Goal: Task Accomplishment & Management: Manage account settings

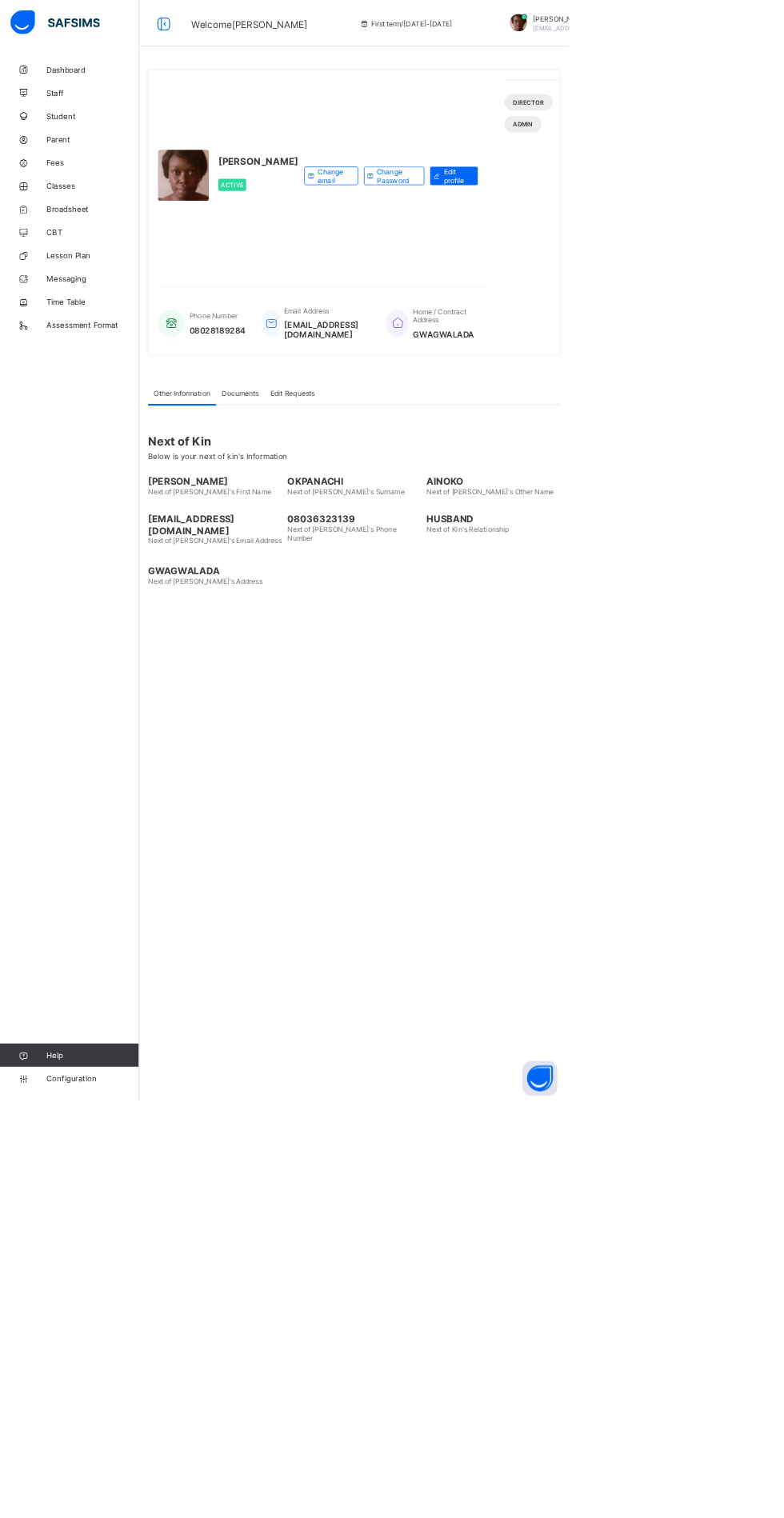
click at [87, 233] on link "Fees" at bounding box center [95, 223] width 192 height 32
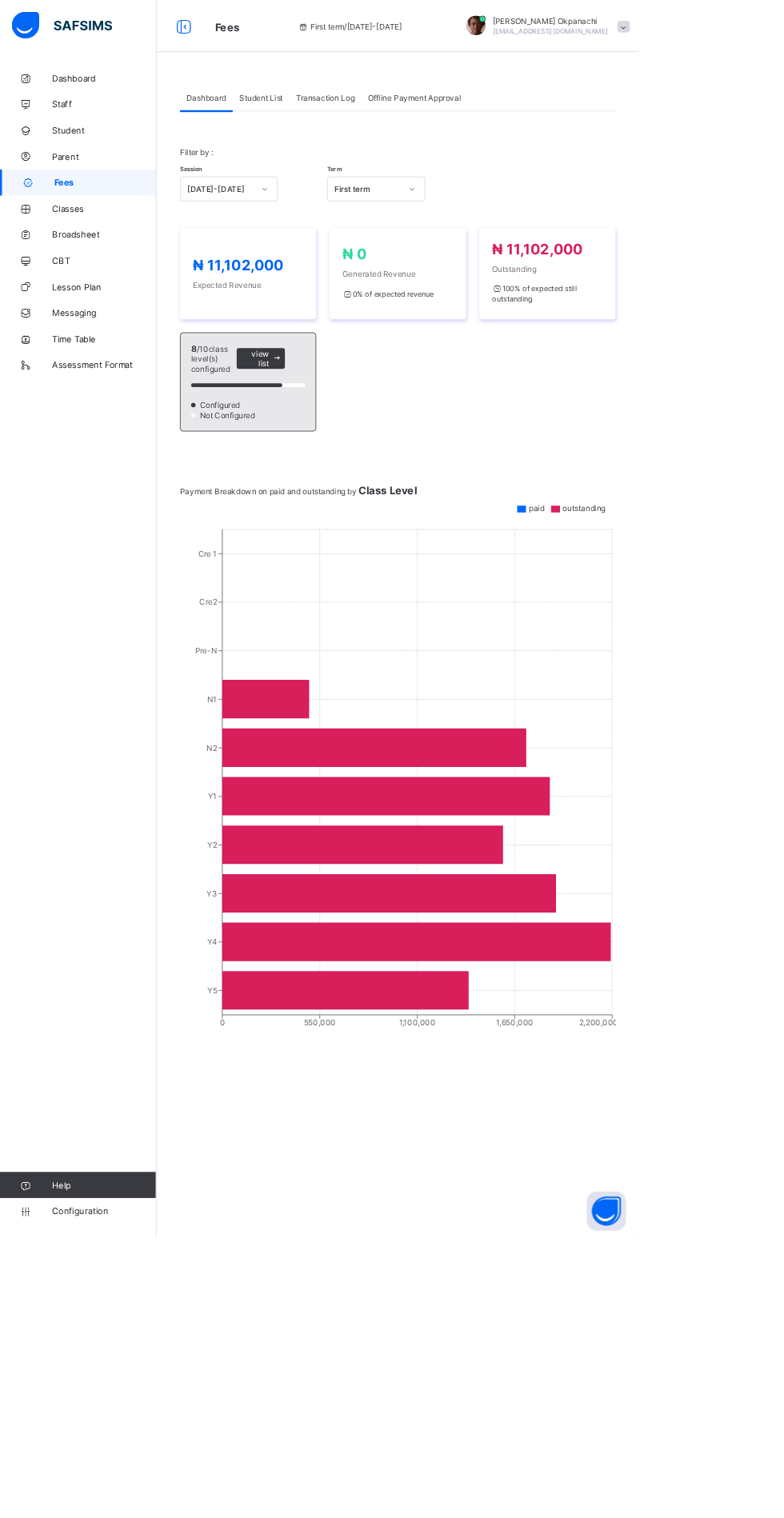
click at [320, 124] on span "Student List" at bounding box center [320, 121] width 54 height 12
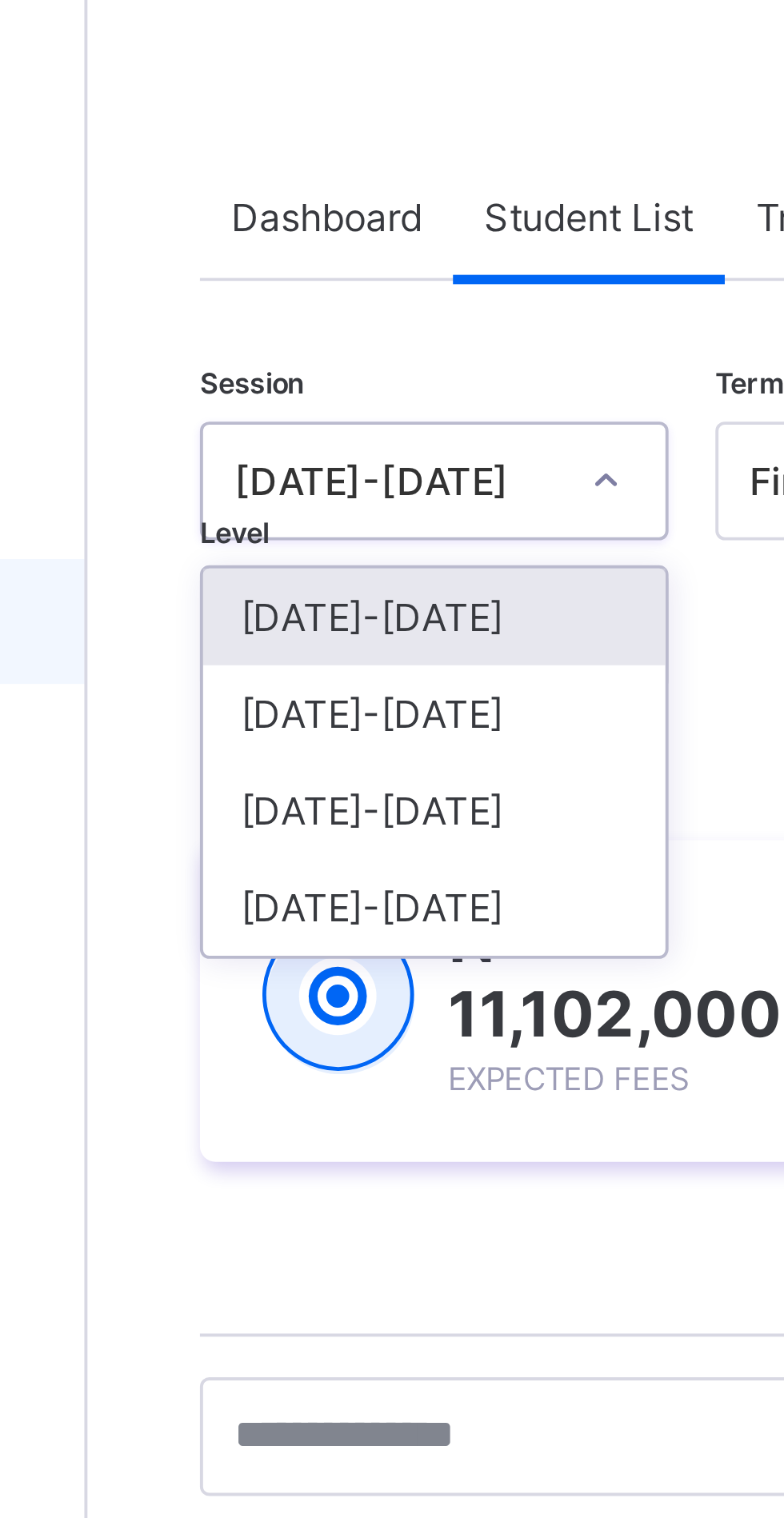
click at [261, 246] on div "[DATE]-[DATE]" at bounding box center [280, 248] width 118 height 25
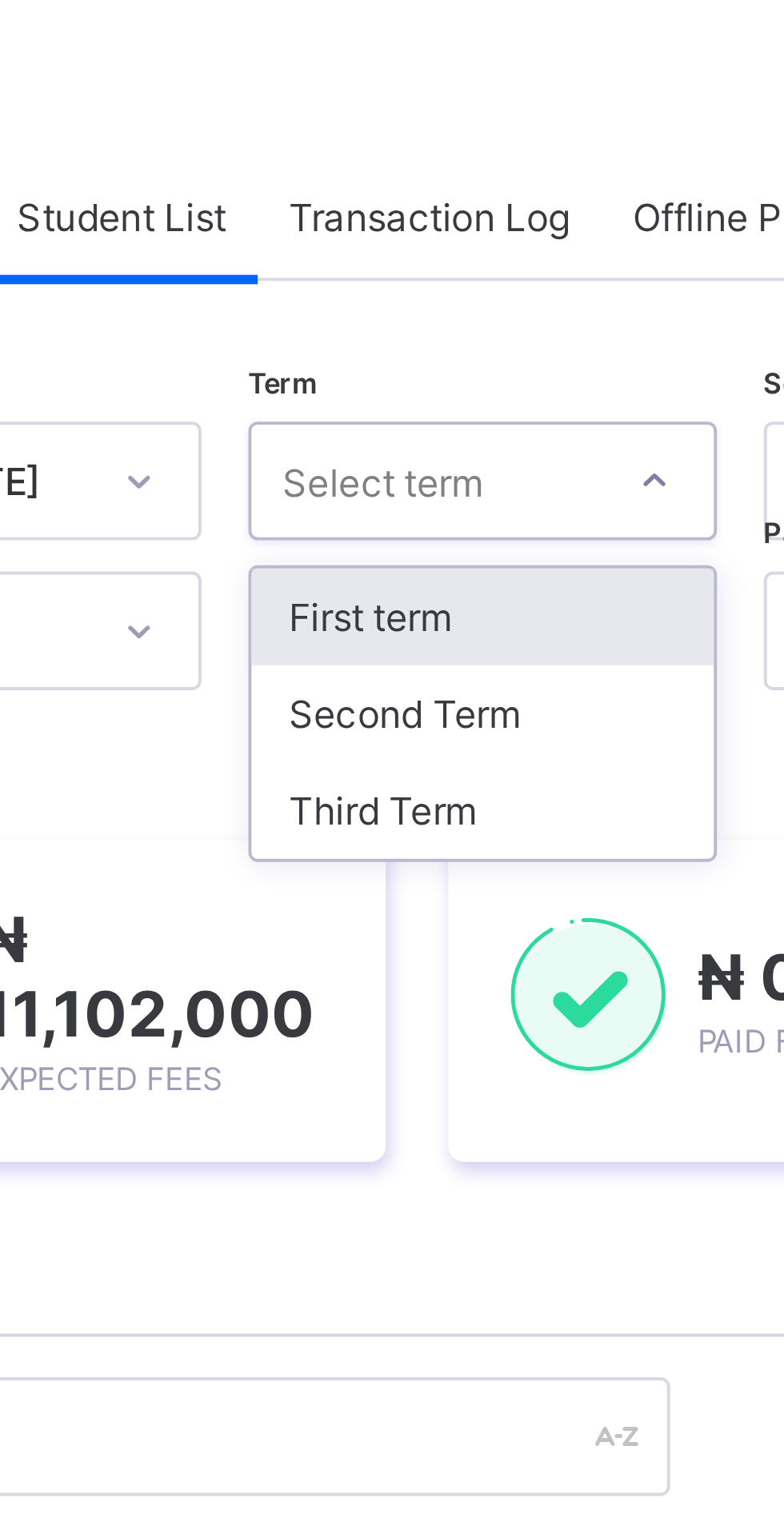
click at [409, 273] on div "Third Term" at bounding box center [412, 273] width 118 height 25
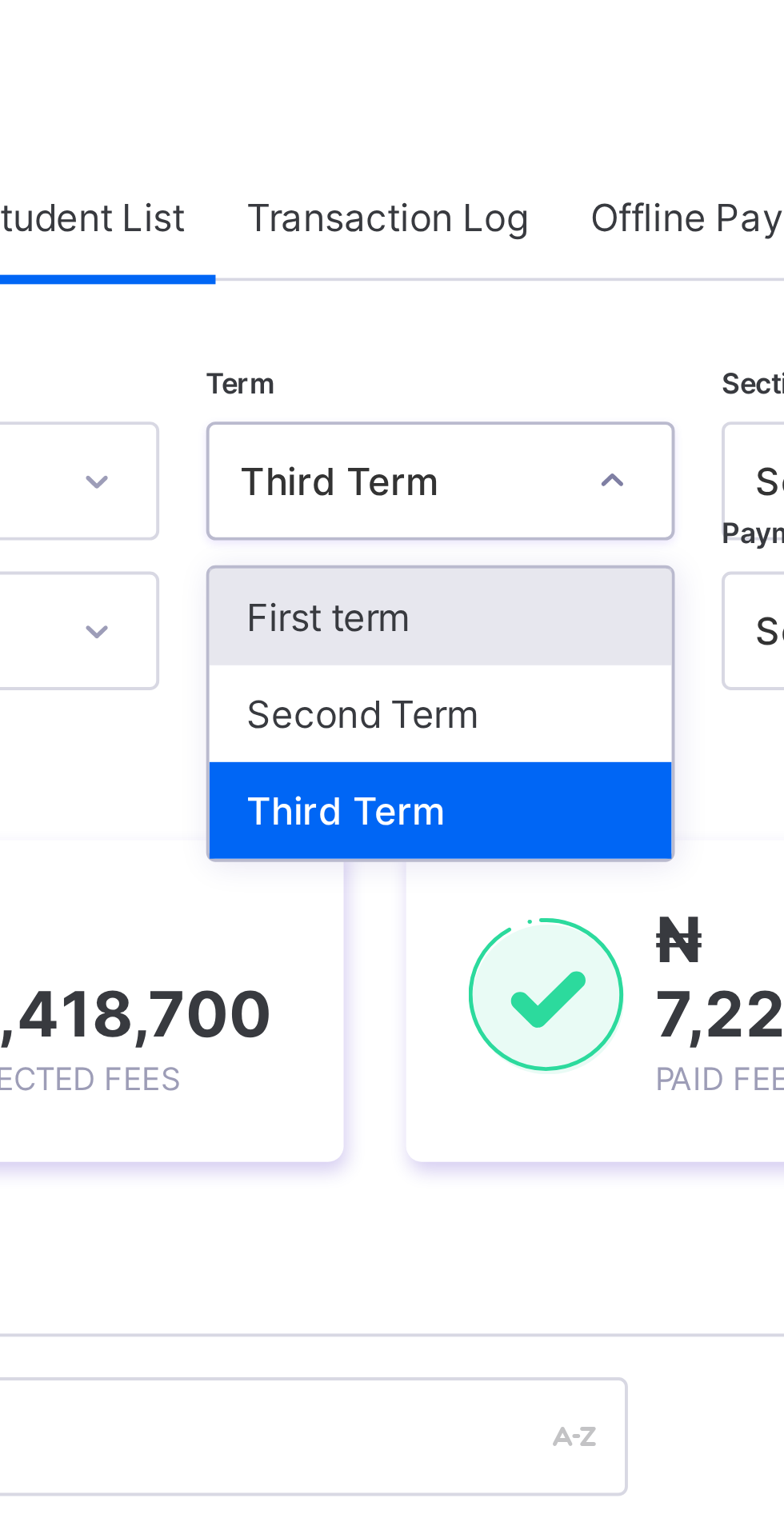
click at [391, 247] on div "Second Term" at bounding box center [412, 248] width 118 height 25
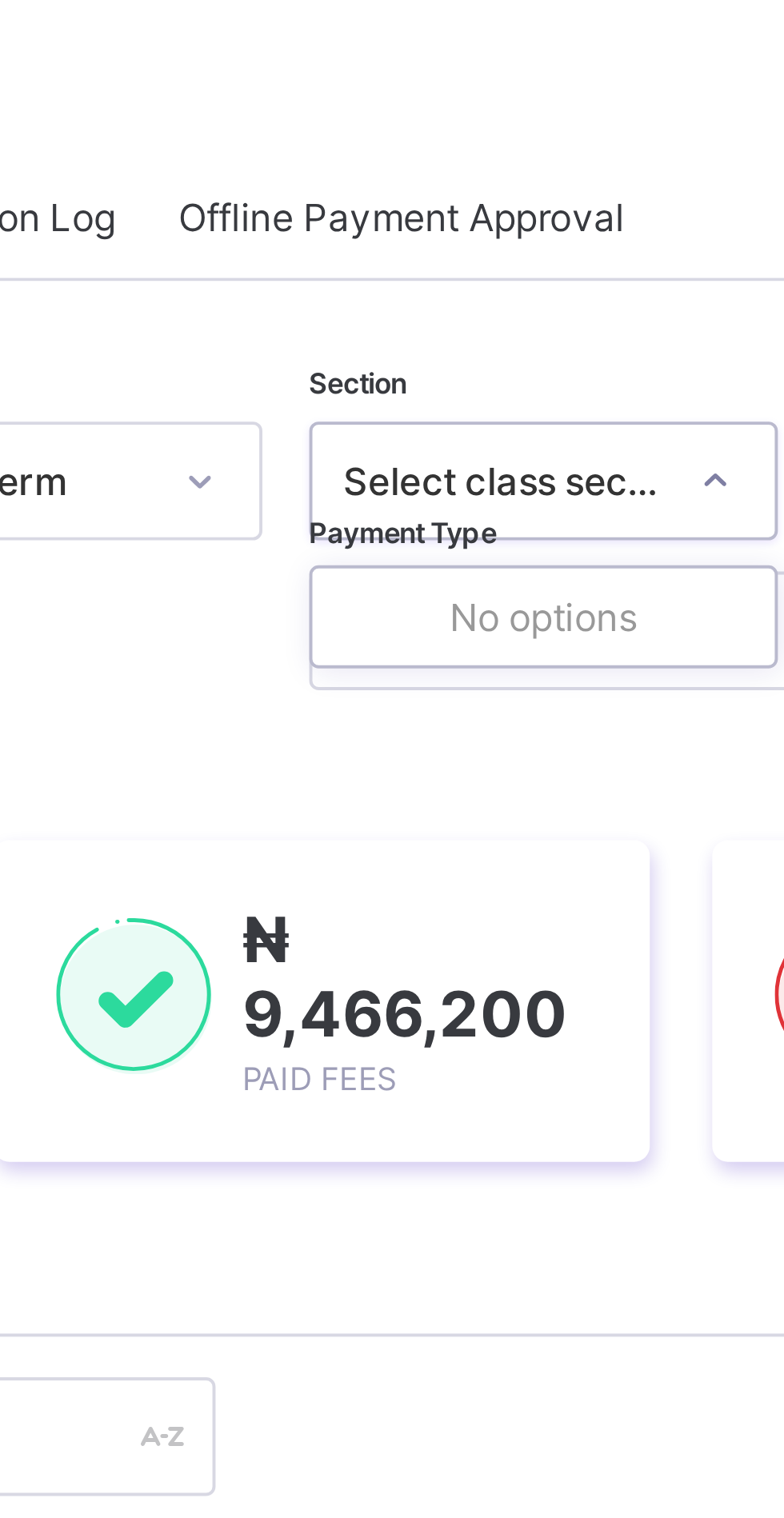
click at [613, 227] on icon at bounding box center [612, 226] width 9 height 16
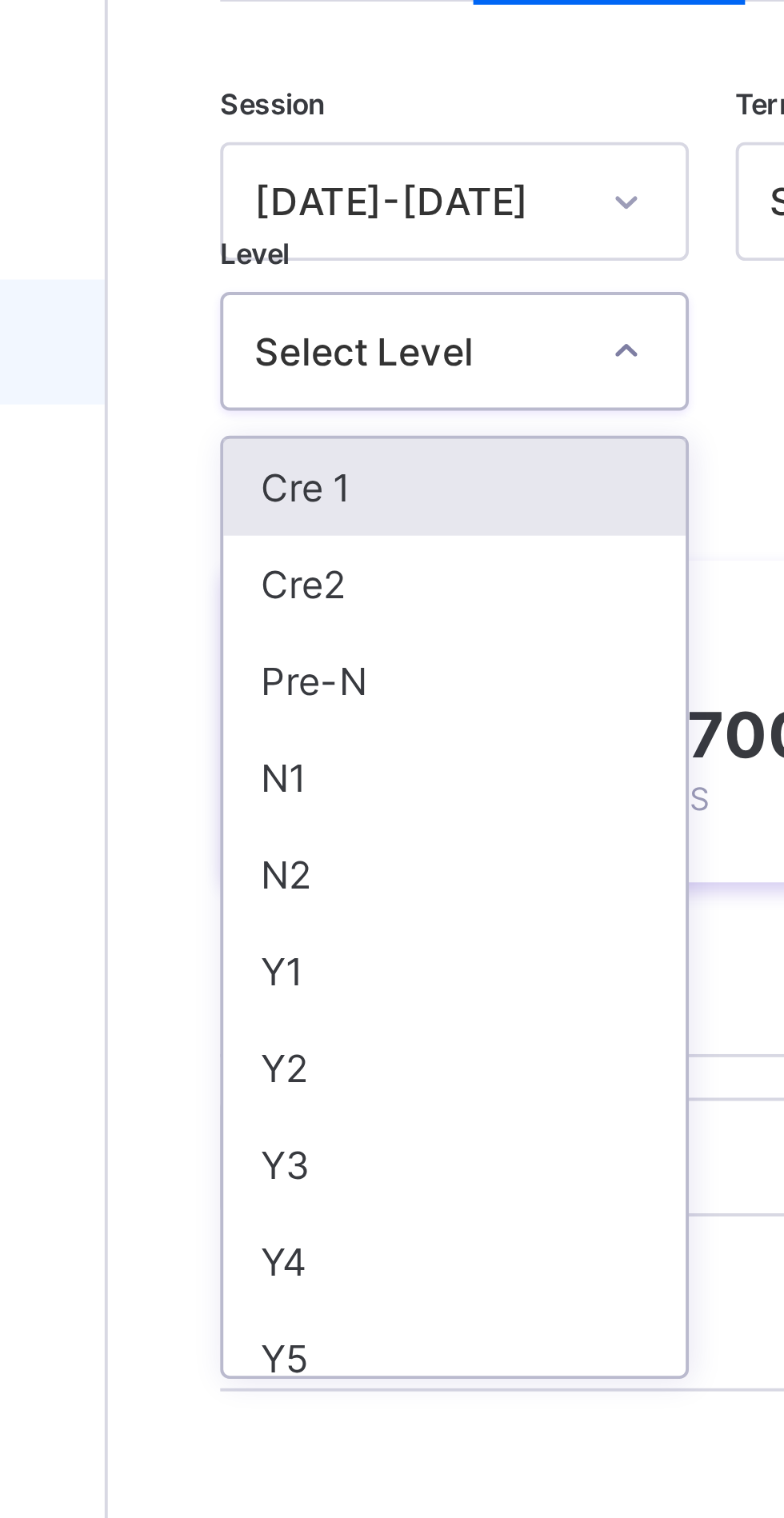
scroll to position [4, 0]
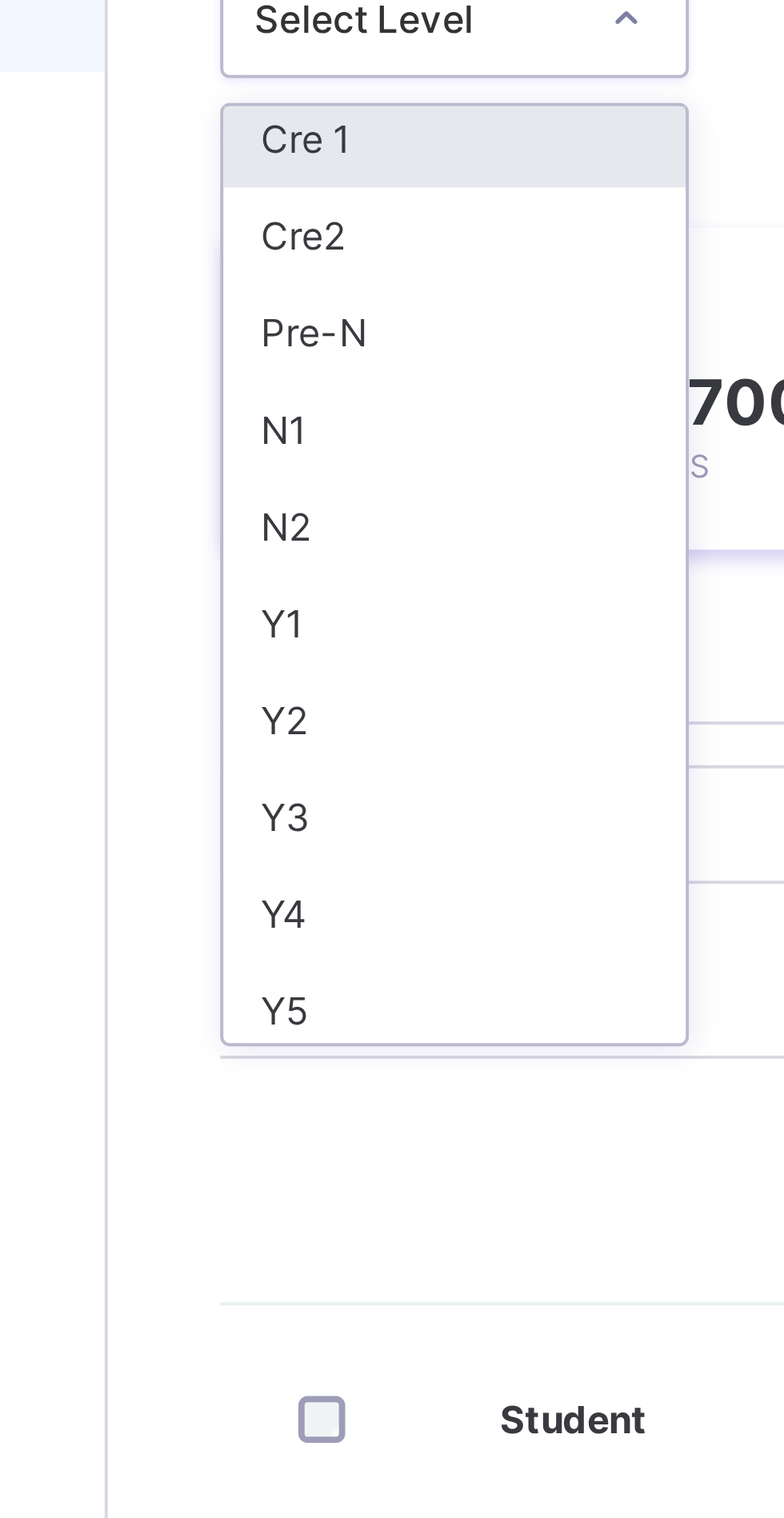
click at [259, 381] on div "Y1" at bounding box center [280, 382] width 118 height 25
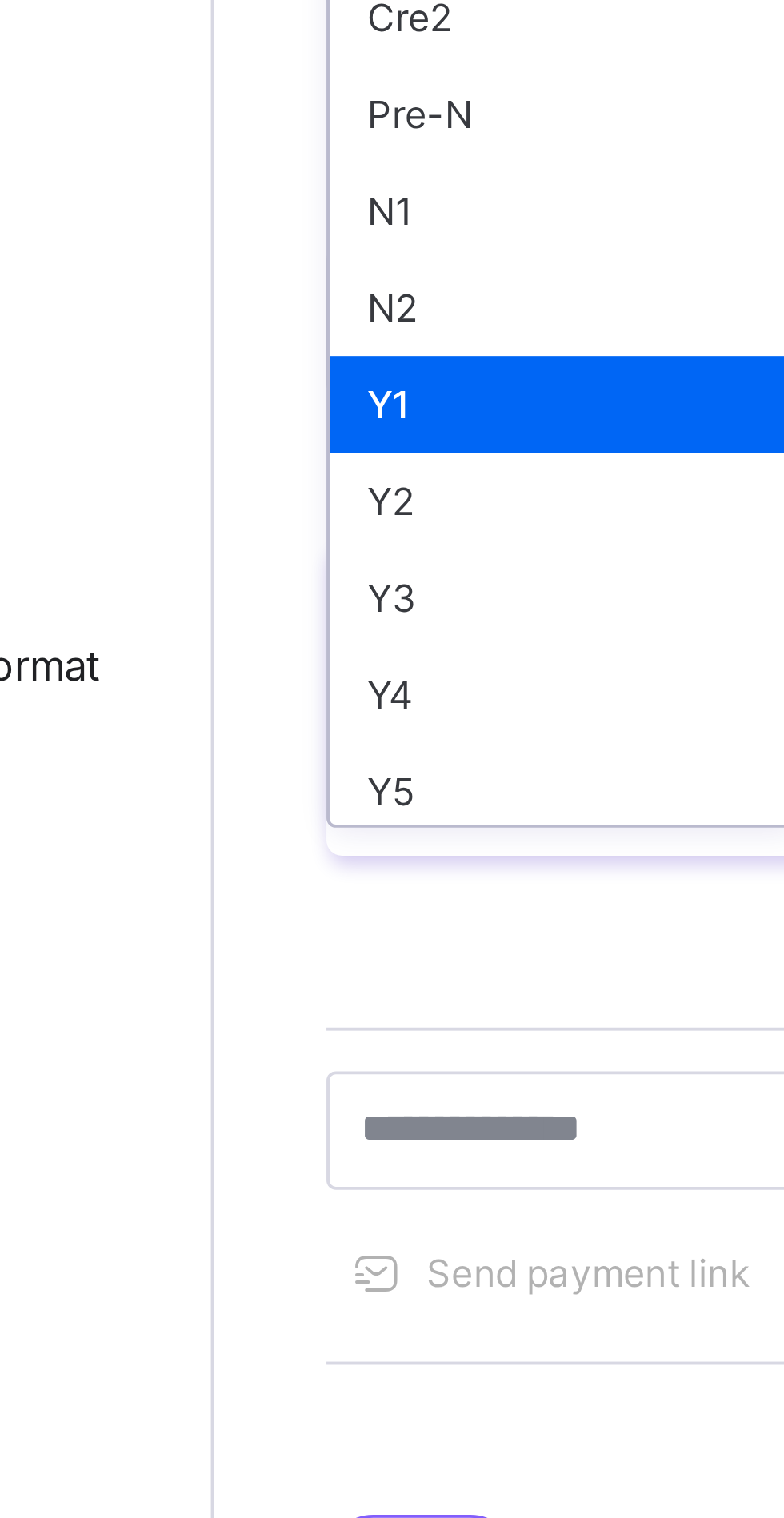
click at [243, 433] on div "Y3" at bounding box center [280, 431] width 118 height 25
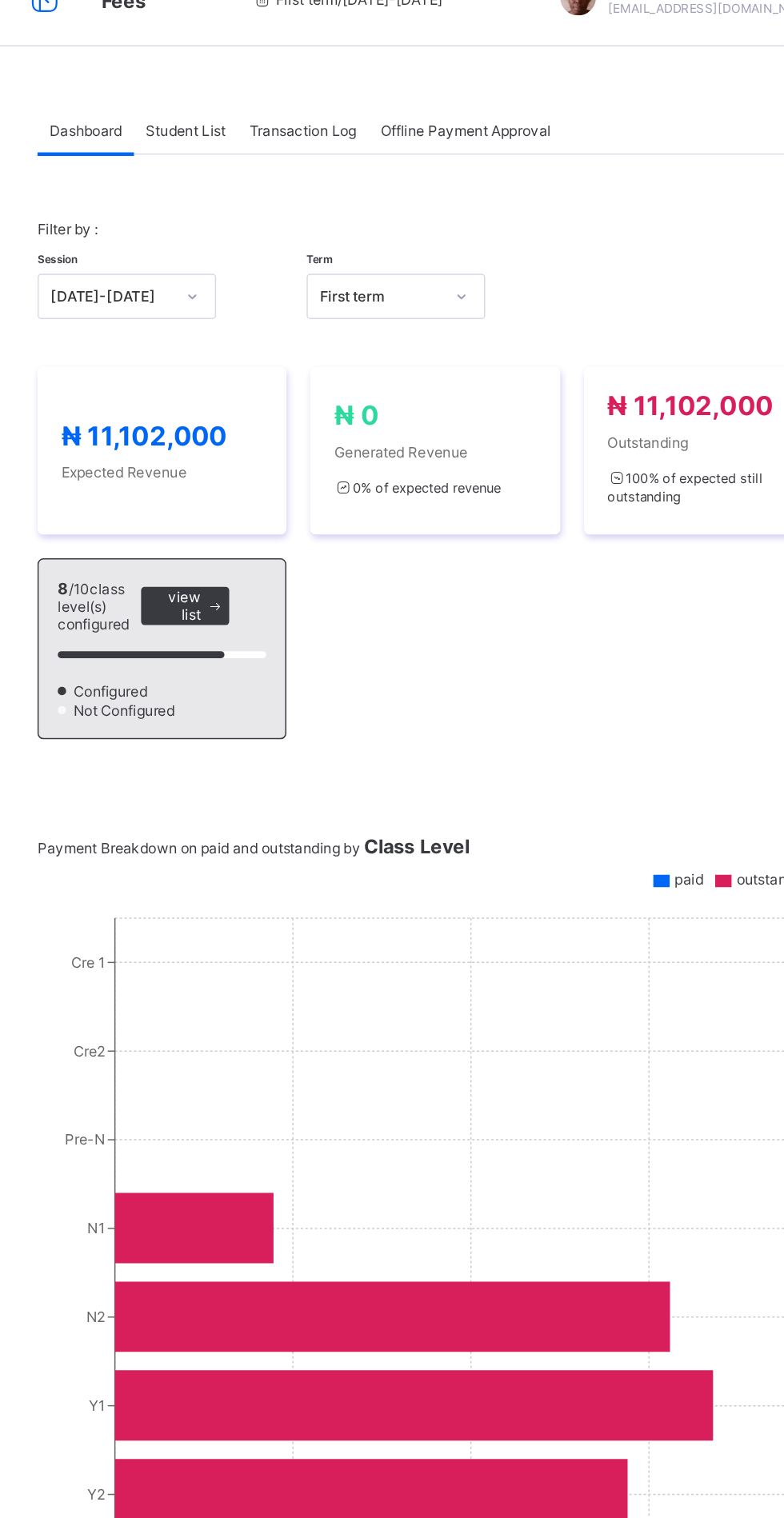
click at [321, 120] on span "Student List" at bounding box center [320, 121] width 54 height 12
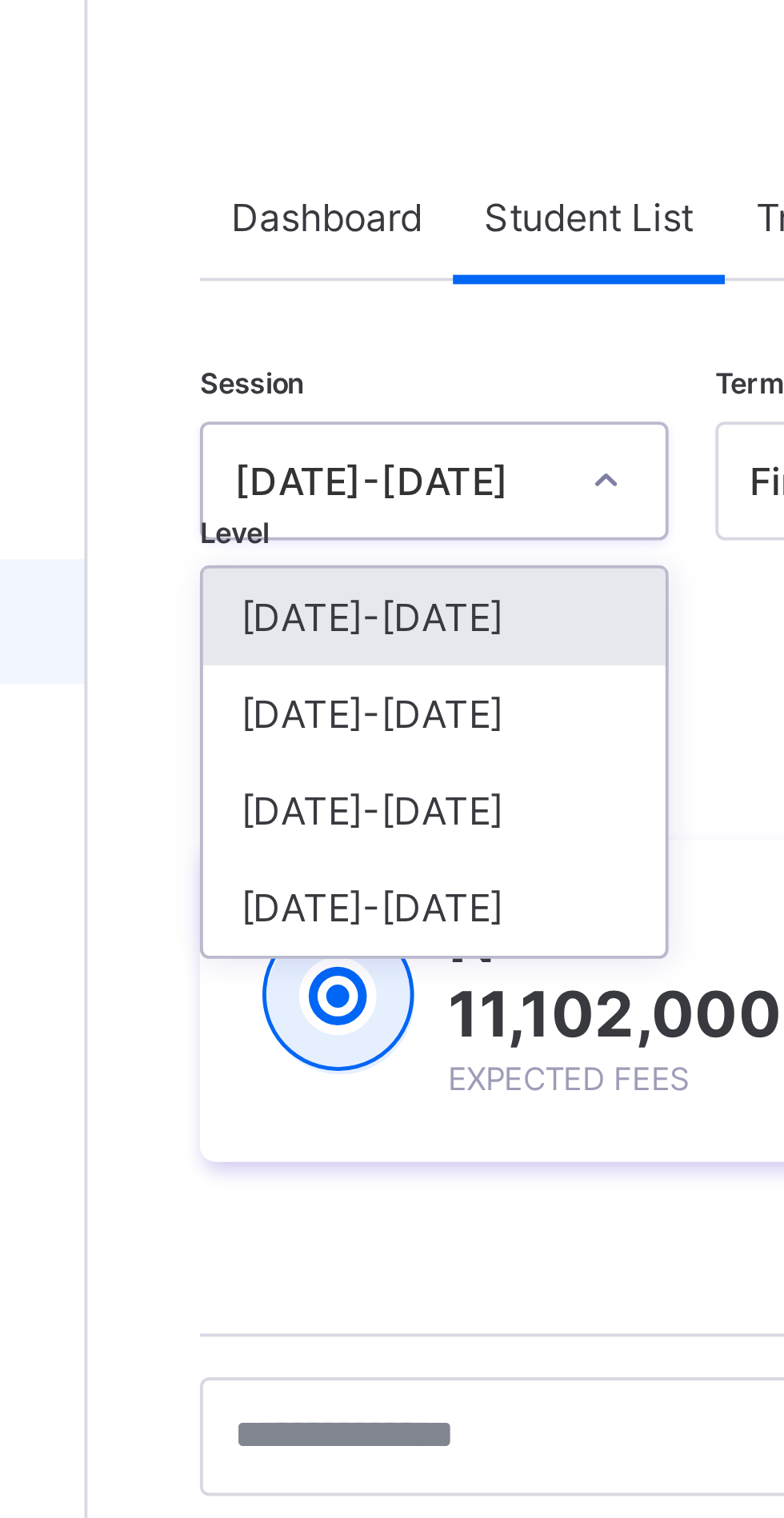
click at [253, 250] on div "[DATE]-[DATE]" at bounding box center [280, 248] width 118 height 25
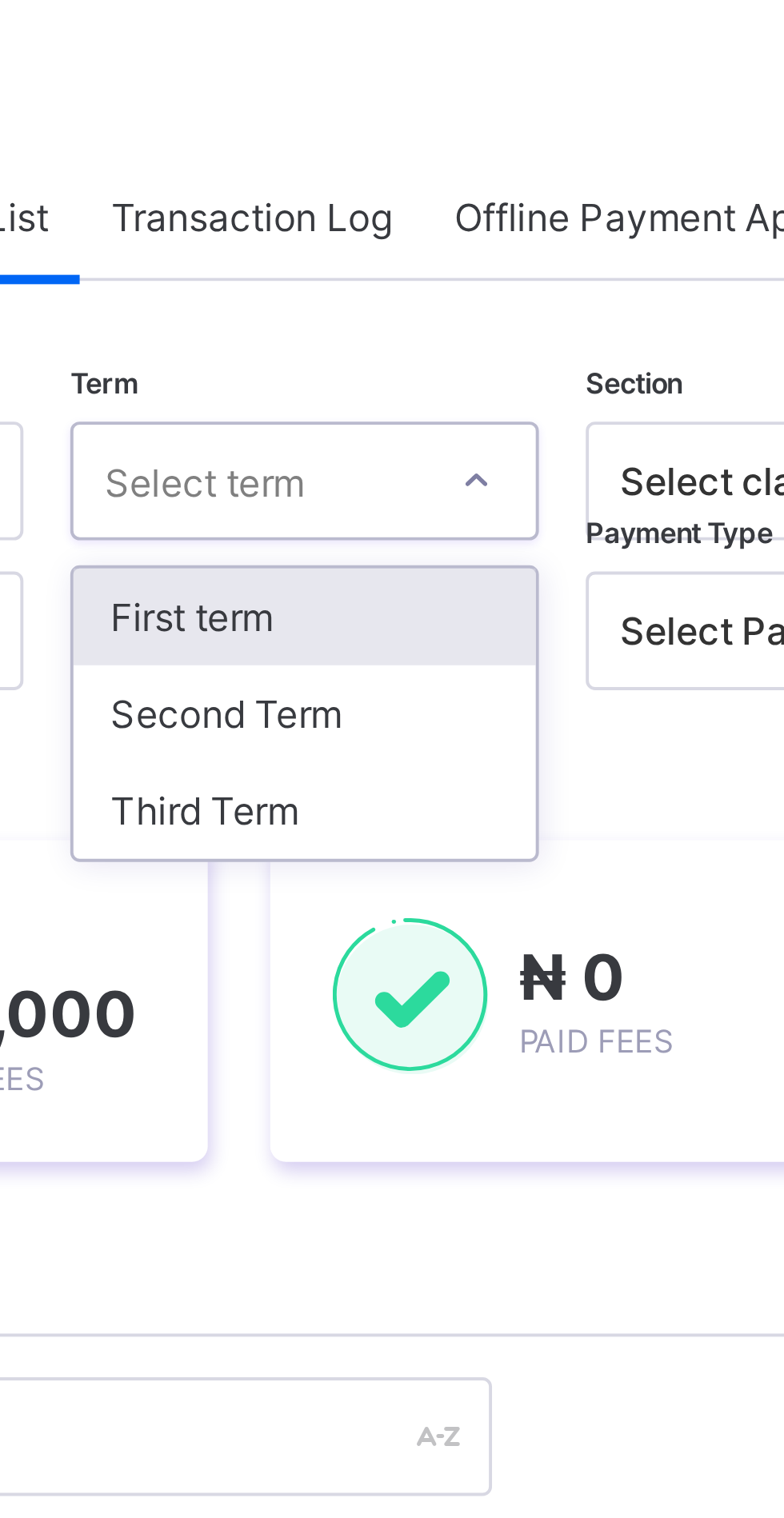
click at [387, 254] on div "Second Term" at bounding box center [412, 248] width 118 height 25
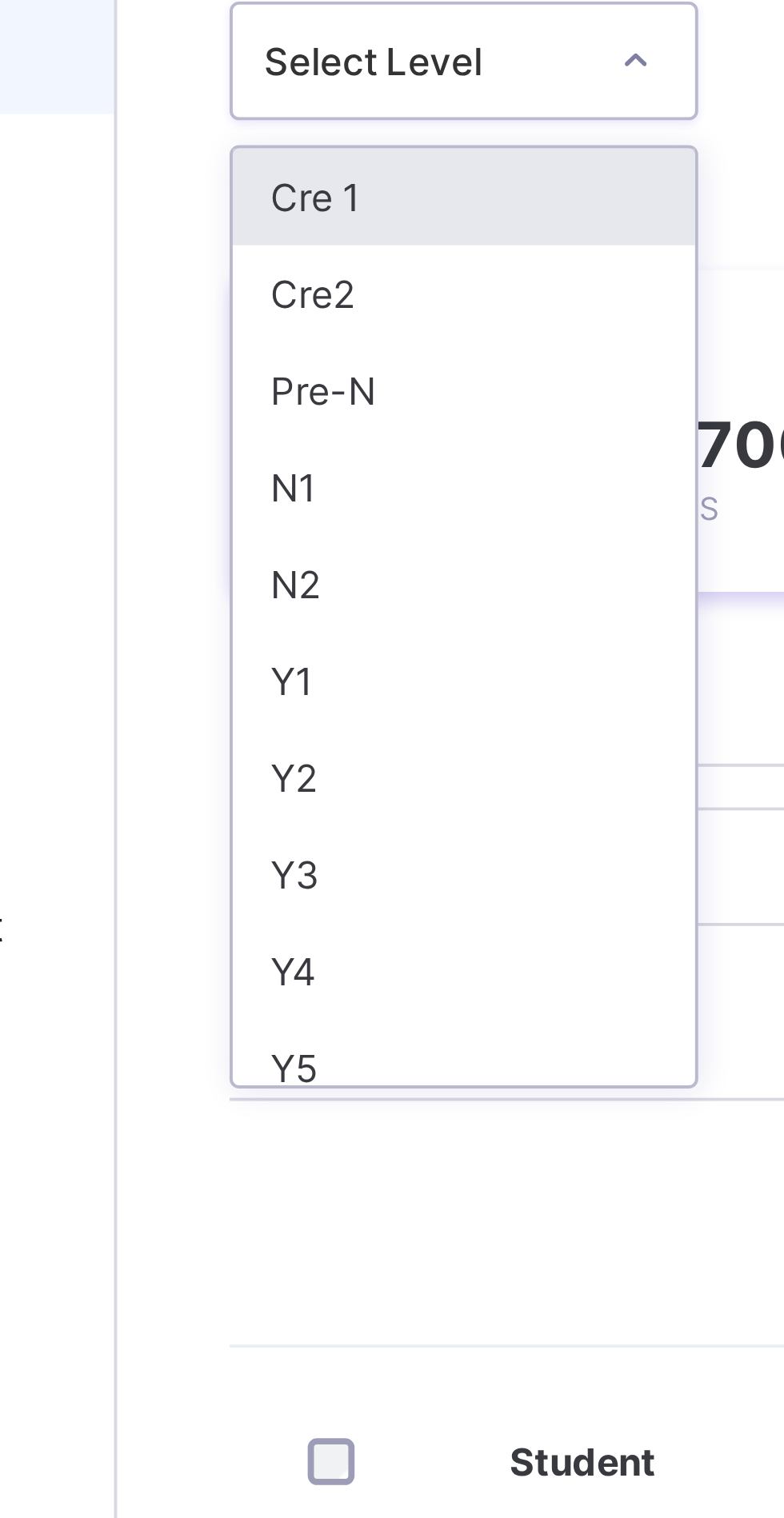
scroll to position [4, 0]
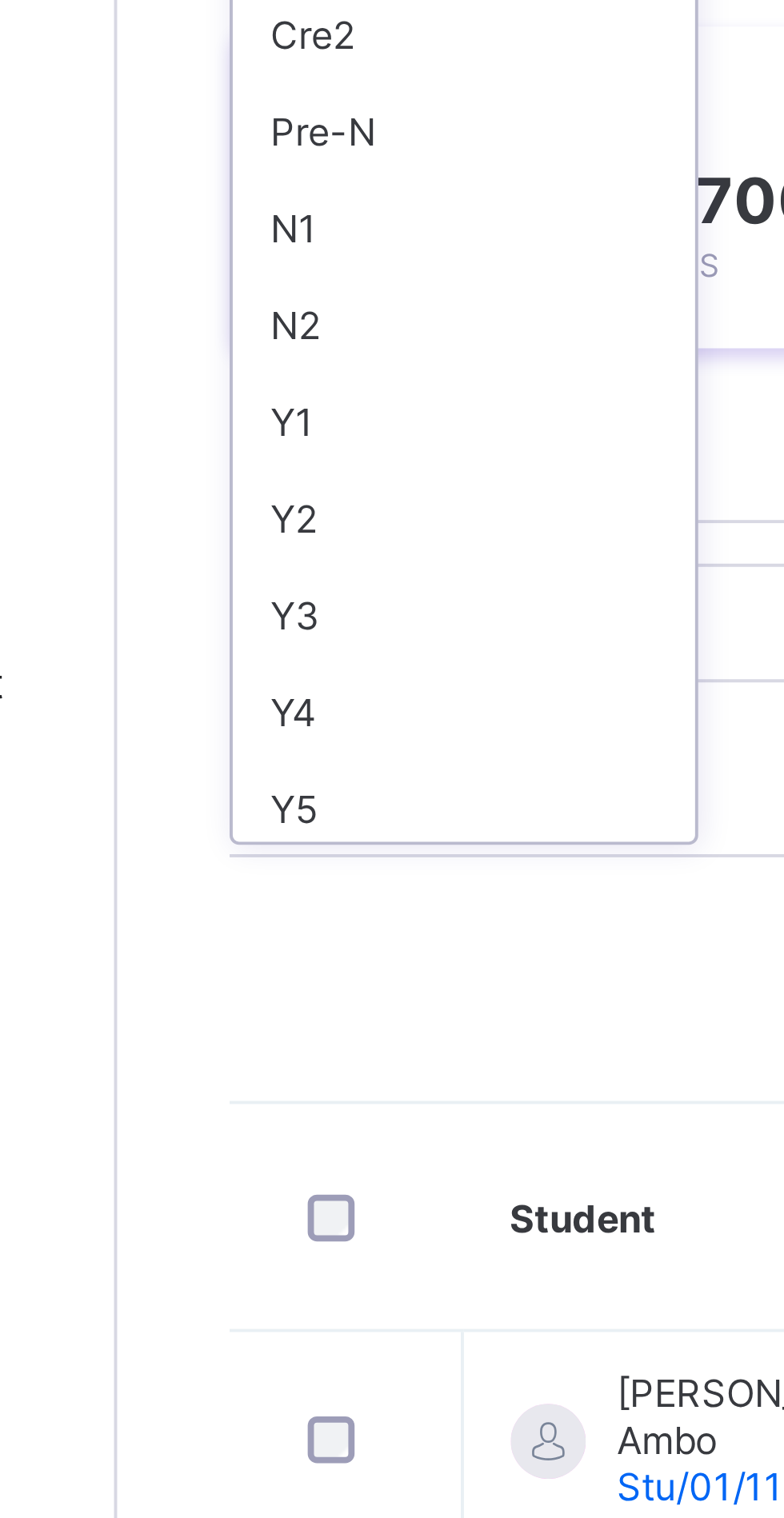
click at [235, 431] on div "Y3" at bounding box center [280, 431] width 118 height 25
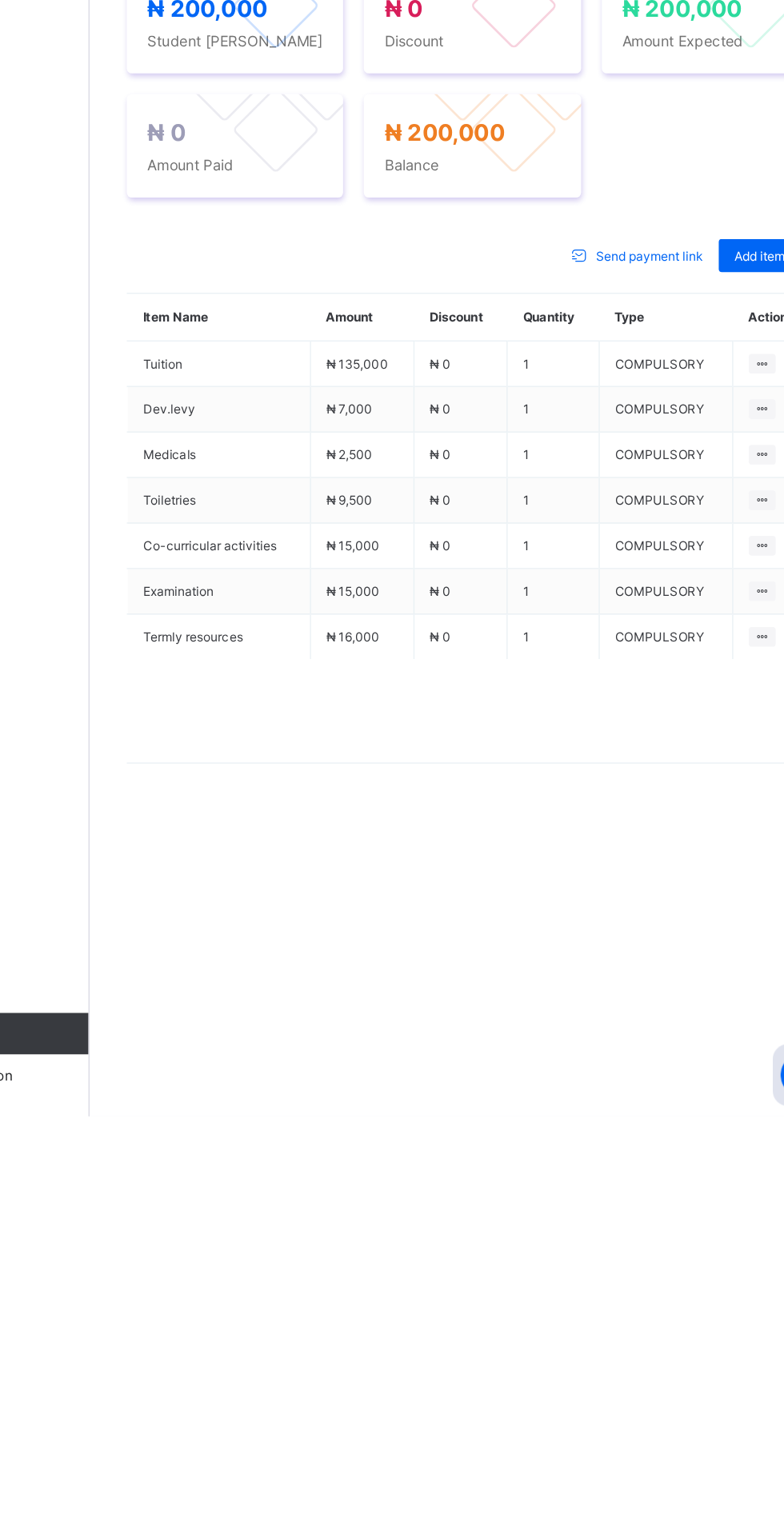
click at [257, 616] on div "Action" at bounding box center [254, 603] width 66 height 26
click at [0, 0] on li "Receive Payment" at bounding box center [0, 0] width 0 height 0
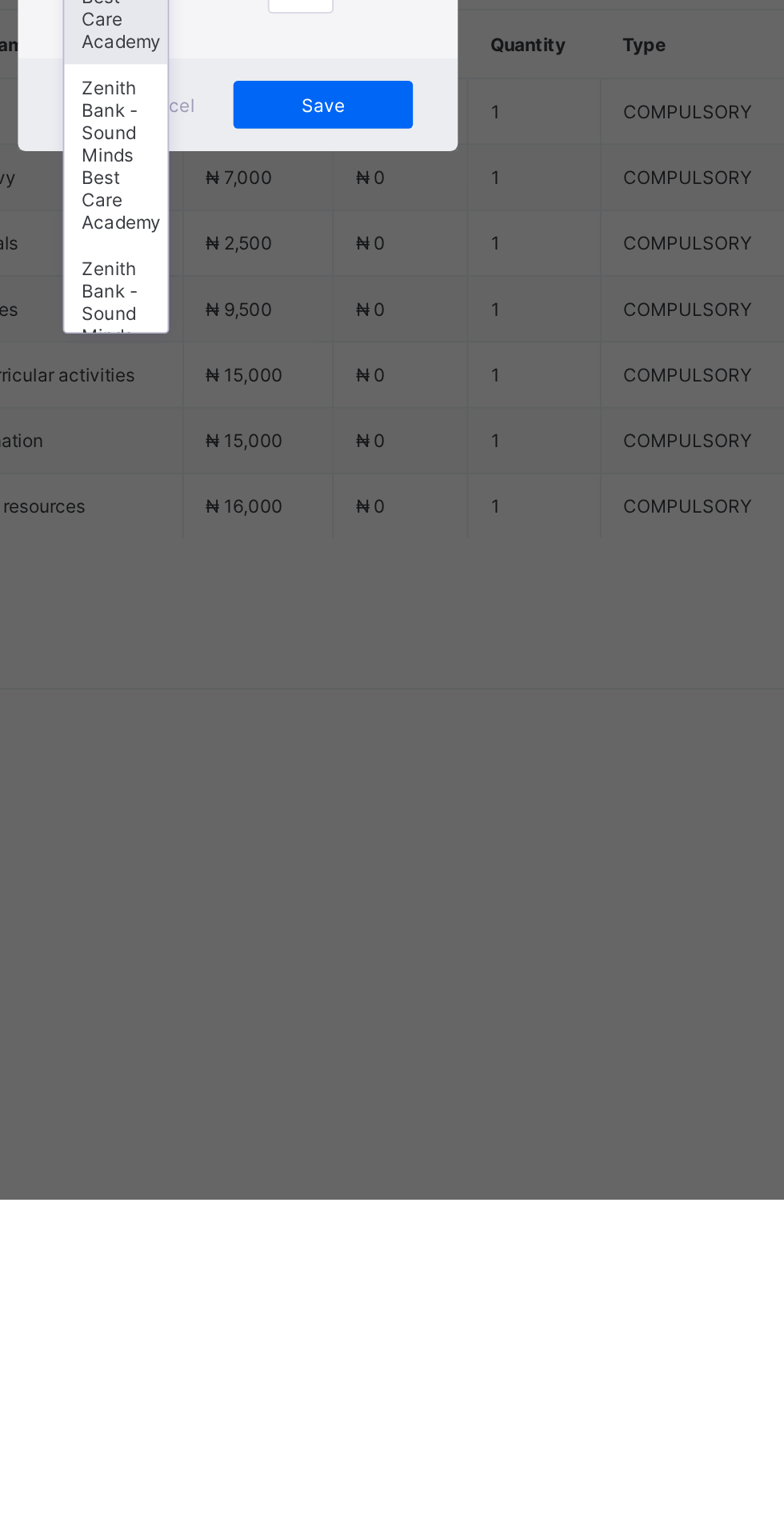
click at [485, 884] on div "Payment Date Amount to pay" at bounding box center [392, 847] width 187 height 74
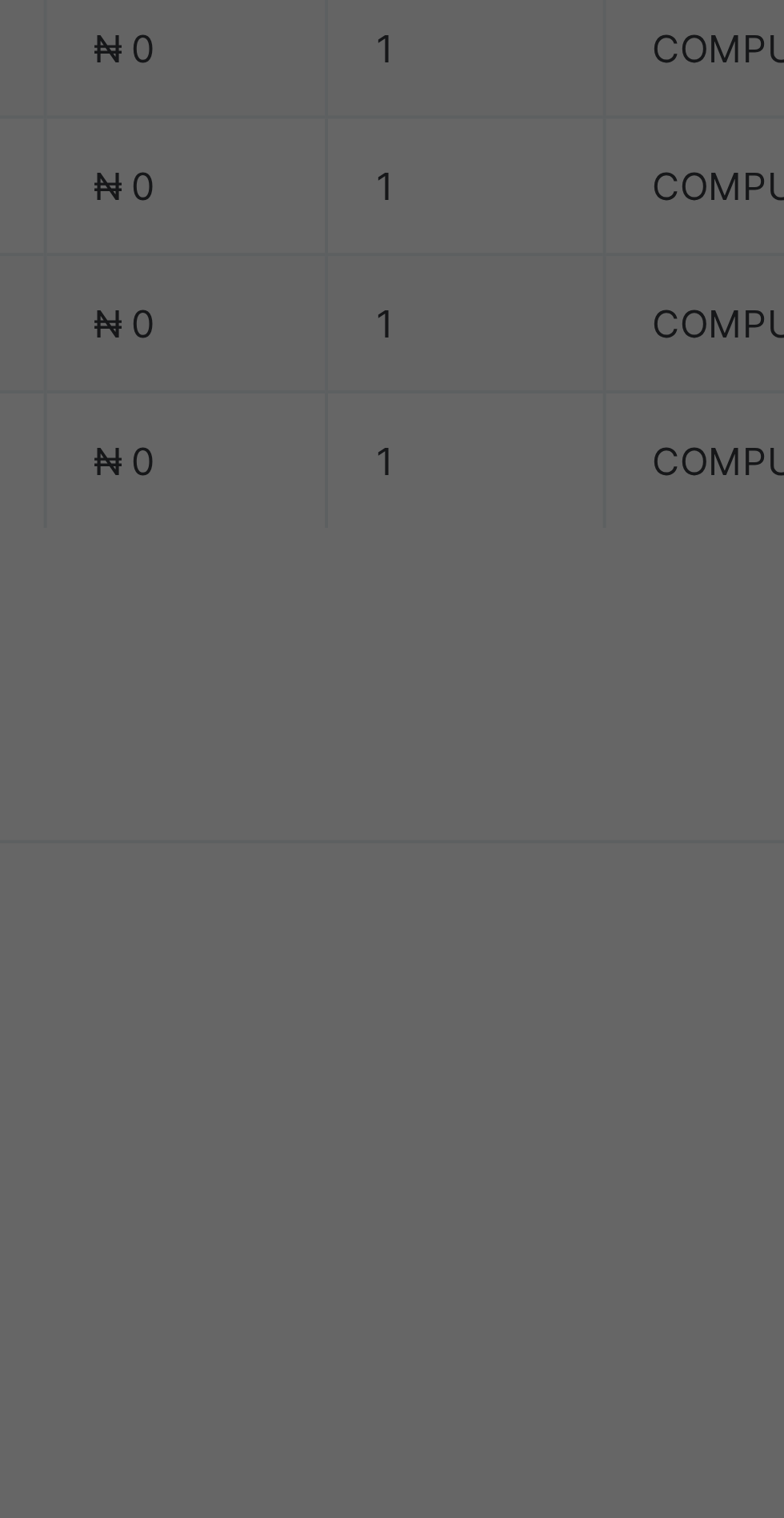
click at [354, 911] on div "Zenith Bank - Sound Minds Best Care Academy" at bounding box center [326, 863] width 55 height 97
click at [420, 810] on input "text" at bounding box center [392, 793] width 57 height 33
type input "**********"
click at [400, 876] on input "date" at bounding box center [348, 859] width 101 height 33
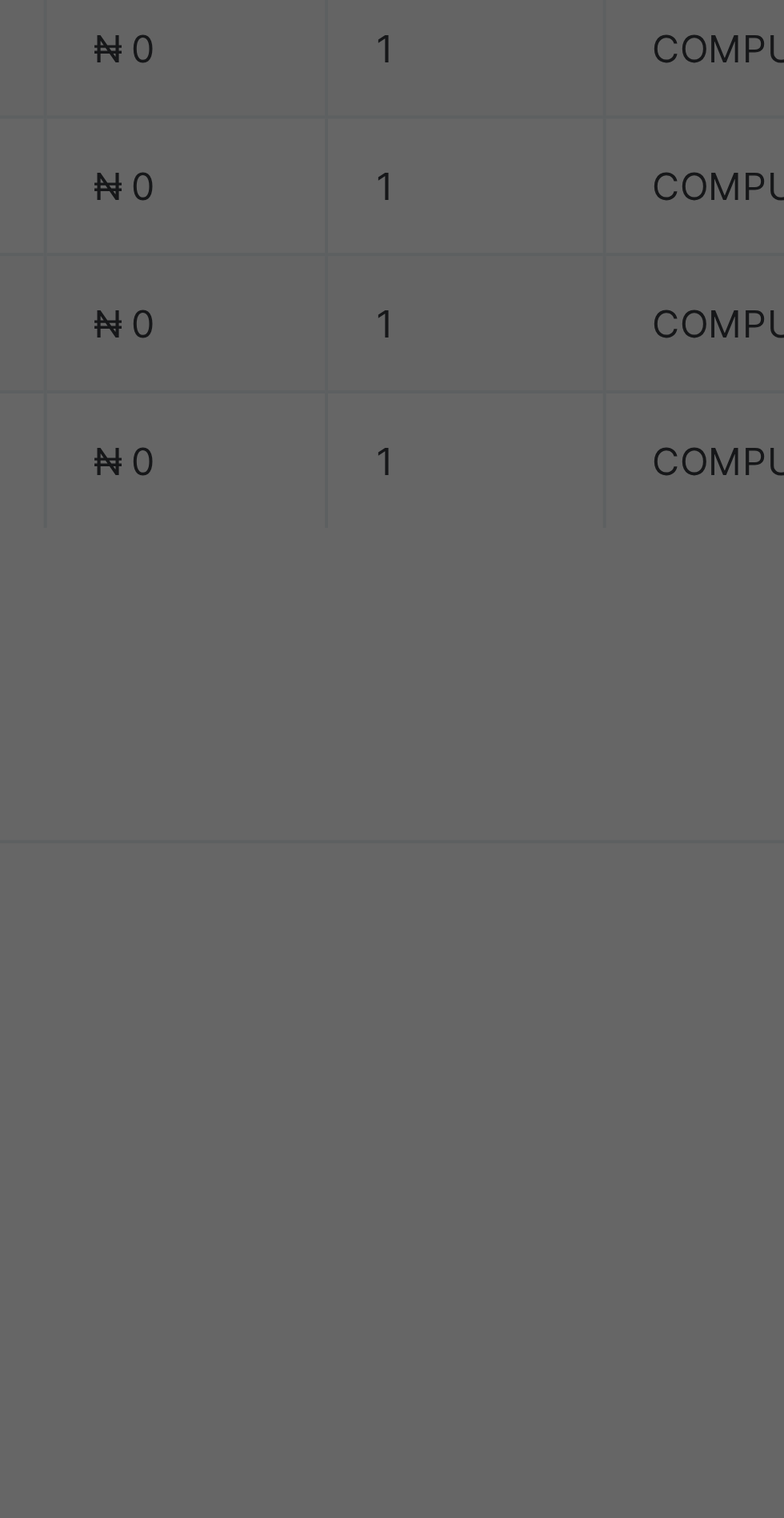
scroll to position [0, 0]
type input "**********"
click at [443, 884] on input "currency" at bounding box center [424, 867] width 34 height 33
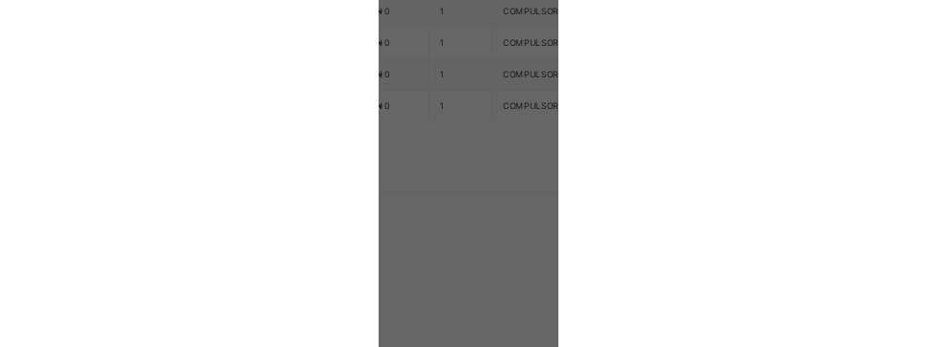
scroll to position [613, 0]
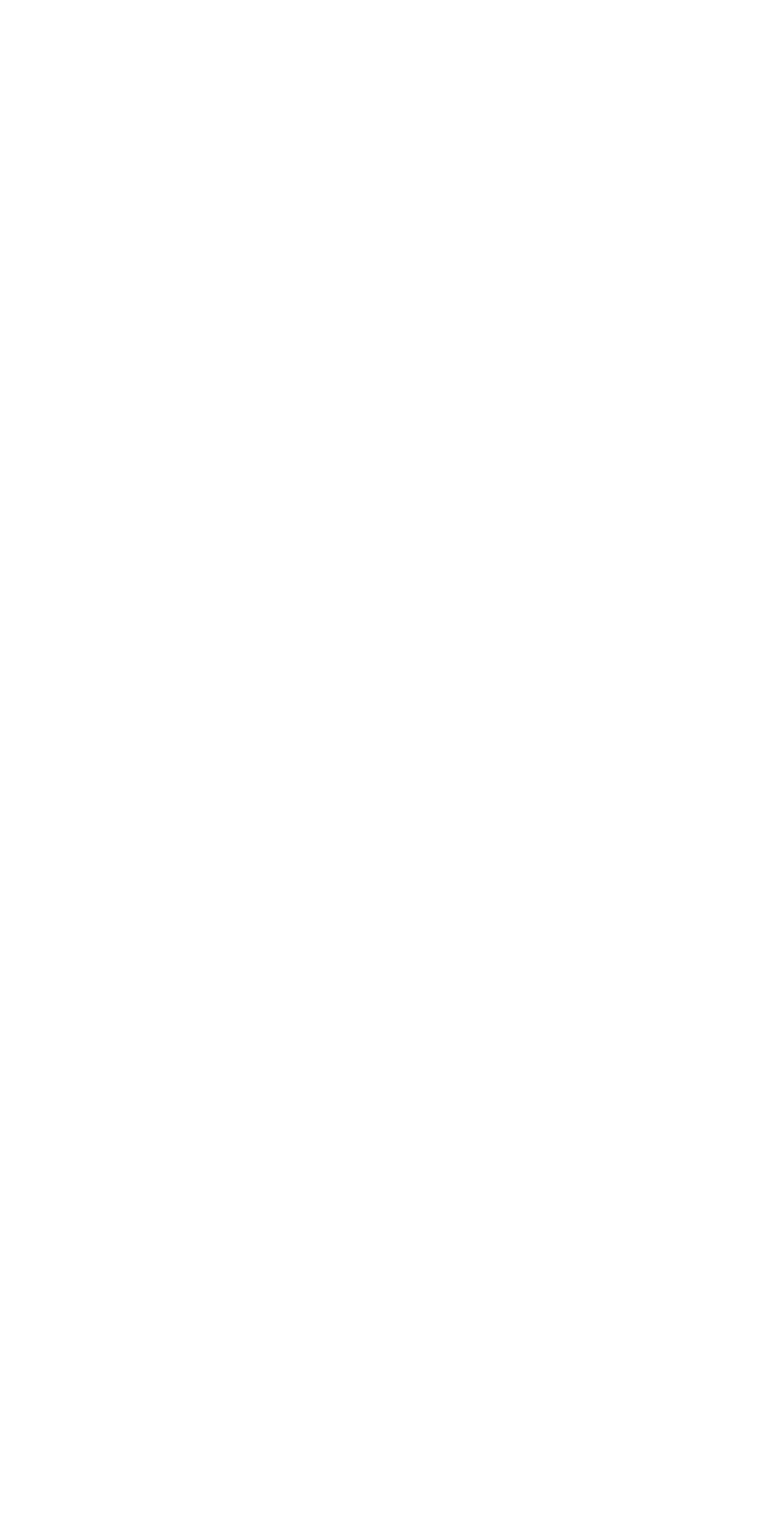
scroll to position [0, 44]
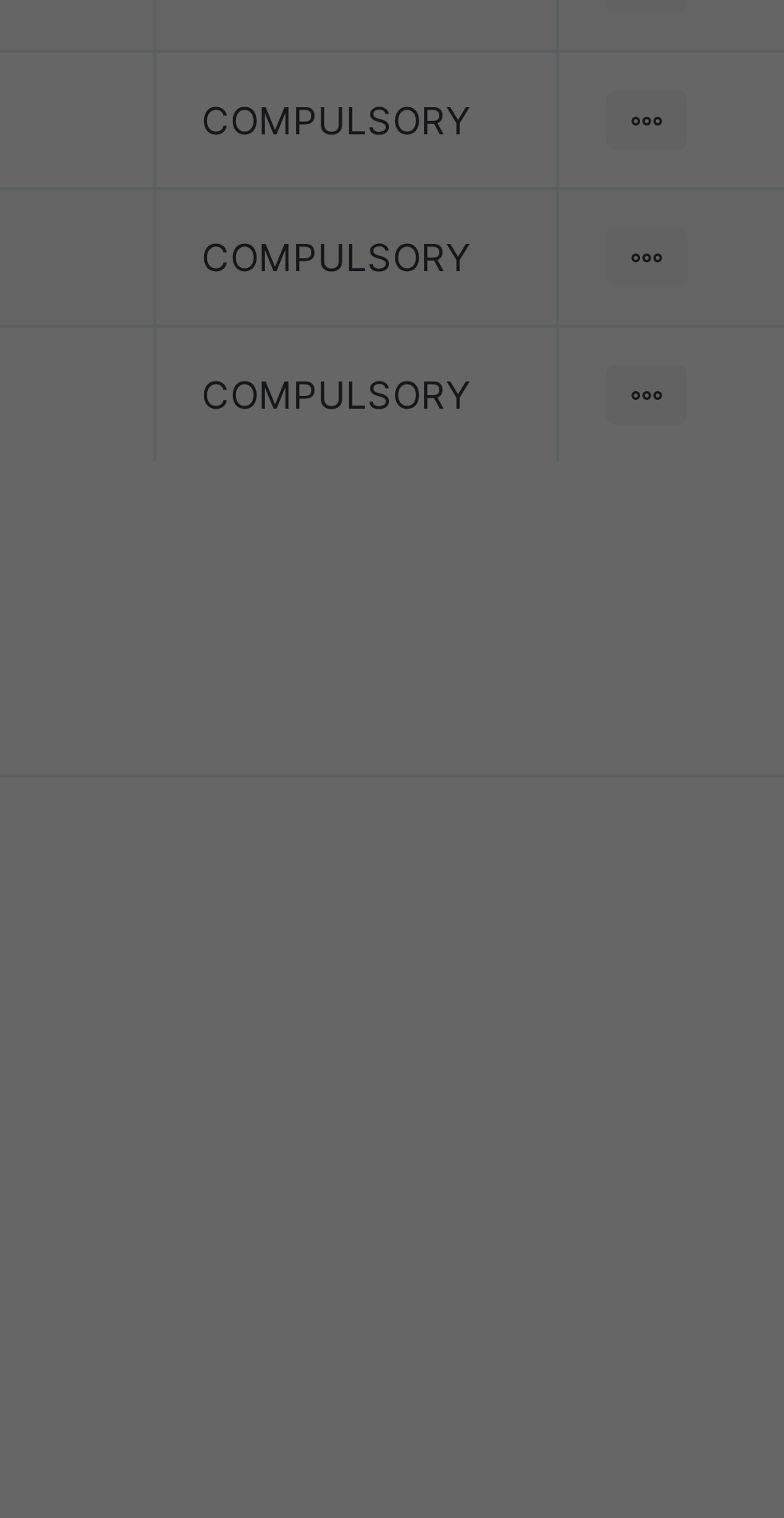
type input "*********"
click at [474, 939] on span "Save" at bounding box center [438, 933] width 72 height 12
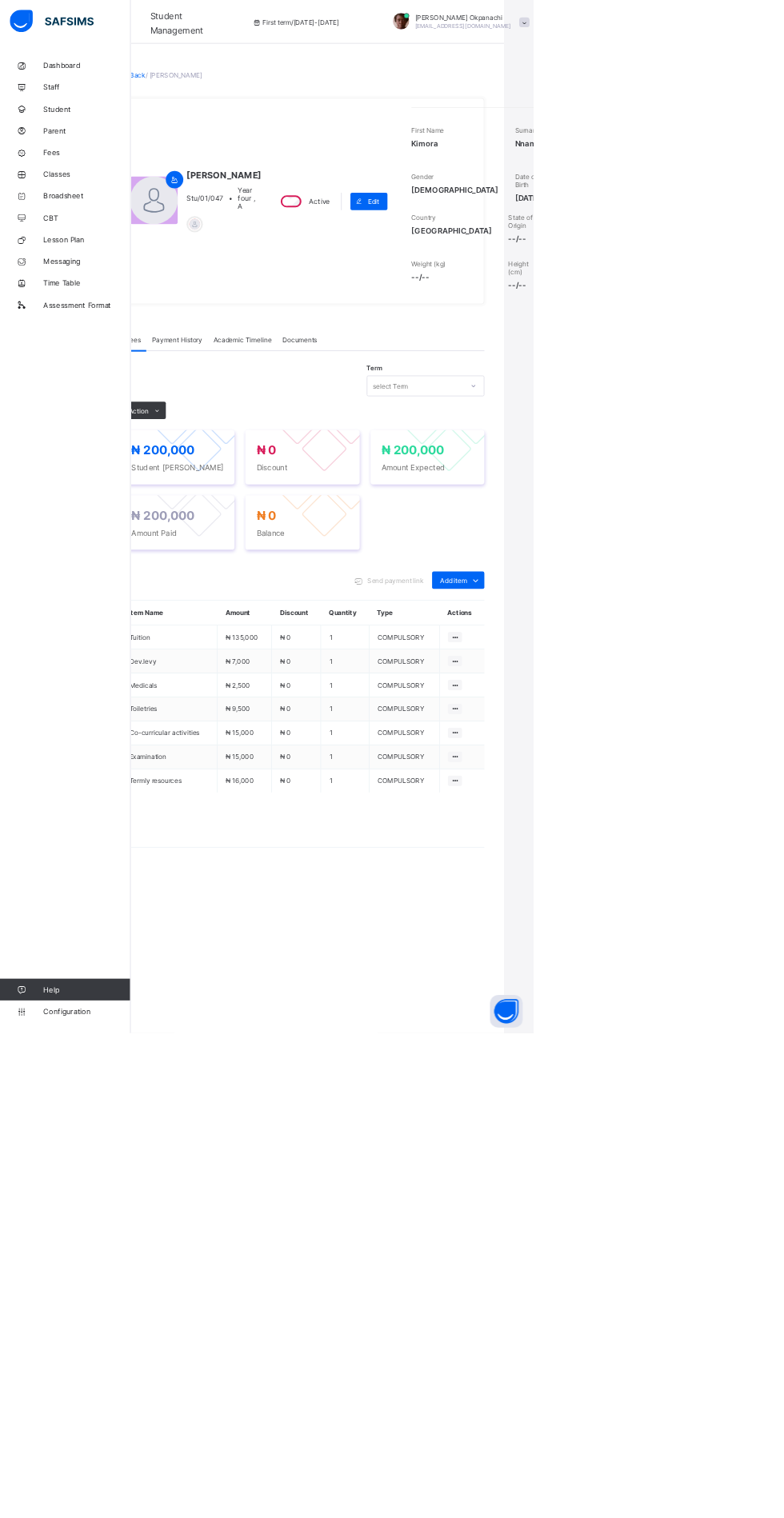
click at [214, 116] on link "Back" at bounding box center [202, 110] width 23 height 12
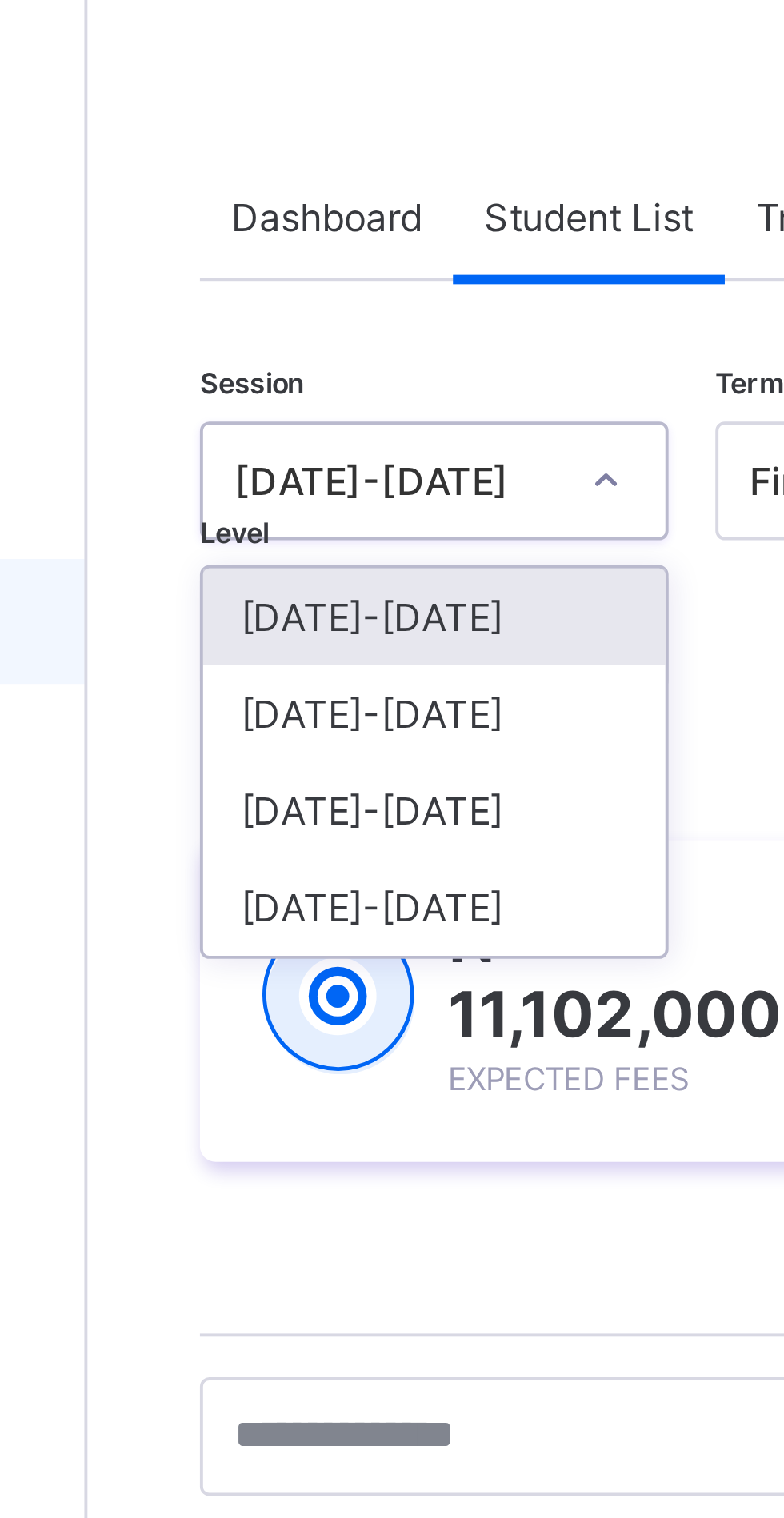
click at [325, 189] on icon at bounding box center [324, 187] width 9 height 16
click at [322, 184] on icon at bounding box center [324, 187] width 9 height 16
click at [298, 190] on div "[DATE]-[DATE]" at bounding box center [269, 188] width 81 height 12
click at [291, 187] on div "[DATE]-[DATE]" at bounding box center [269, 188] width 81 height 12
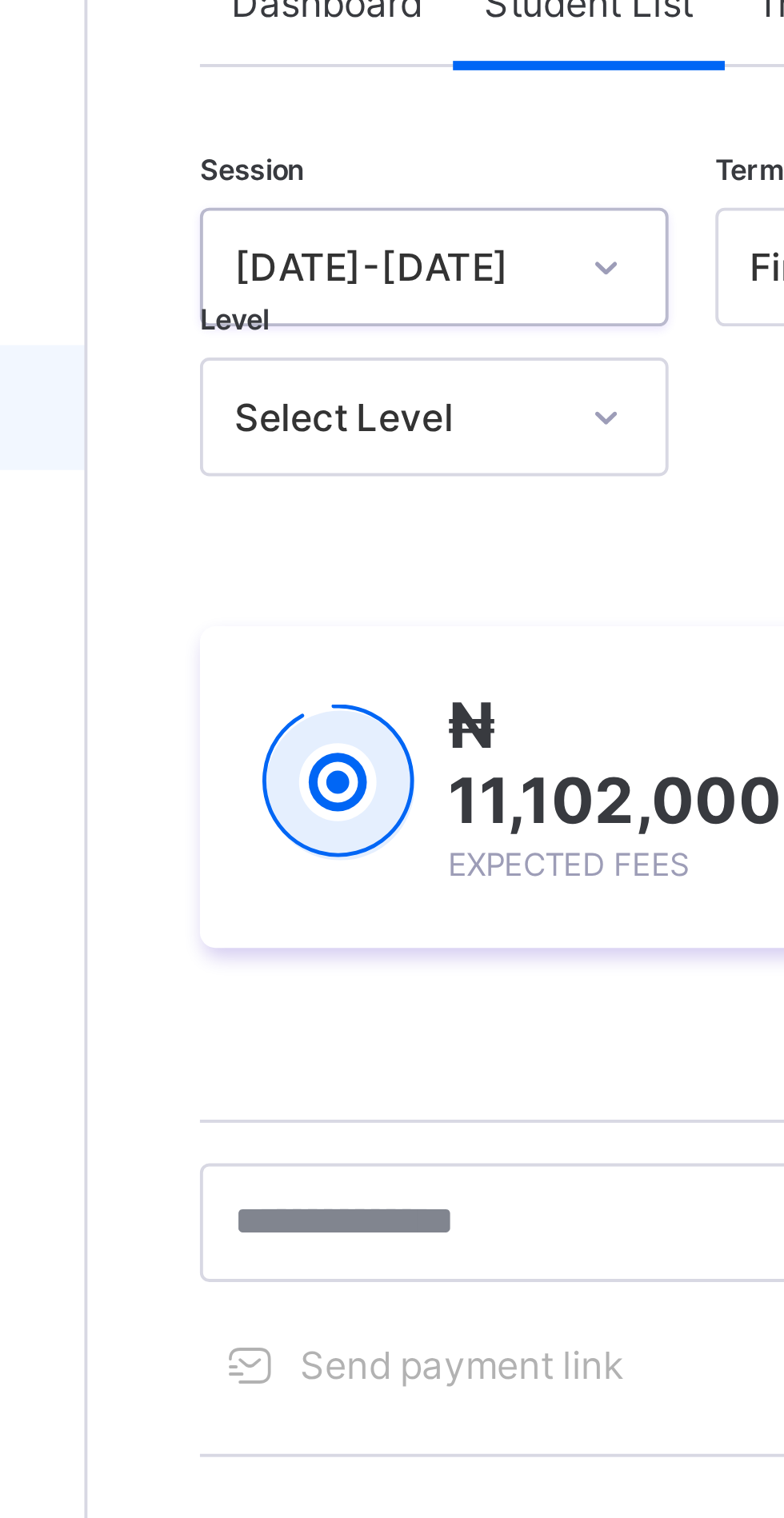
click at [320, 190] on icon at bounding box center [324, 187] width 9 height 16
click at [321, 190] on icon at bounding box center [324, 187] width 9 height 16
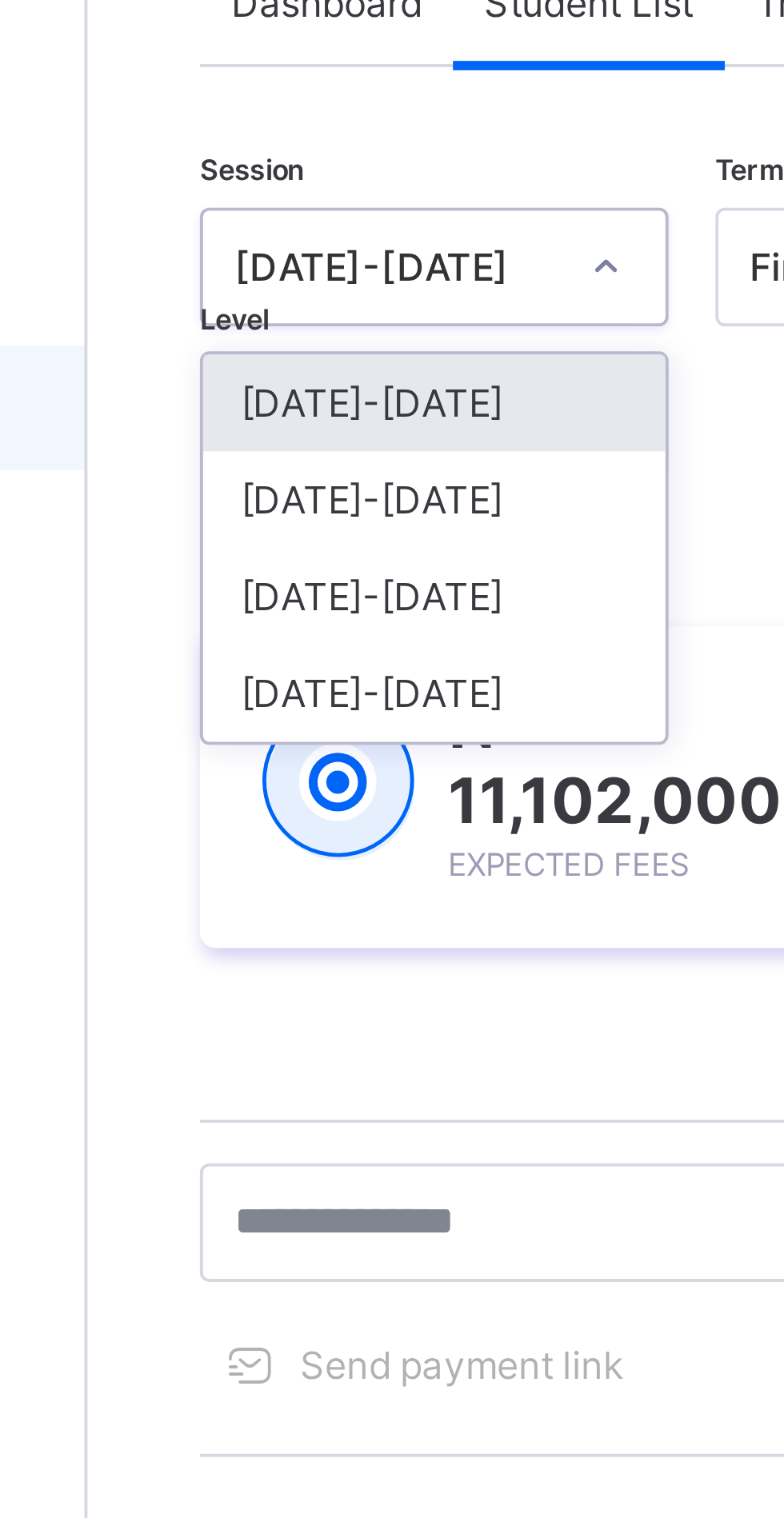
click at [328, 192] on icon at bounding box center [324, 187] width 9 height 16
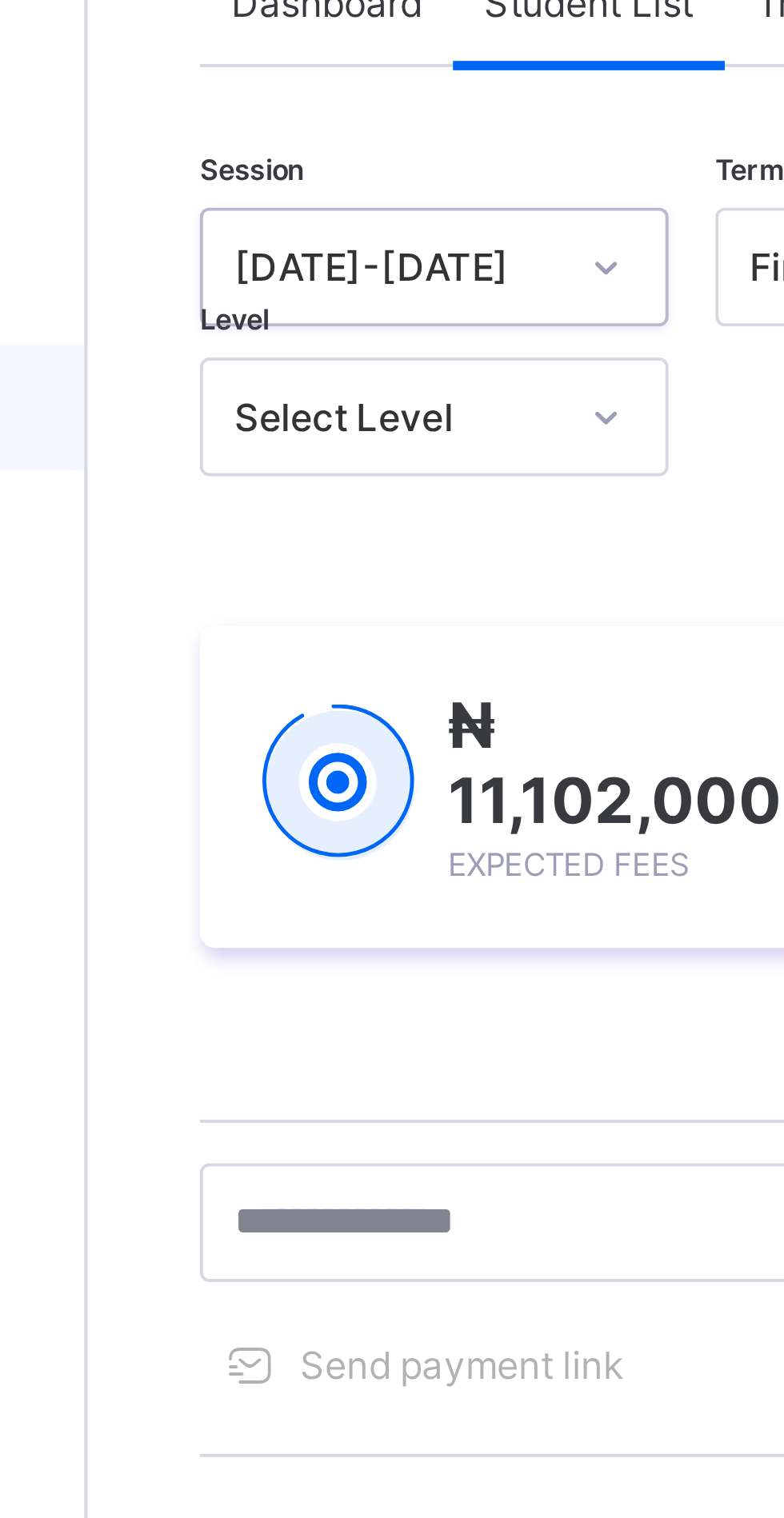
click at [330, 190] on icon at bounding box center [324, 187] width 9 height 16
click at [325, 188] on icon at bounding box center [324, 187] width 9 height 16
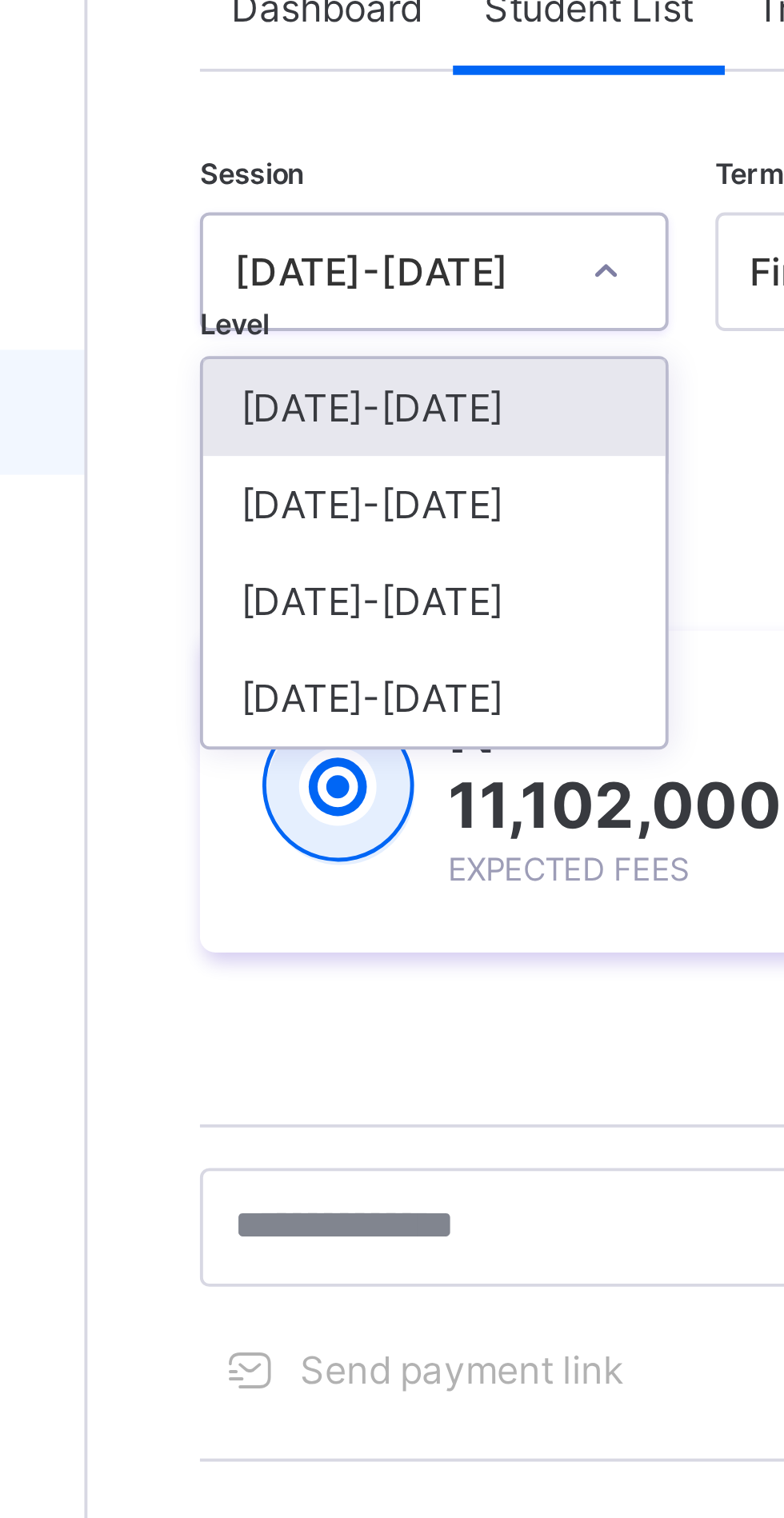
click at [325, 185] on icon at bounding box center [324, 187] width 9 height 16
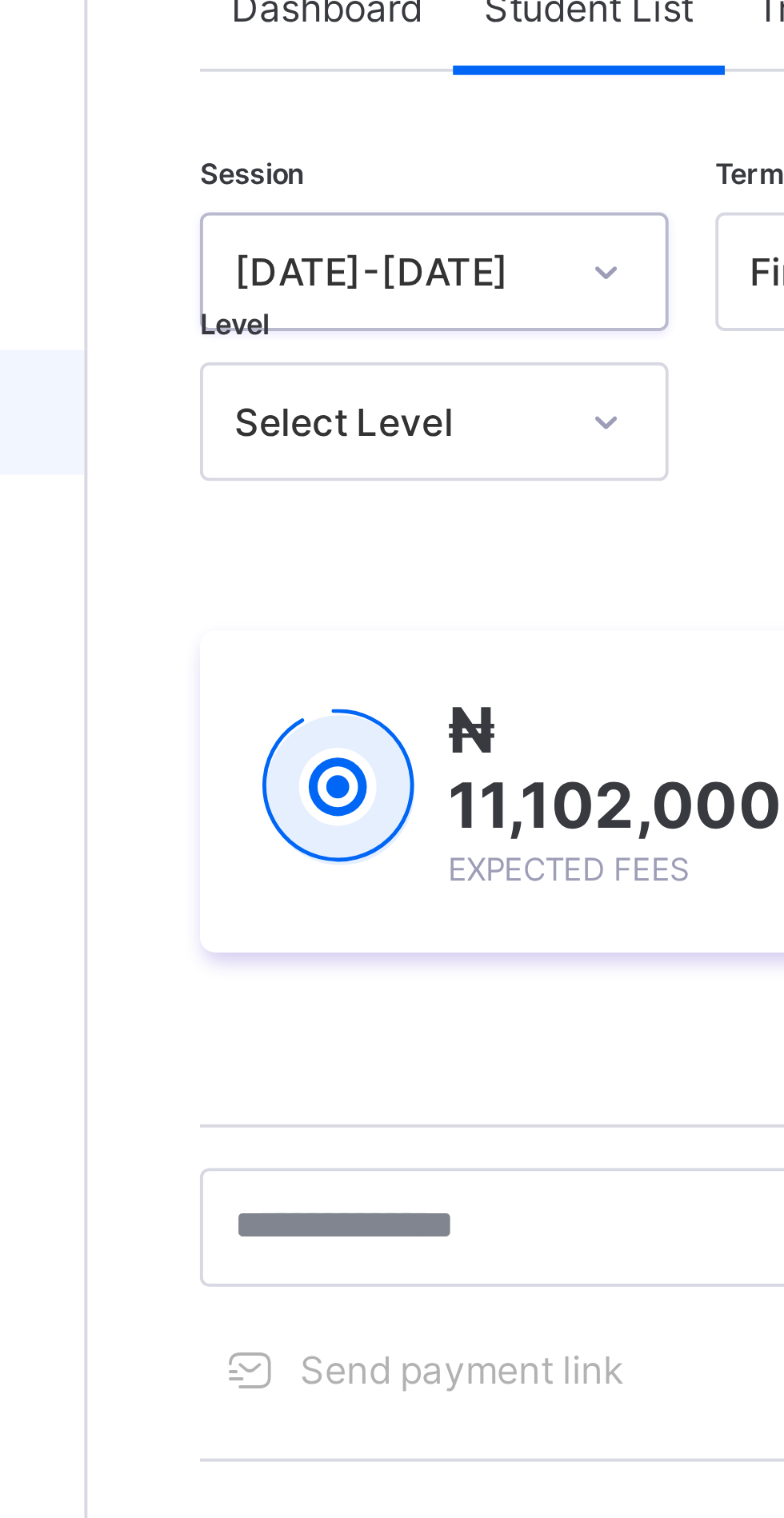
click at [241, 261] on div "₦ 11,102,000 Expected Fees ₦ 0 Paid Fees ₦ 11,102,000 Outstanding Fees" at bounding box center [488, 321] width 534 height 131
click at [329, 193] on icon at bounding box center [324, 187] width 9 height 16
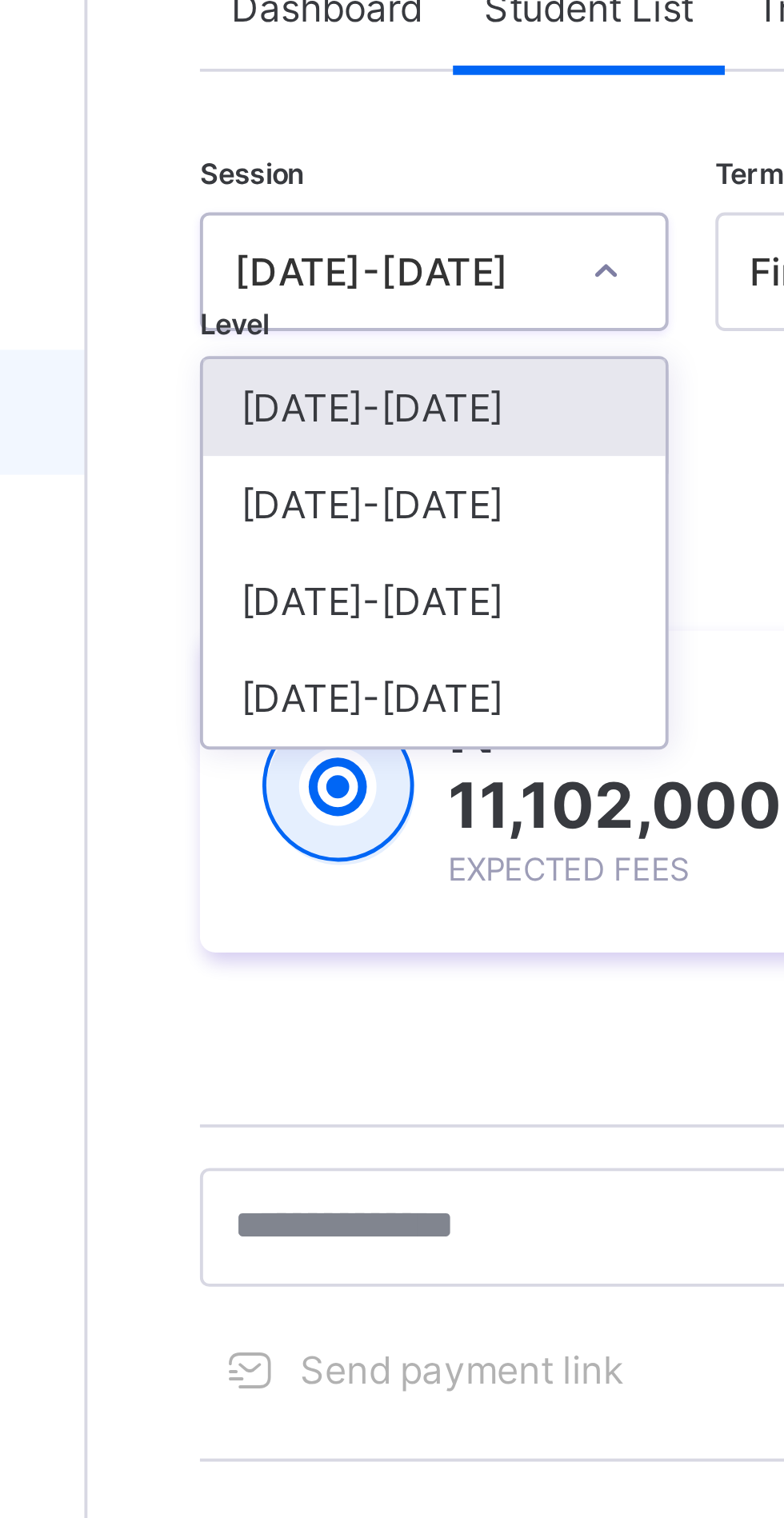
click at [325, 191] on icon at bounding box center [324, 187] width 9 height 16
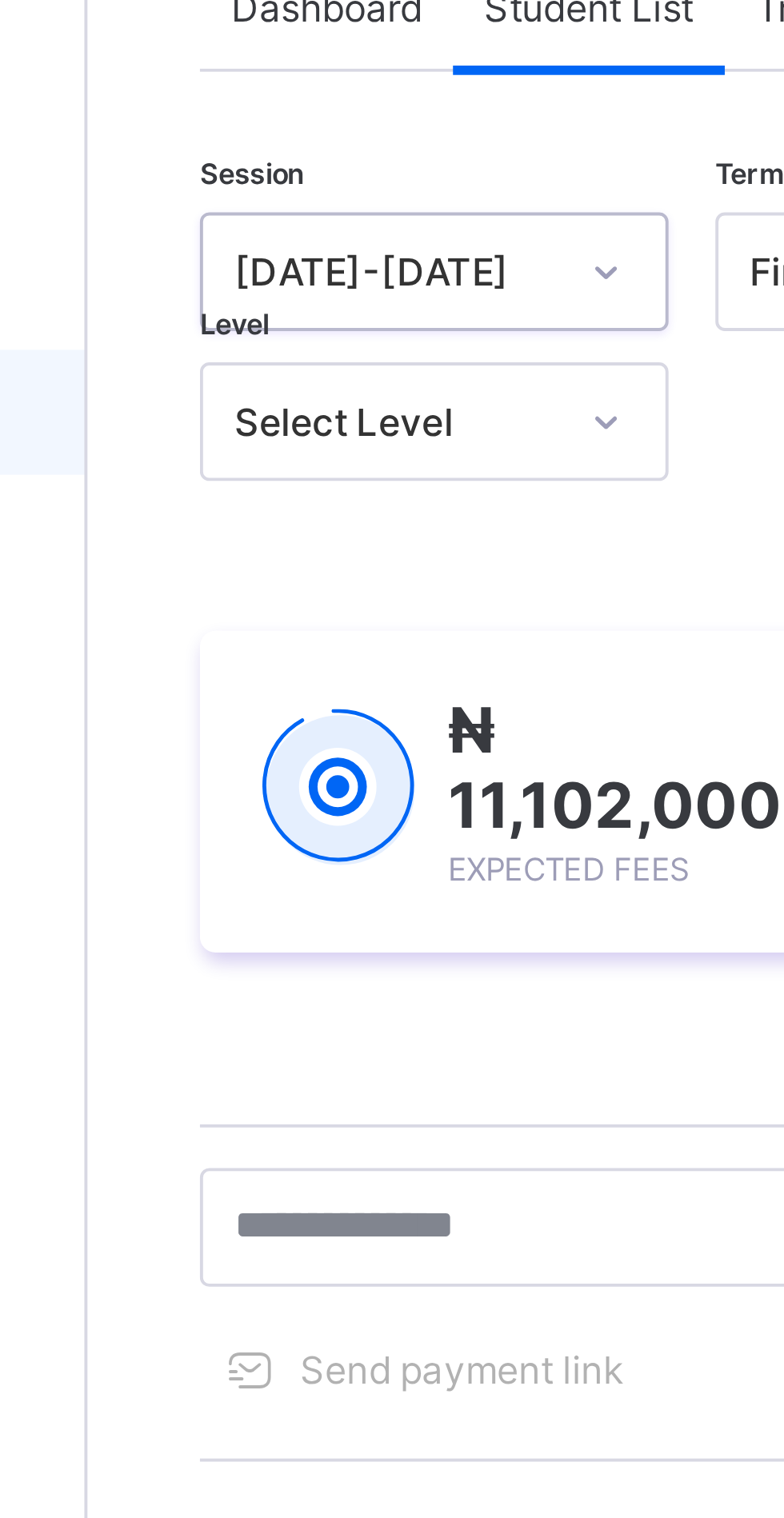
click at [312, 186] on div at bounding box center [325, 187] width 27 height 26
click at [324, 226] on icon at bounding box center [324, 226] width 9 height 16
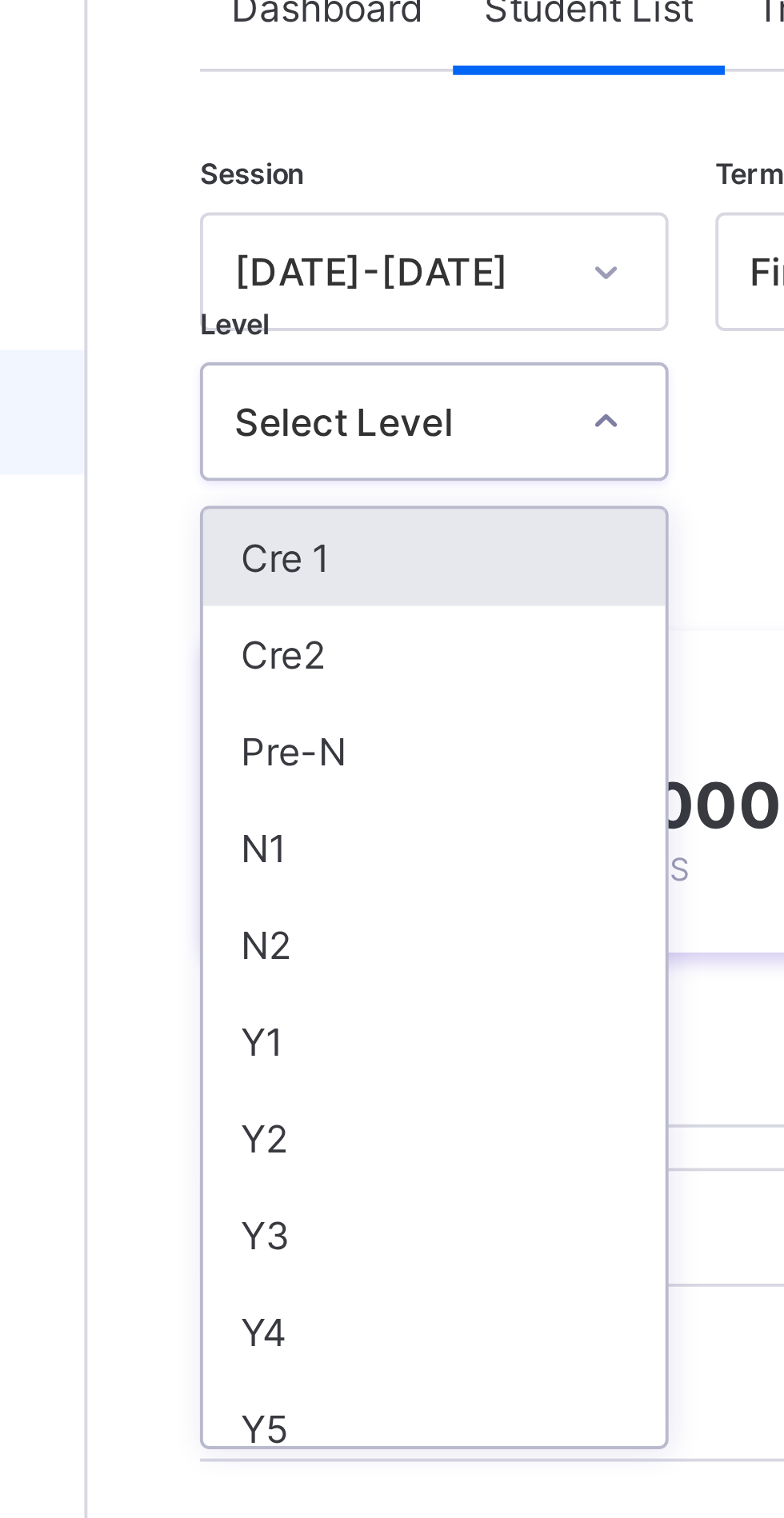
click at [324, 226] on icon at bounding box center [324, 226] width 9 height 16
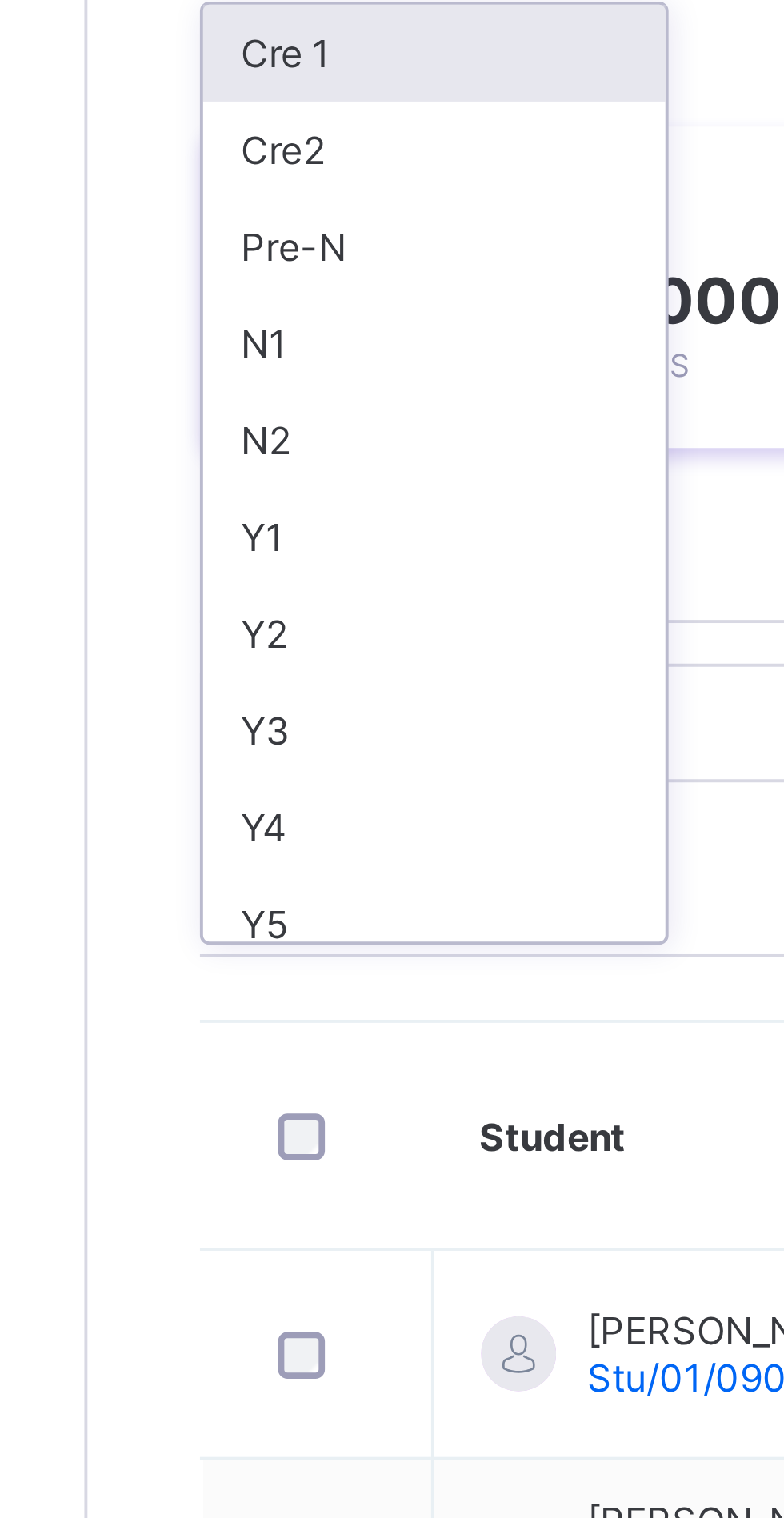
click at [235, 454] on div "Y4" at bounding box center [280, 459] width 118 height 25
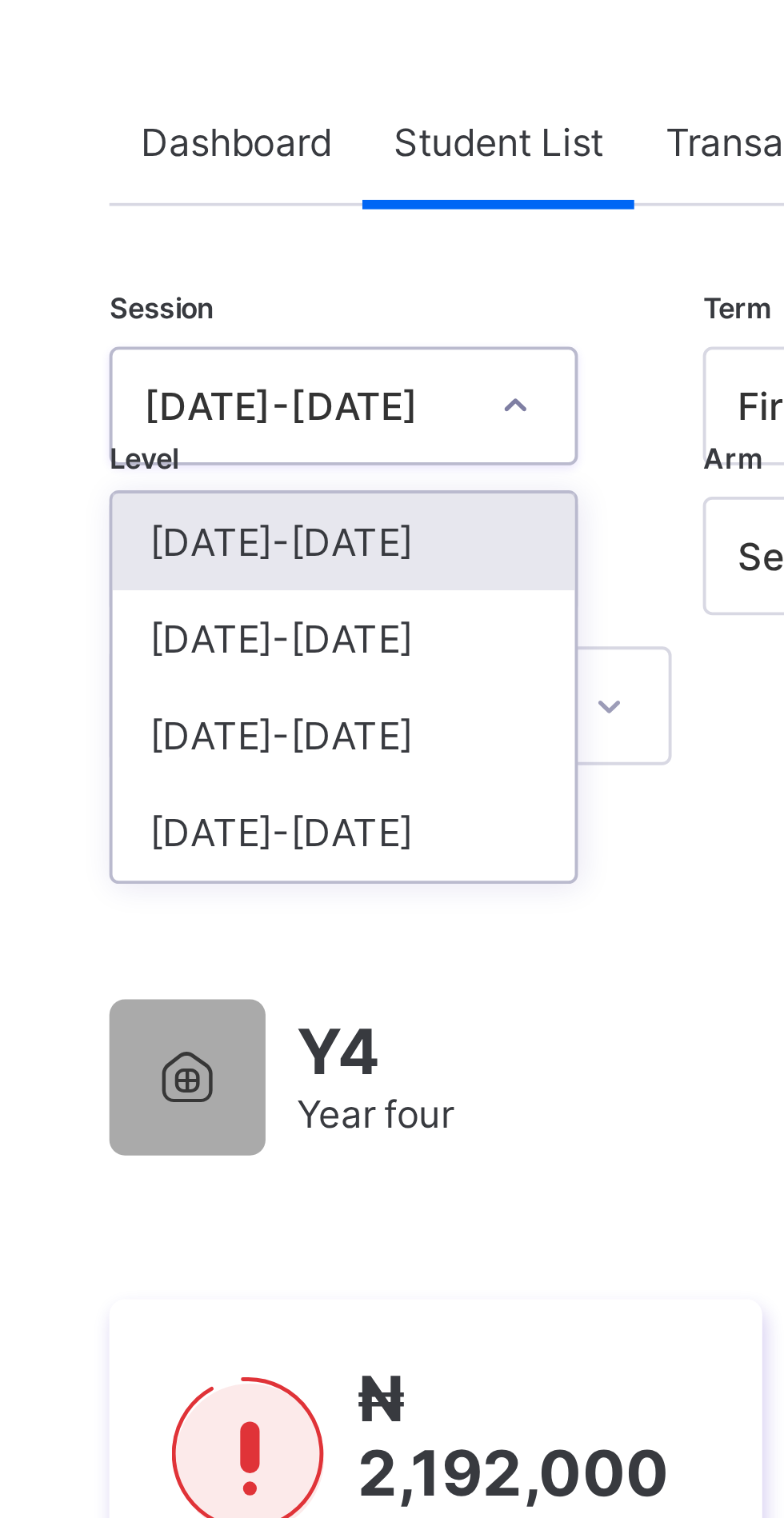
click at [291, 246] on div "[DATE]-[DATE]" at bounding box center [280, 248] width 118 height 25
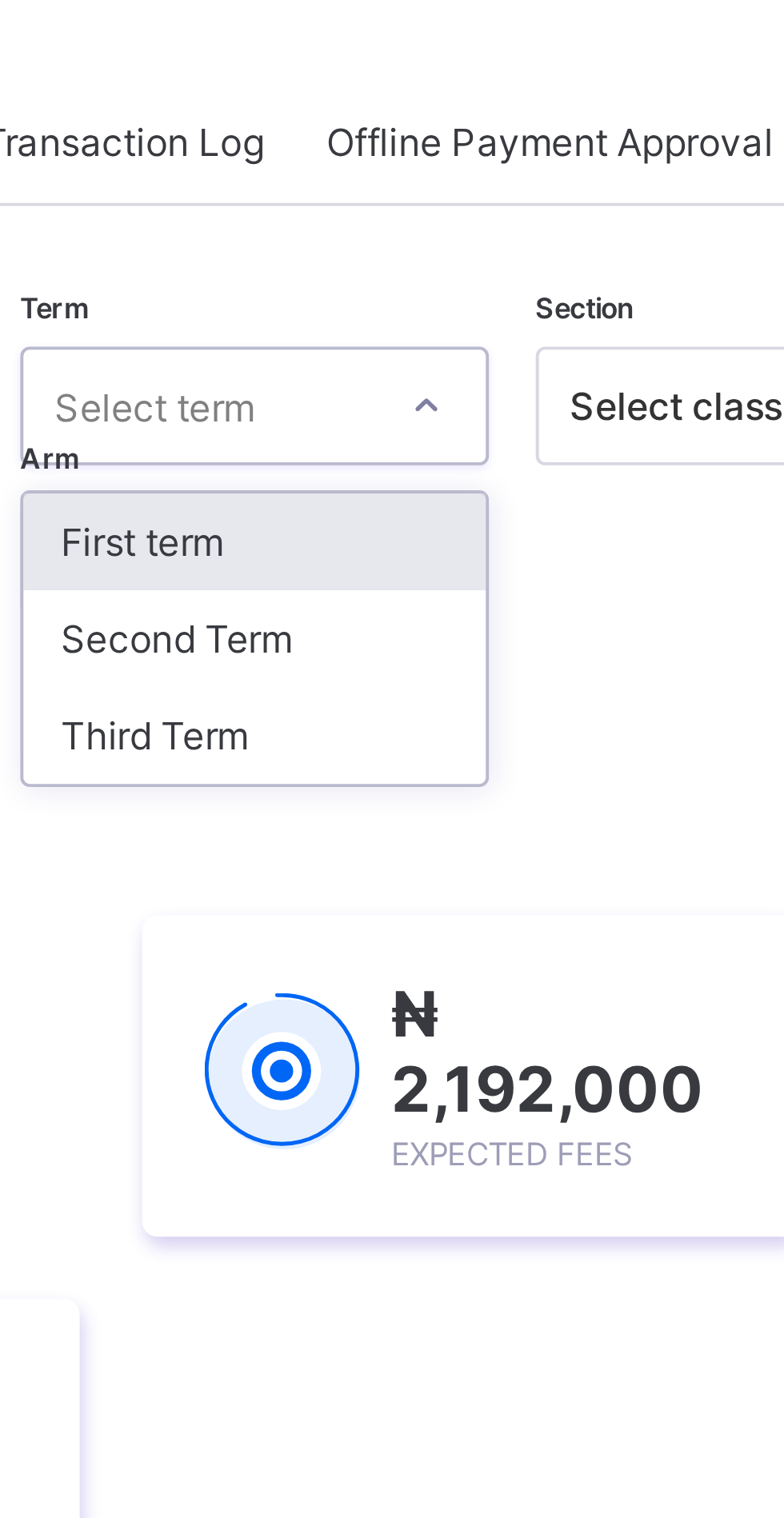
click at [459, 246] on div "Second Term" at bounding box center [432, 248] width 118 height 25
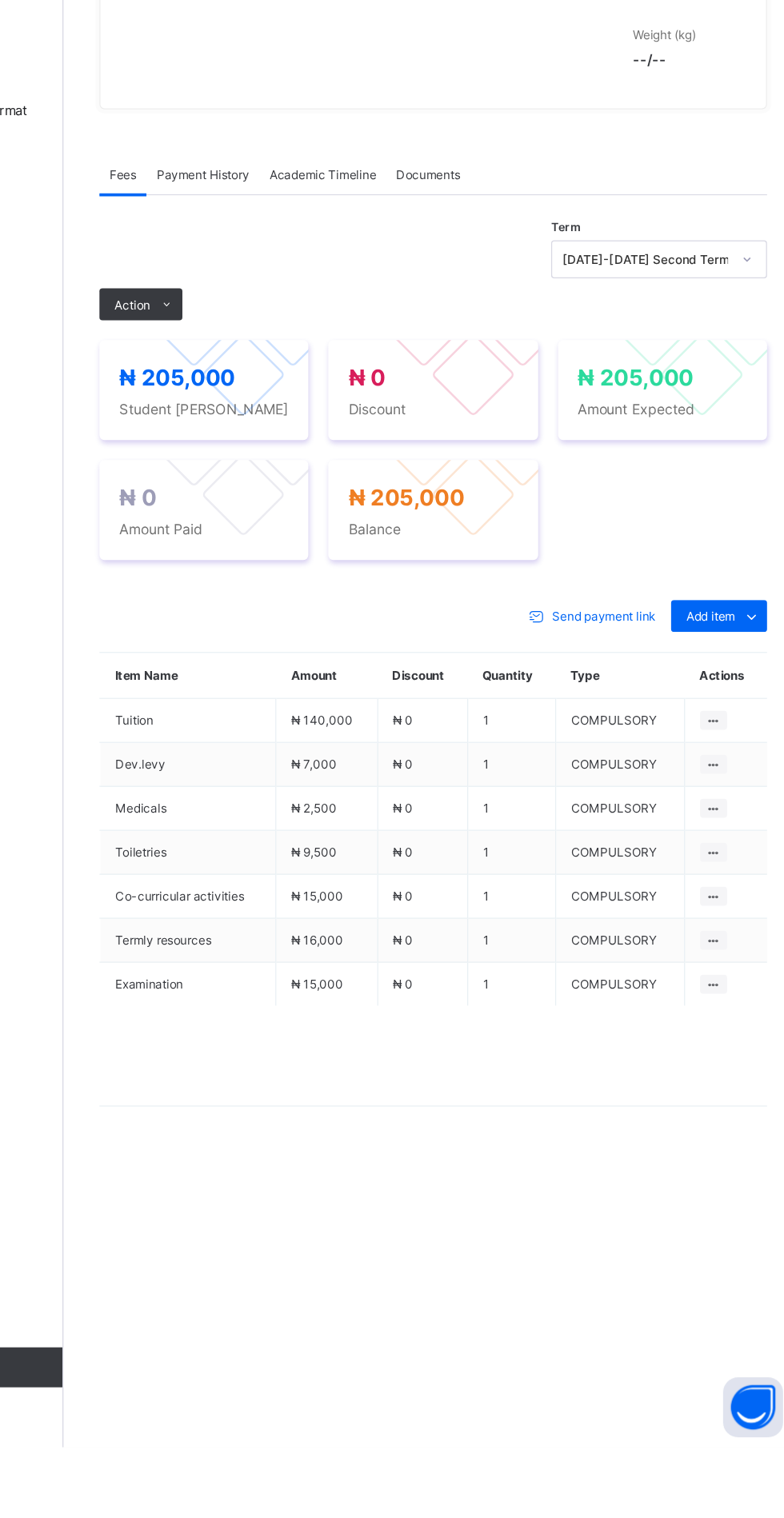
click at [249, 609] on span "Action" at bounding box center [247, 603] width 28 height 12
click at [0, 0] on li "Receive Payment" at bounding box center [0, 0] width 0 height 0
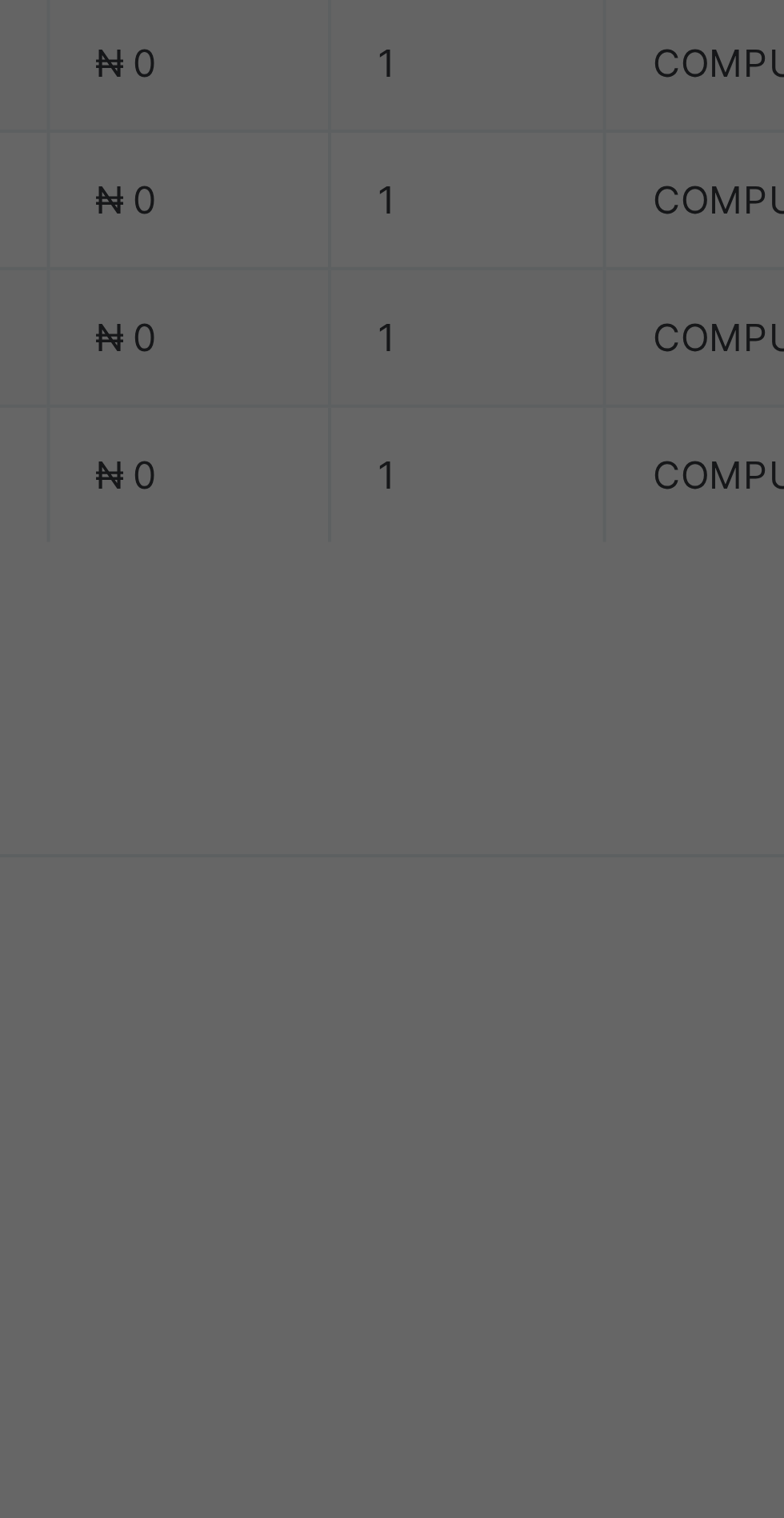
click at [354, 911] on div "Zenith Bank - Sound Minds Best Care Academy" at bounding box center [326, 863] width 55 height 97
click at [420, 810] on input "text" at bounding box center [392, 793] width 57 height 33
type input "*"
type input "**********"
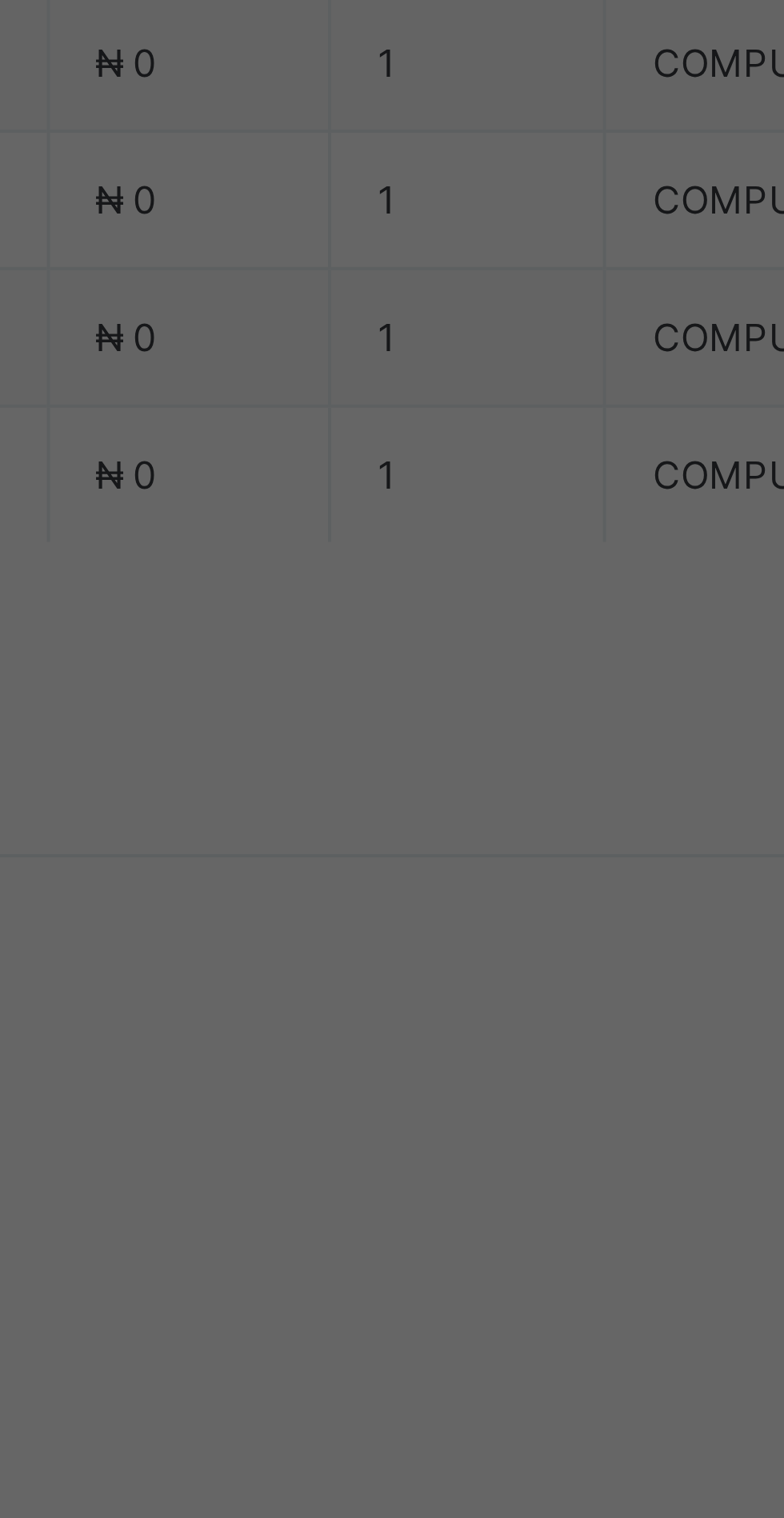
click at [400, 876] on input "date" at bounding box center [348, 859] width 101 height 33
type input "**********"
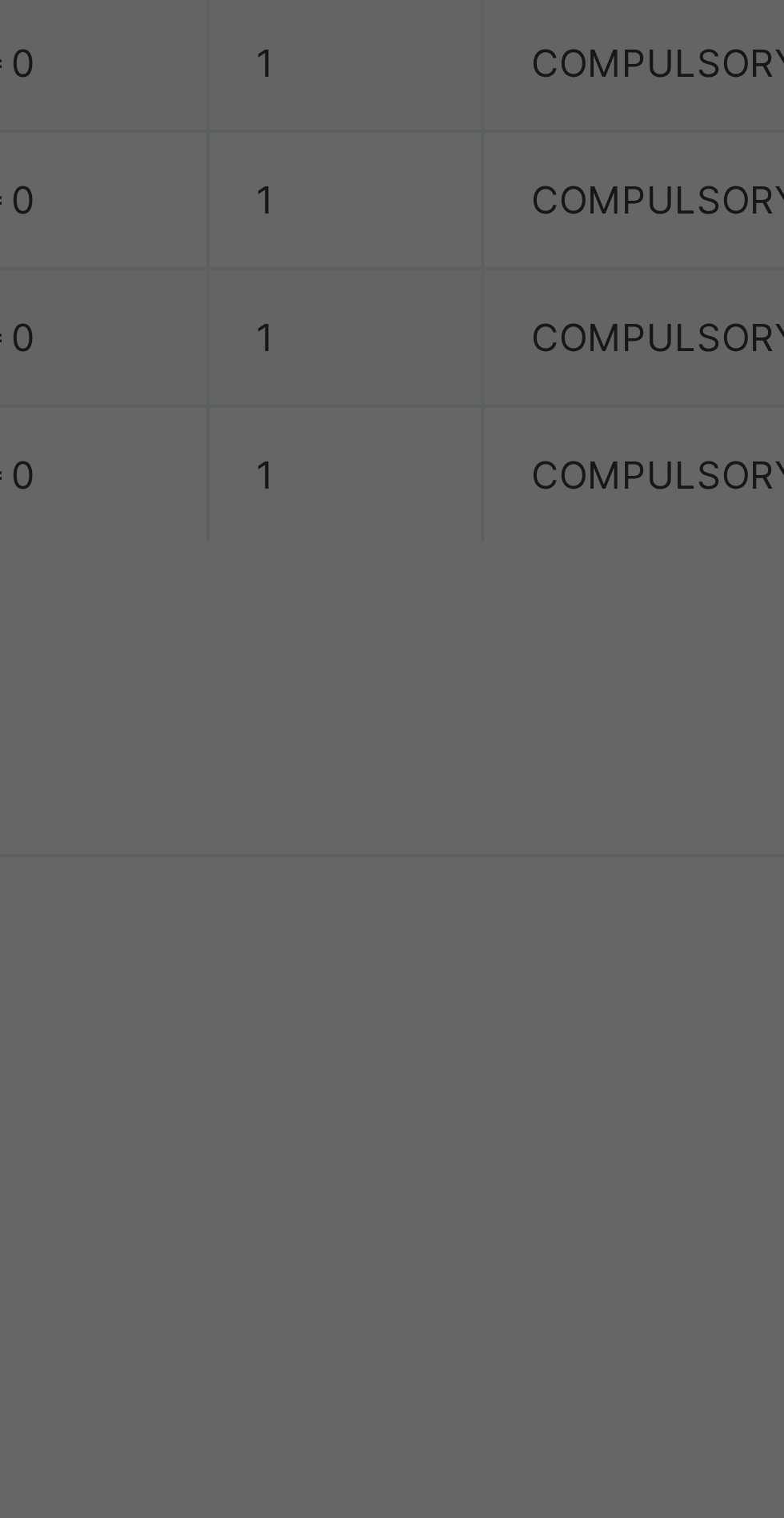
click at [443, 884] on input "currency" at bounding box center [424, 867] width 34 height 33
type input "*********"
click at [485, 884] on div "**********" at bounding box center [392, 847] width 187 height 74
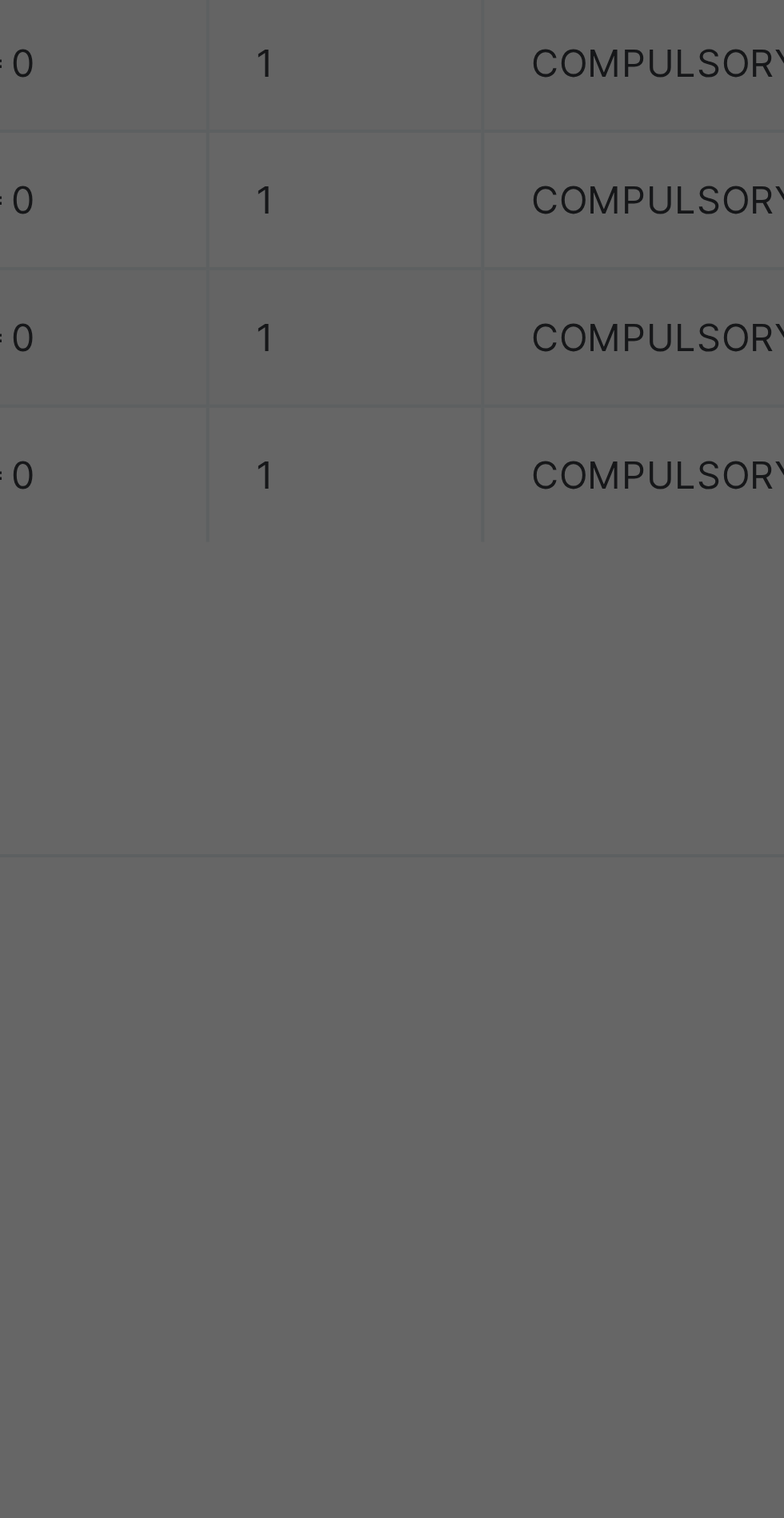
click at [474, 939] on span "Save" at bounding box center [438, 933] width 72 height 12
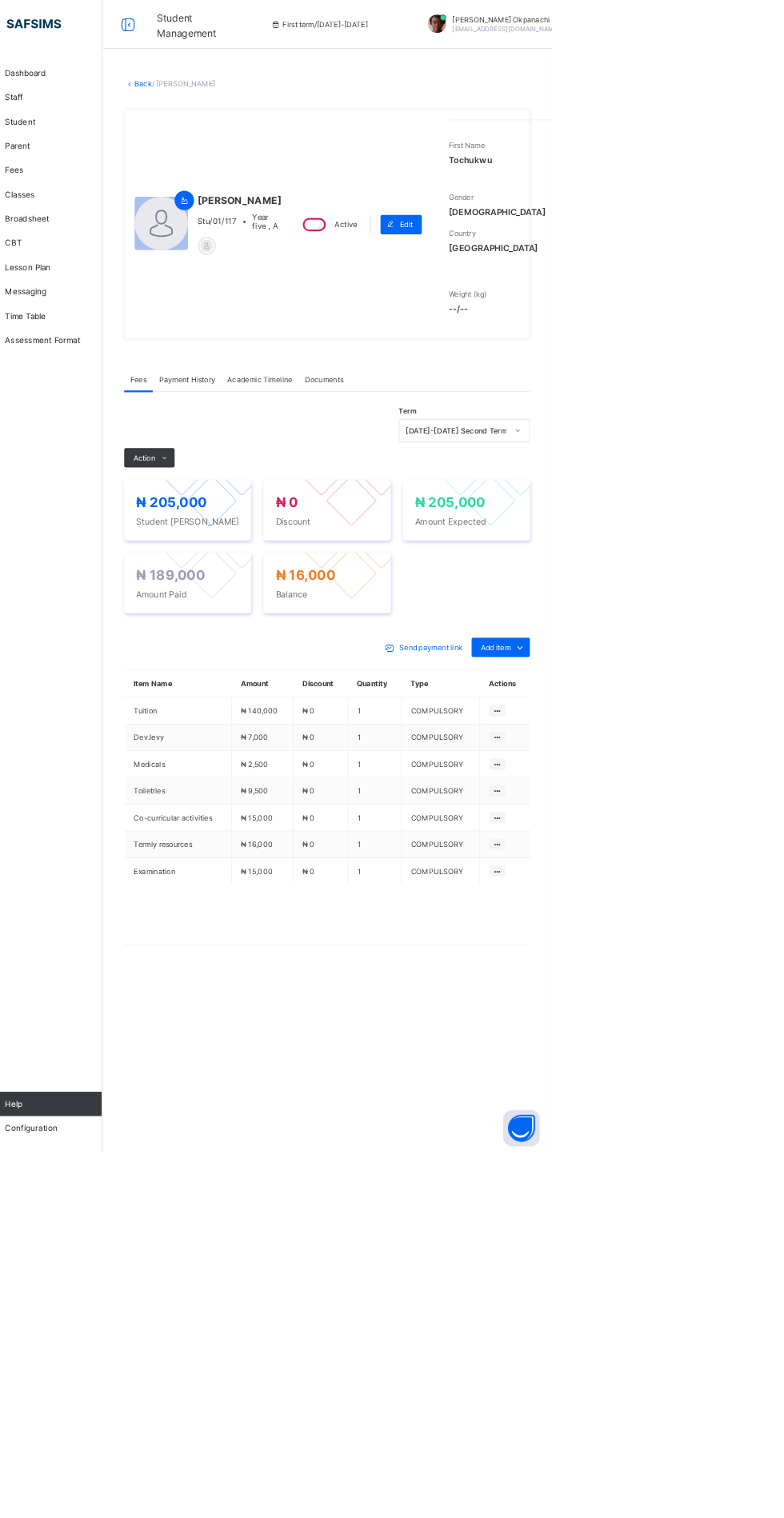
click at [258, 110] on link "Back" at bounding box center [246, 110] width 23 height 12
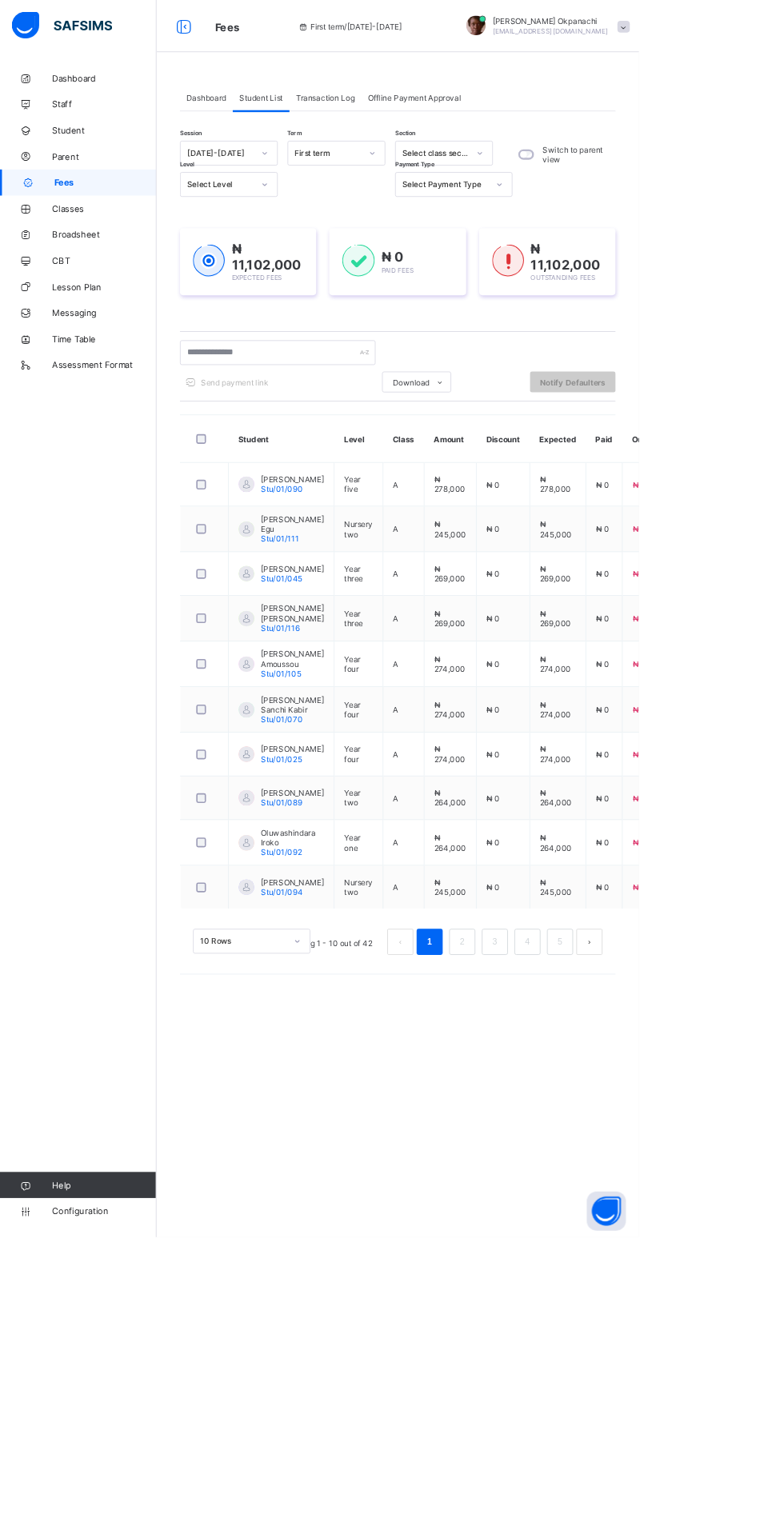
click at [325, 226] on icon at bounding box center [324, 226] width 9 height 16
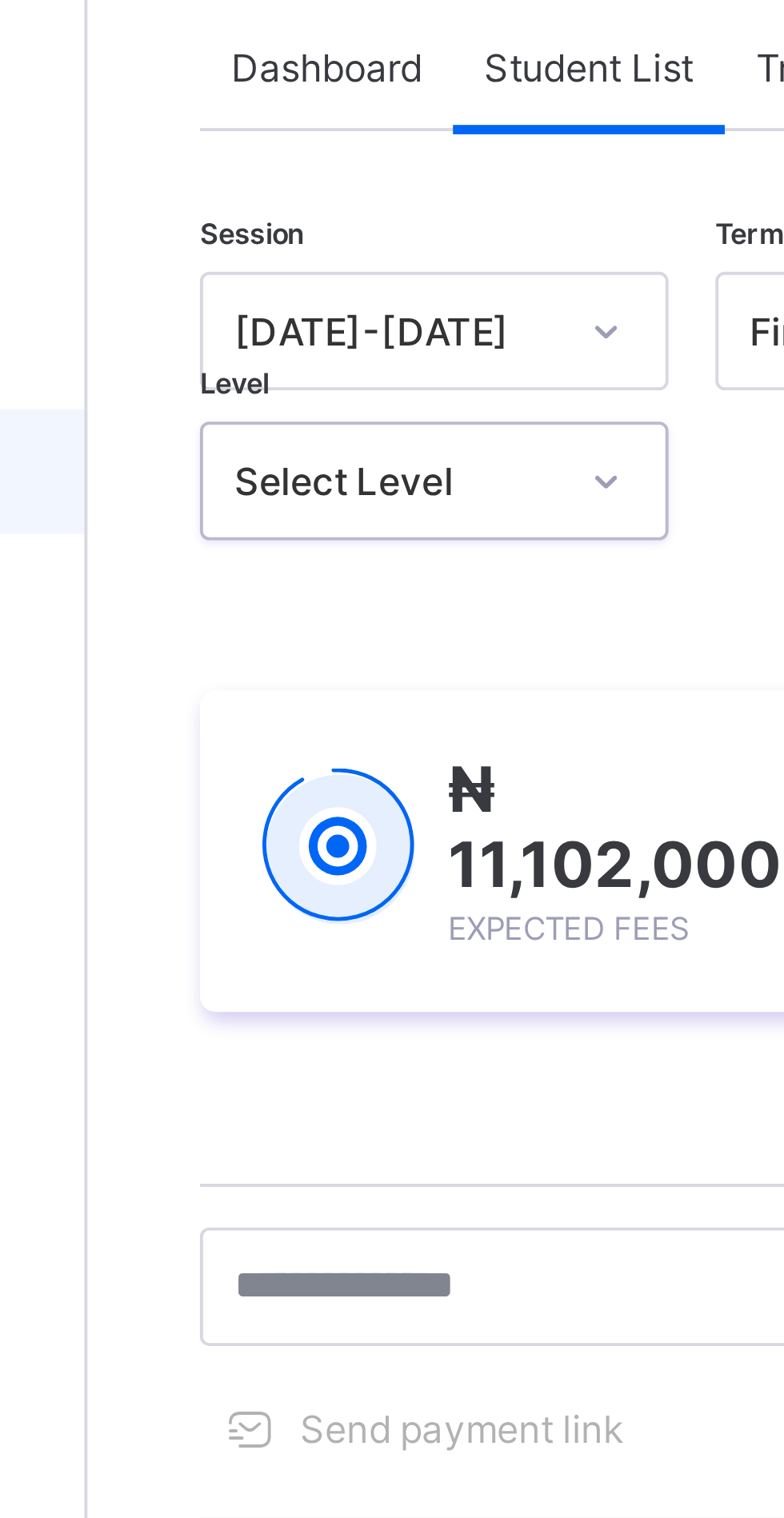
click at [327, 221] on icon at bounding box center [324, 226] width 9 height 16
click at [325, 185] on icon at bounding box center [324, 187] width 9 height 16
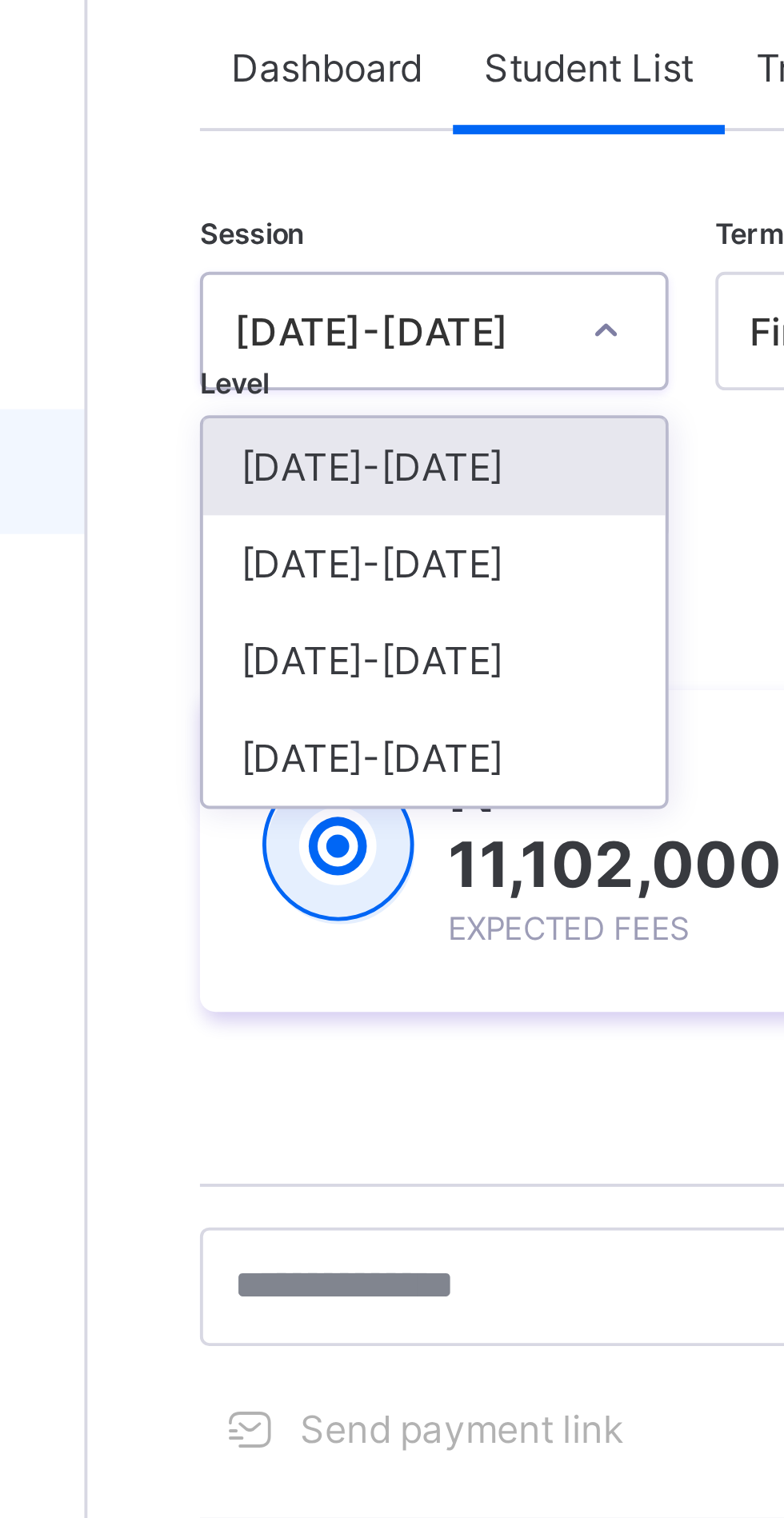
click at [326, 187] on icon at bounding box center [324, 187] width 9 height 16
click at [320, 192] on icon at bounding box center [324, 187] width 9 height 16
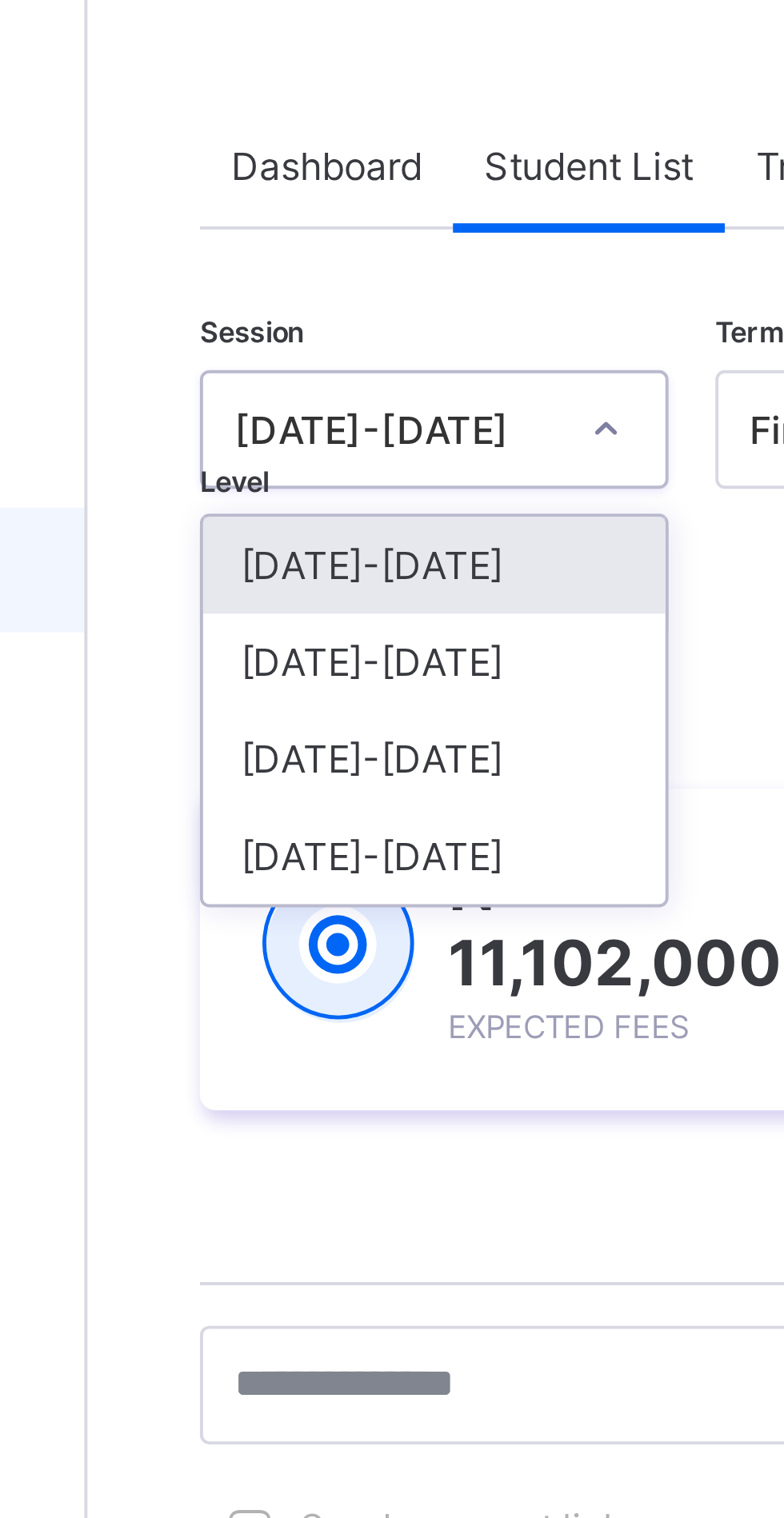
click at [264, 249] on div "[DATE]-[DATE]" at bounding box center [280, 248] width 118 height 25
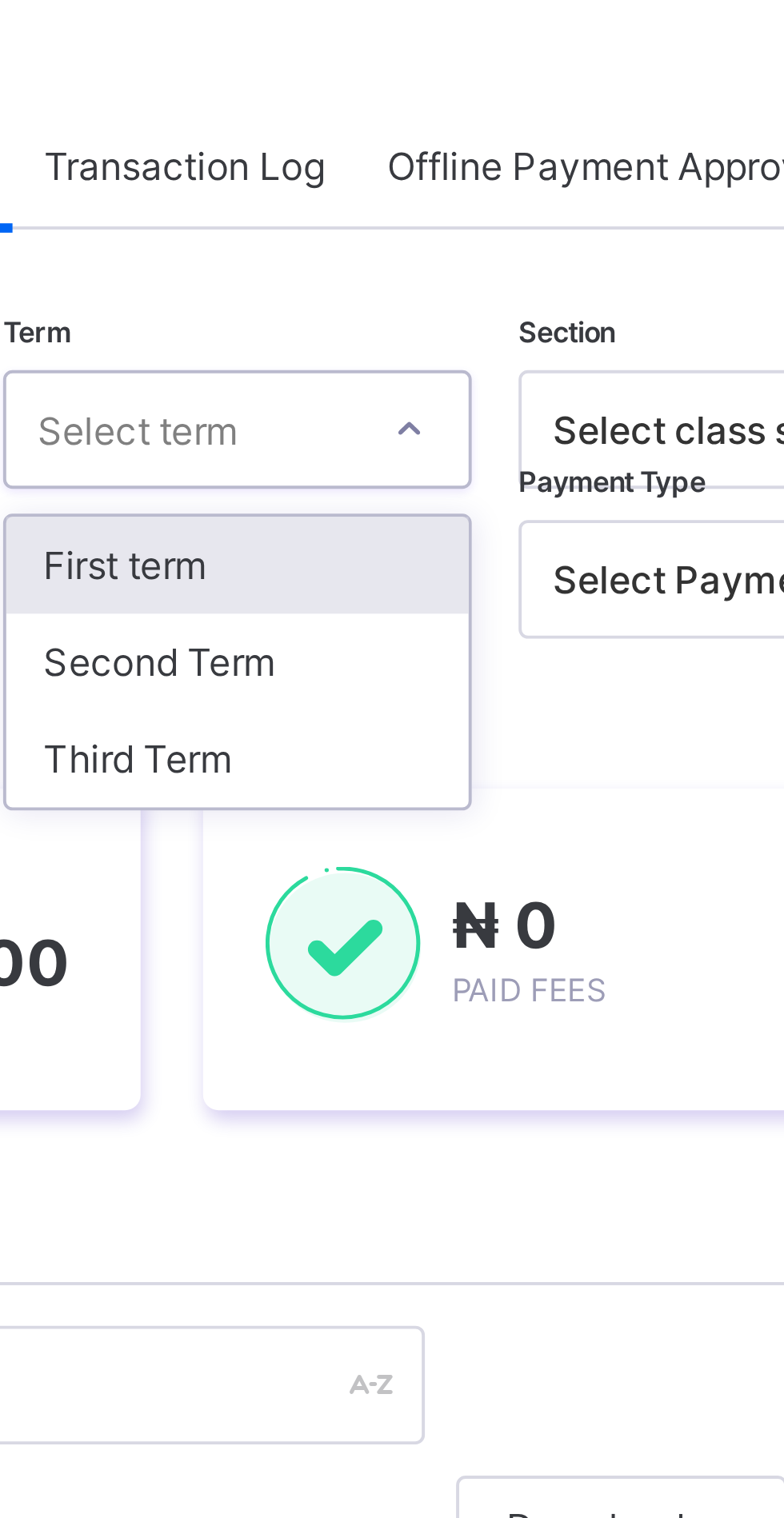
click at [419, 249] on div "Second Term" at bounding box center [412, 248] width 118 height 25
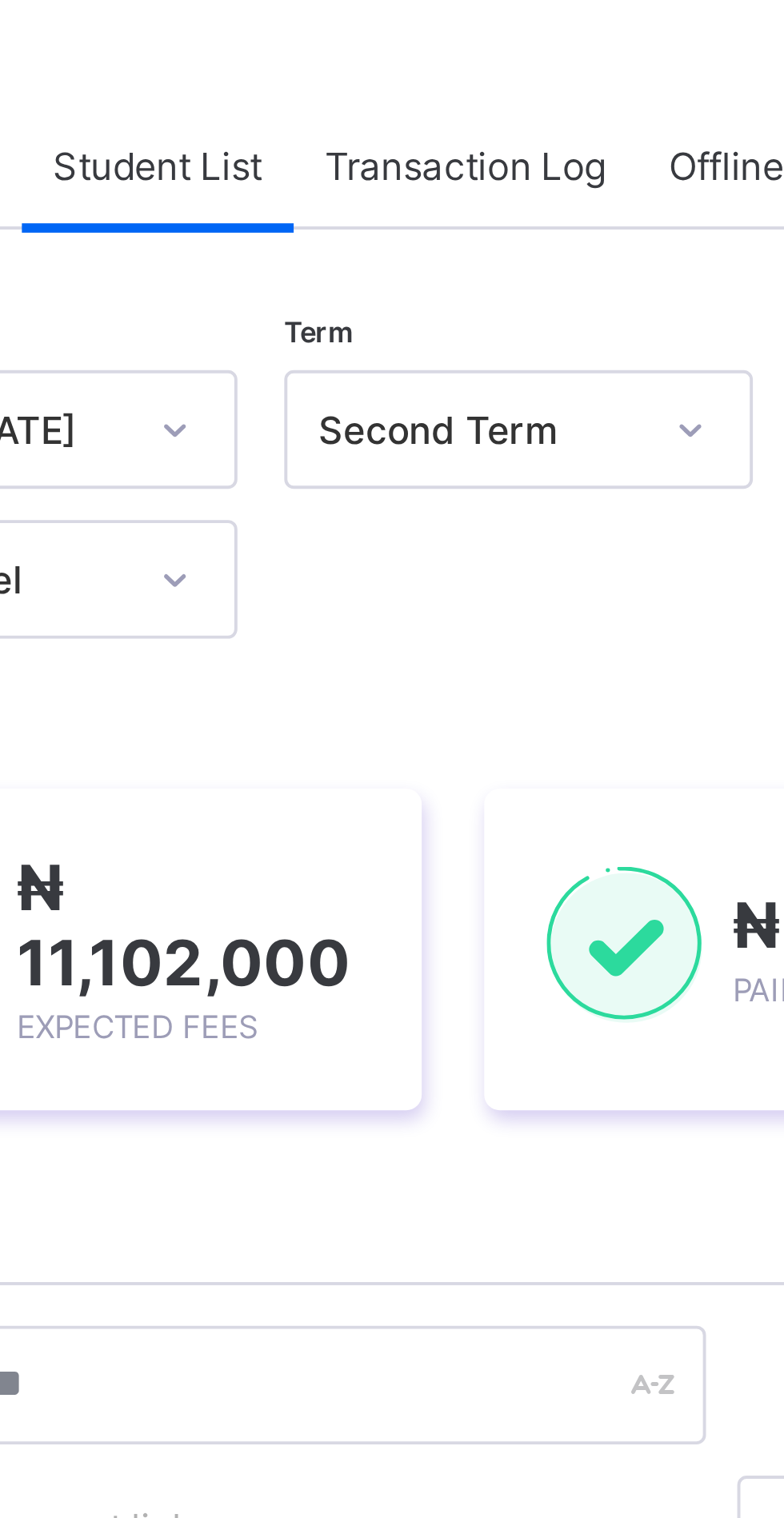
click at [332, 227] on div at bounding box center [325, 226] width 27 height 26
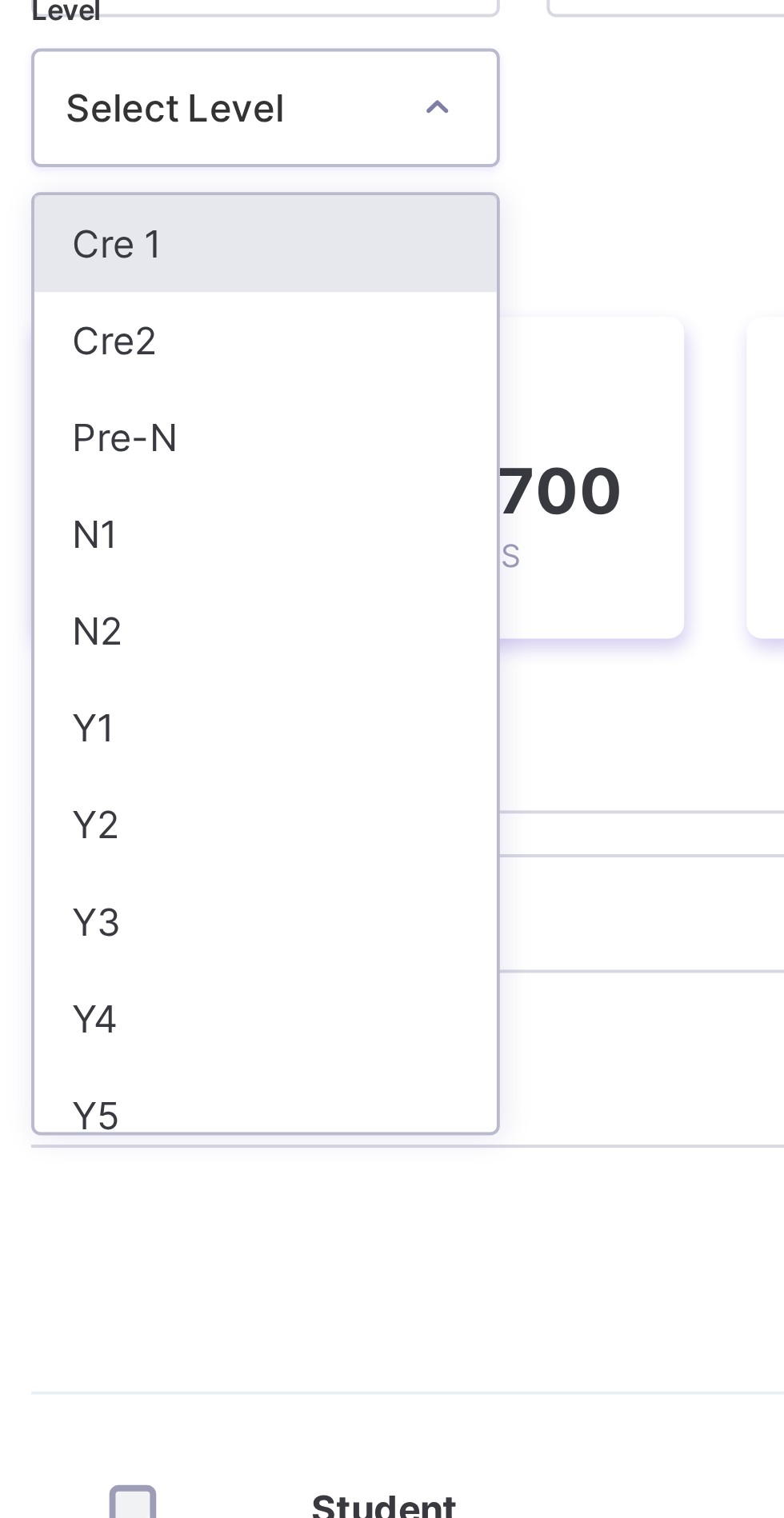
click at [286, 359] on div "N2" at bounding box center [280, 361] width 118 height 25
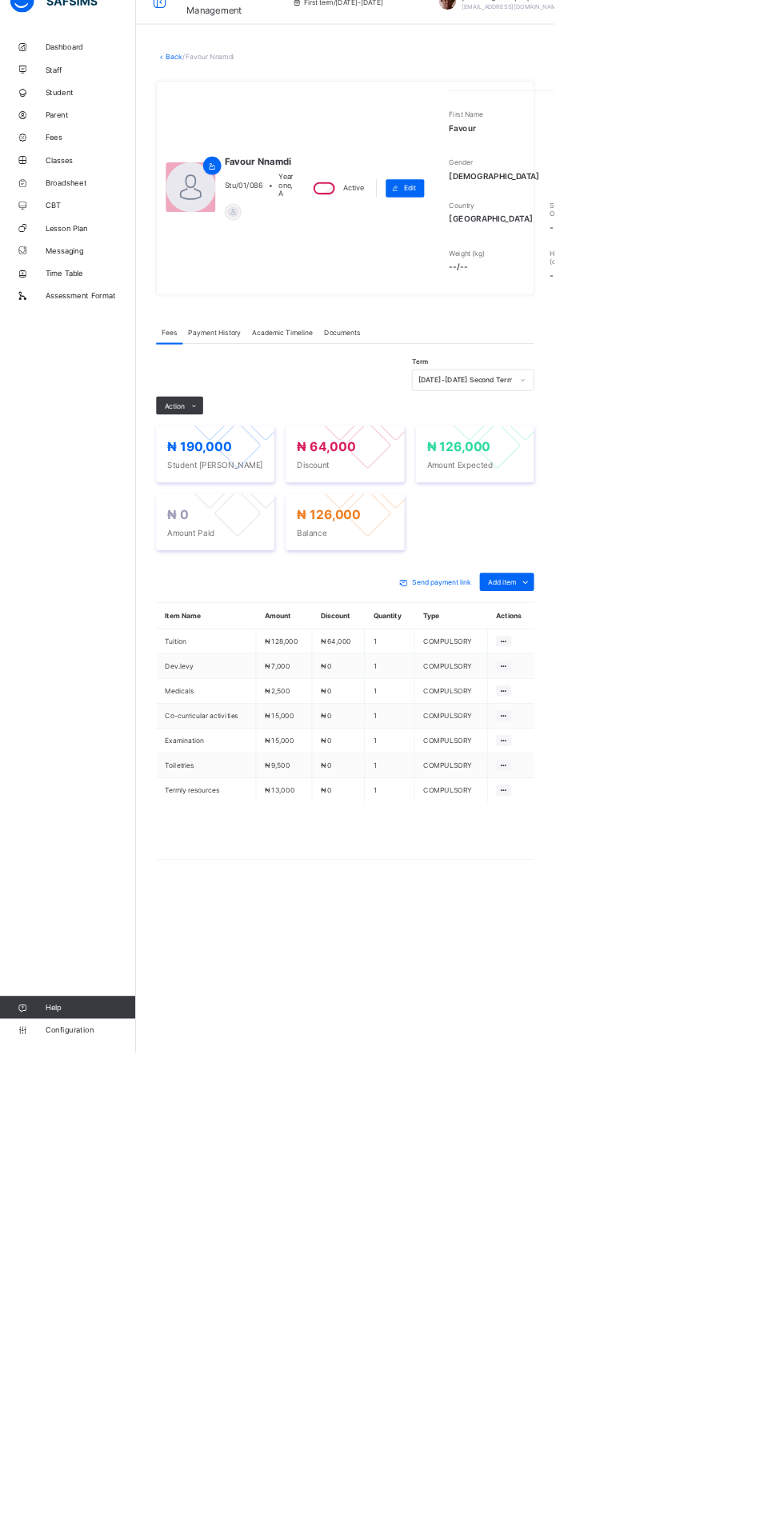
click at [252, 616] on div "Action" at bounding box center [254, 603] width 66 height 26
click at [0, 0] on li "Receive Payment" at bounding box center [0, 0] width 0 height 0
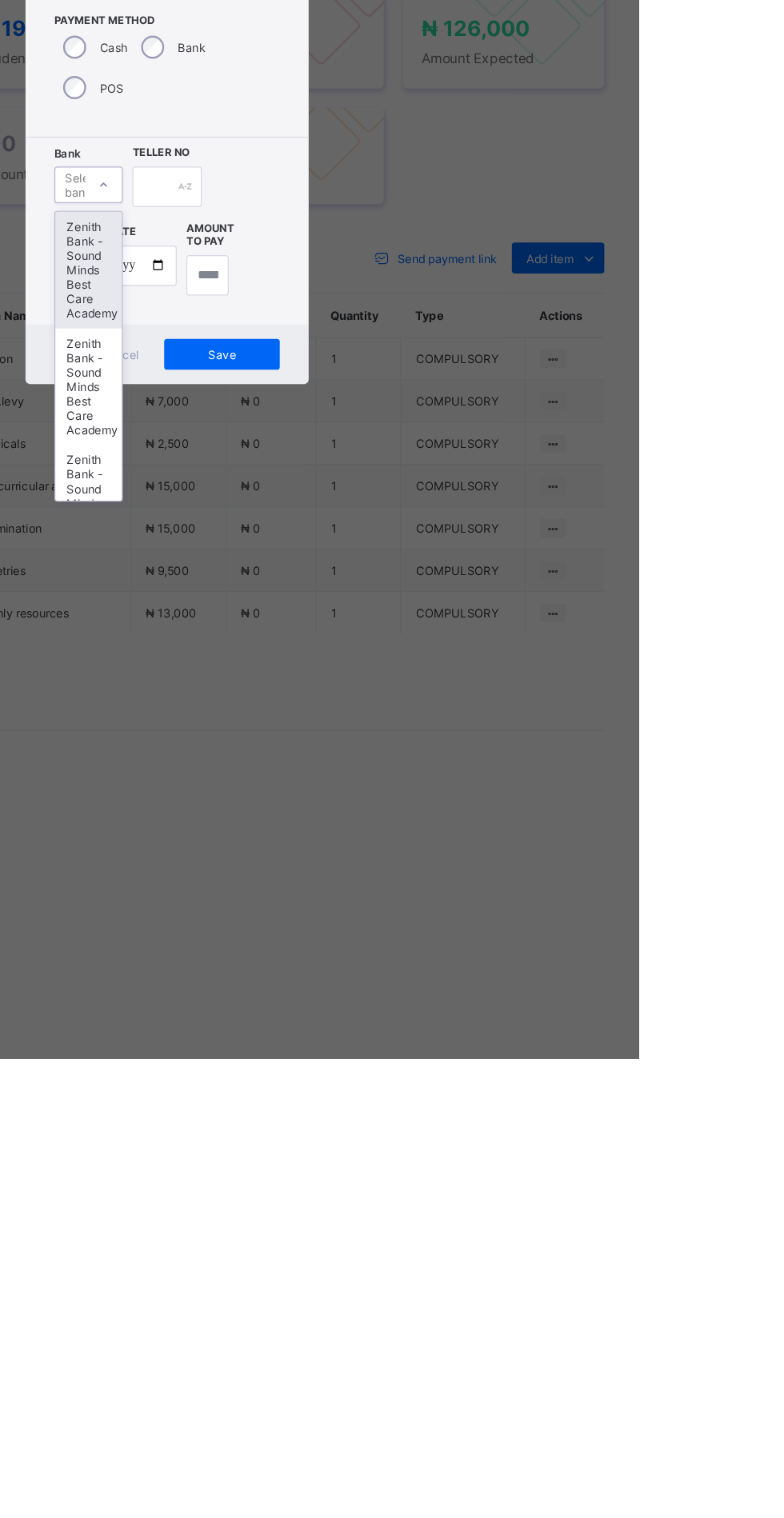
click at [354, 911] on div "Zenith Bank - Sound Minds Best Care Academy" at bounding box center [326, 863] width 55 height 97
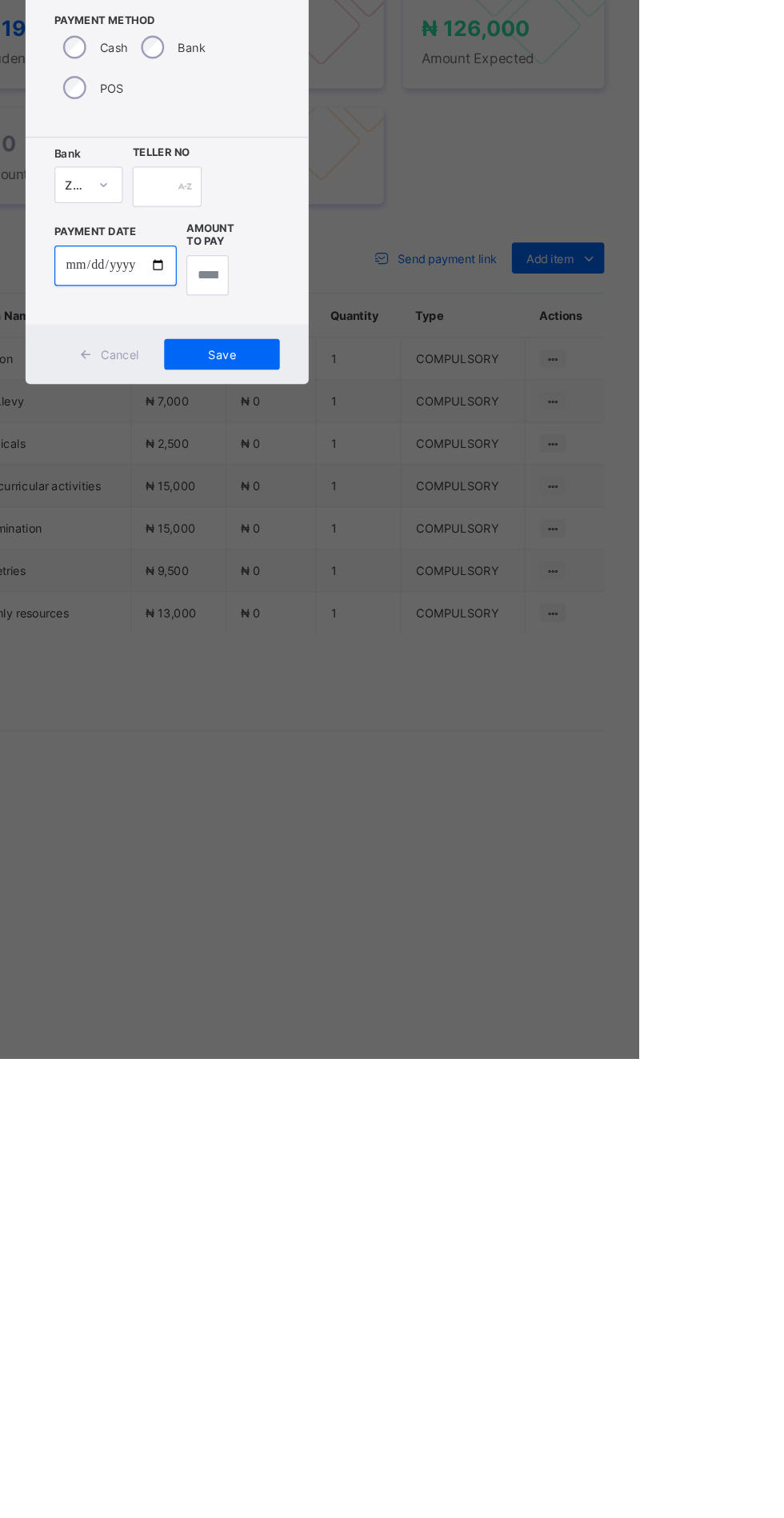
click at [400, 876] on input "date" at bounding box center [348, 859] width 101 height 33
type input "**********"
click at [420, 810] on input "text" at bounding box center [392, 793] width 57 height 33
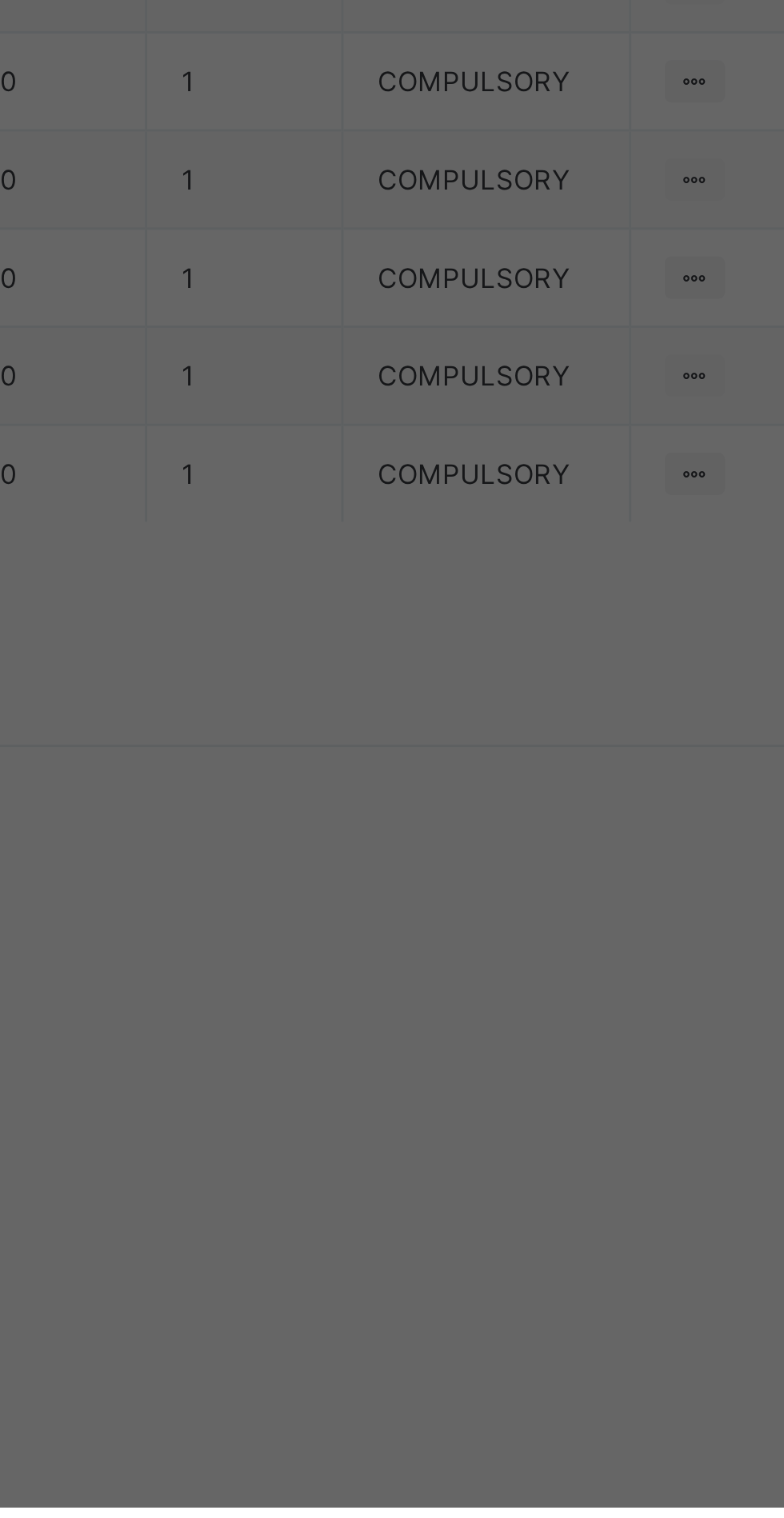
scroll to position [0, 8]
type input "********"
click at [443, 884] on input "currency" at bounding box center [424, 867] width 34 height 33
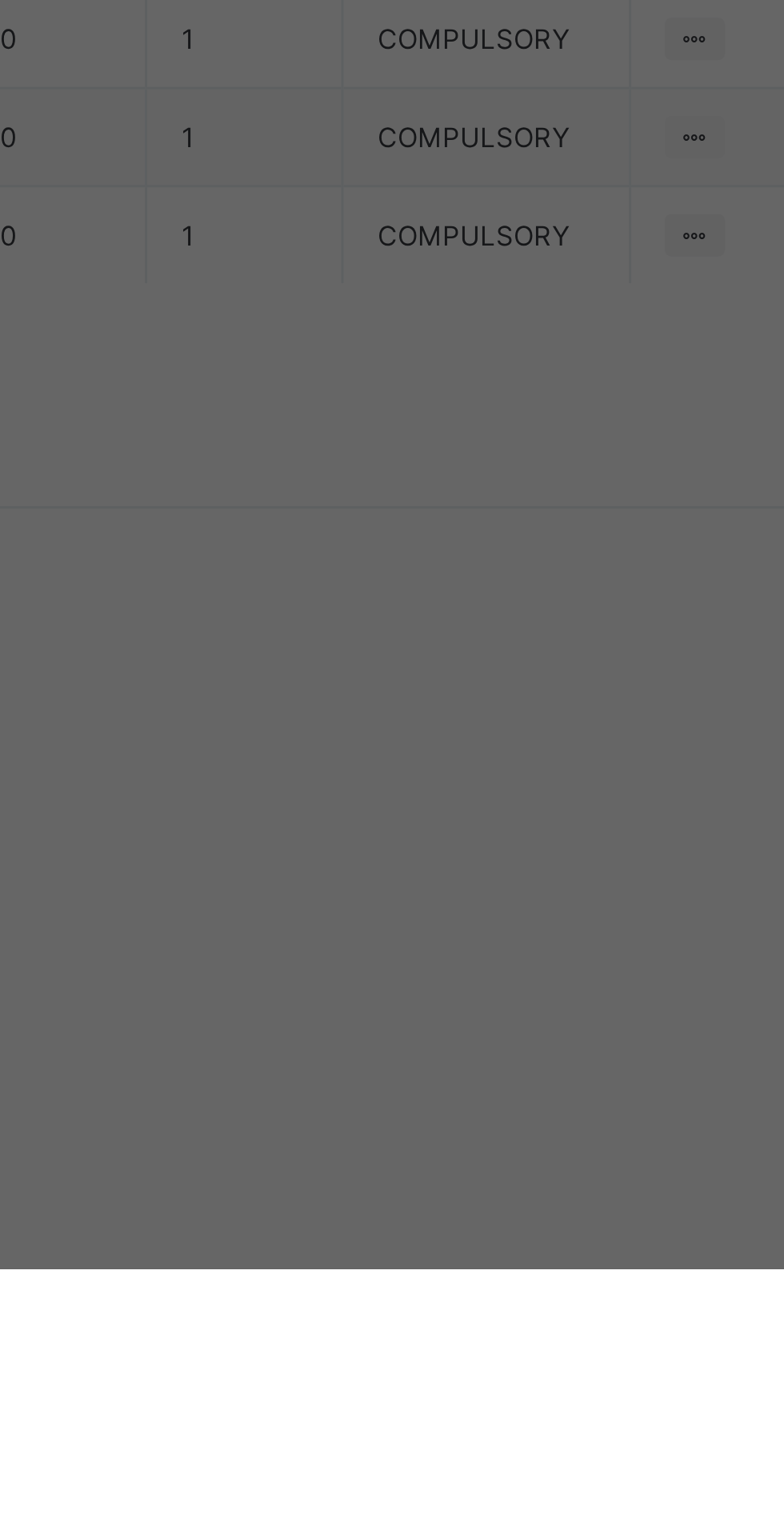
type input "*********"
click at [474, 939] on span "Save" at bounding box center [438, 933] width 72 height 12
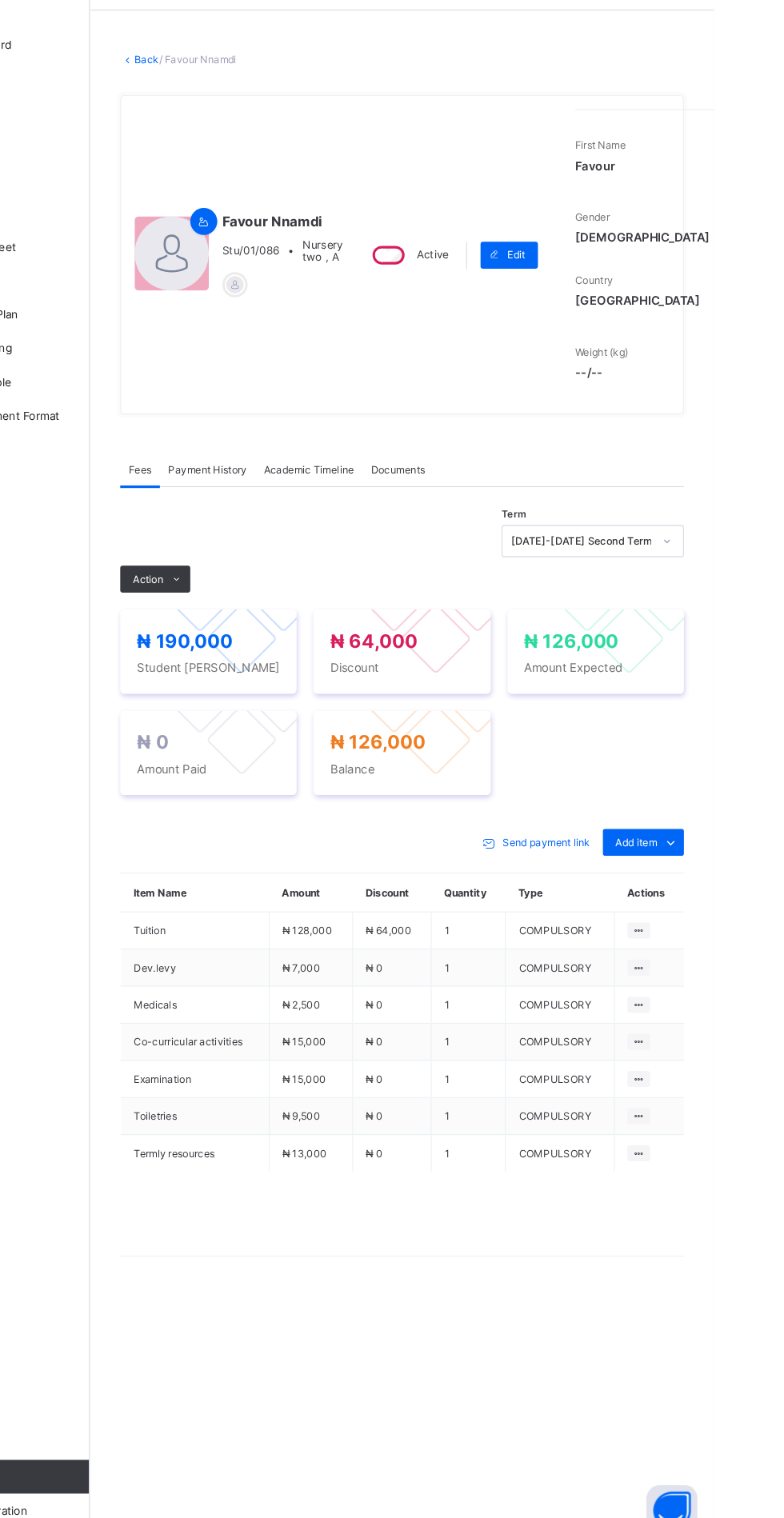
click at [255, 609] on span "Action" at bounding box center [247, 603] width 28 height 12
click at [0, 0] on ul "Receive Payment Manage Discount Send Email Reminder" at bounding box center [0, 0] width 0 height 0
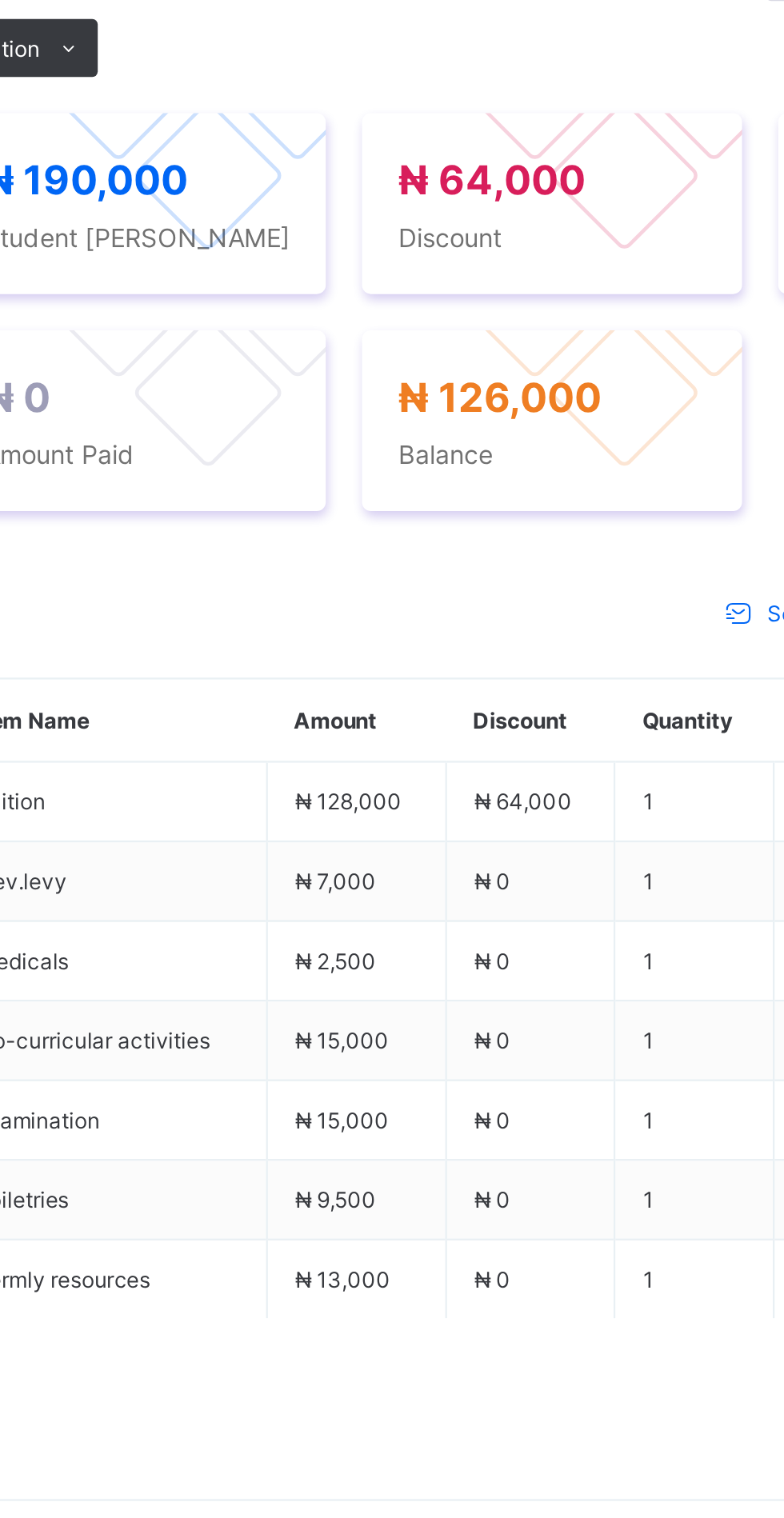
click at [0, 0] on li "Receive Payment" at bounding box center [0, 0] width 0 height 0
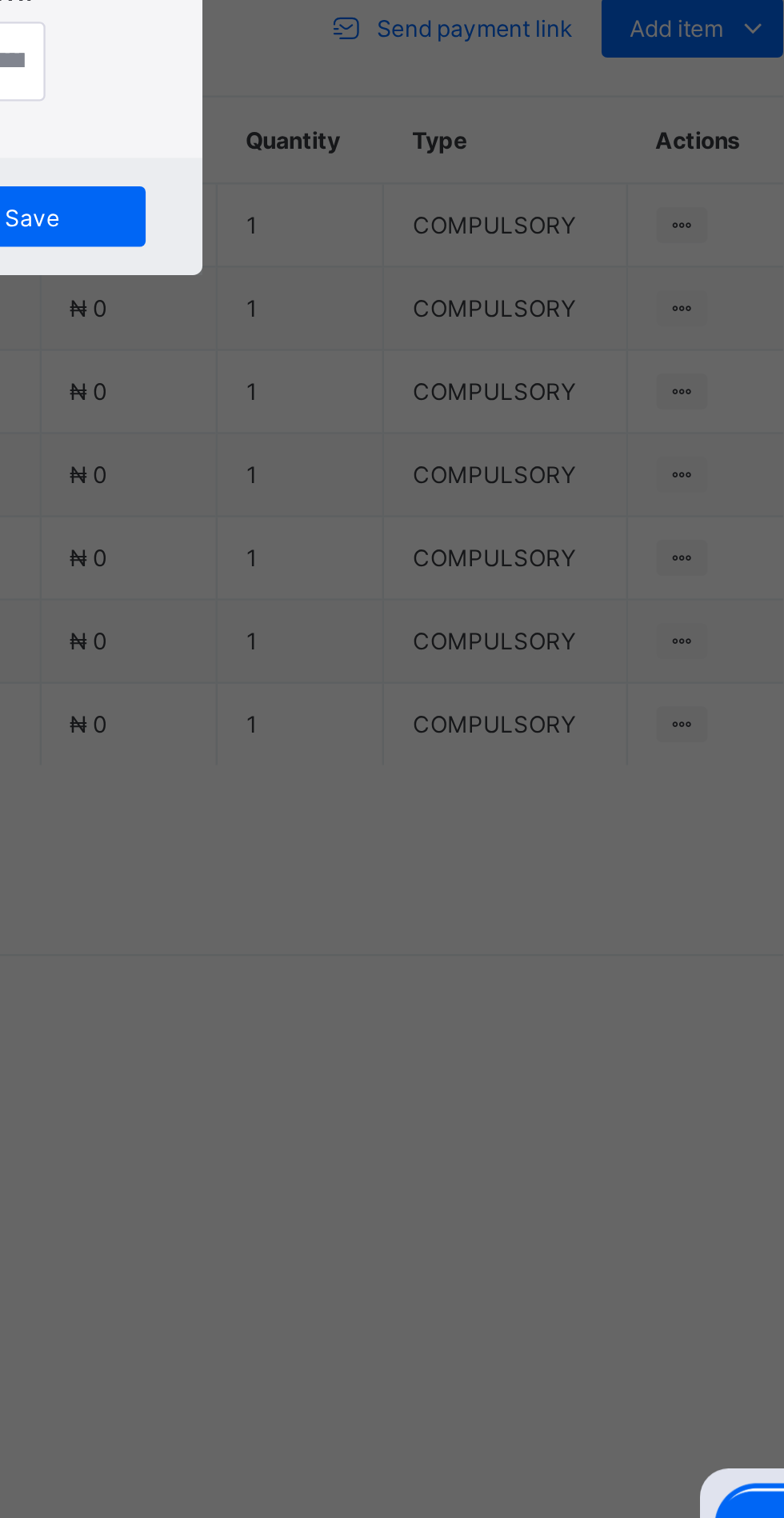
click at [354, 911] on div "Zenith Bank - Sound Minds Best Care Academy" at bounding box center [326, 863] width 55 height 97
click at [400, 876] on input "date" at bounding box center [348, 859] width 101 height 33
type input "**********"
click at [420, 810] on input "text" at bounding box center [392, 793] width 57 height 33
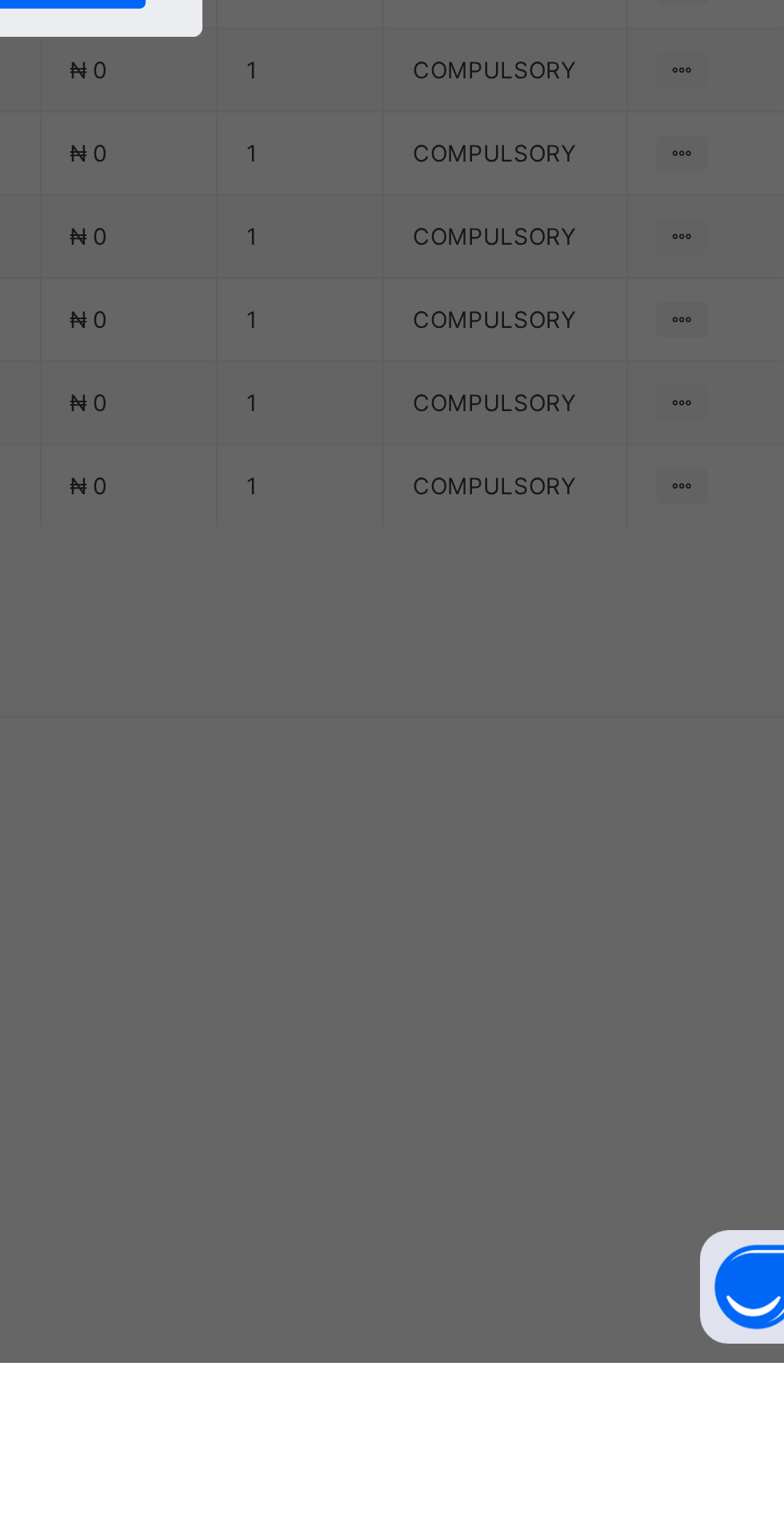
type input "**********"
click at [443, 884] on input "currency" at bounding box center [424, 867] width 34 height 33
type input "*********"
click at [485, 946] on div "Save" at bounding box center [437, 932] width 96 height 26
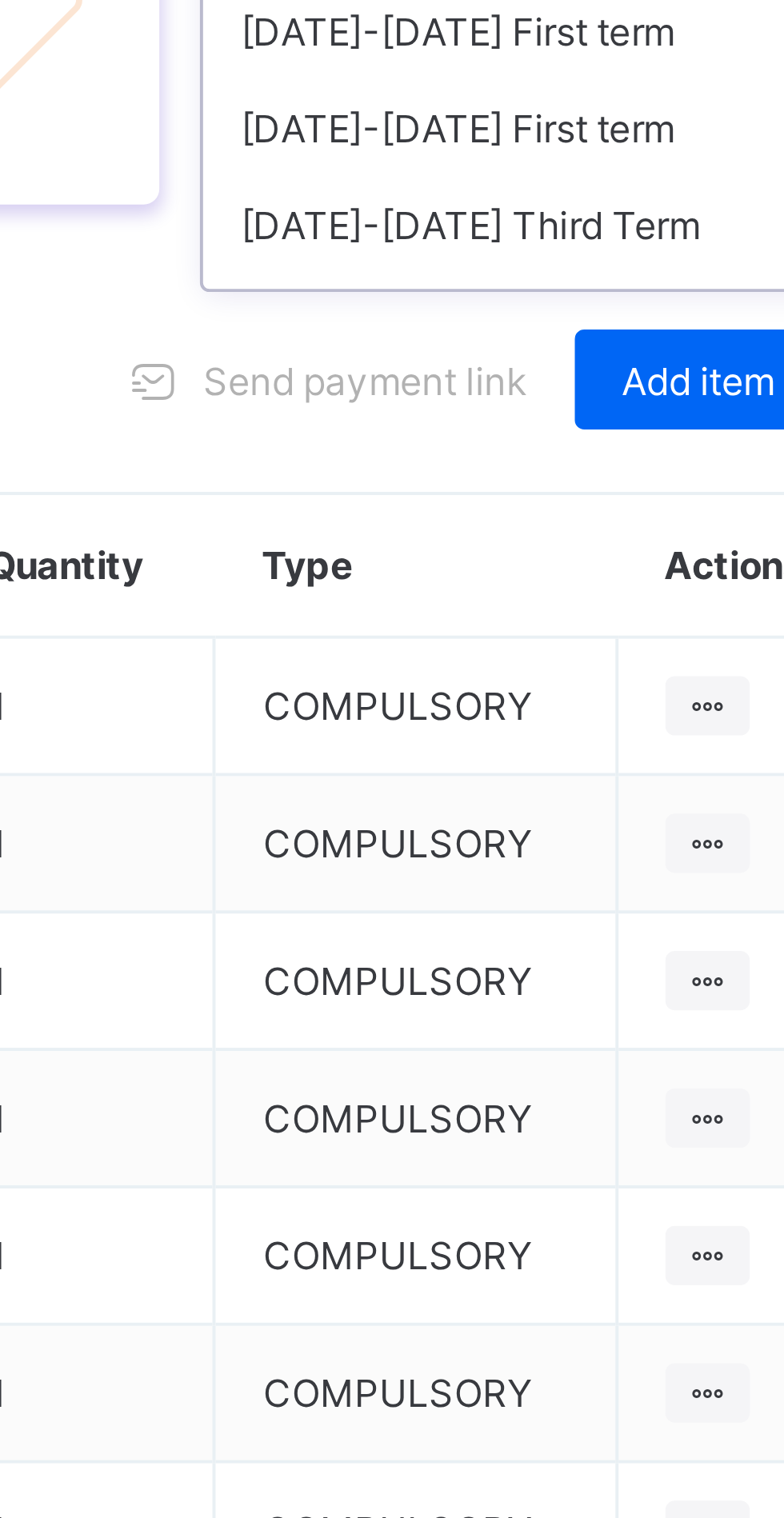
scroll to position [53, 0]
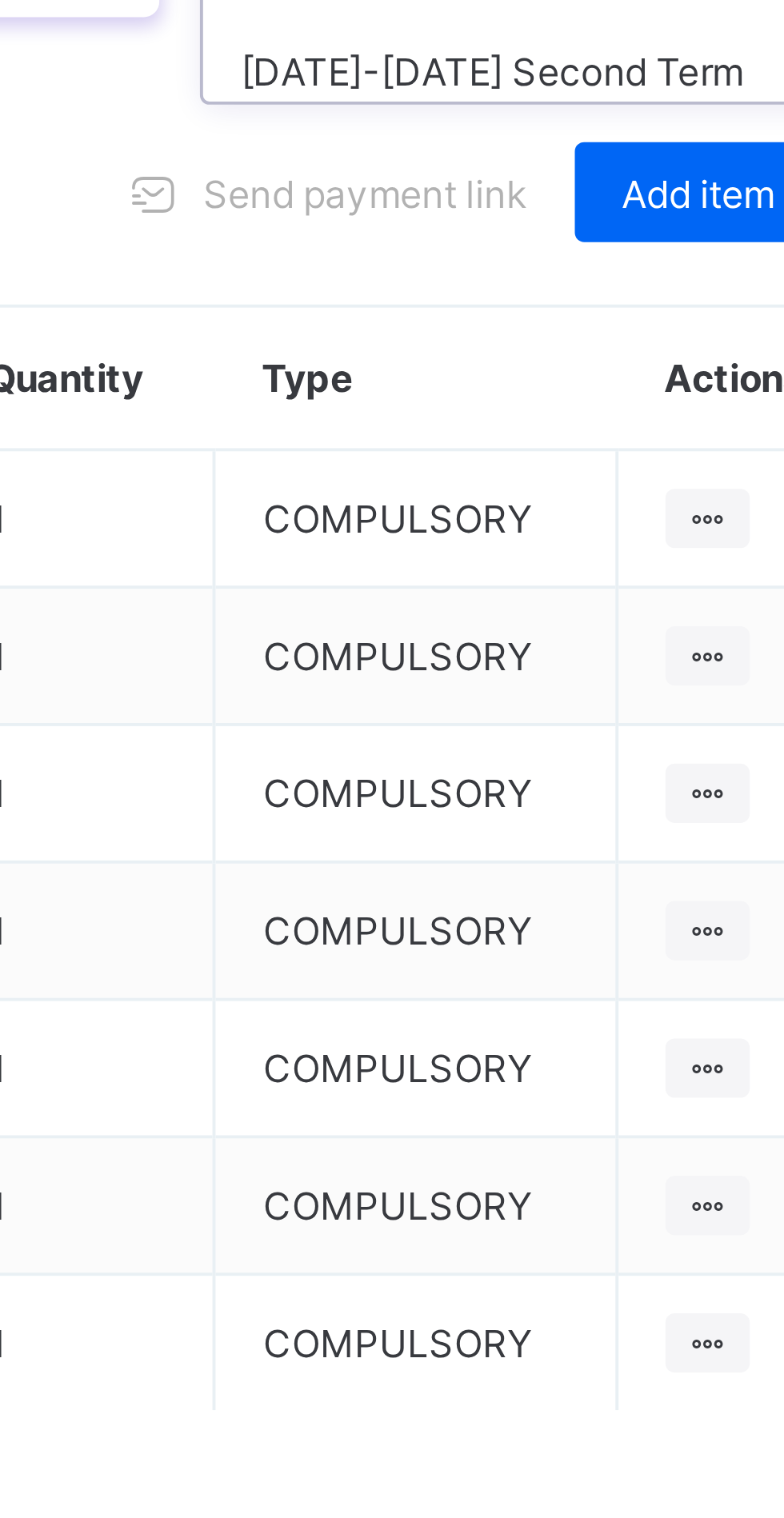
click at [664, 685] on div "[DATE]-[DATE] First term" at bounding box center [669, 673] width 172 height 25
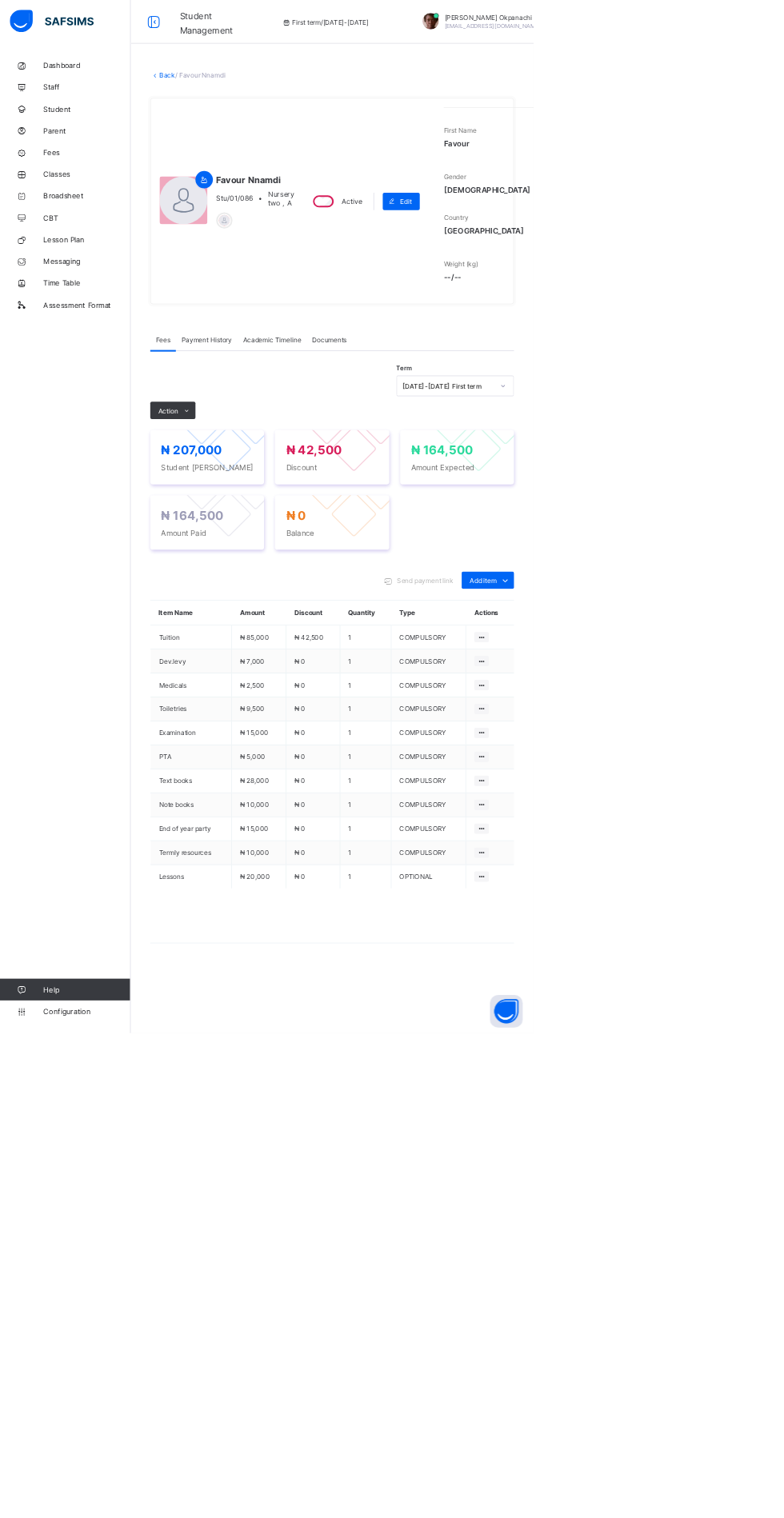
click at [182, 96] on span "Dashboard" at bounding box center [127, 95] width 128 height 13
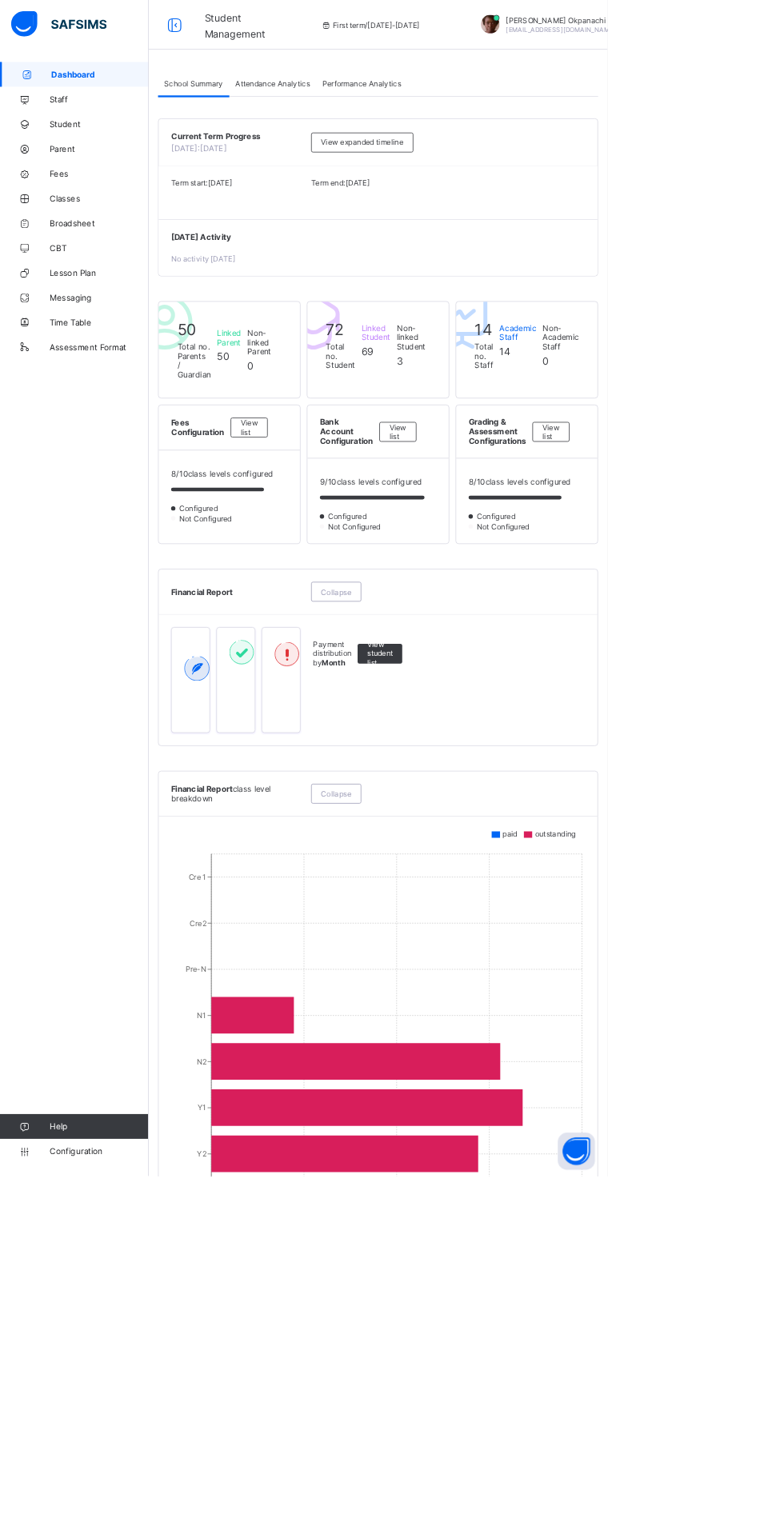
click at [77, 227] on span "Fees" at bounding box center [127, 223] width 128 height 13
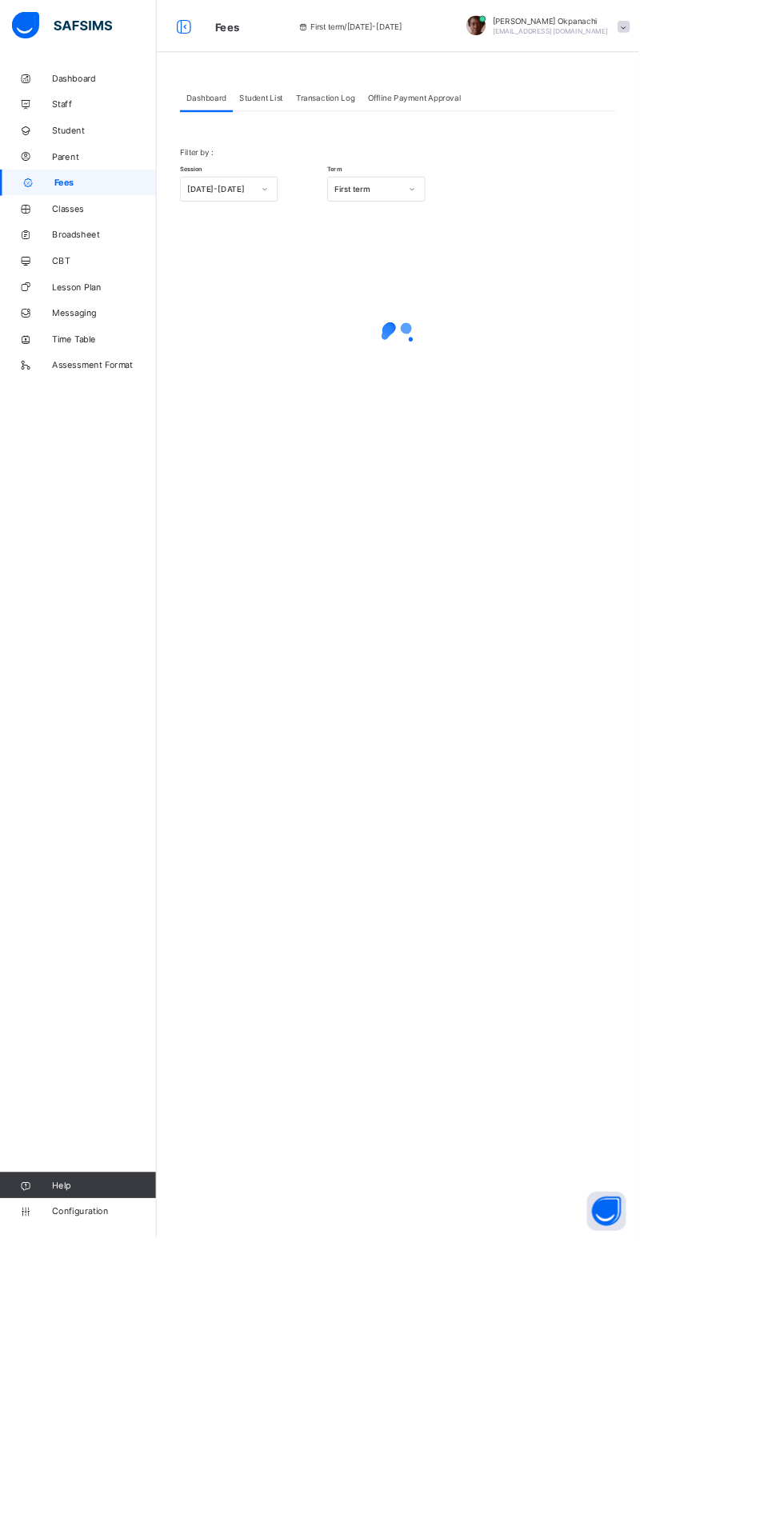
click at [317, 122] on span "Student List" at bounding box center [320, 121] width 54 height 12
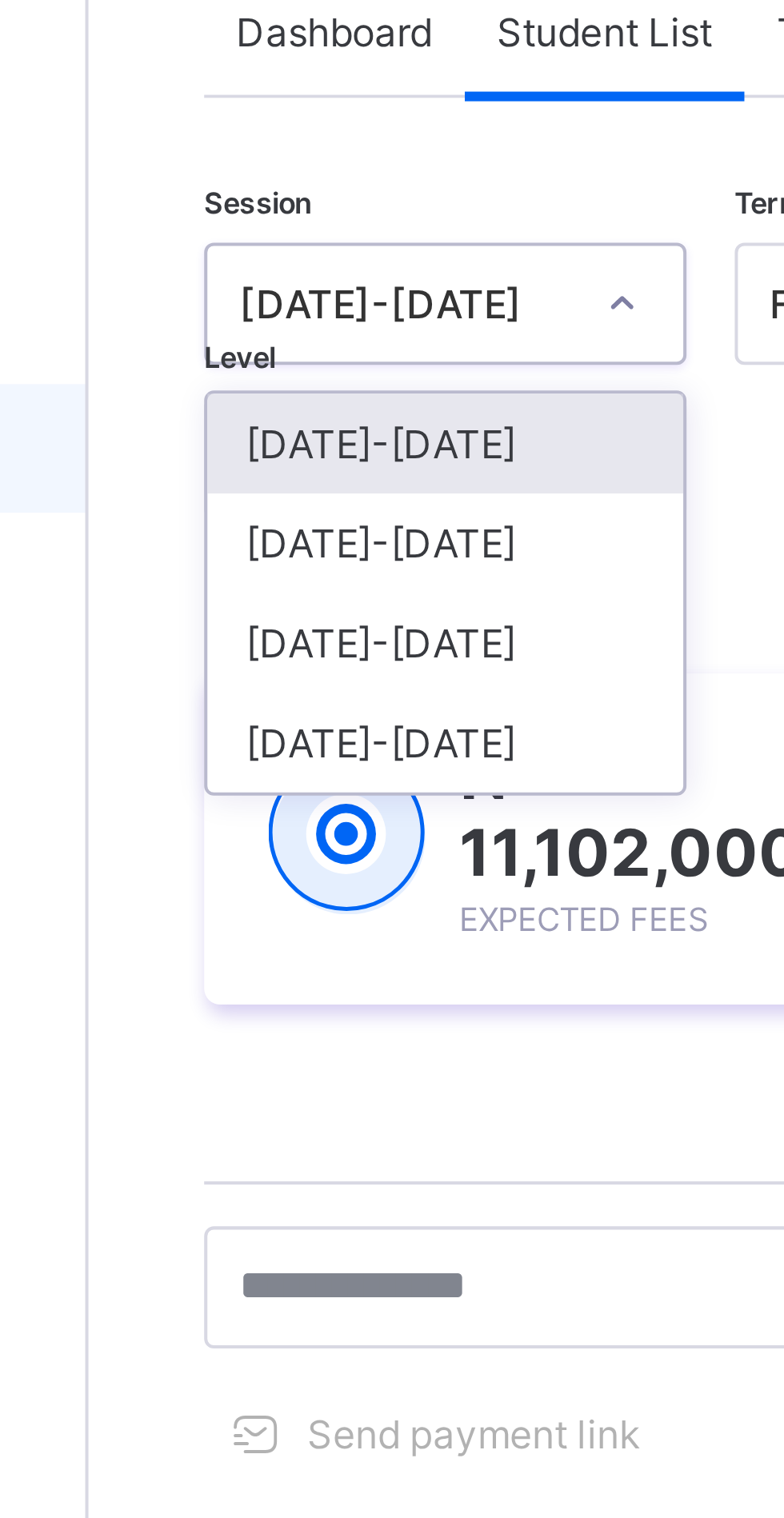
click at [259, 249] on div "[DATE]-[DATE]" at bounding box center [280, 248] width 118 height 25
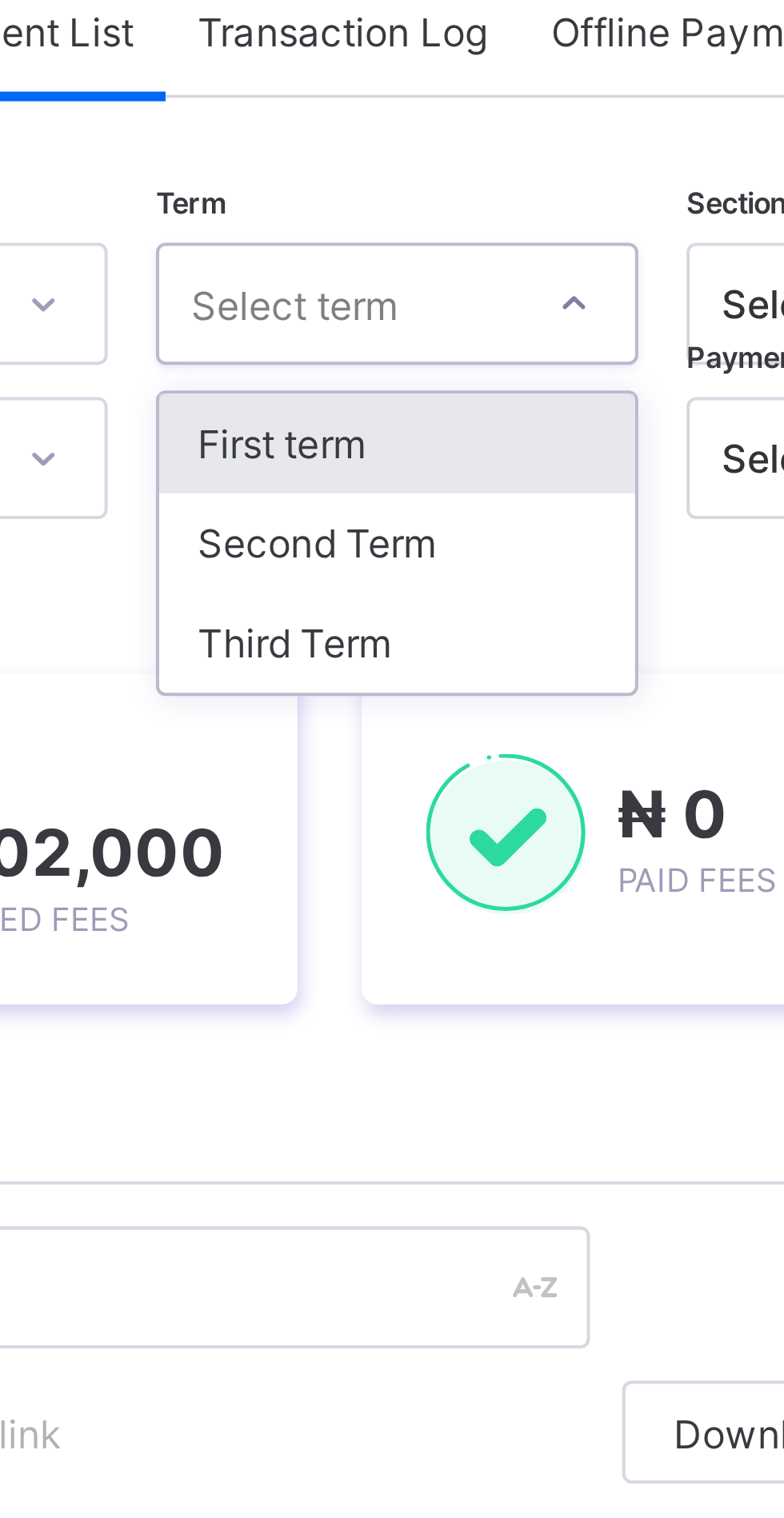
click at [399, 246] on div "Second Term" at bounding box center [412, 248] width 118 height 25
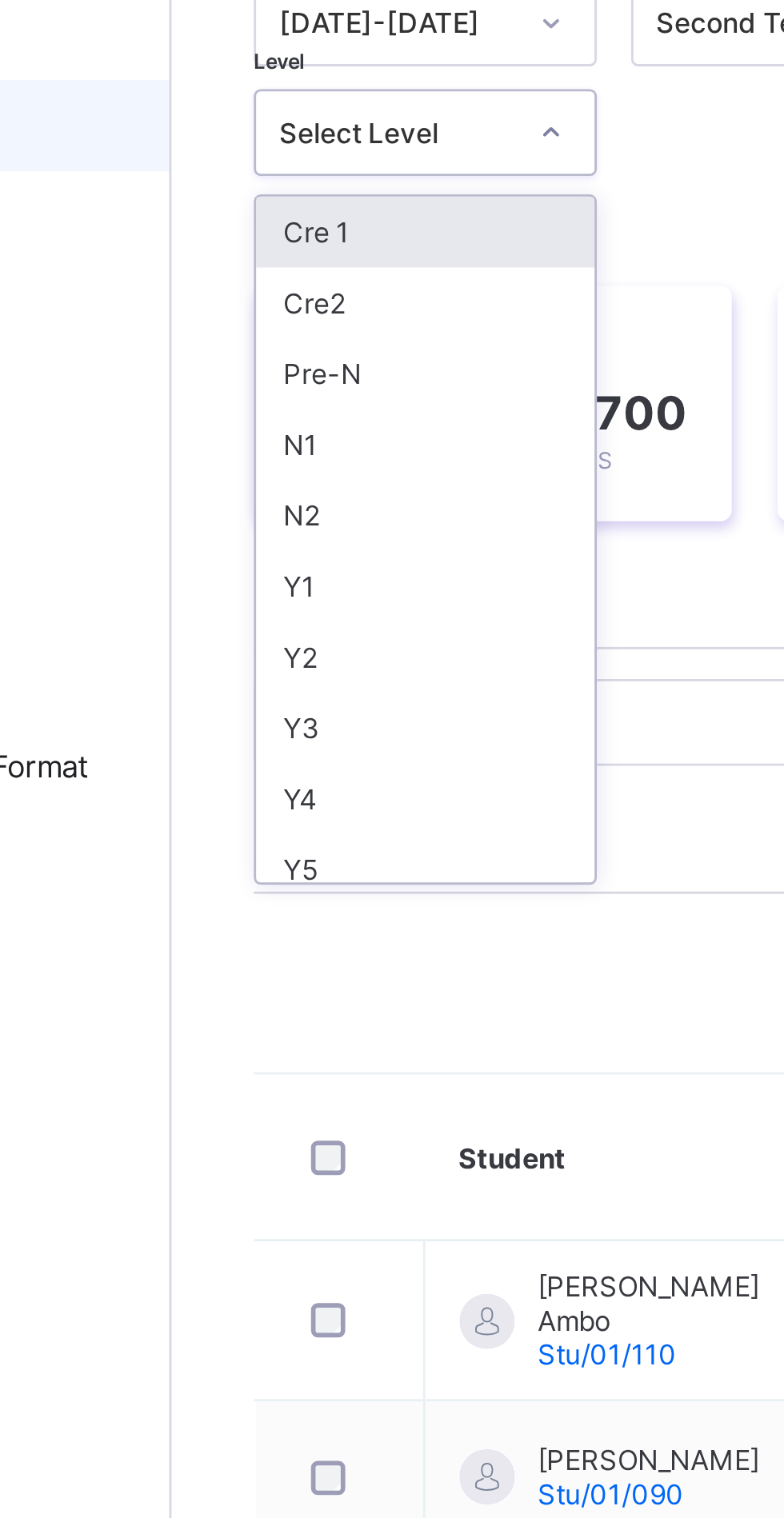
click at [261, 456] on div "Y4" at bounding box center [280, 459] width 118 height 25
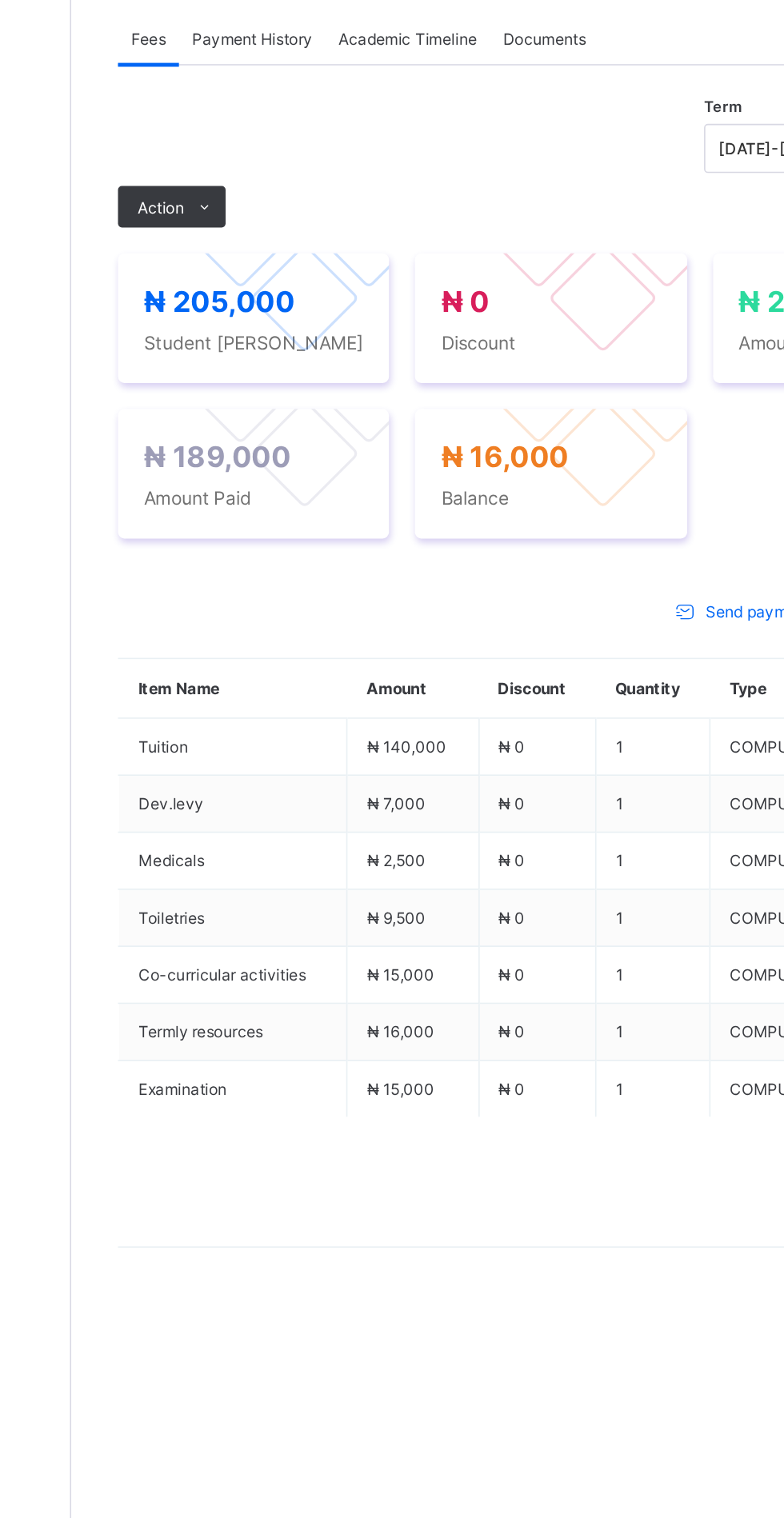
click at [247, 609] on span "Action" at bounding box center [247, 603] width 28 height 12
click at [0, 0] on ul "Receive Payment Manage Discount Send Email Reminder" at bounding box center [0, 0] width 0 height 0
click at [0, 0] on li "Receive Payment" at bounding box center [0, 0] width 0 height 0
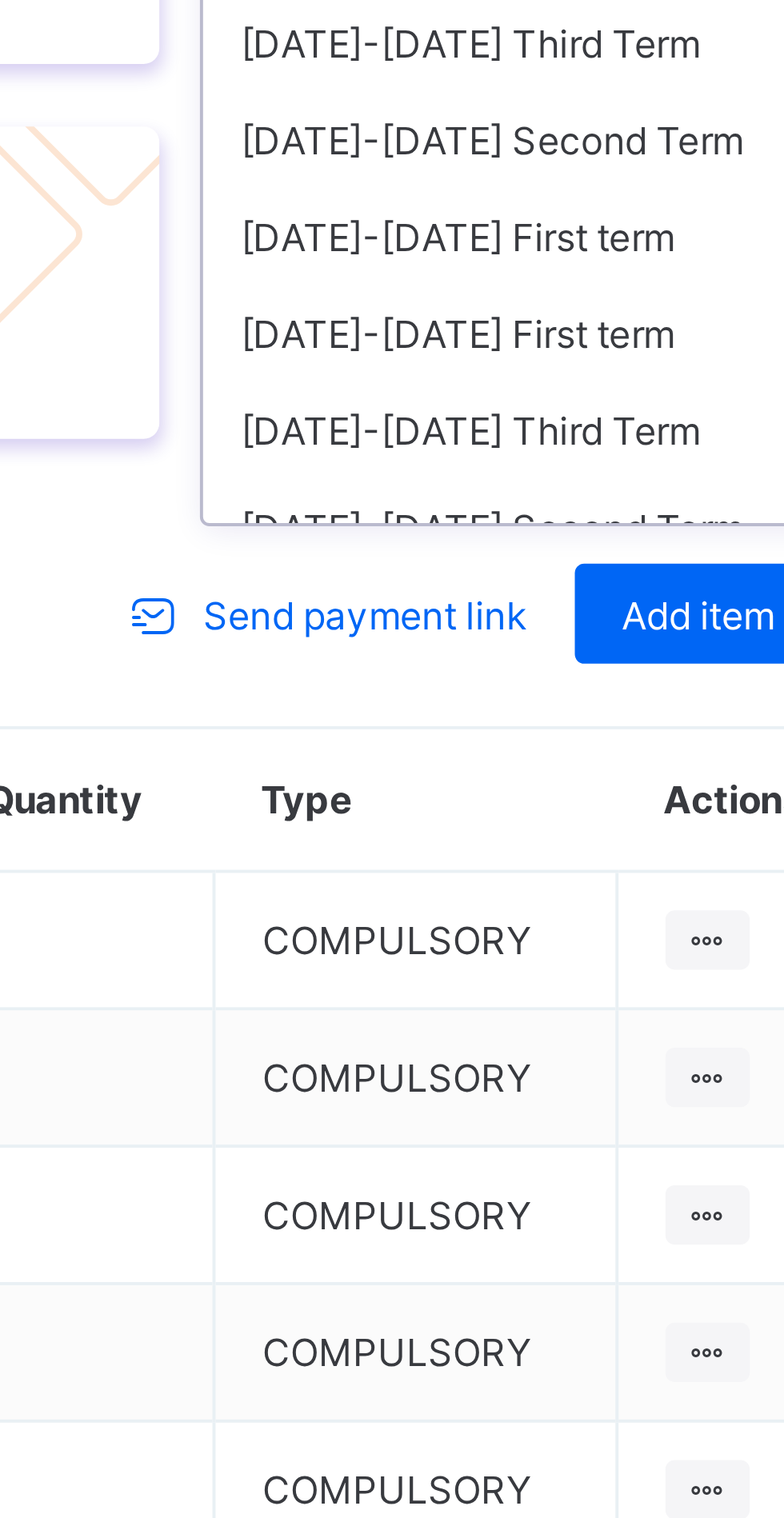
scroll to position [53, 0]
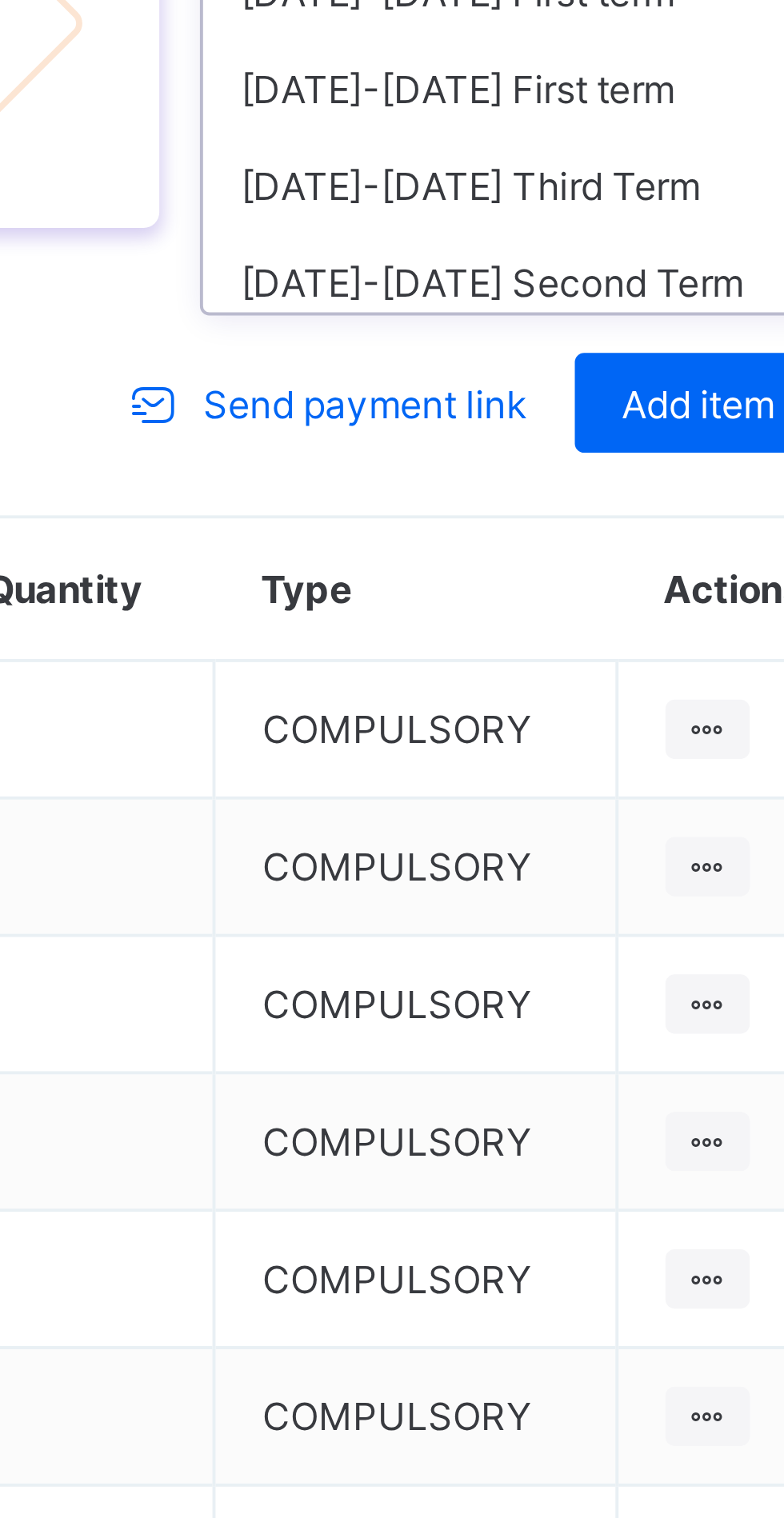
click at [675, 685] on div "[DATE]-[DATE] First term" at bounding box center [669, 673] width 172 height 25
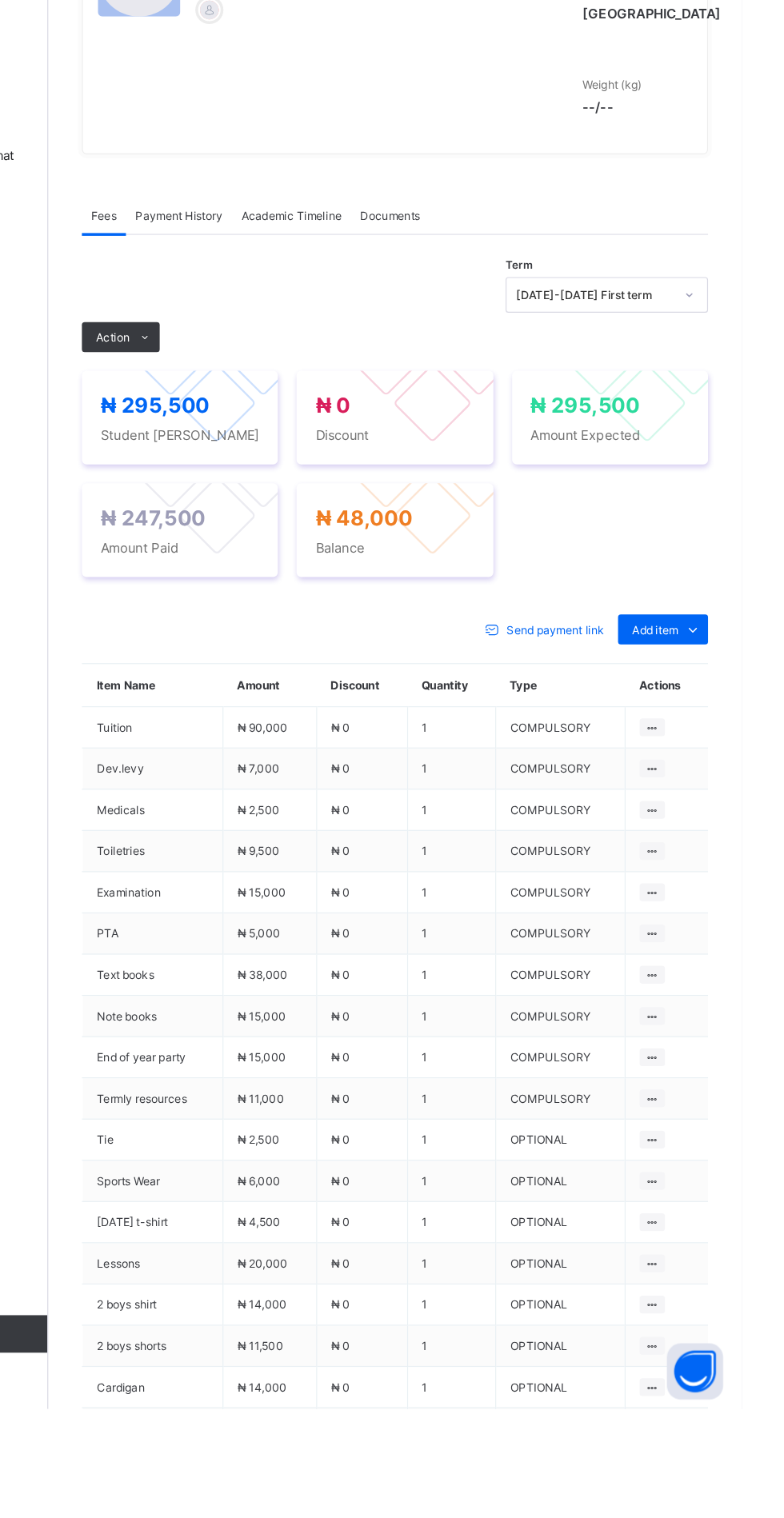
click at [261, 616] on div "Action" at bounding box center [254, 603] width 66 height 26
click at [0, 0] on ul "Receive Payment Manage Discount Send Email Reminder" at bounding box center [0, 0] width 0 height 0
click at [0, 0] on li "Receive Payment" at bounding box center [0, 0] width 0 height 0
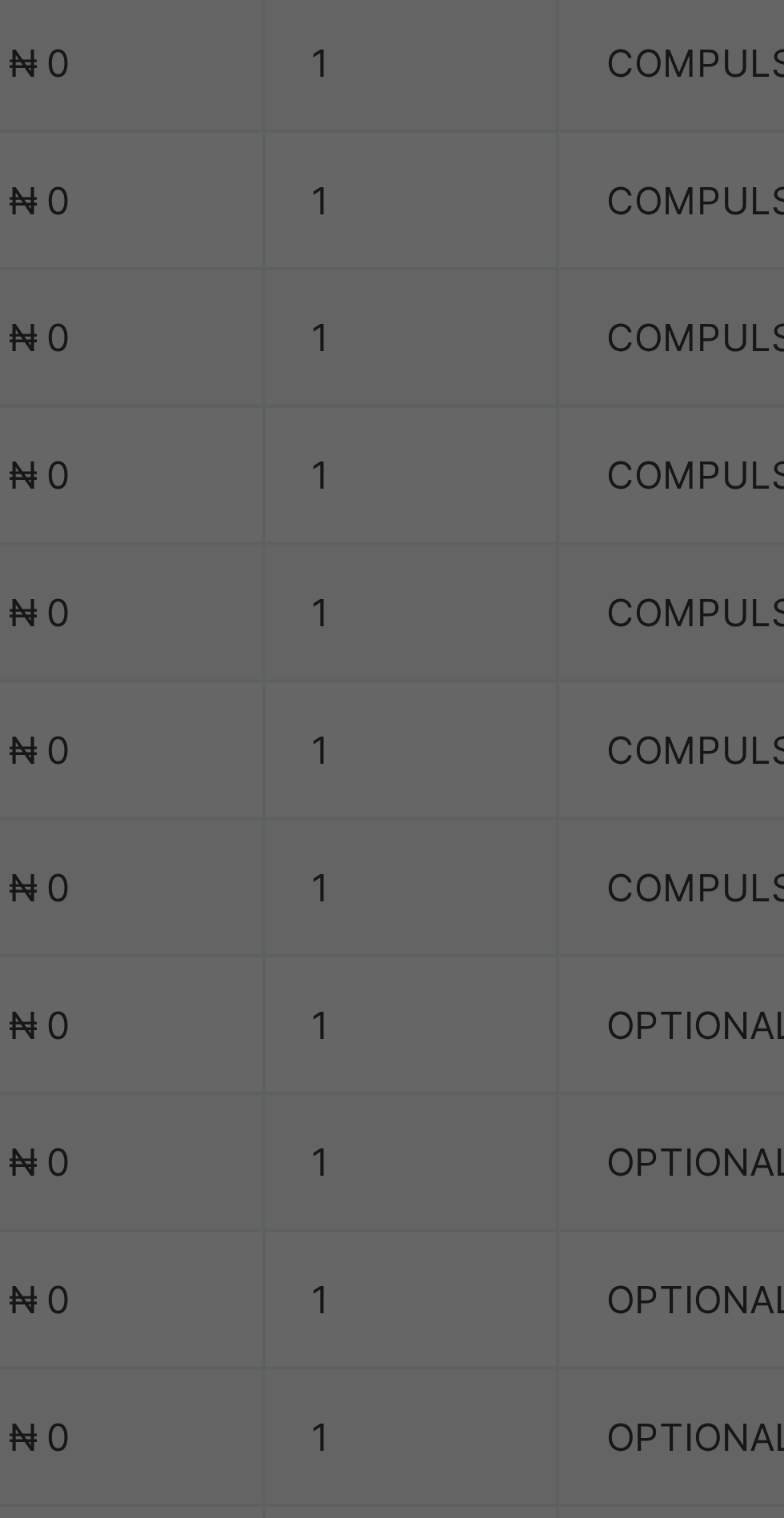
click at [354, 911] on div "Zenith Bank - Sound Minds Best Care Academy" at bounding box center [326, 863] width 55 height 97
click at [420, 810] on input "text" at bounding box center [392, 793] width 57 height 33
type input "**********"
click at [400, 876] on input "date" at bounding box center [348, 859] width 101 height 33
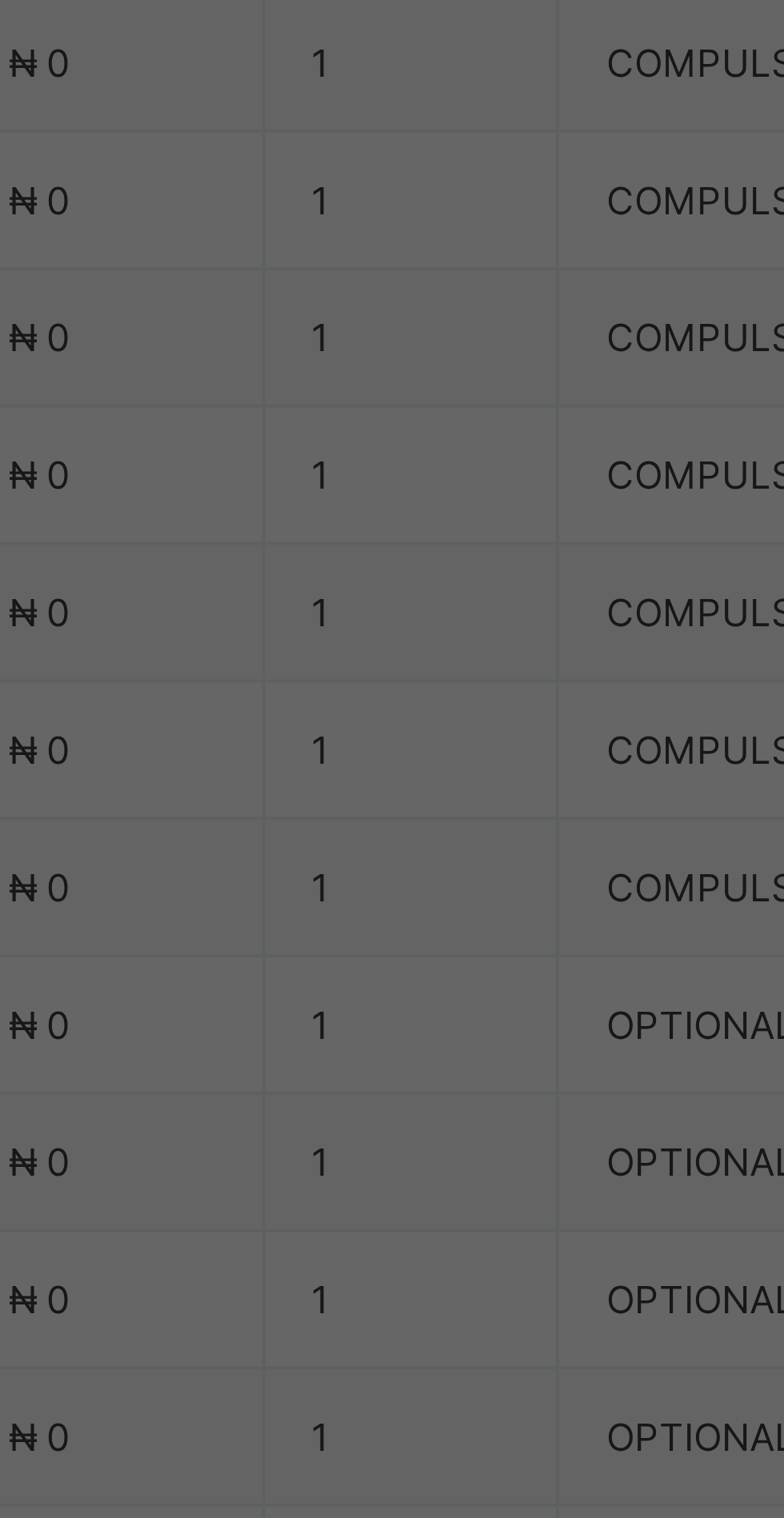
scroll to position [0, 0]
type input "**********"
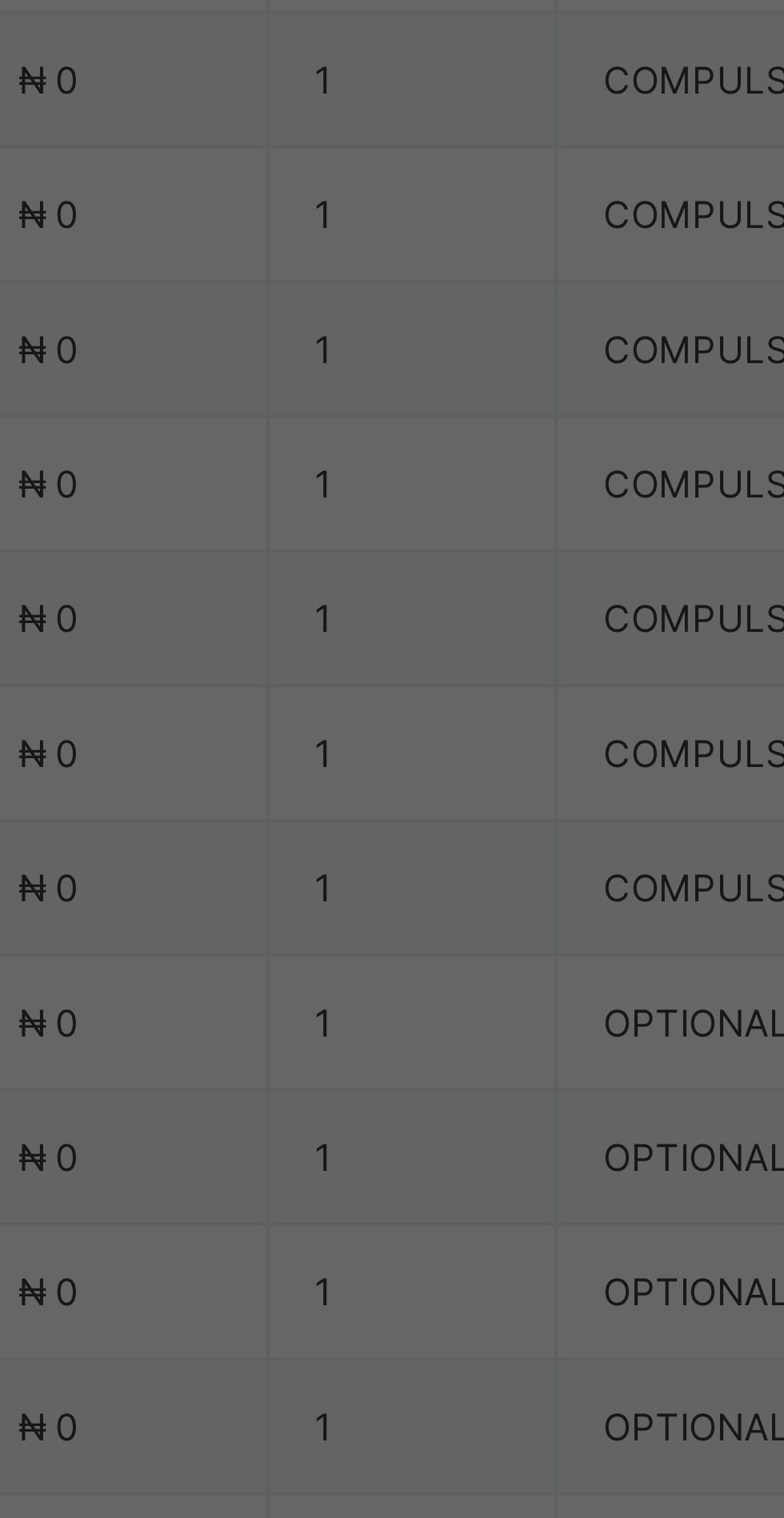
click at [443, 884] on input "currency" at bounding box center [424, 867] width 34 height 33
click at [510, 752] on div "Payment Method Cash Bank POS" at bounding box center [392, 689] width 235 height 127
click at [369, 939] on span "Cancel" at bounding box center [352, 933] width 32 height 12
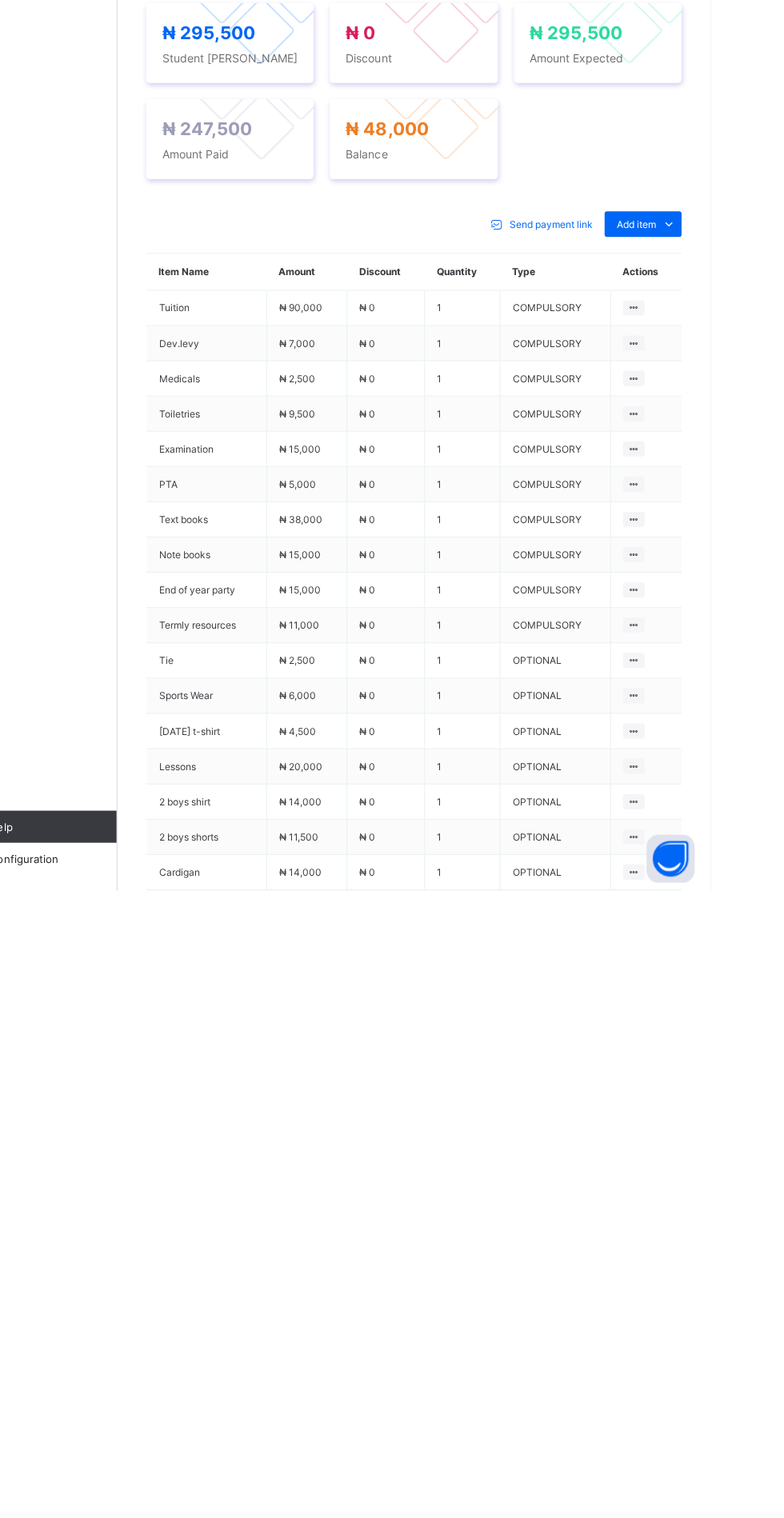
click at [233, 609] on span "Action" at bounding box center [247, 603] width 28 height 12
click at [0, 0] on ul "Receive Payment Manage Discount Send Email Reminder" at bounding box center [0, 0] width 0 height 0
click at [0, 0] on button "Manage Discount" at bounding box center [0, 0] width 0 height 0
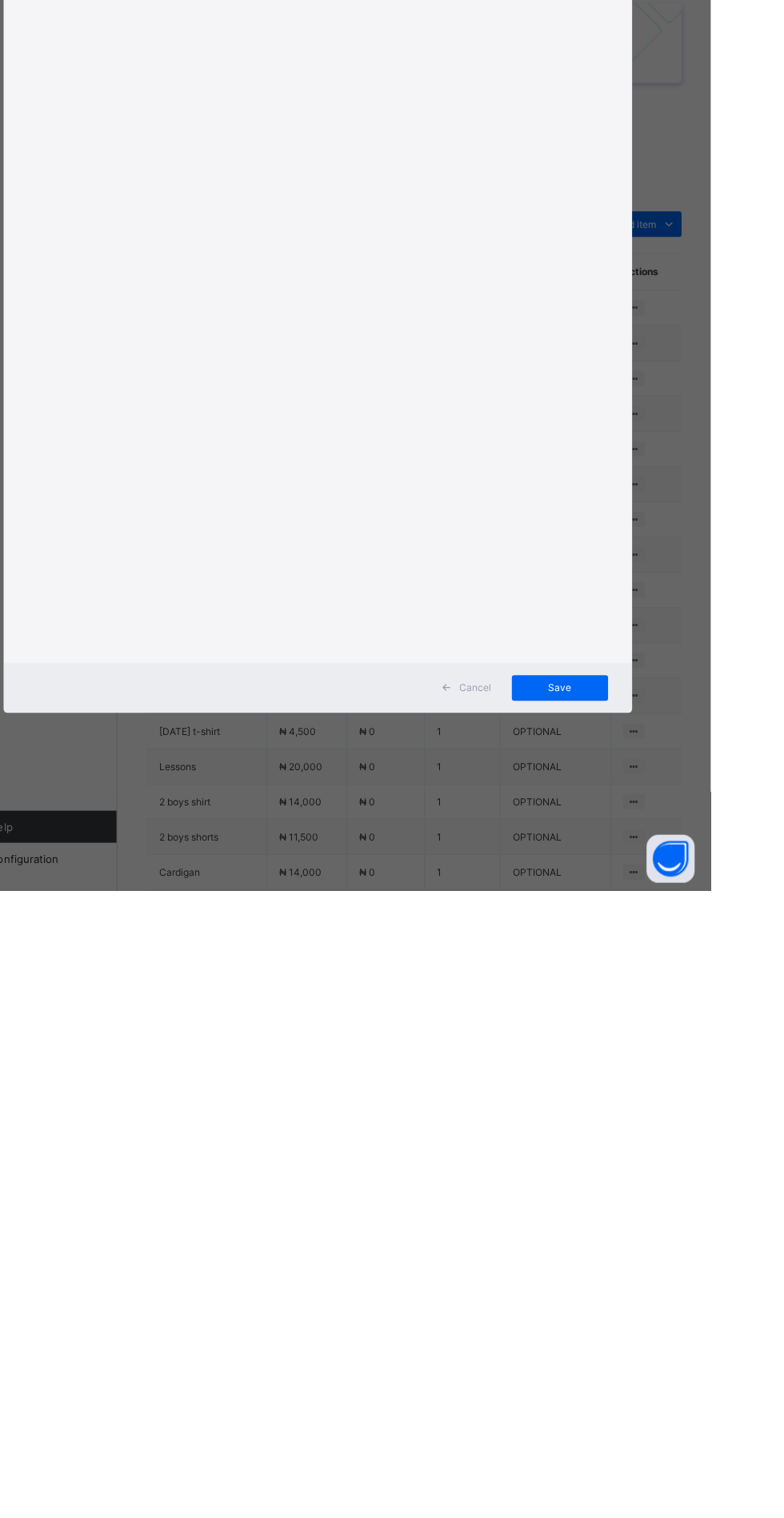
click at [299, 903] on div "Item Name Item Type Item Amount Discount Type Discount Amount Comment 0" at bounding box center [392, 835] width 627 height 911
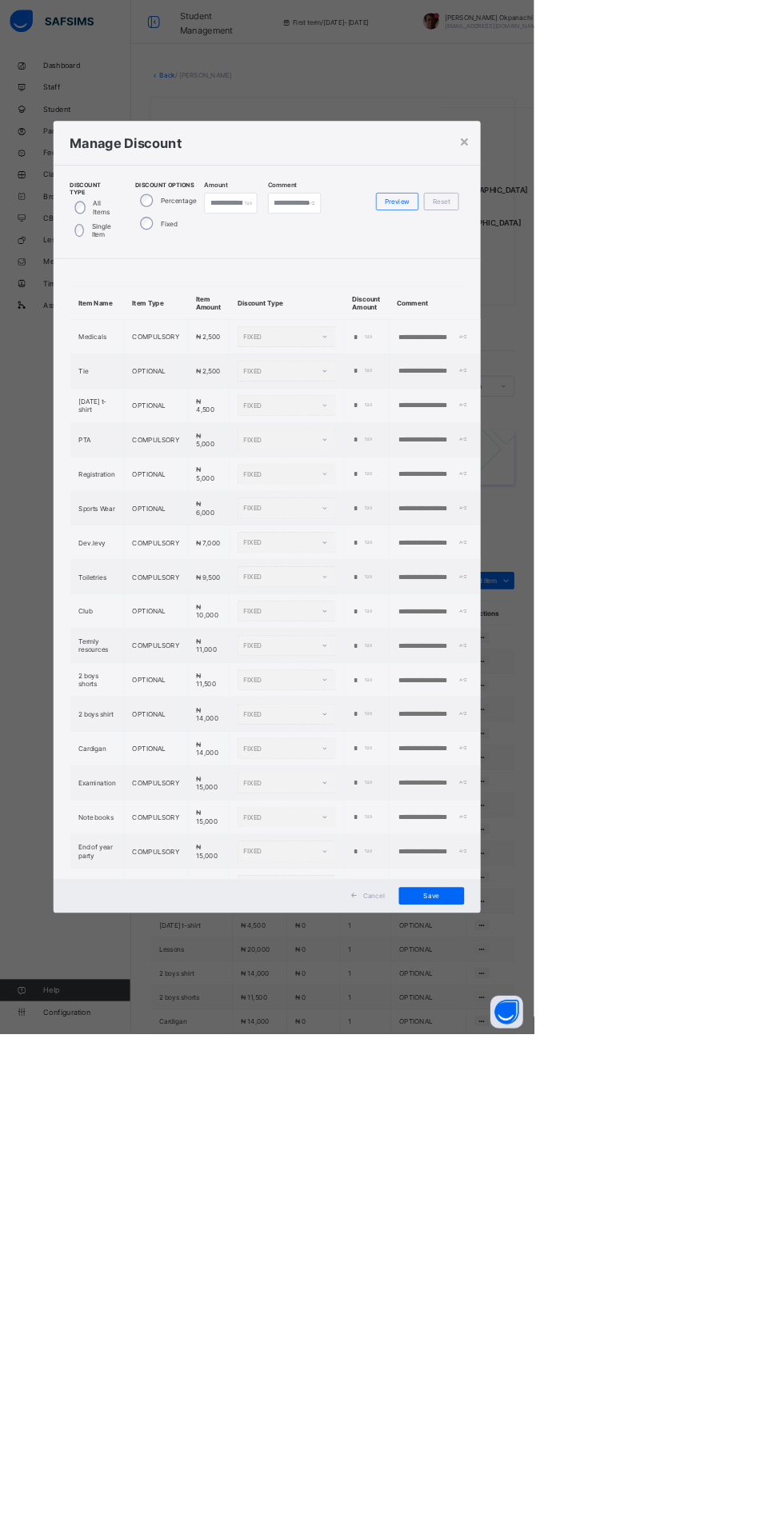
click at [689, 221] on div "×" at bounding box center [682, 207] width 15 height 27
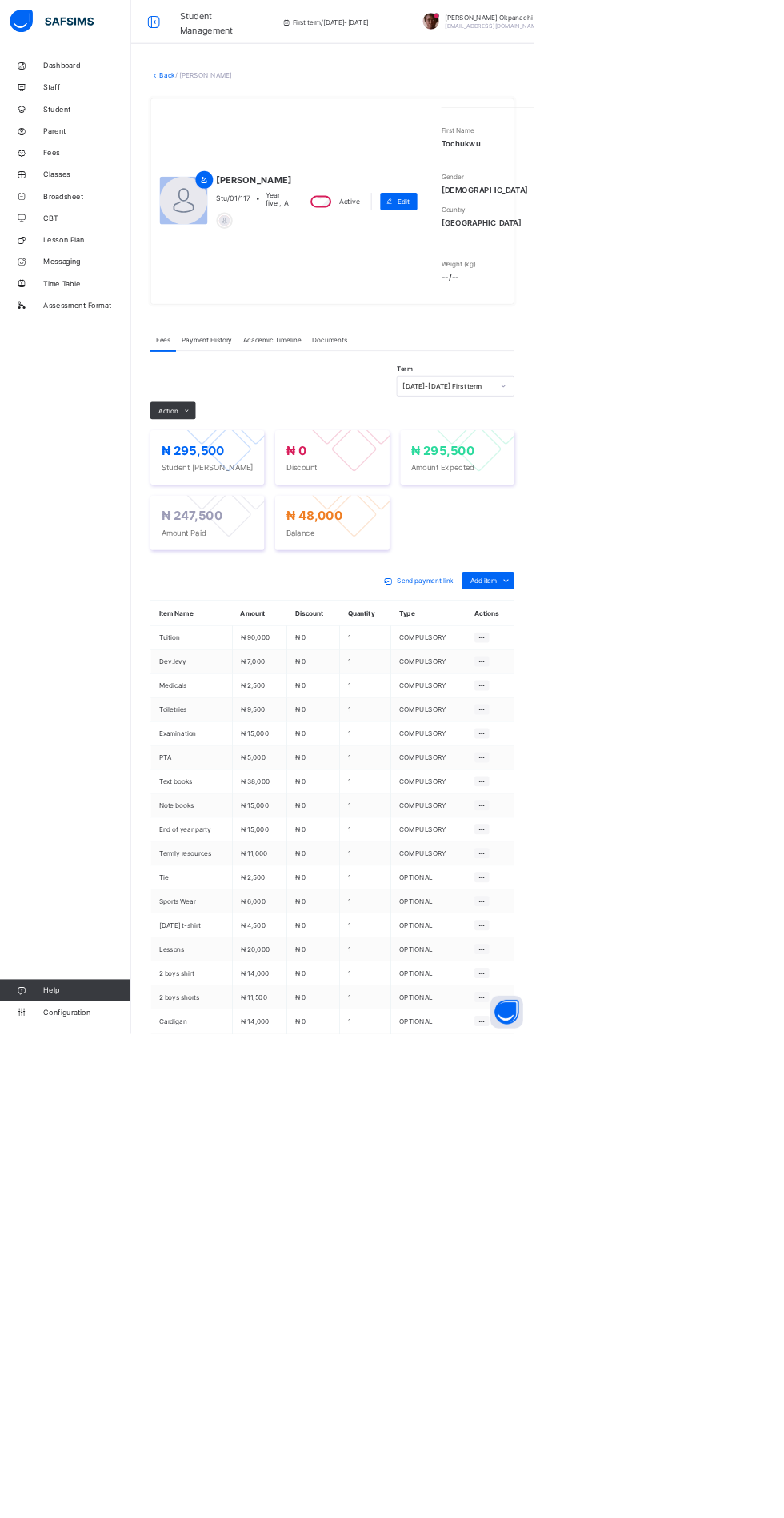
click at [274, 608] on icon at bounding box center [274, 603] width 12 height 10
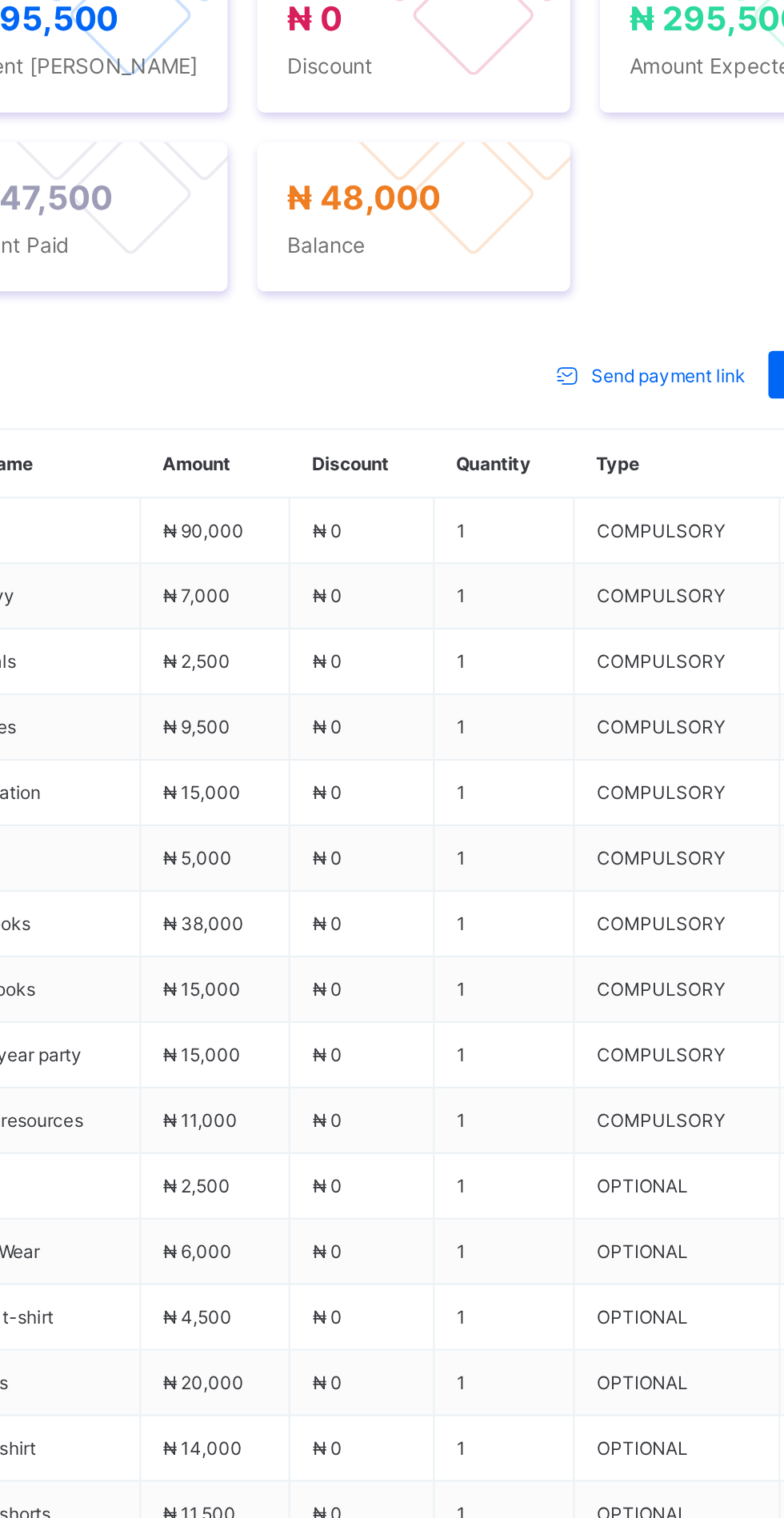
click at [0, 0] on li "Receive Payment" at bounding box center [0, 0] width 0 height 0
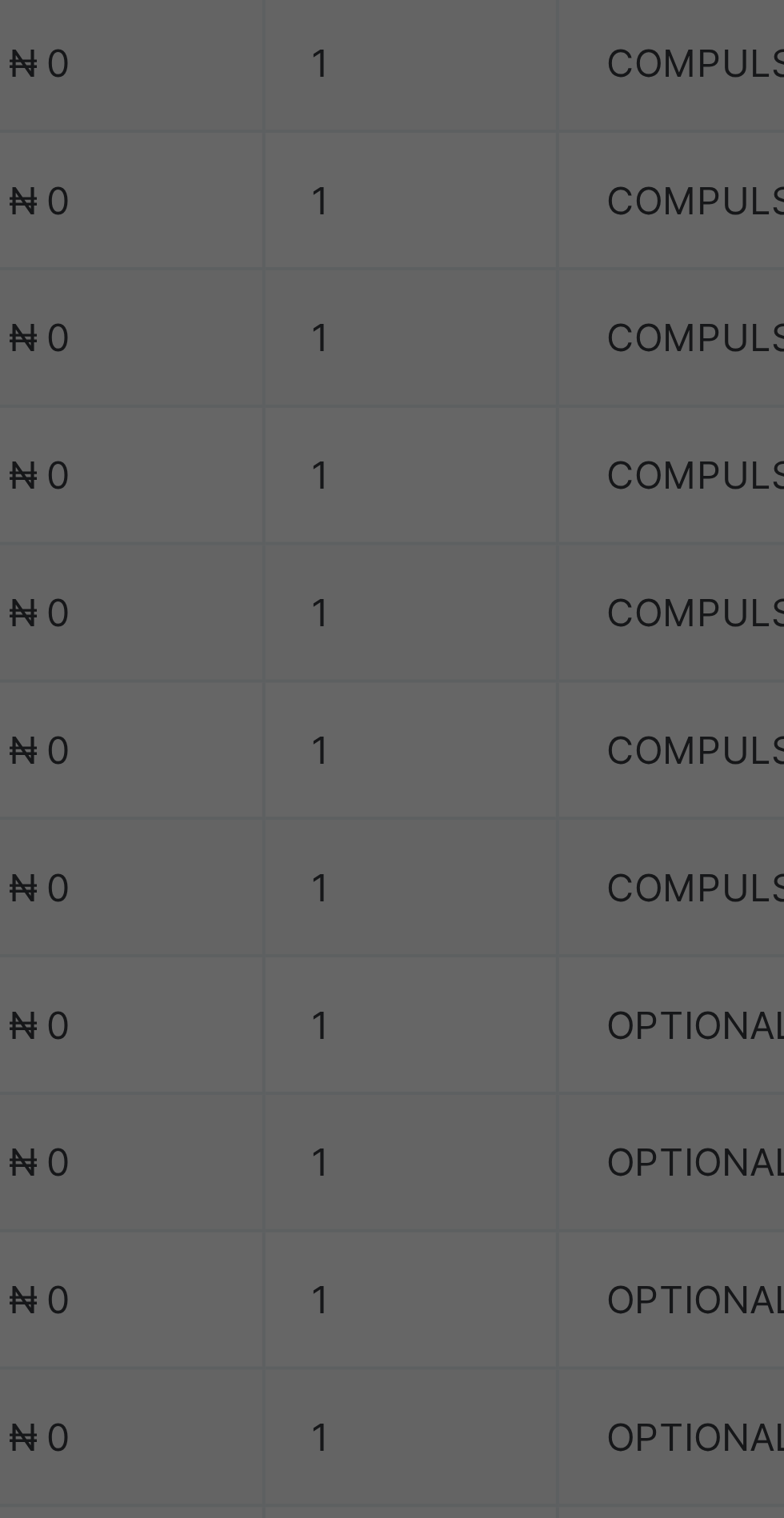
click at [354, 911] on div "Zenith Bank - Sound Minds Best Care Academy" at bounding box center [326, 863] width 55 height 97
click at [420, 810] on input "text" at bounding box center [392, 793] width 57 height 33
type input "**********"
click at [400, 876] on input "date" at bounding box center [348, 859] width 101 height 33
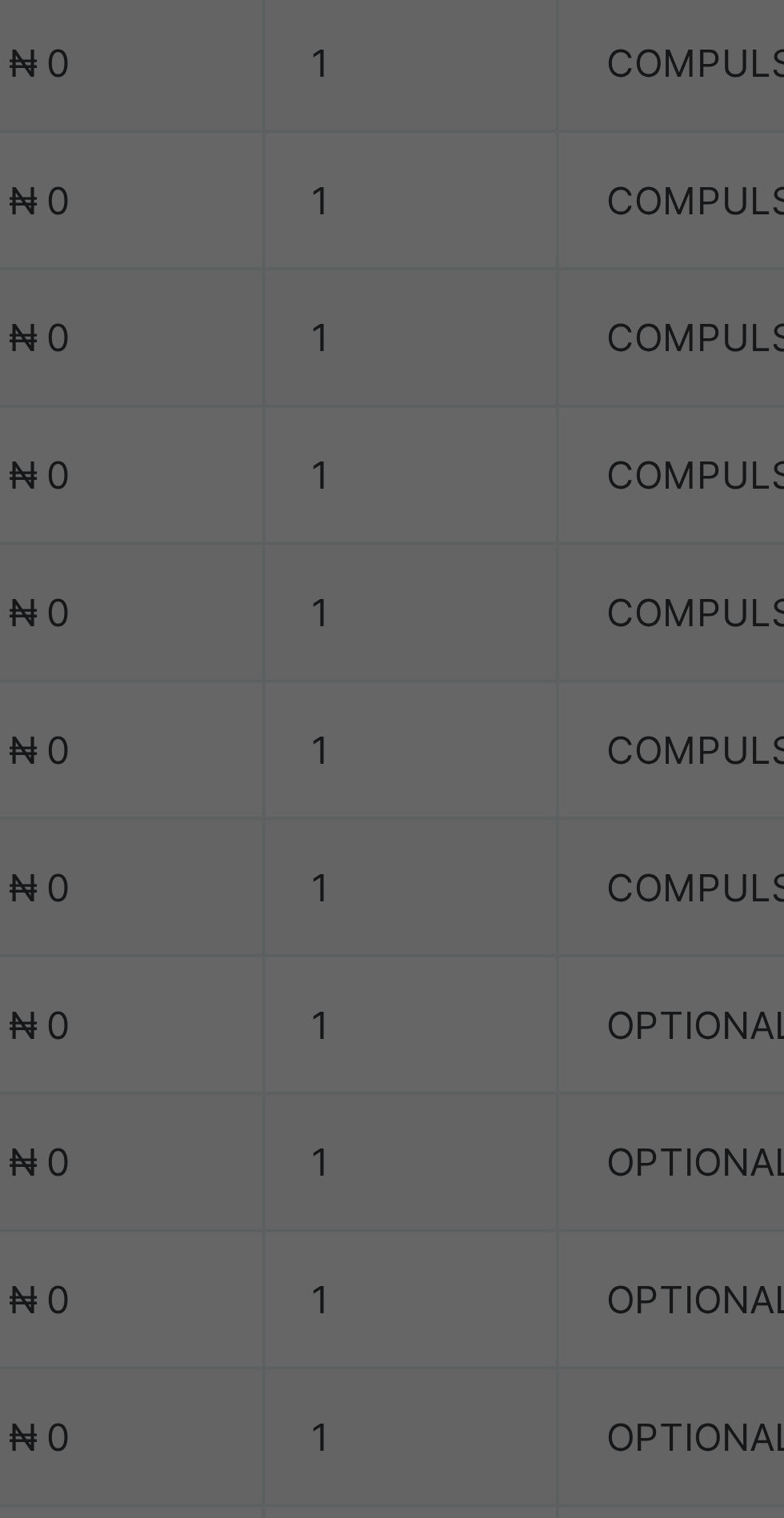
scroll to position [0, 0]
type input "**********"
click at [443, 884] on input "currency" at bounding box center [424, 867] width 34 height 33
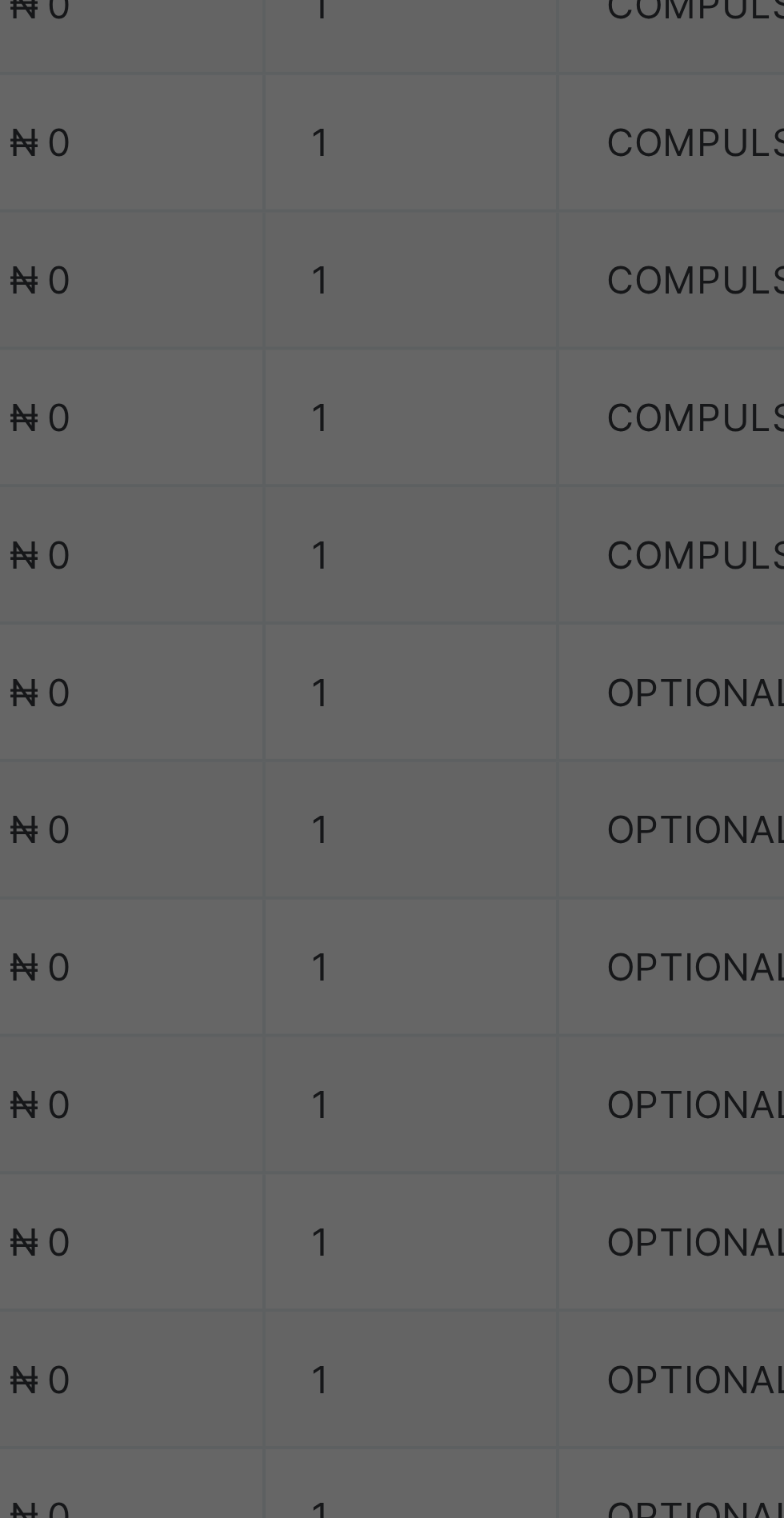
type input "********"
click at [474, 939] on span "Save" at bounding box center [438, 933] width 72 height 12
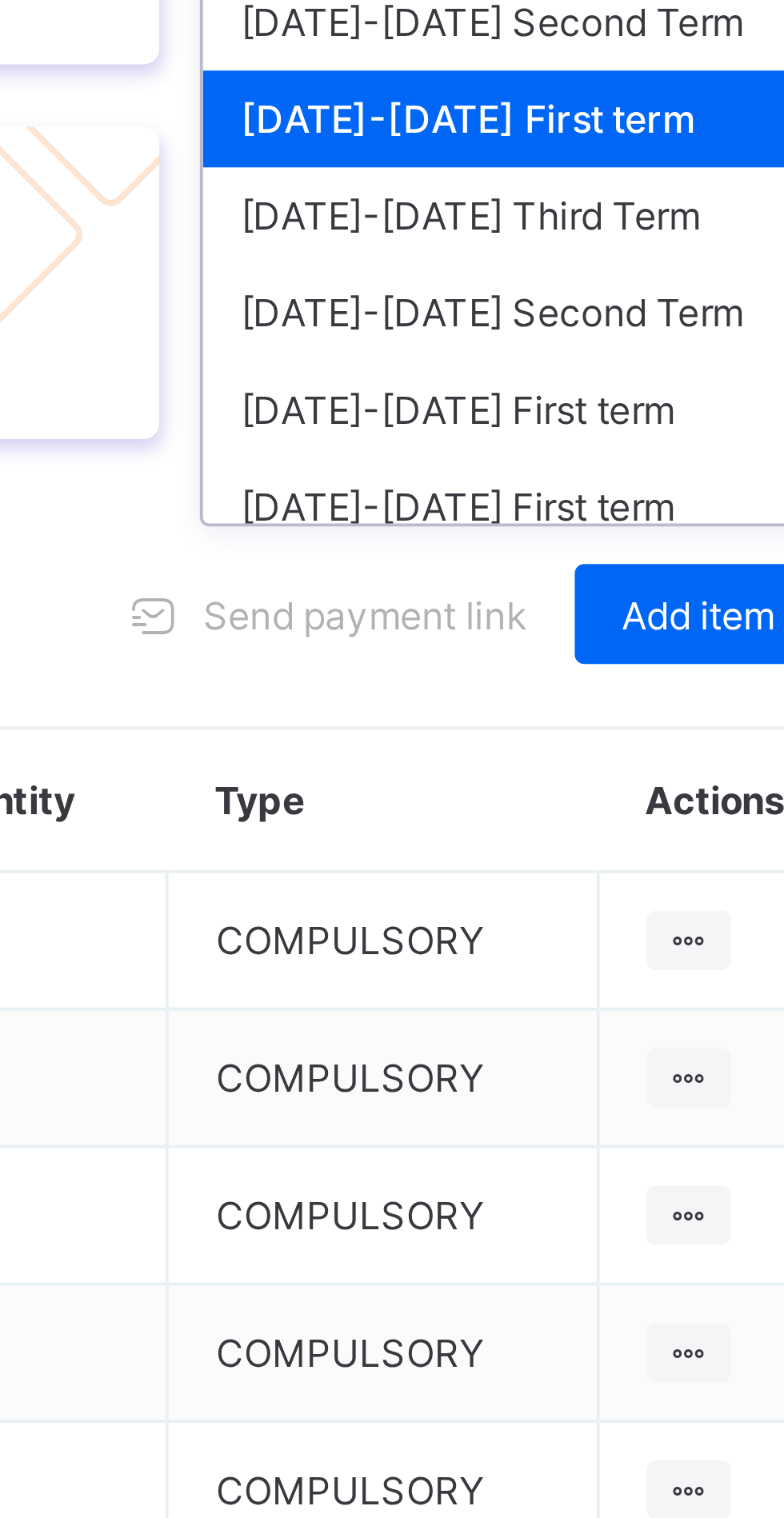
click at [695, 639] on div "[DATE]-[DATE] Second Term" at bounding box center [669, 627] width 172 height 25
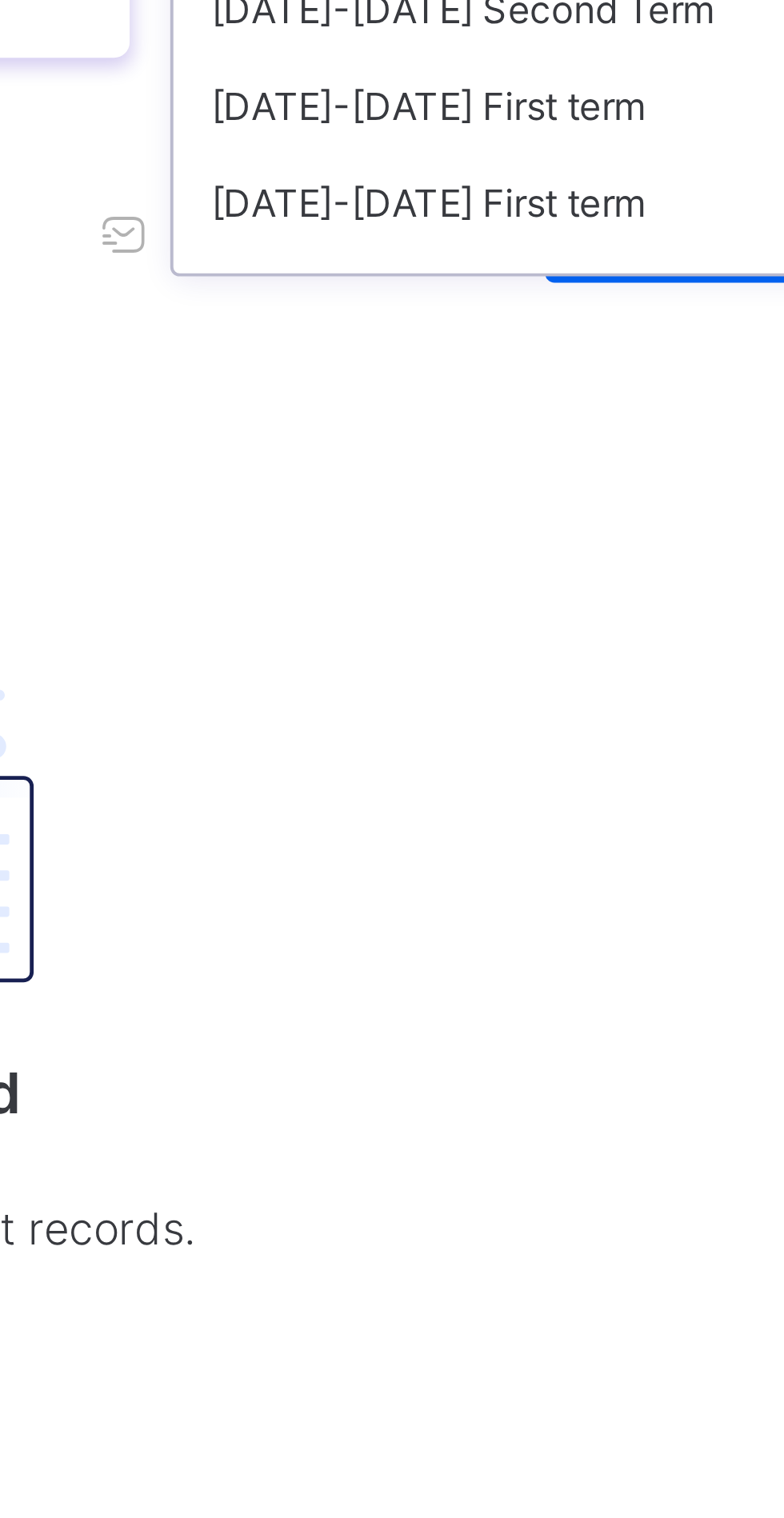
scroll to position [29, 0]
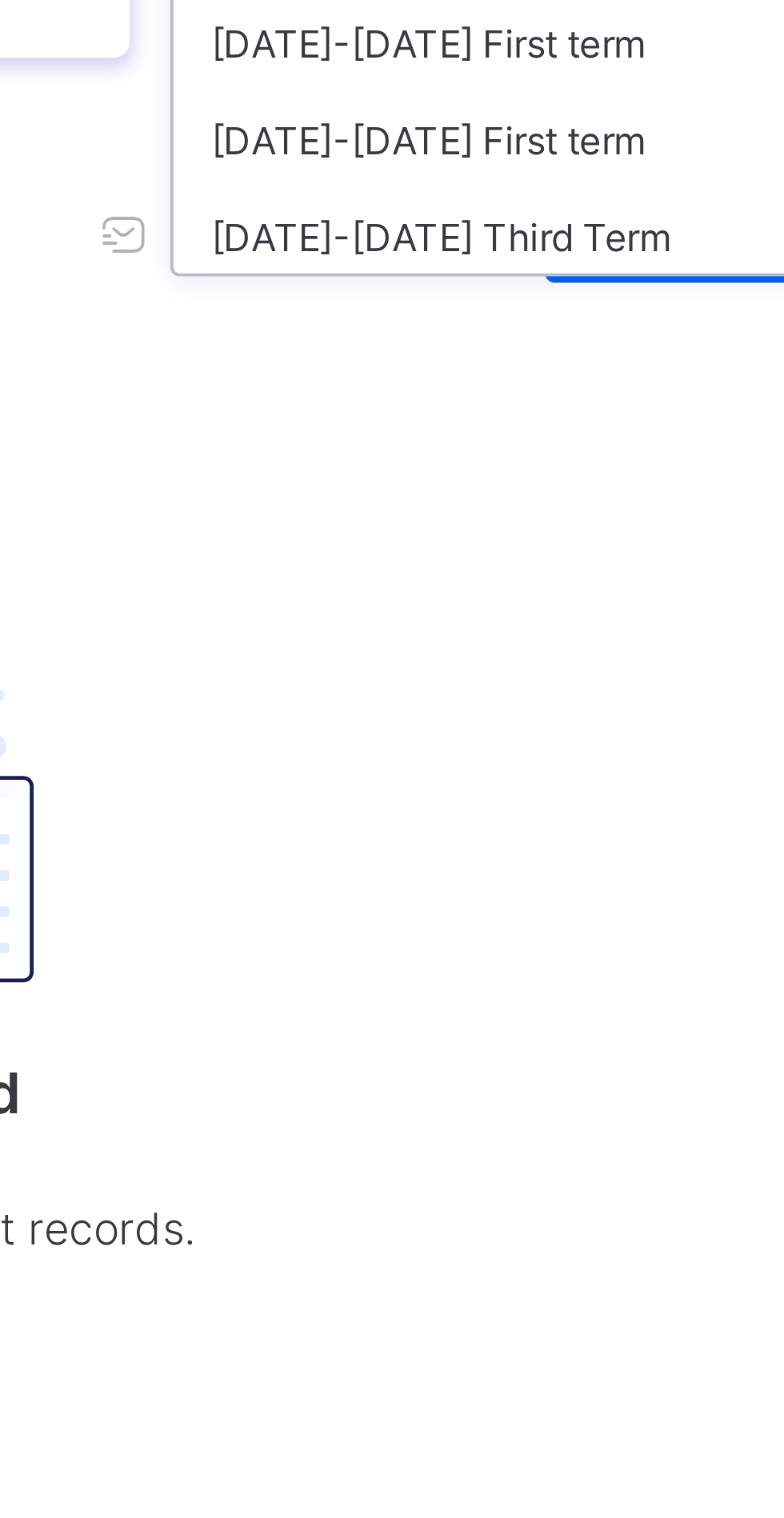
click at [684, 684] on div "[DATE]-[DATE] Second Term" at bounding box center [669, 672] width 172 height 25
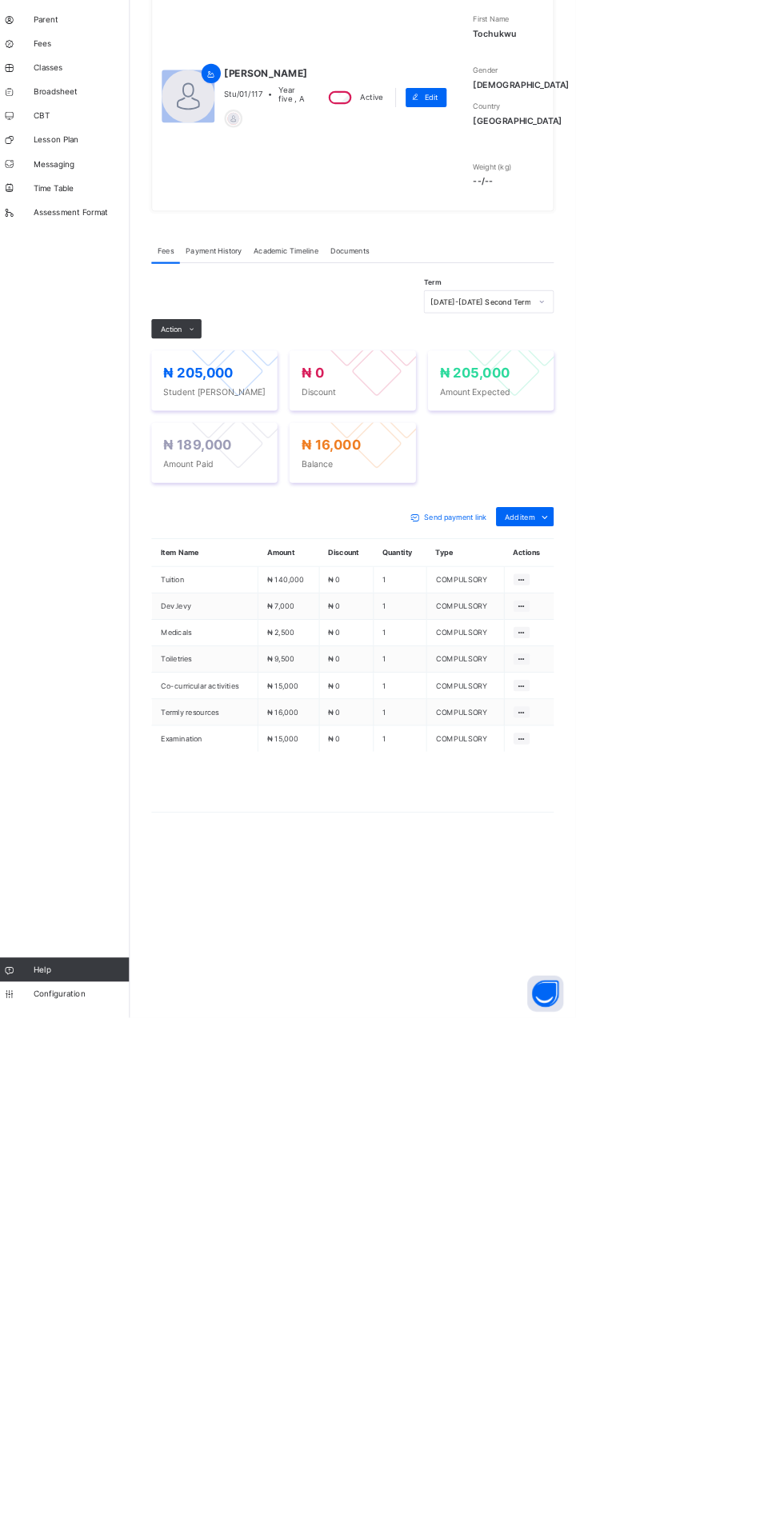
scroll to position [0, 0]
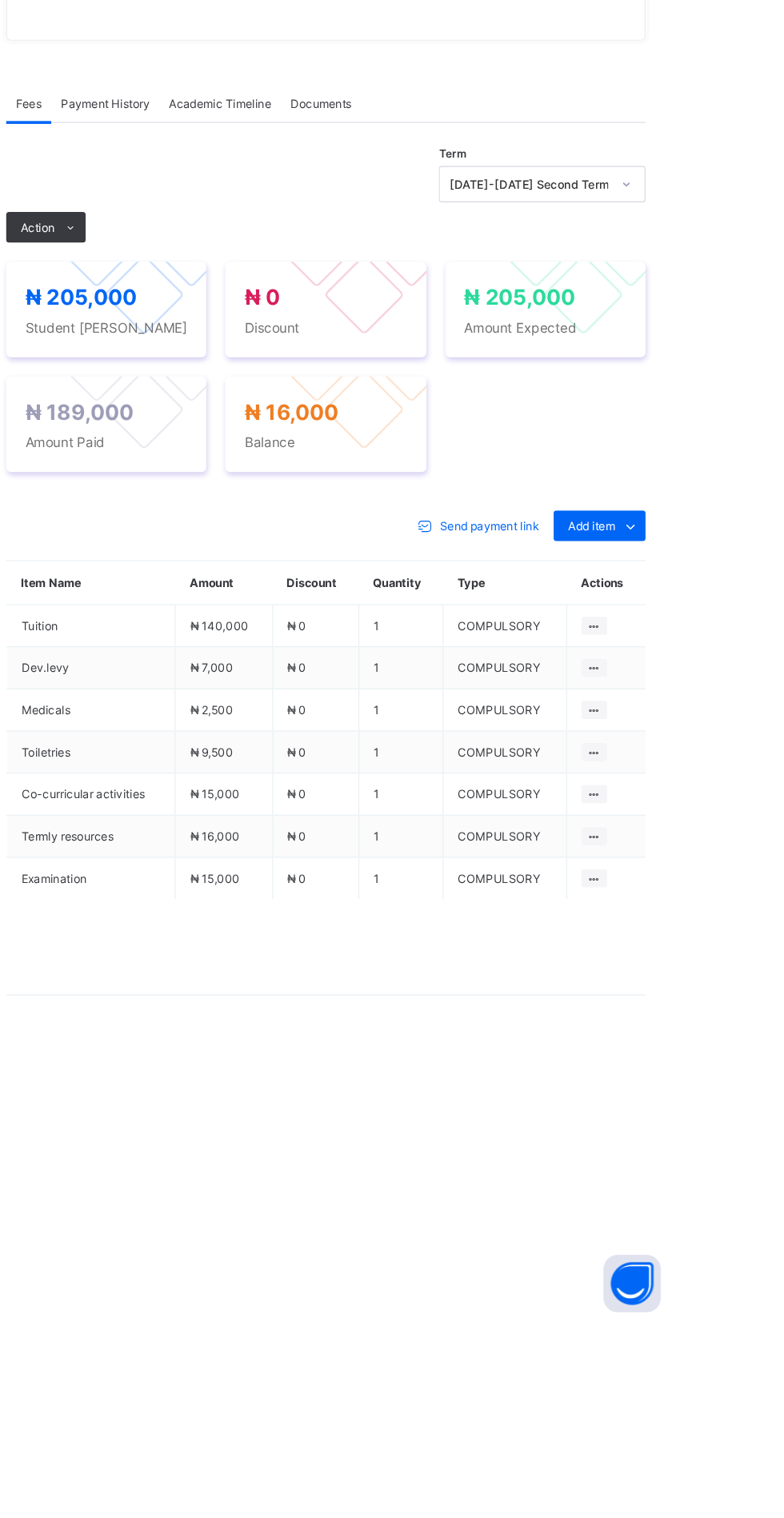
click at [274, 608] on icon at bounding box center [274, 603] width 12 height 10
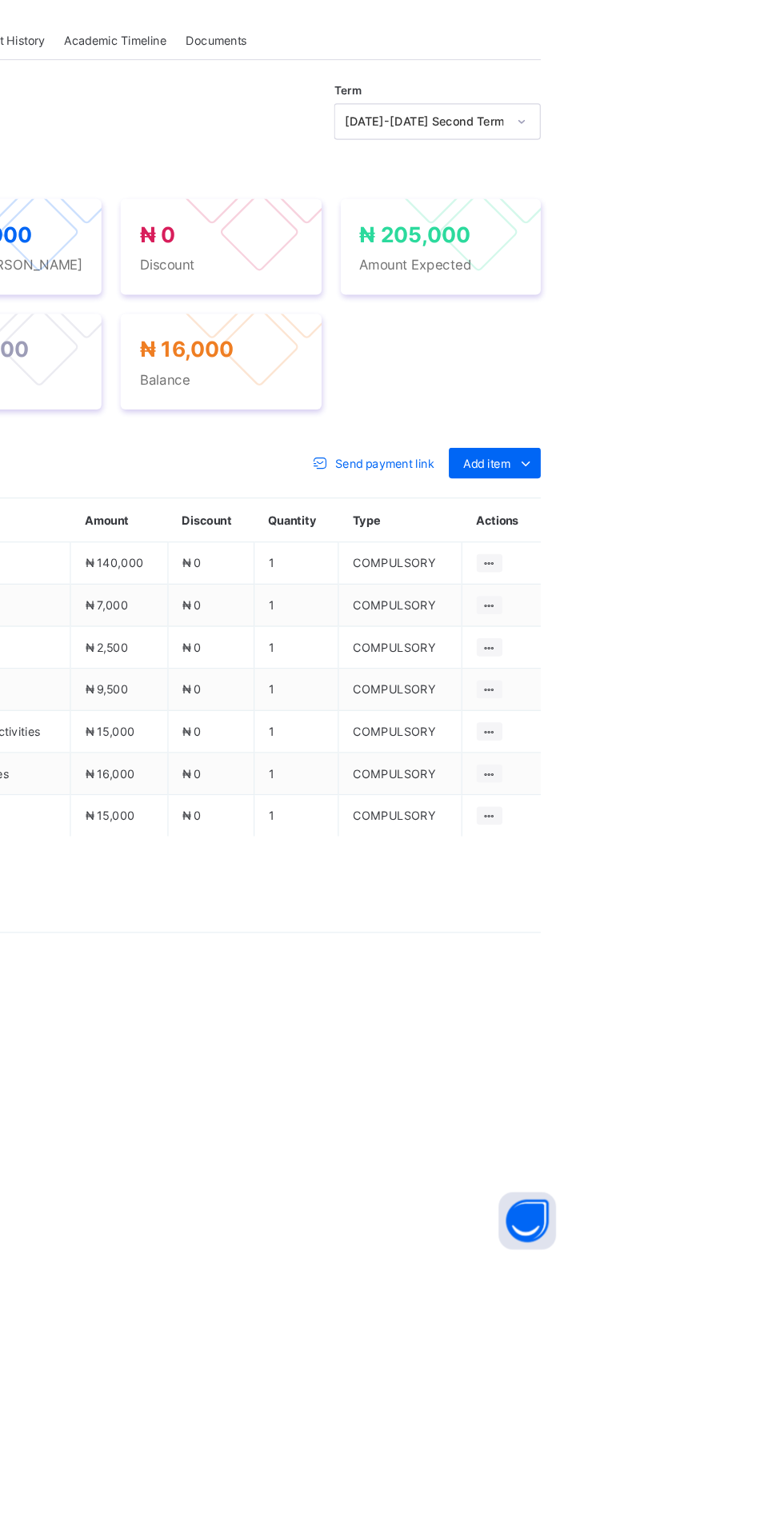
click at [732, 865] on span at bounding box center [742, 853] width 26 height 26
click at [0, 0] on ul "Optional items Special bill" at bounding box center [0, 0] width 0 height 0
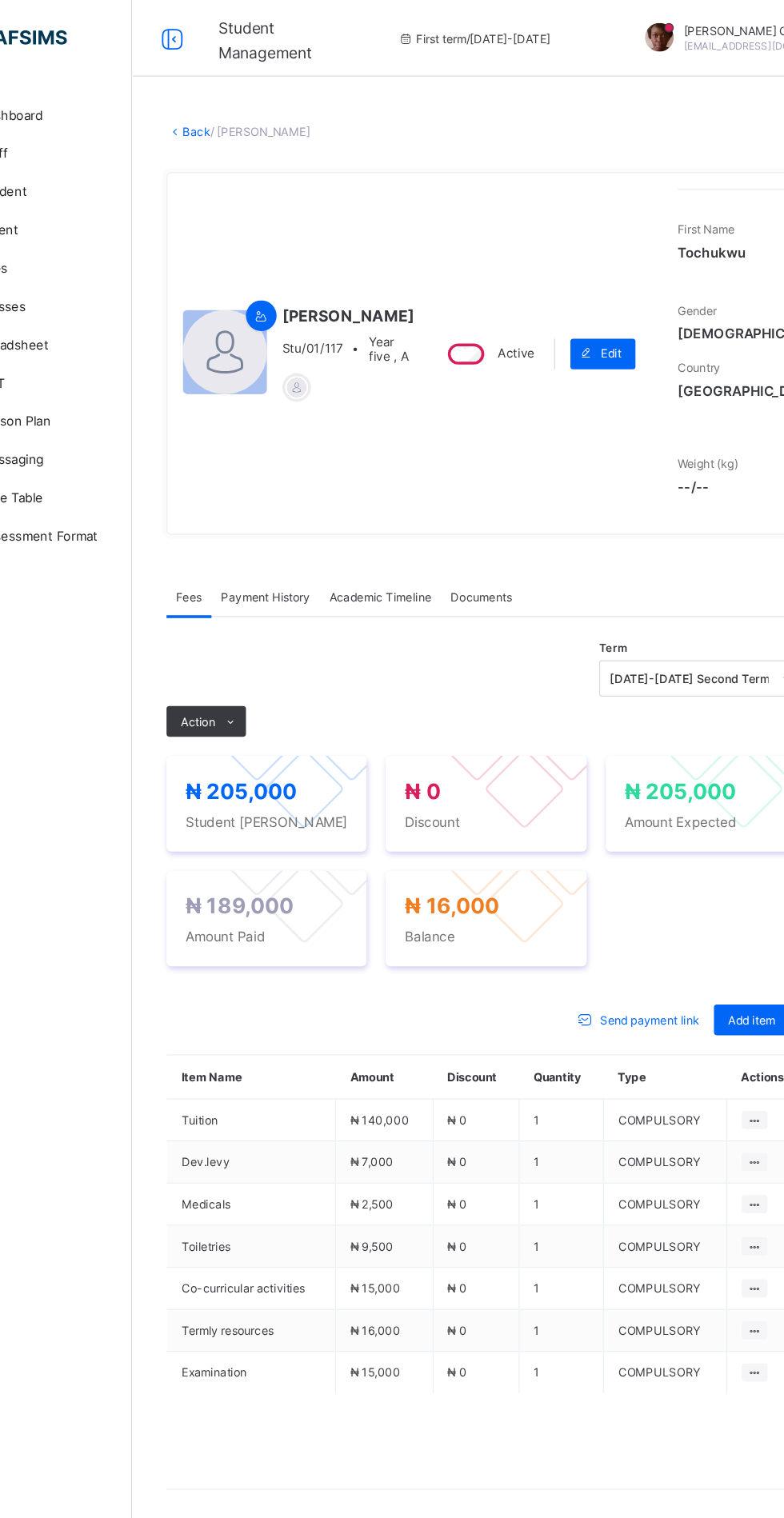
click at [258, 116] on link "Back" at bounding box center [246, 110] width 23 height 12
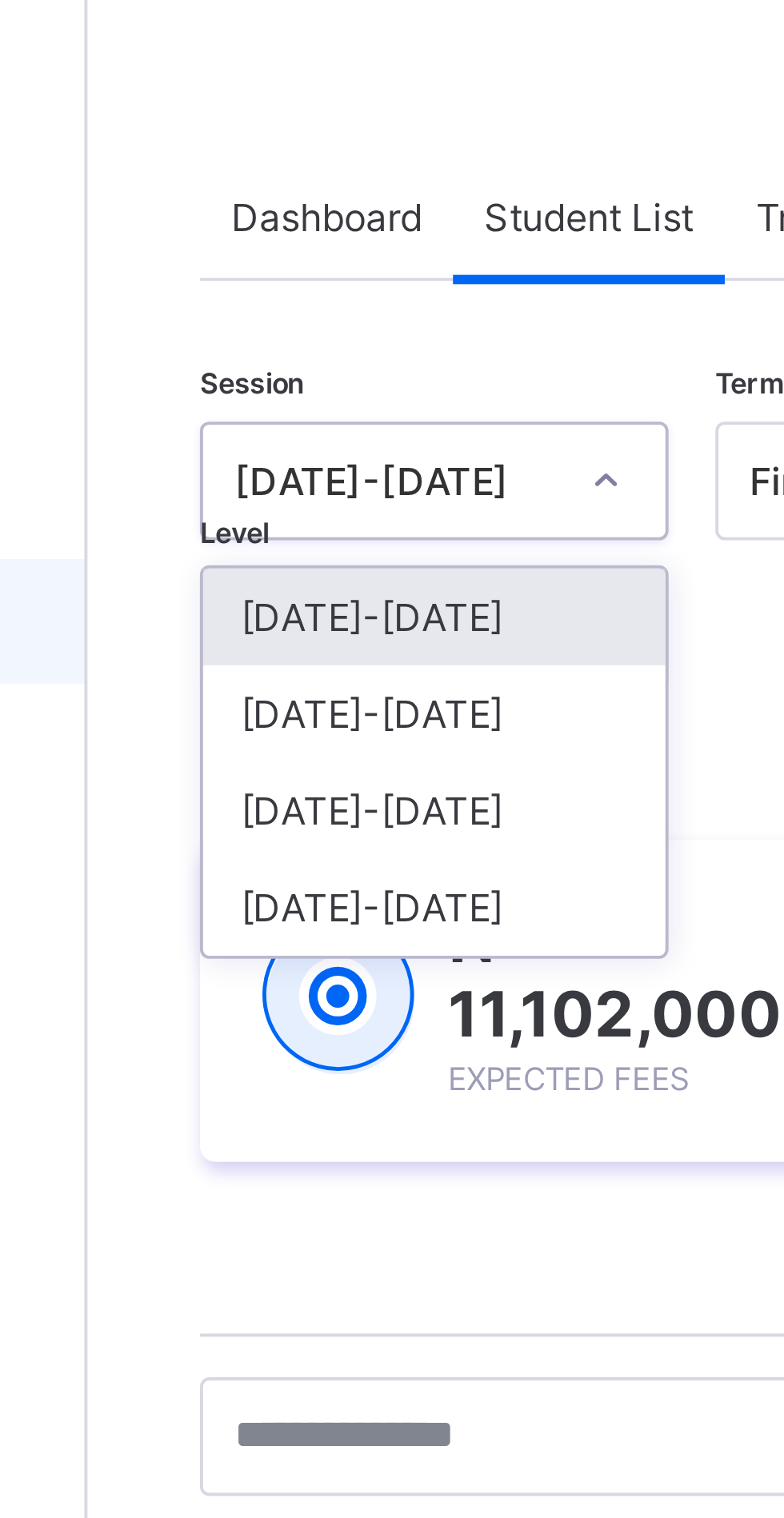
click at [269, 134] on div "Dashboard" at bounding box center [253, 120] width 64 height 32
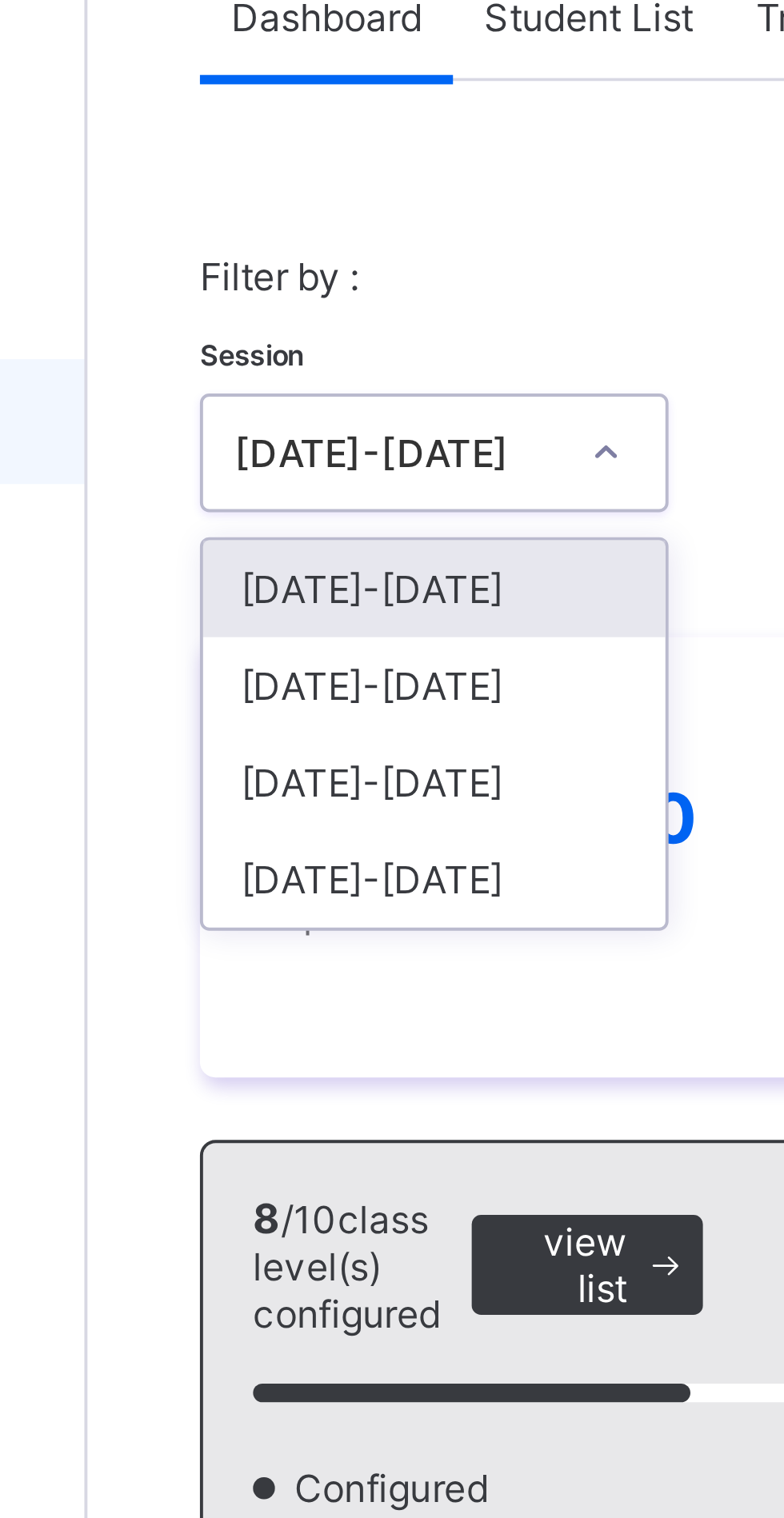
click at [282, 290] on div "[DATE]-[DATE]" at bounding box center [280, 292] width 118 height 25
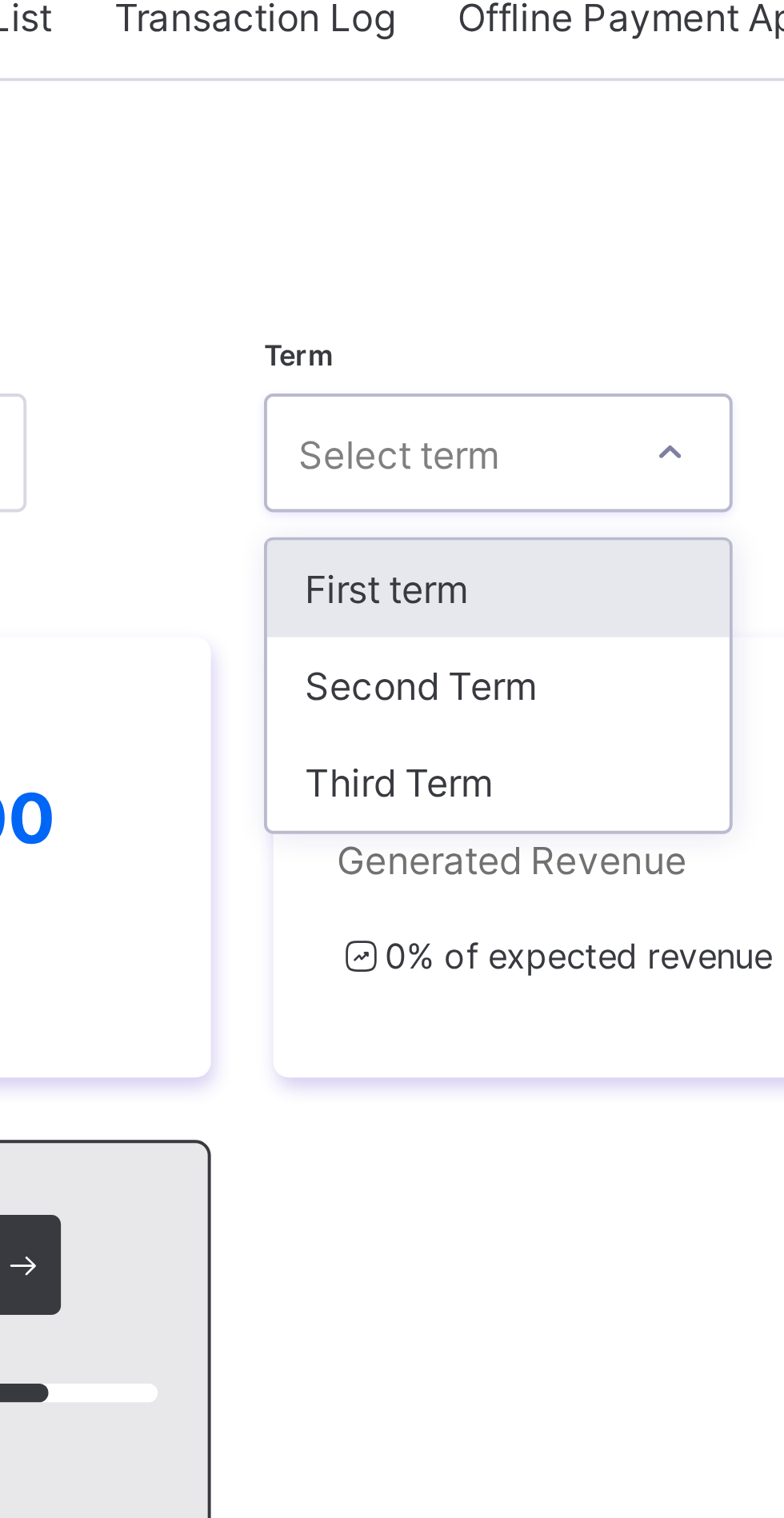
click at [453, 286] on div "Second Term" at bounding box center [461, 292] width 118 height 25
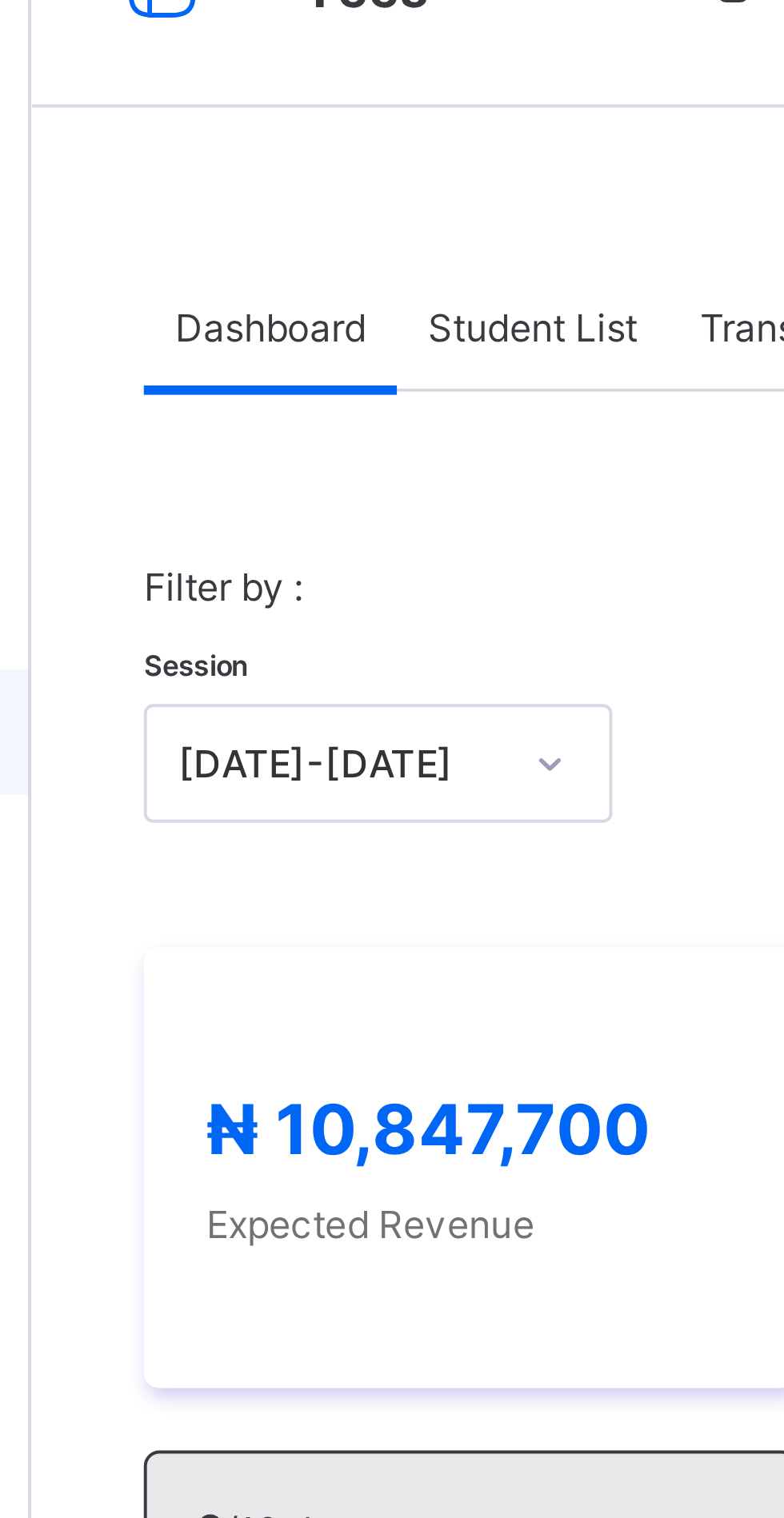
click at [320, 117] on span "Student List" at bounding box center [320, 121] width 54 height 12
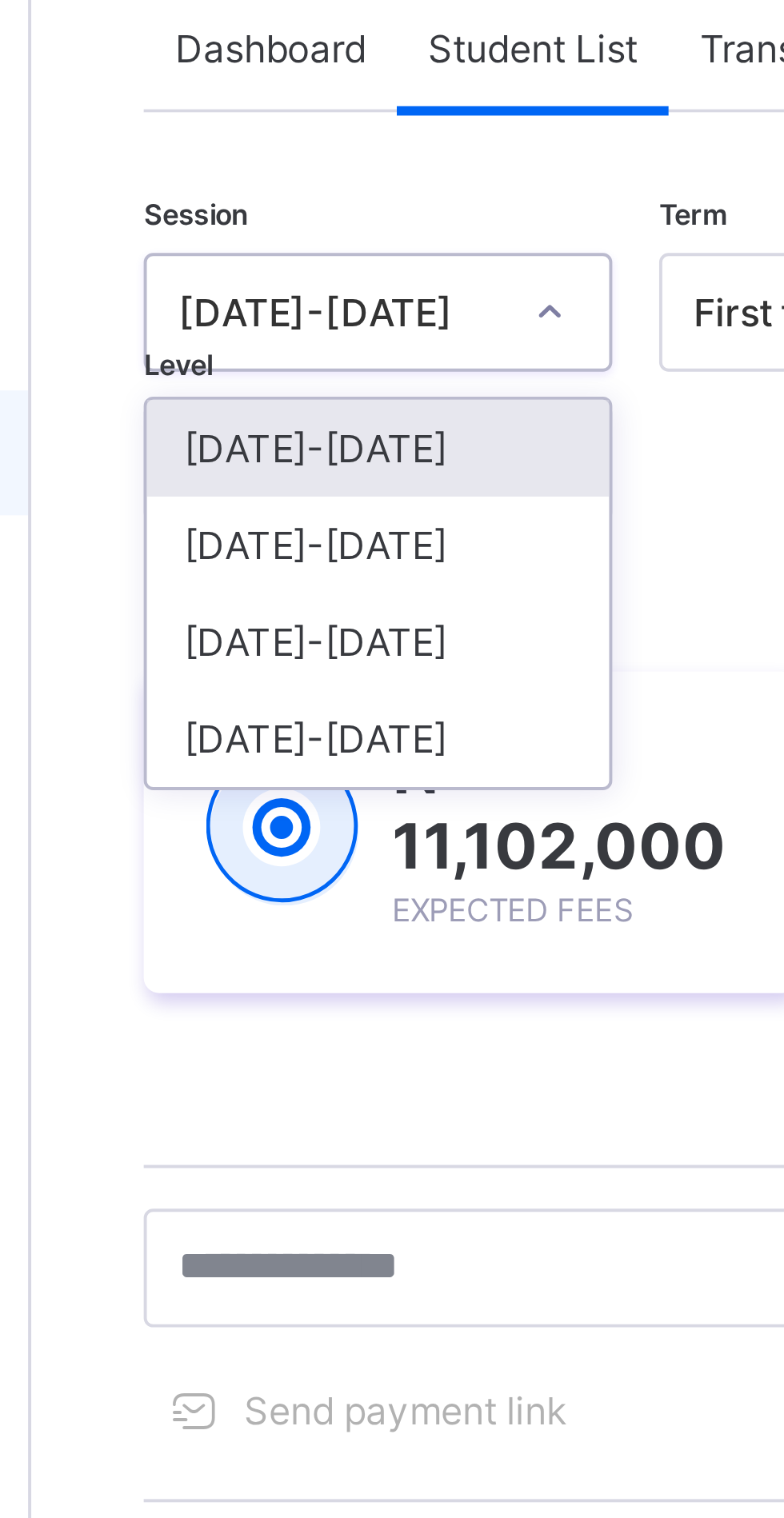
click at [310, 250] on div "[DATE]-[DATE]" at bounding box center [280, 248] width 118 height 25
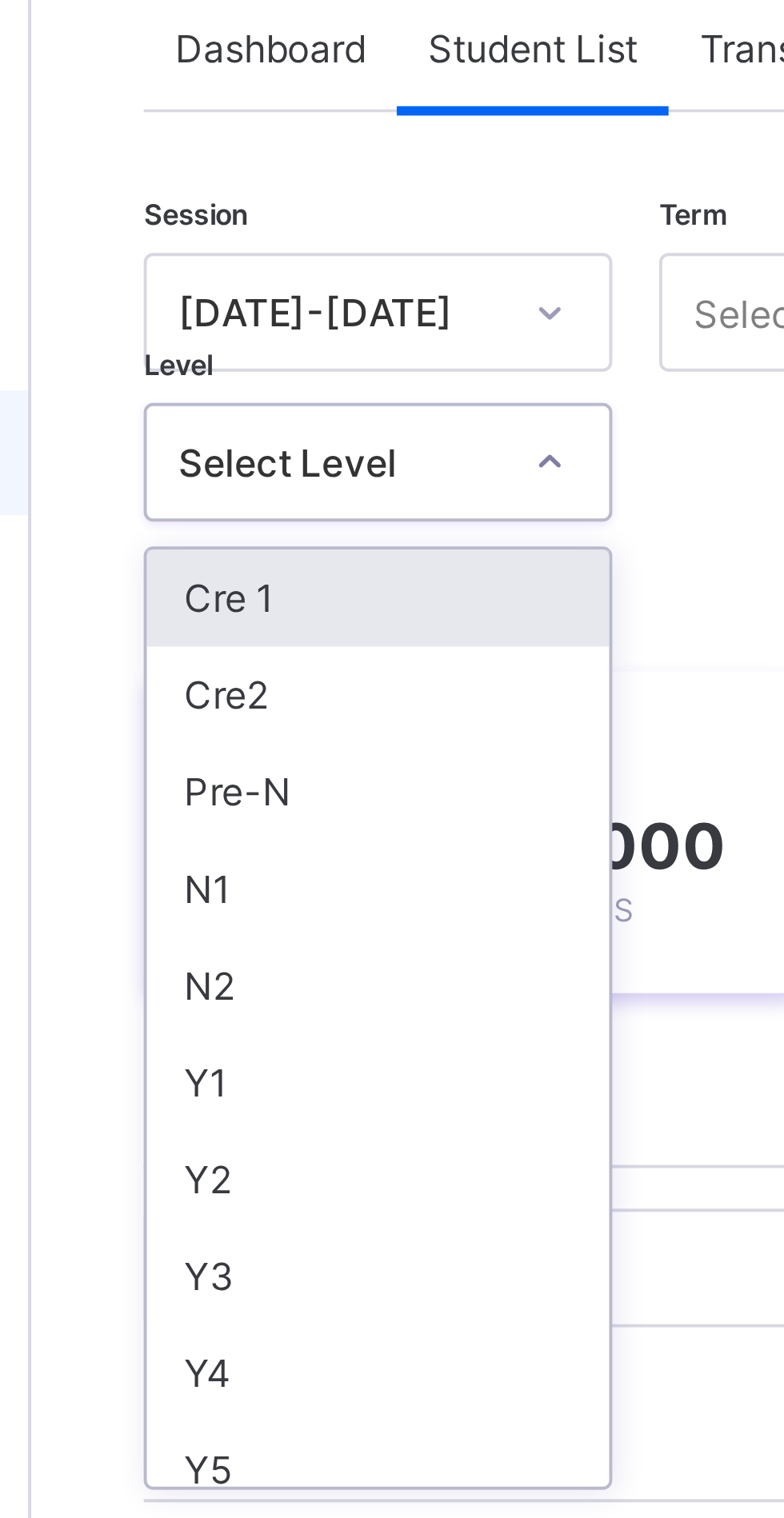
scroll to position [4, 0]
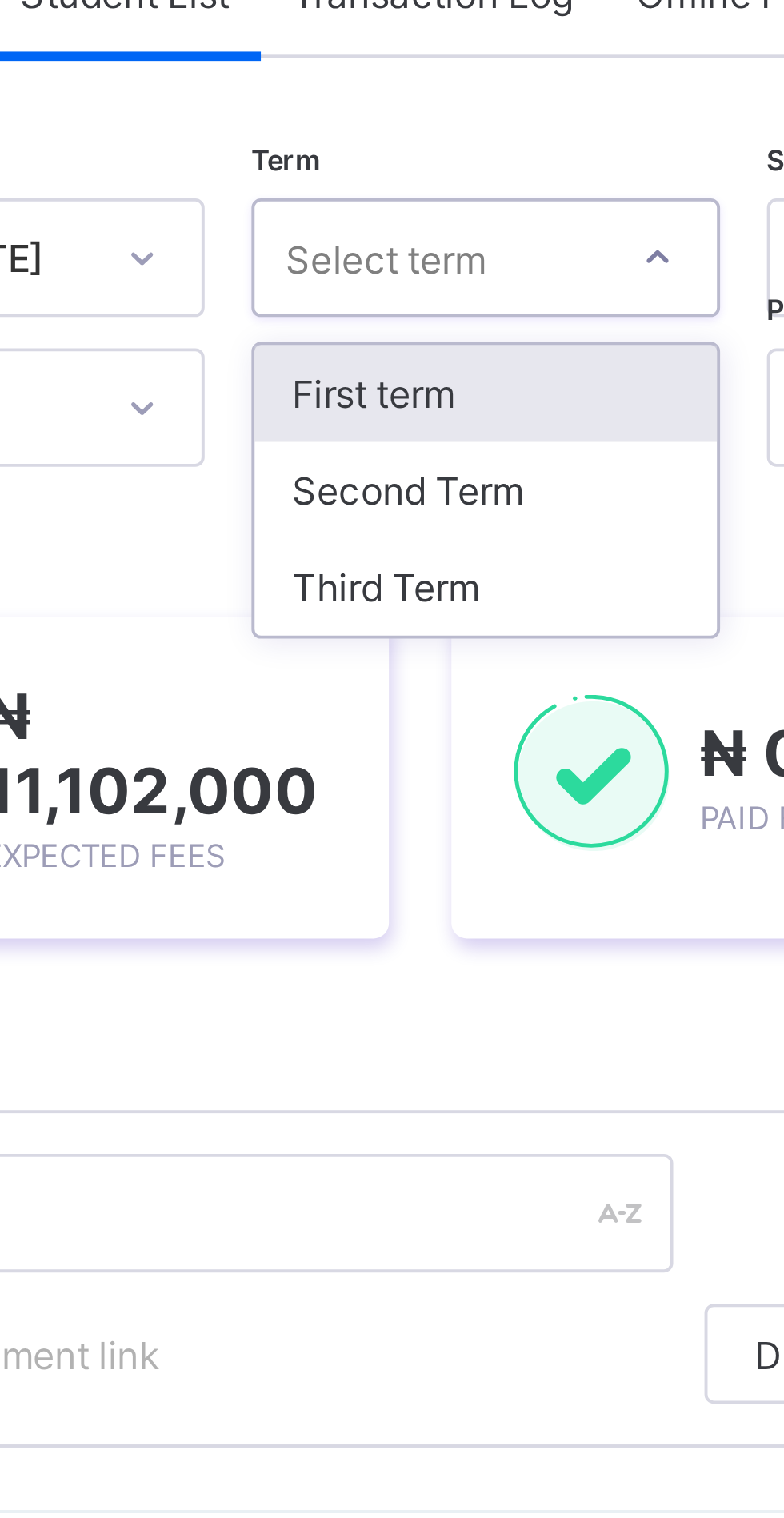
click at [416, 244] on div "Second Term" at bounding box center [412, 248] width 118 height 25
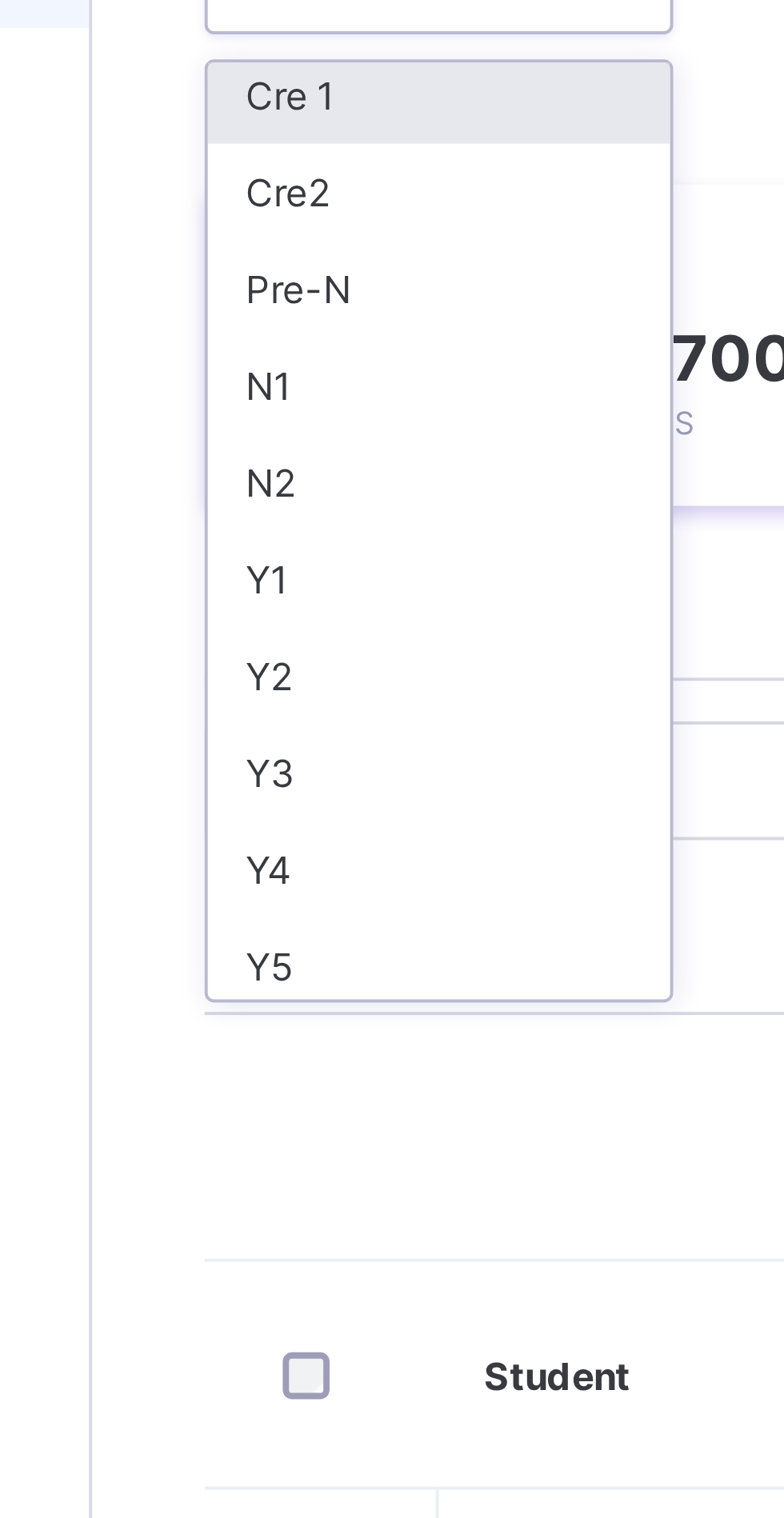
click at [258, 426] on div "Y3" at bounding box center [280, 431] width 118 height 25
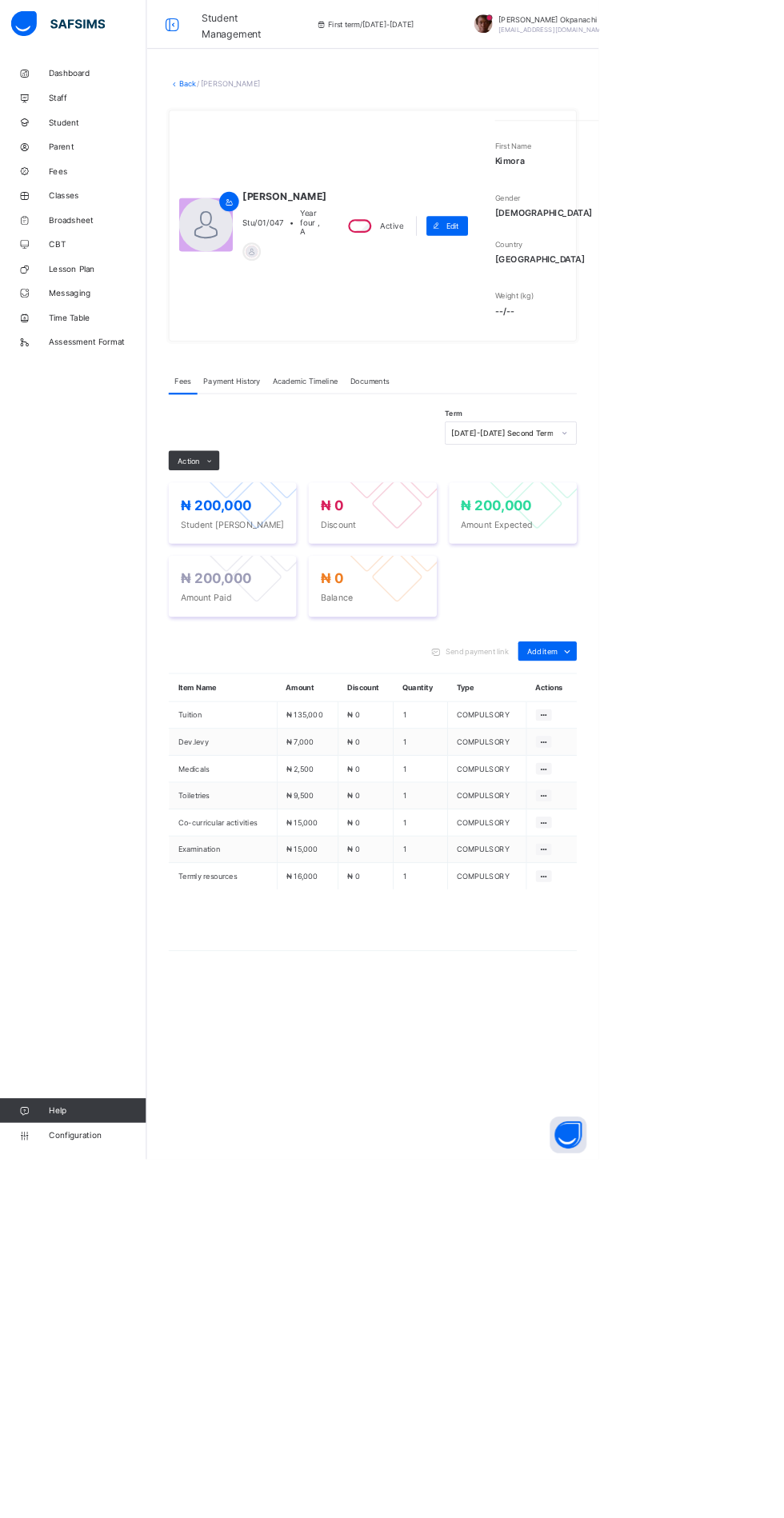
click at [742, 580] on div at bounding box center [739, 567] width 27 height 26
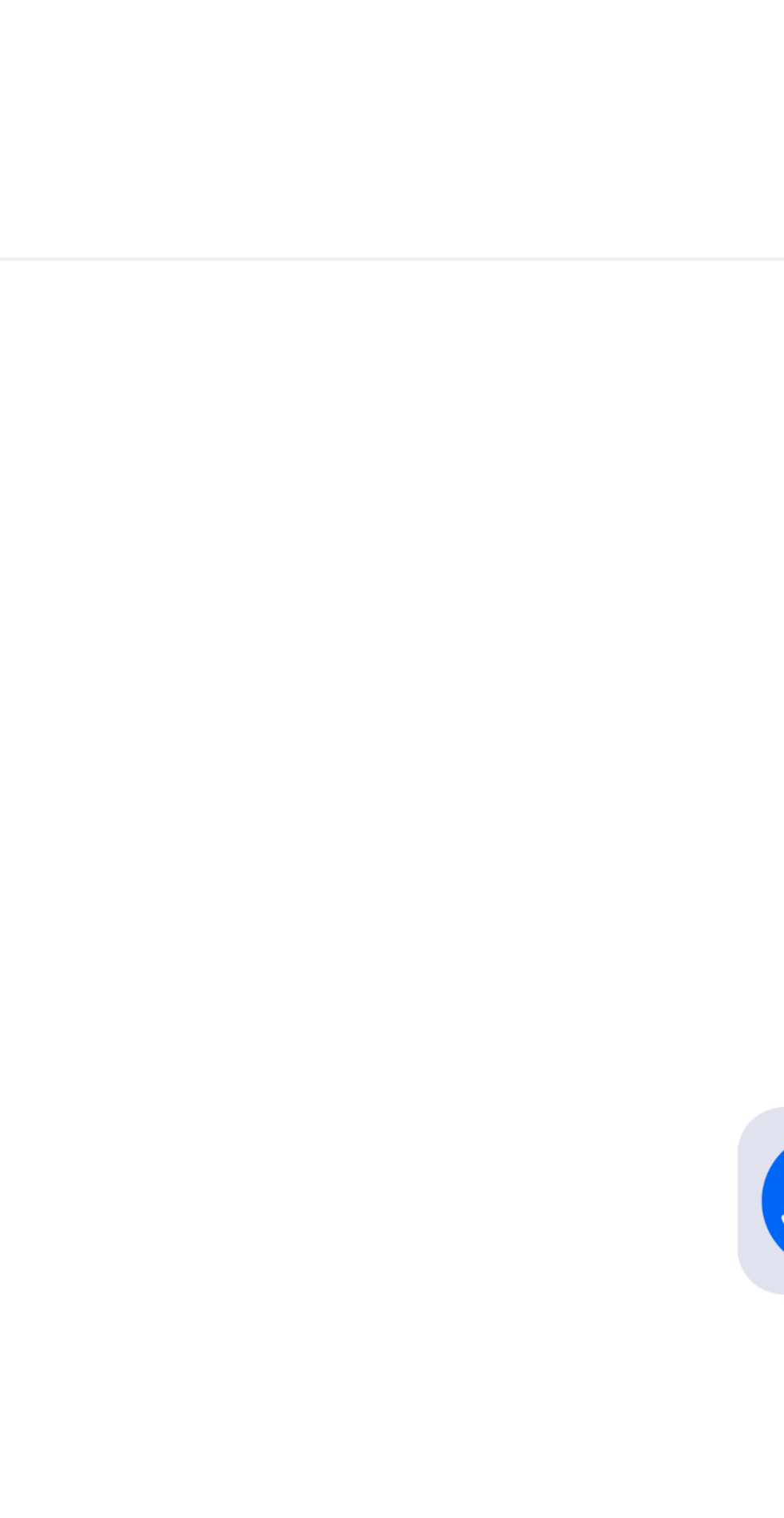
click at [633, 738] on div "[DATE]-[DATE] First term" at bounding box center [669, 726] width 172 height 25
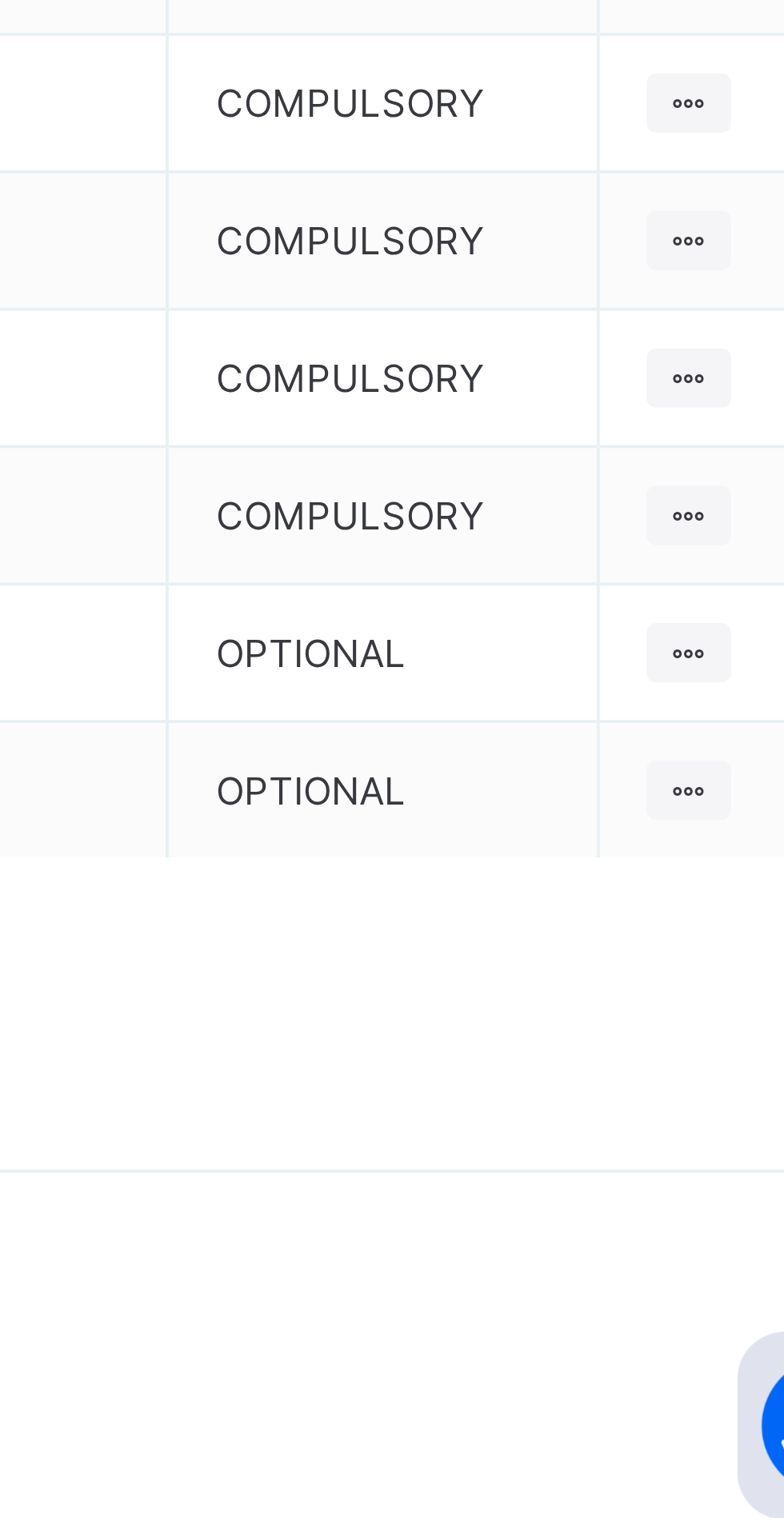
click at [608, 714] on div "[DATE]-[DATE] Second Term" at bounding box center [669, 701] width 172 height 25
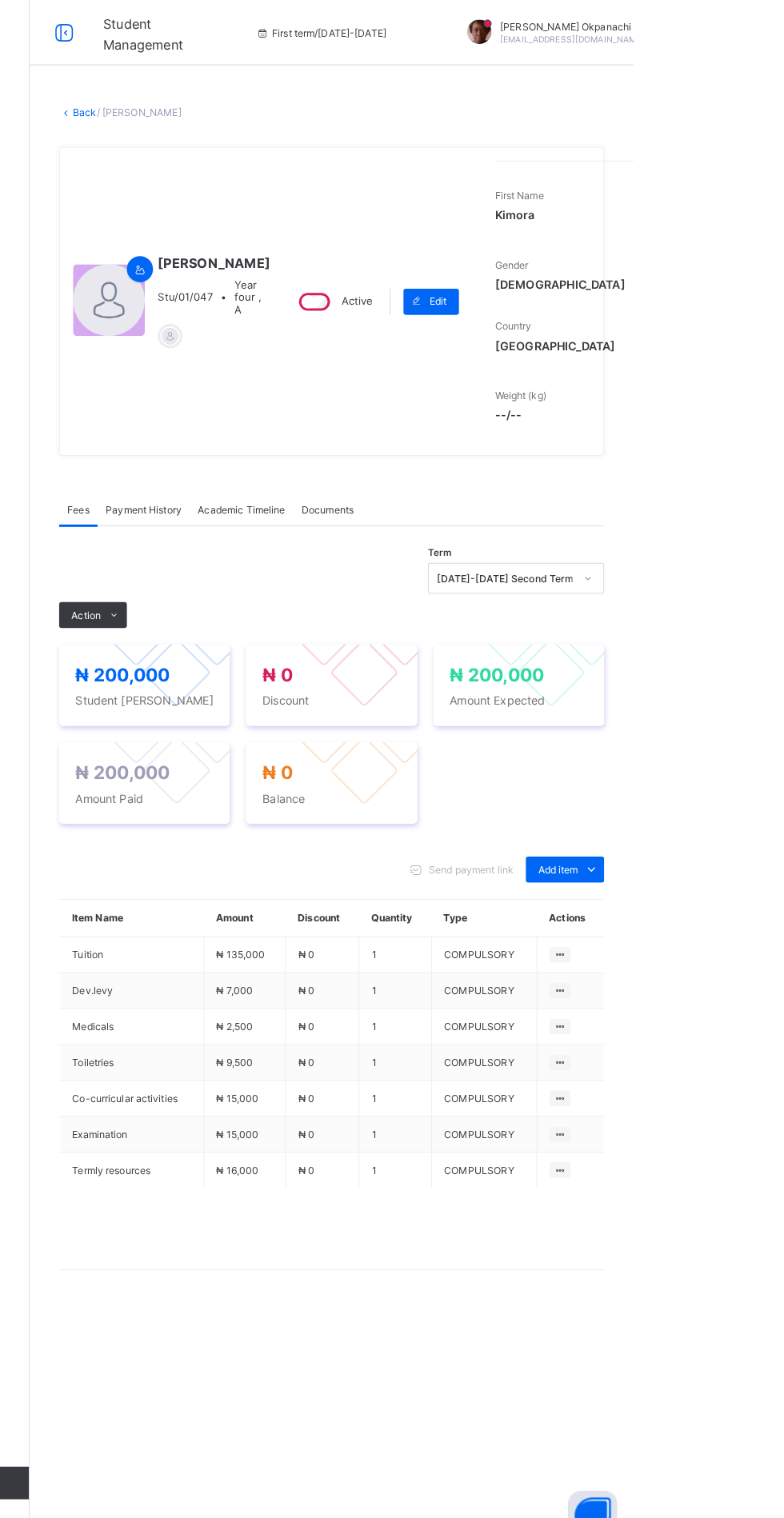
click at [258, 116] on link "Back" at bounding box center [246, 110] width 23 height 12
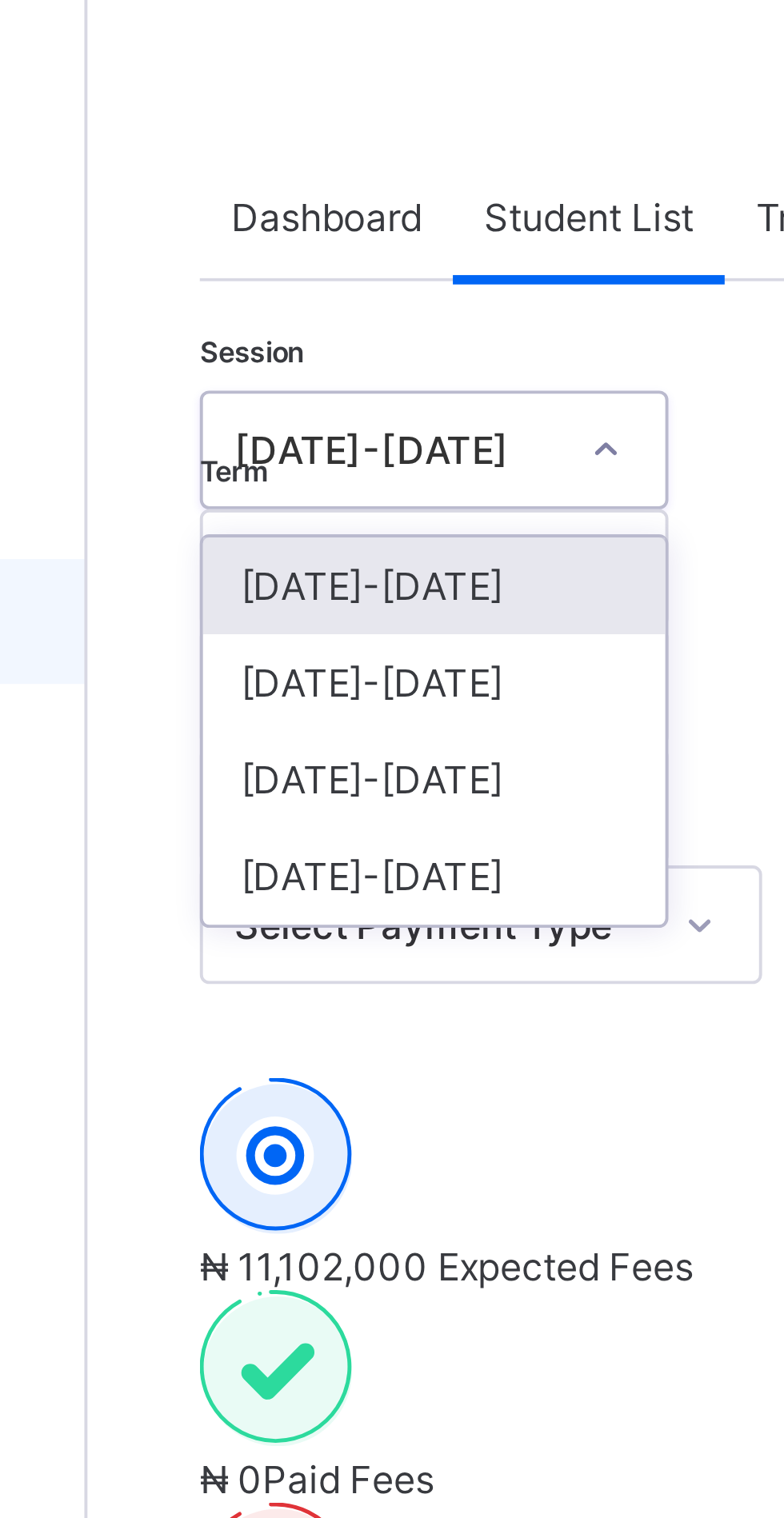
click at [258, 241] on div "[DATE]-[DATE]" at bounding box center [280, 239] width 118 height 25
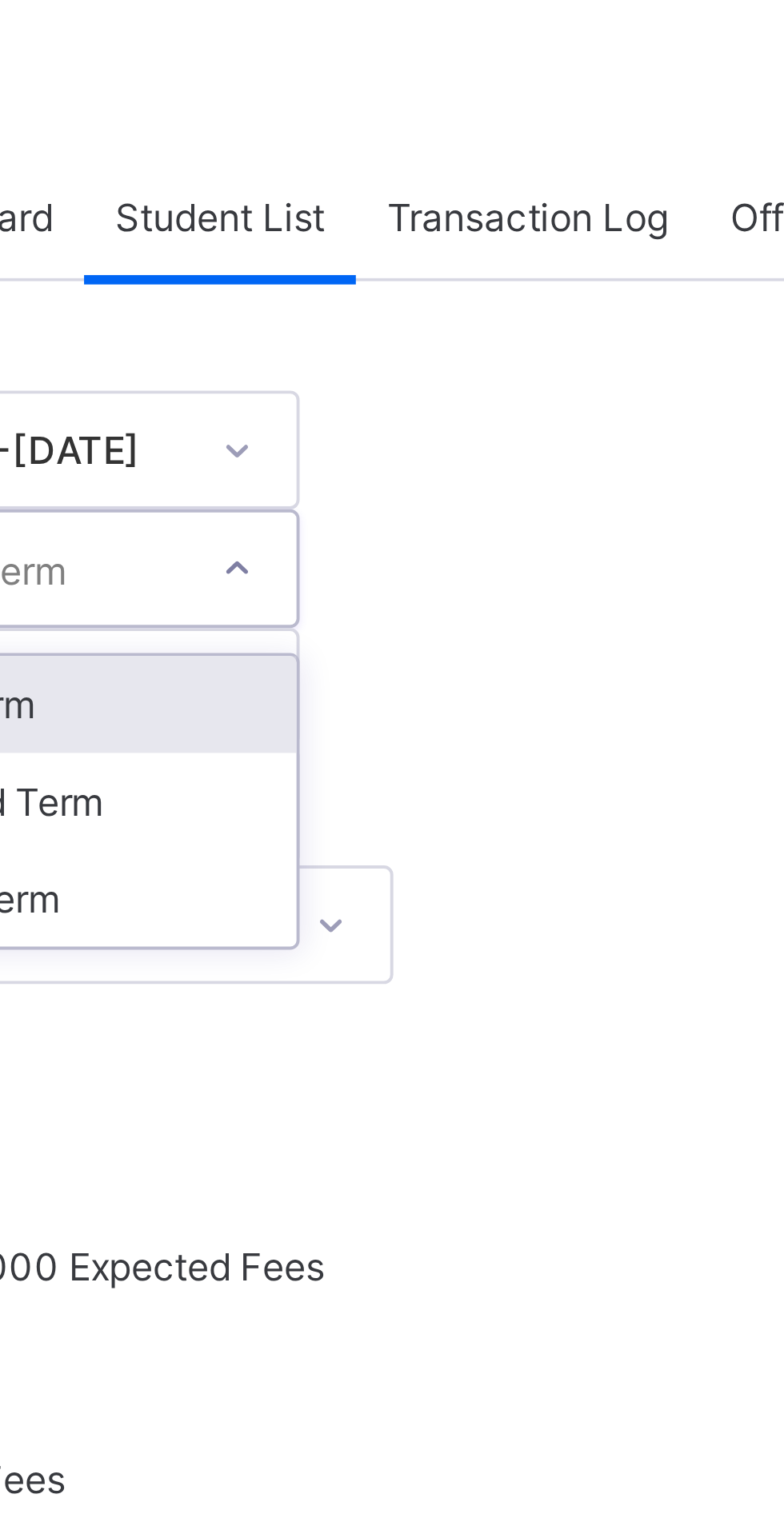
click at [340, 258] on div "Second Term" at bounding box center [280, 270] width 118 height 25
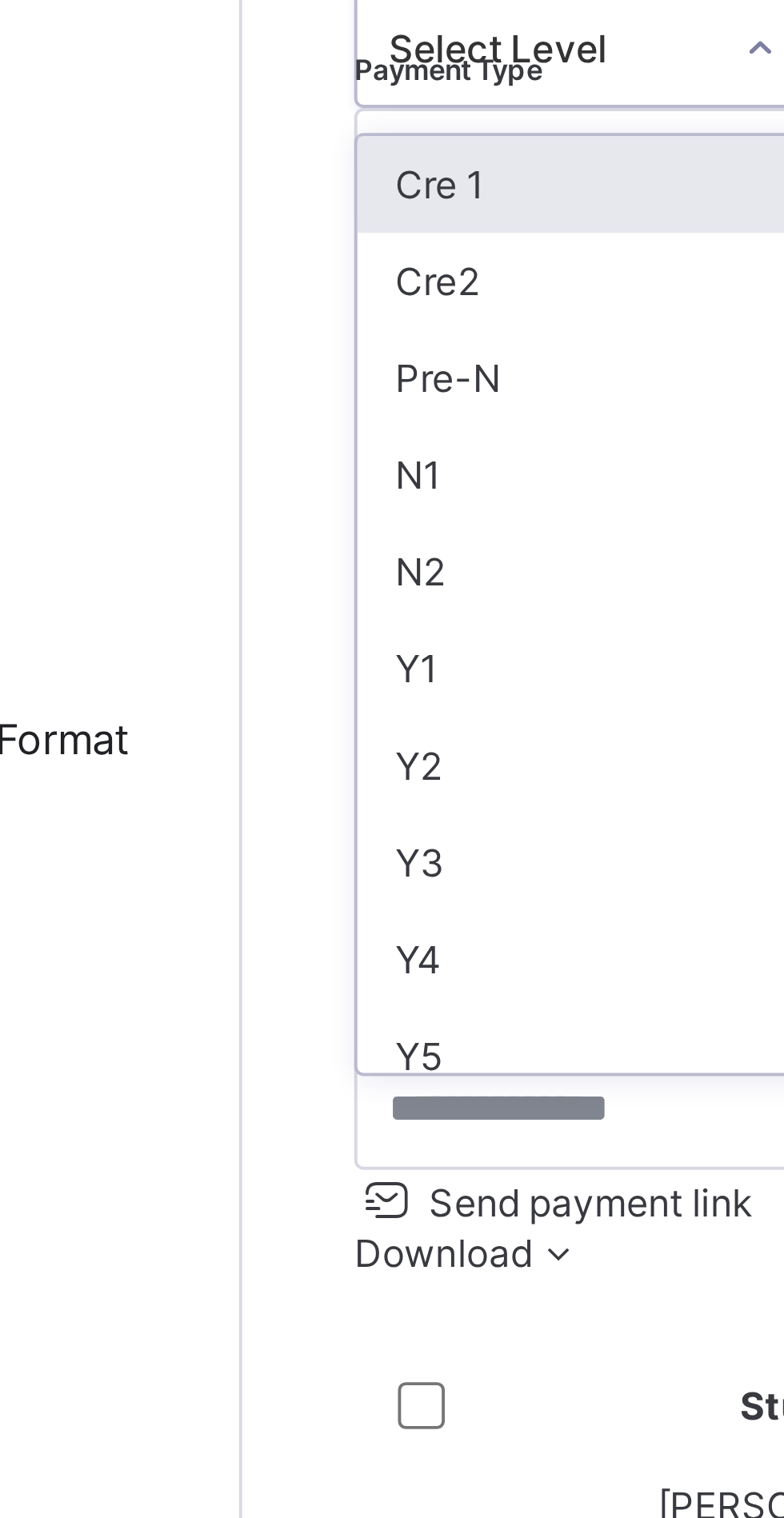
click at [239, 492] on div "Y4" at bounding box center [280, 505] width 118 height 25
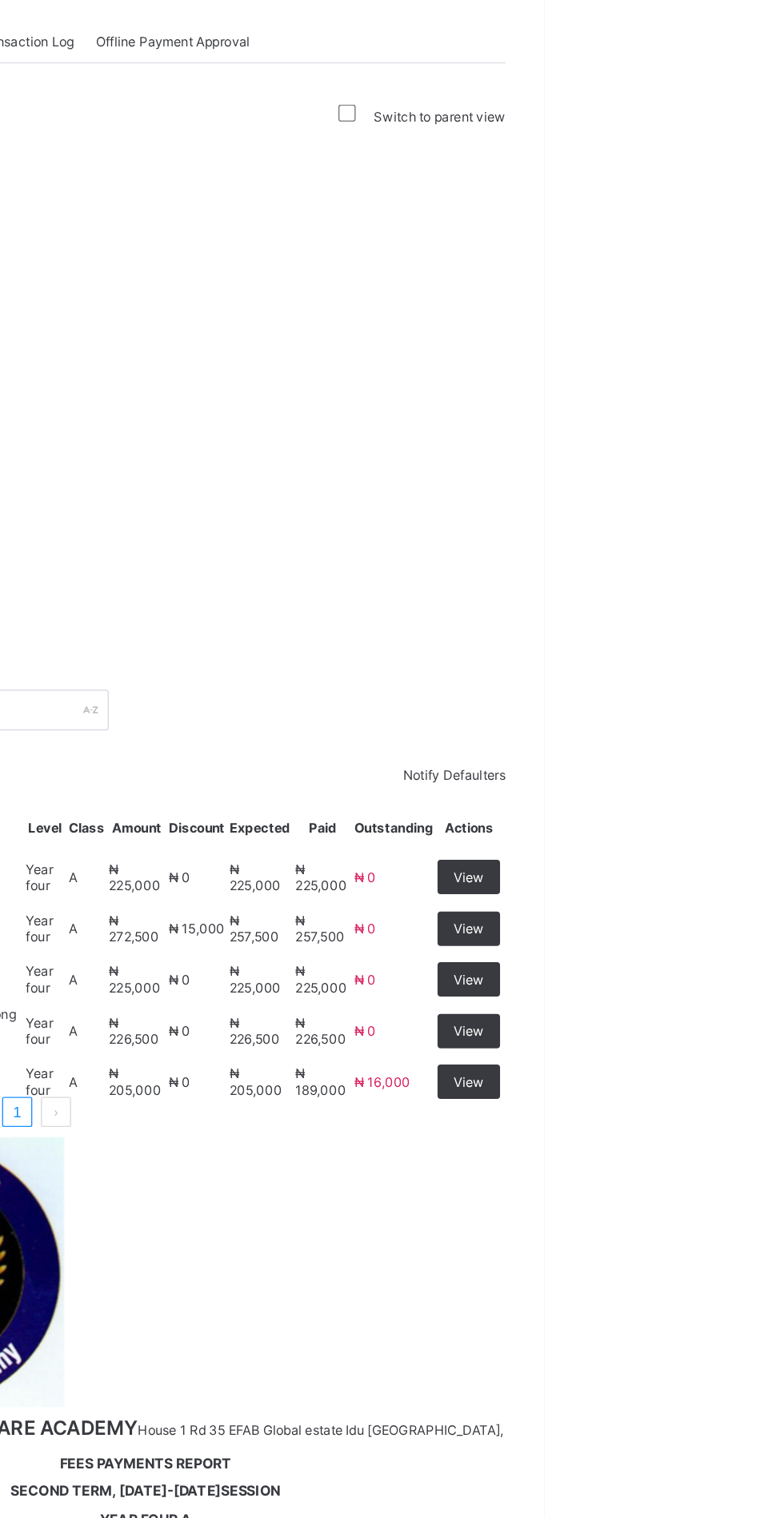
click at [739, 899] on span "View" at bounding box center [727, 893] width 23 height 12
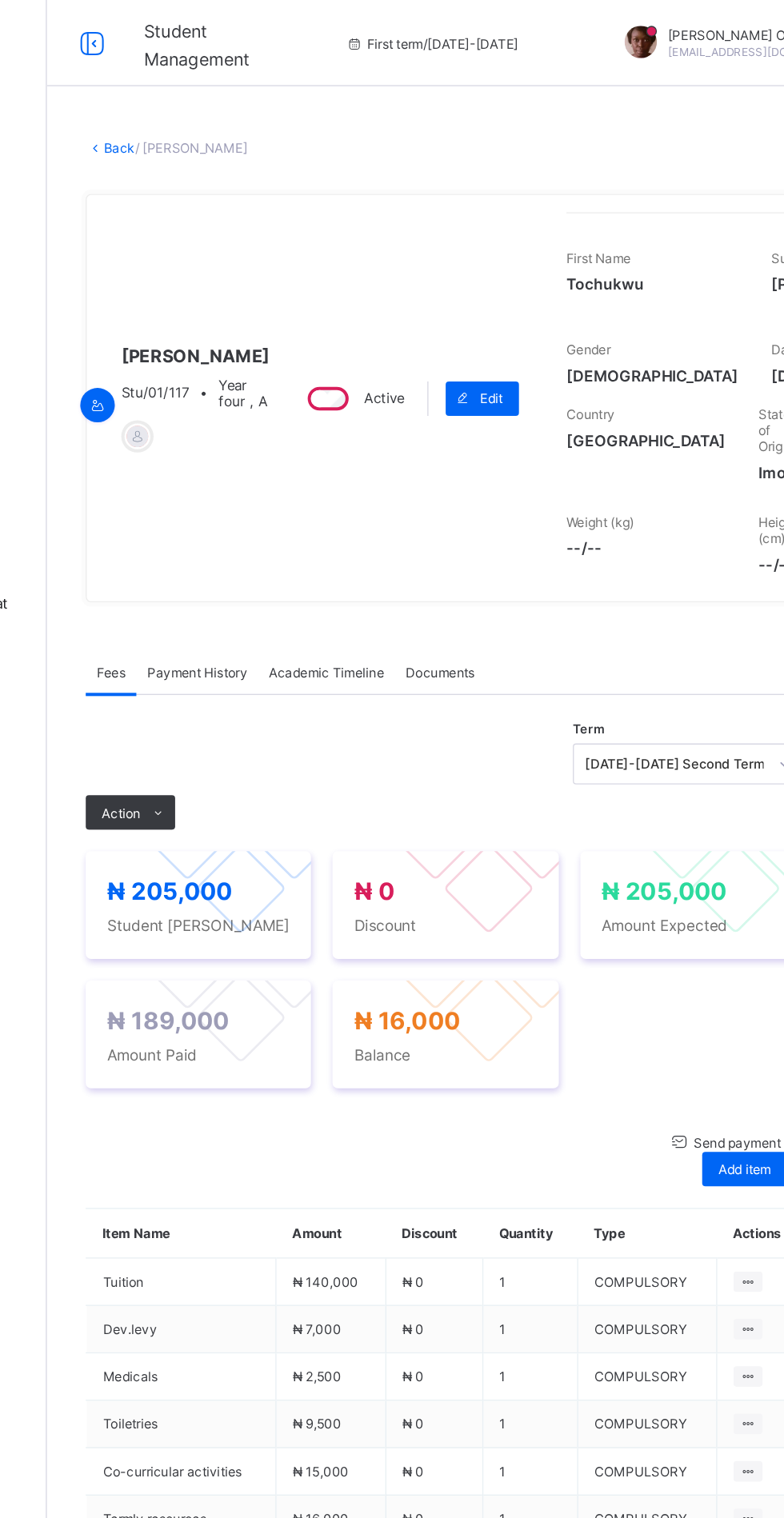
click at [260, 609] on span "Action" at bounding box center [247, 603] width 28 height 12
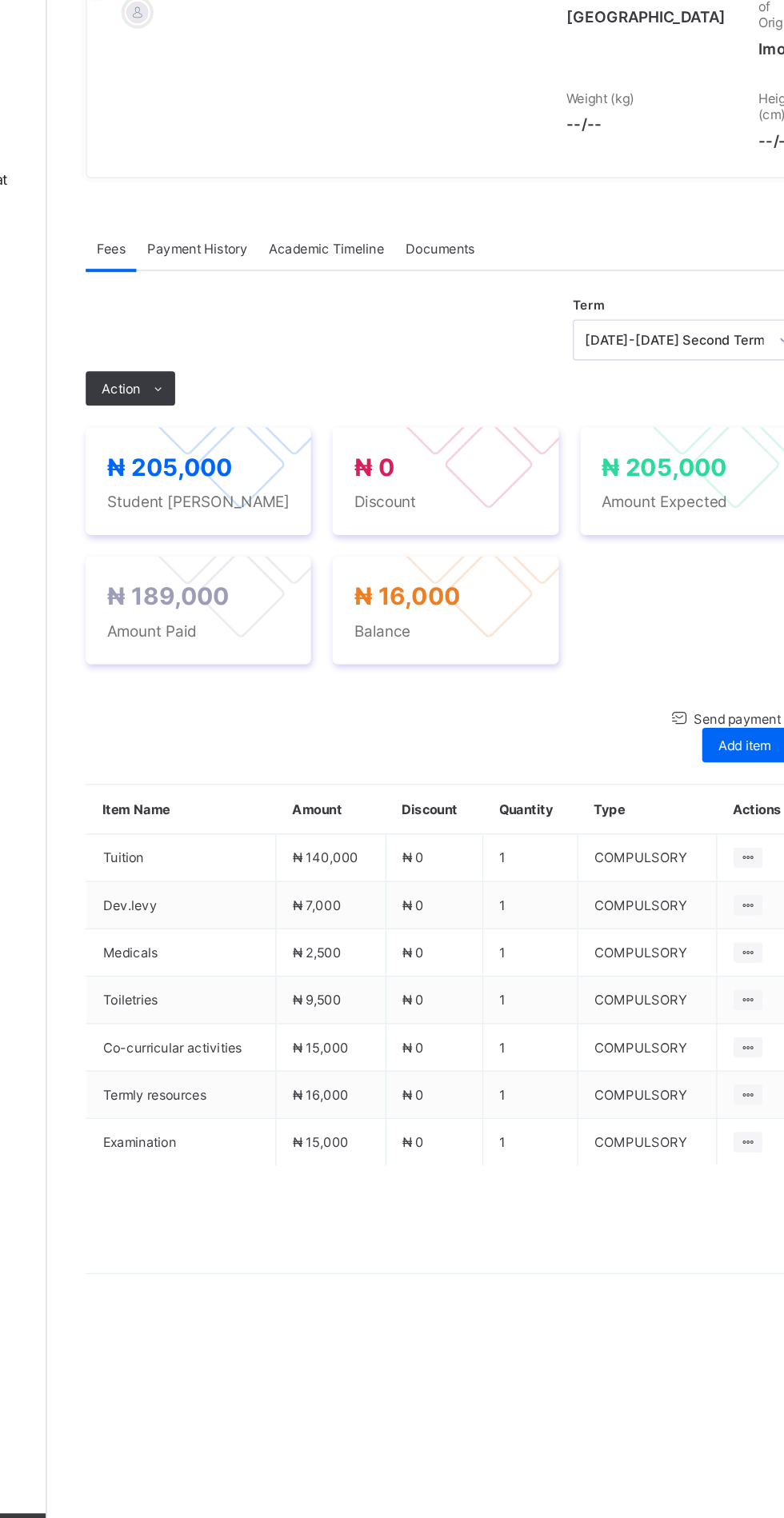
click at [250, 609] on span "Action" at bounding box center [247, 603] width 28 height 12
click at [0, 0] on li "Receive Payment" at bounding box center [0, 0] width 0 height 0
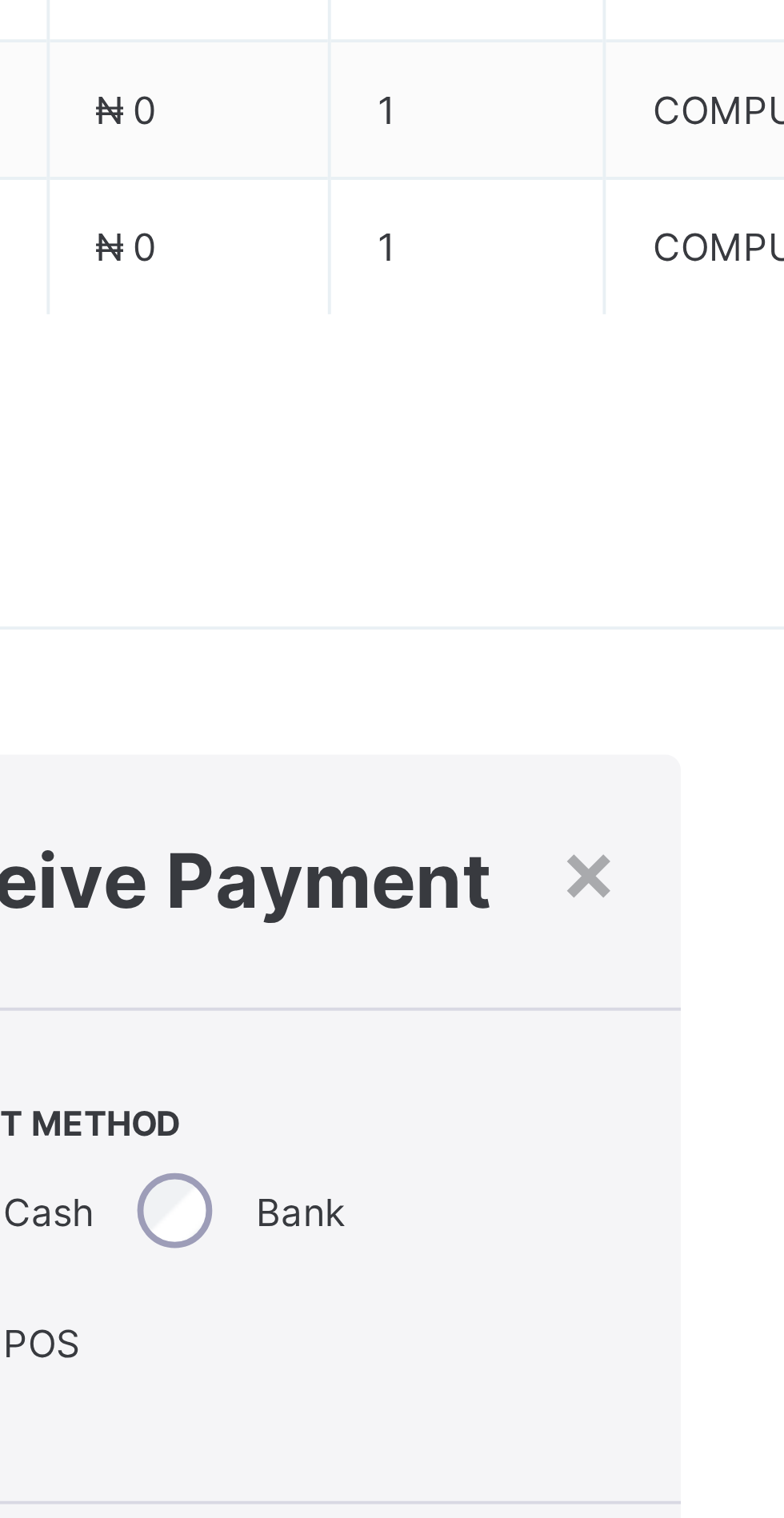
click at [515, 1508] on input "text" at bounding box center [488, 1525] width 57 height 33
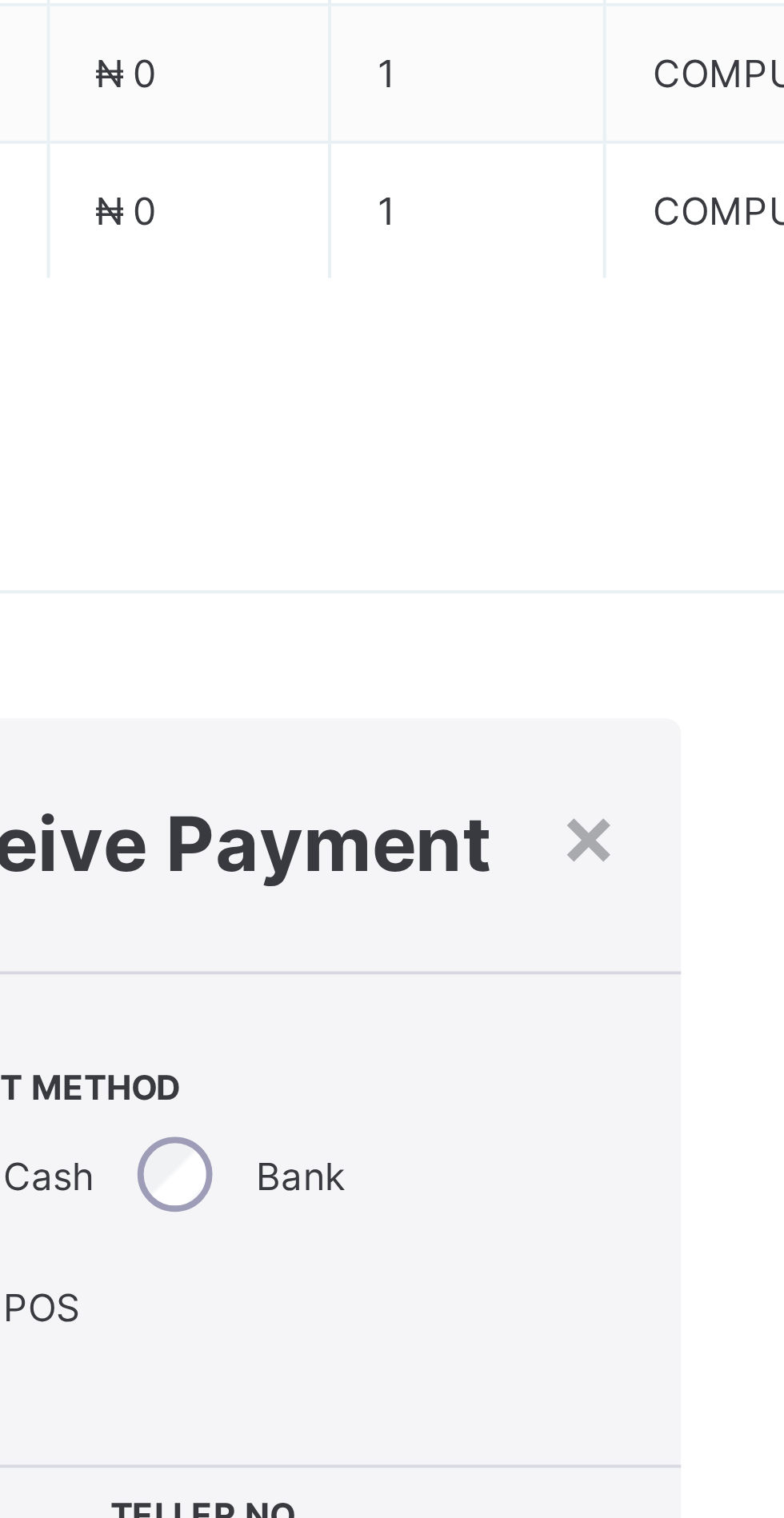
scroll to position [0, 18]
type input "**********"
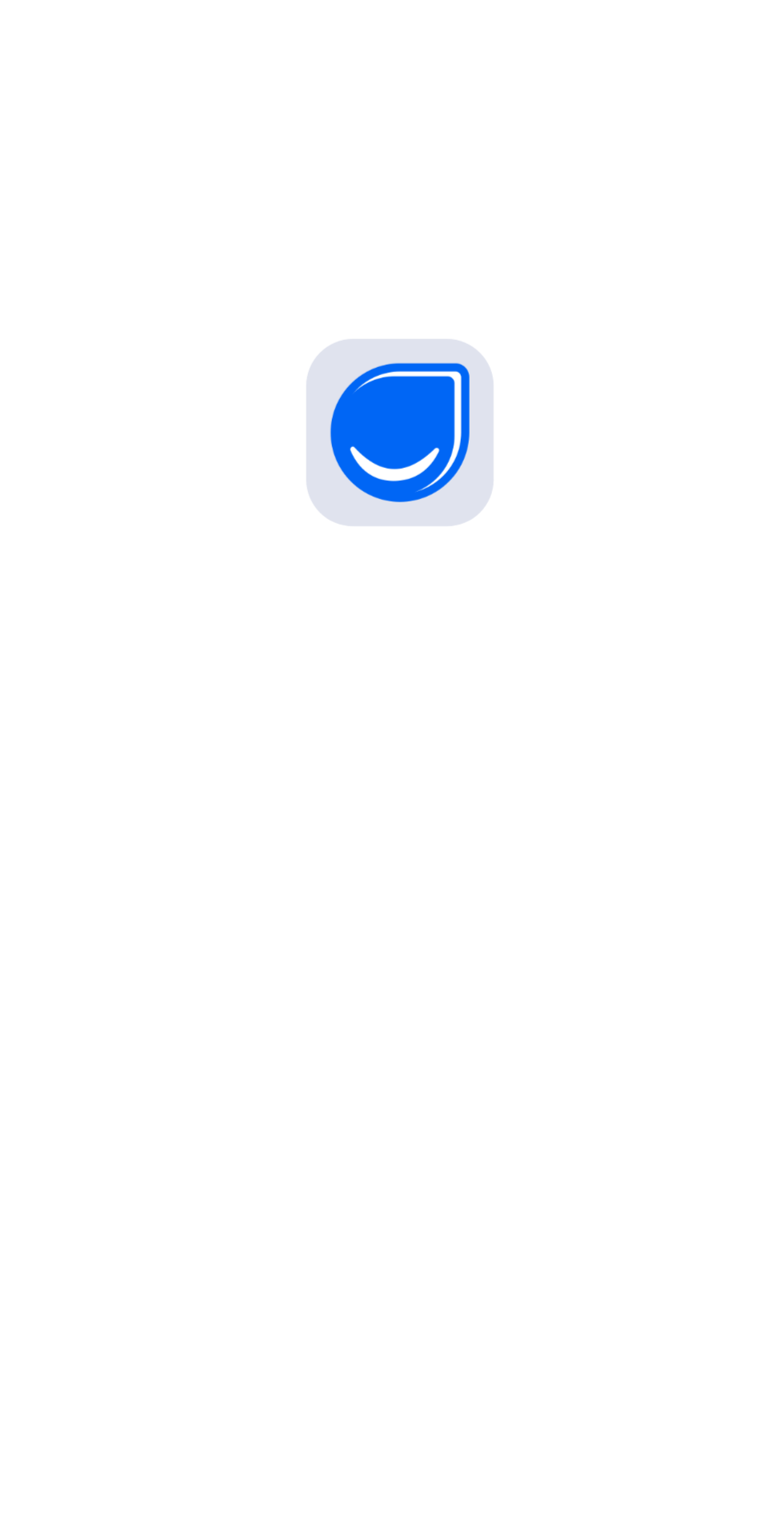
click at [744, 876] on icon at bounding box center [741, 867] width 18 height 16
click at [0, 0] on div "Optional items" at bounding box center [0, 0] width 0 height 0
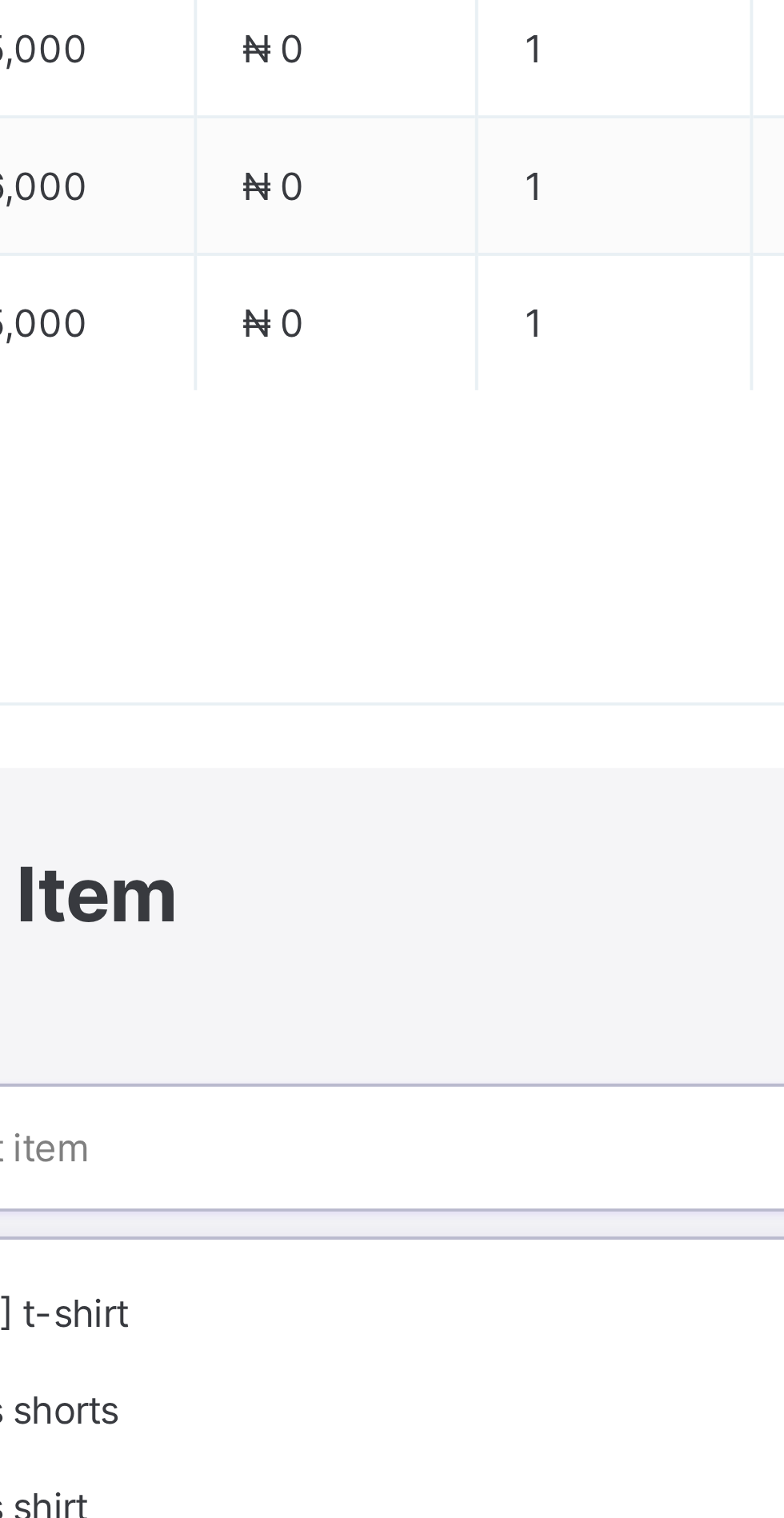
scroll to position [53, 0]
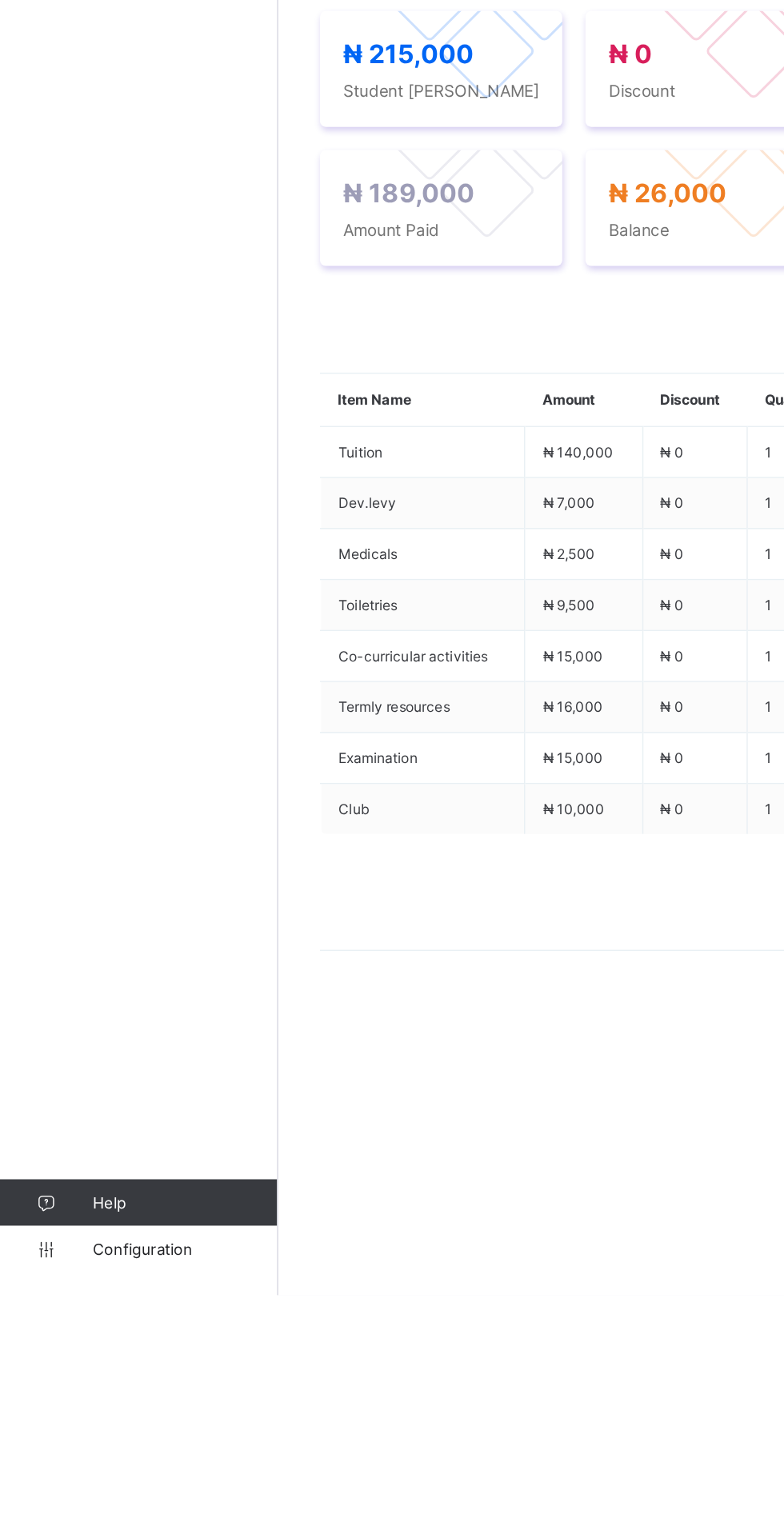
click at [243, 609] on span "Action" at bounding box center [247, 603] width 28 height 12
click at [0, 0] on li "Receive Payment" at bounding box center [0, 0] width 0 height 0
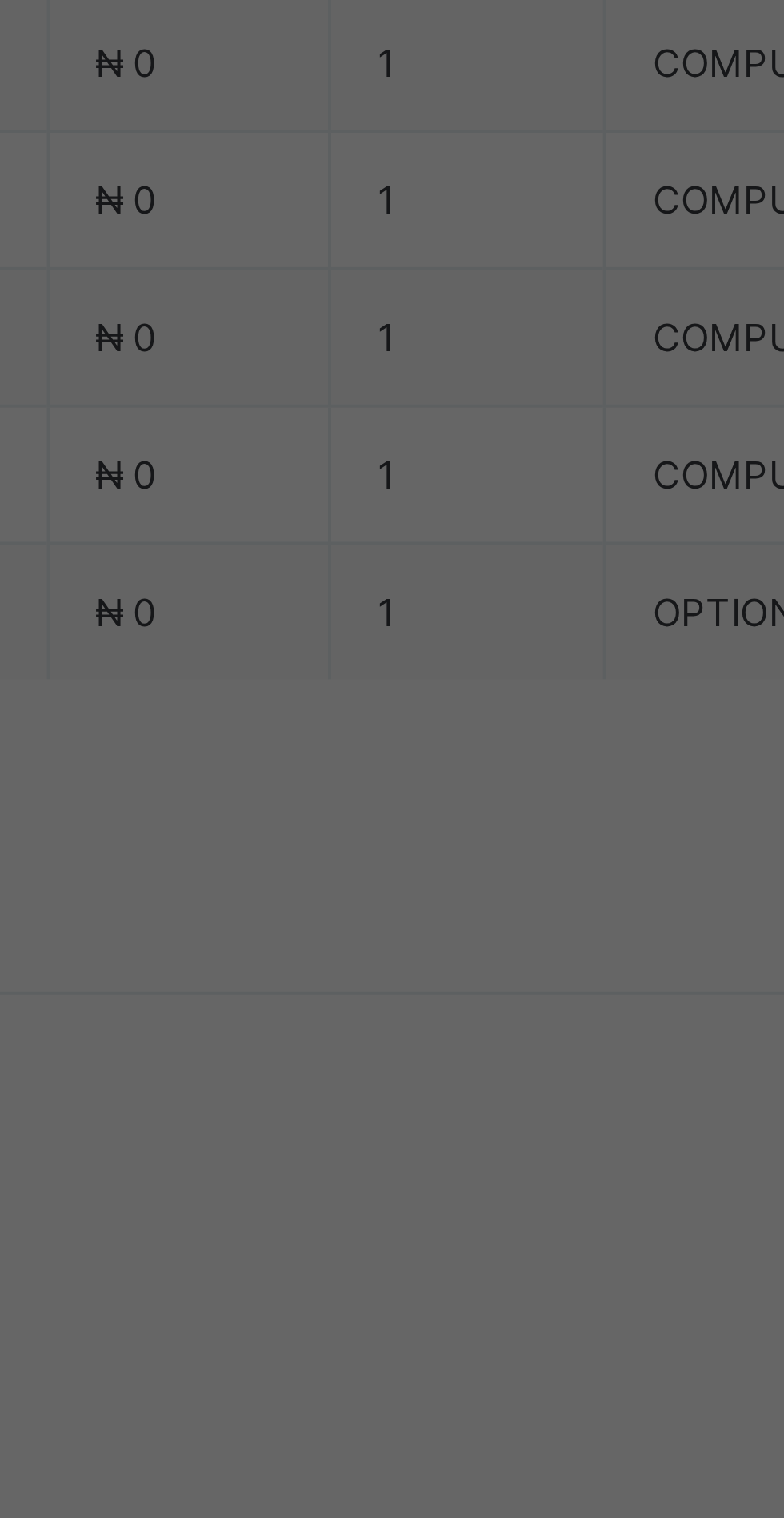
click at [354, 911] on div "Zenith Bank - Sound Minds Best Care Academy" at bounding box center [326, 863] width 55 height 97
click at [420, 810] on input "text" at bounding box center [392, 793] width 57 height 33
type input "**********"
click at [400, 876] on input "date" at bounding box center [348, 859] width 101 height 33
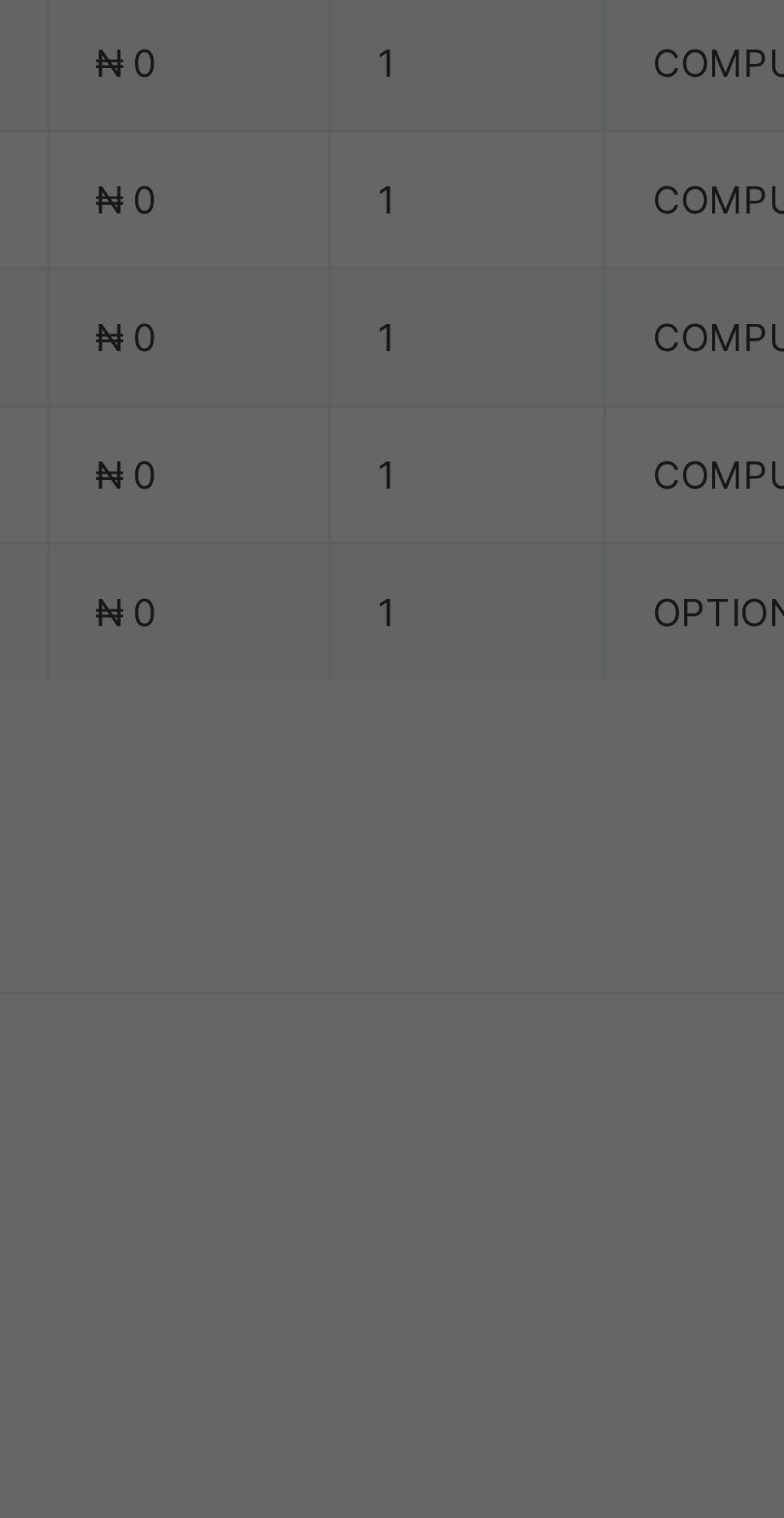
scroll to position [0, 0]
type input "**********"
click at [443, 884] on input "currency" at bounding box center [424, 867] width 34 height 33
type input "********"
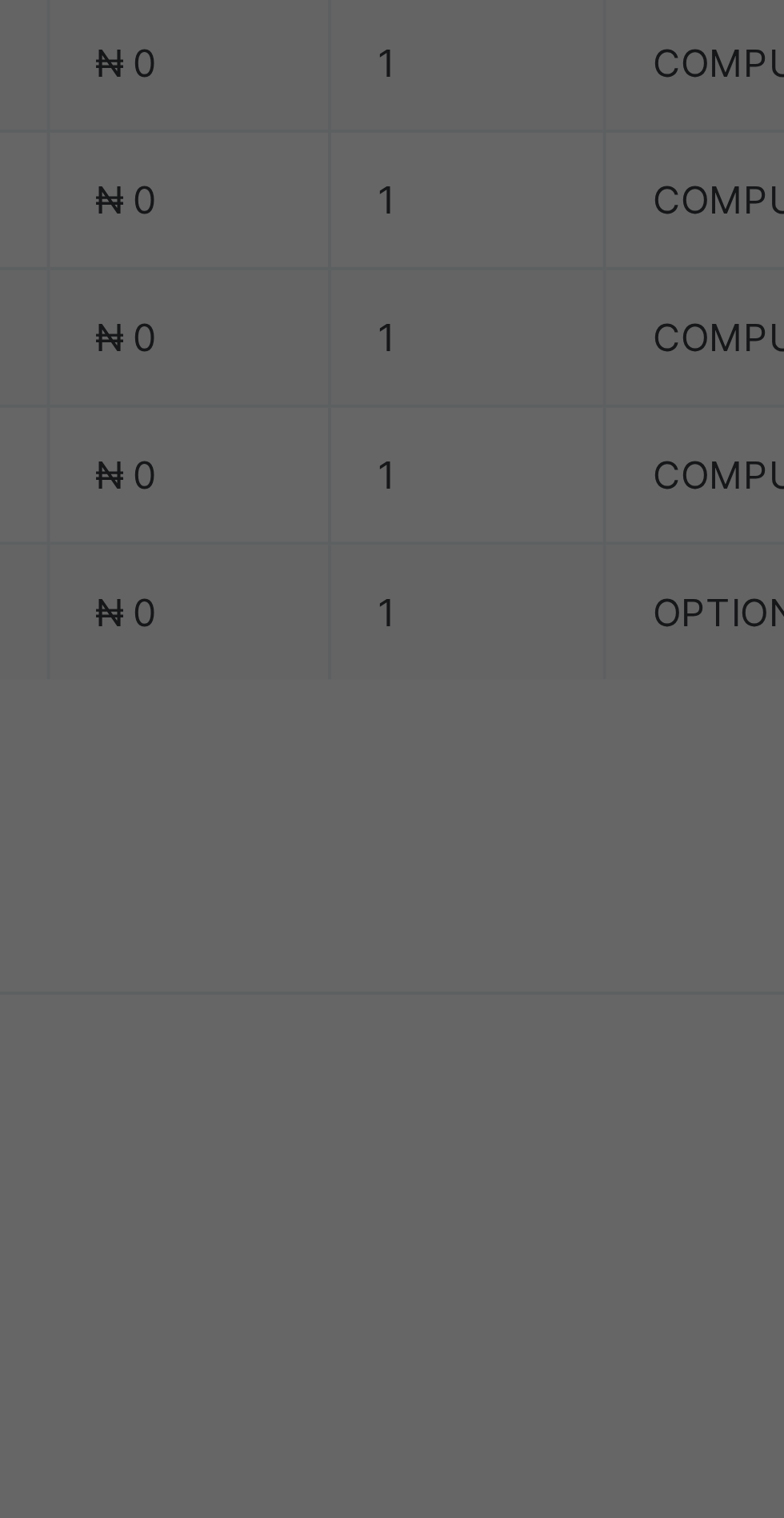
click at [485, 810] on div "**********" at bounding box center [392, 793] width 187 height 33
click at [474, 939] on span "Save" at bounding box center [438, 933] width 72 height 12
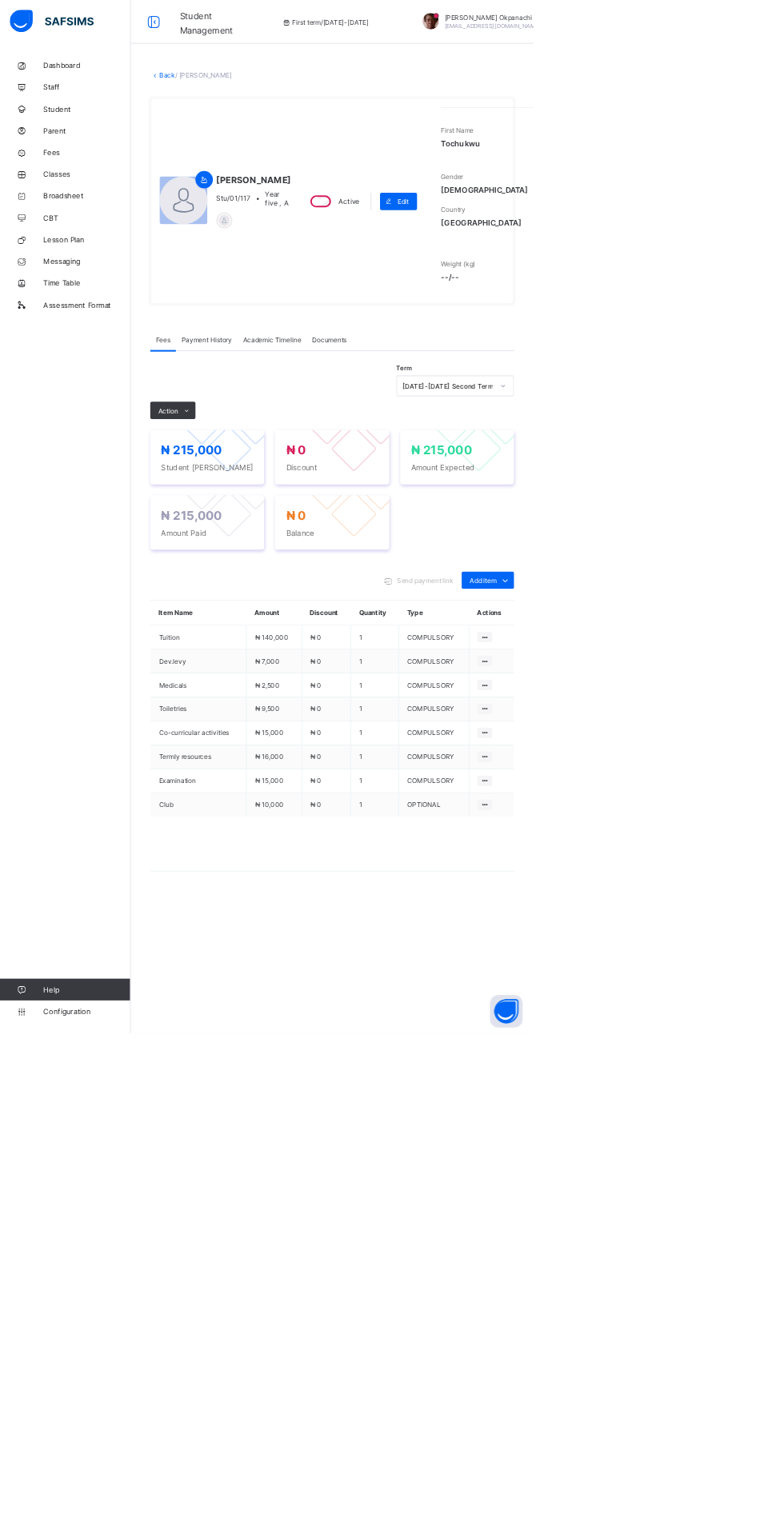
click at [245, 116] on link "Back" at bounding box center [246, 110] width 23 height 12
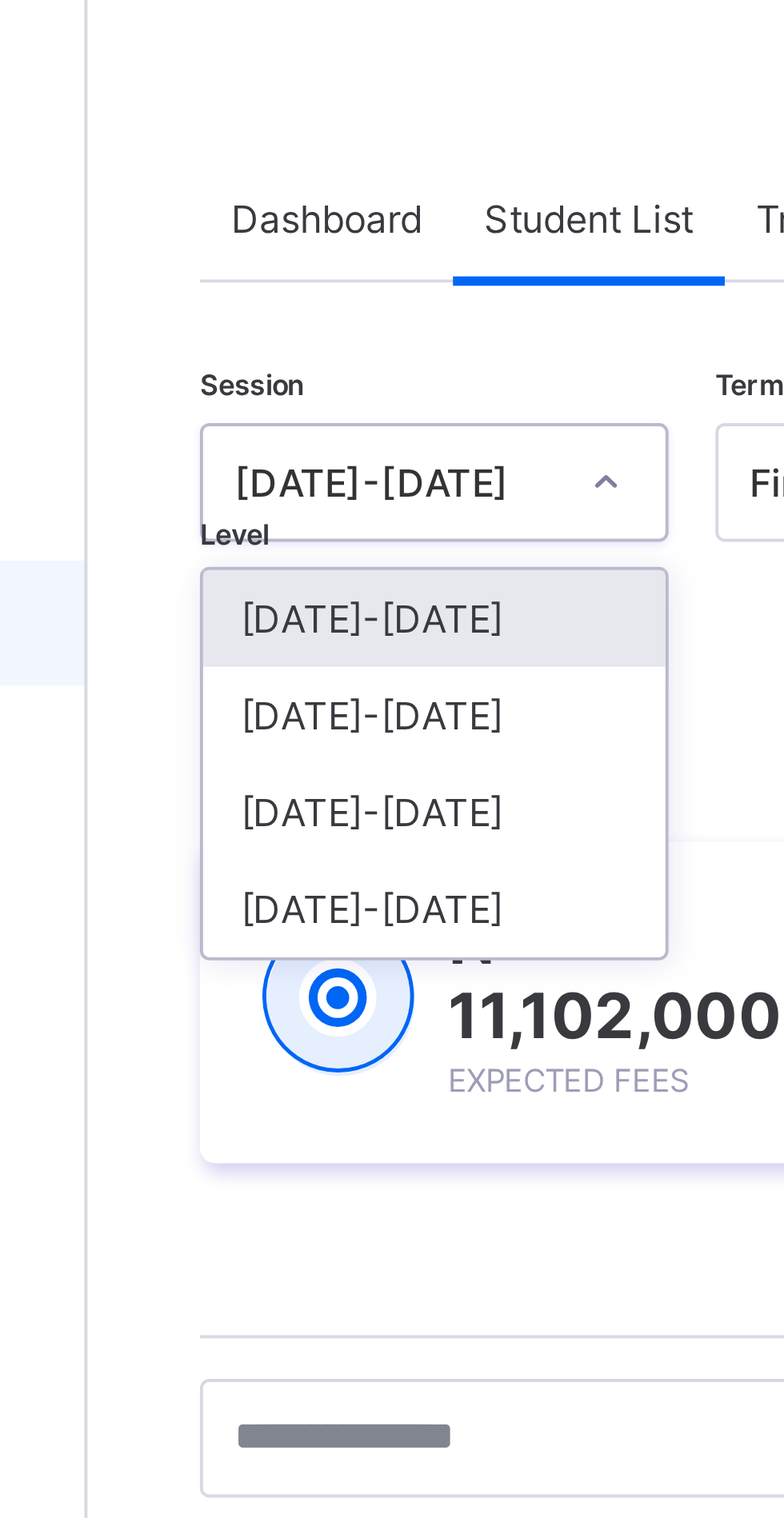
click at [255, 246] on div "[DATE]-[DATE]" at bounding box center [280, 248] width 118 height 25
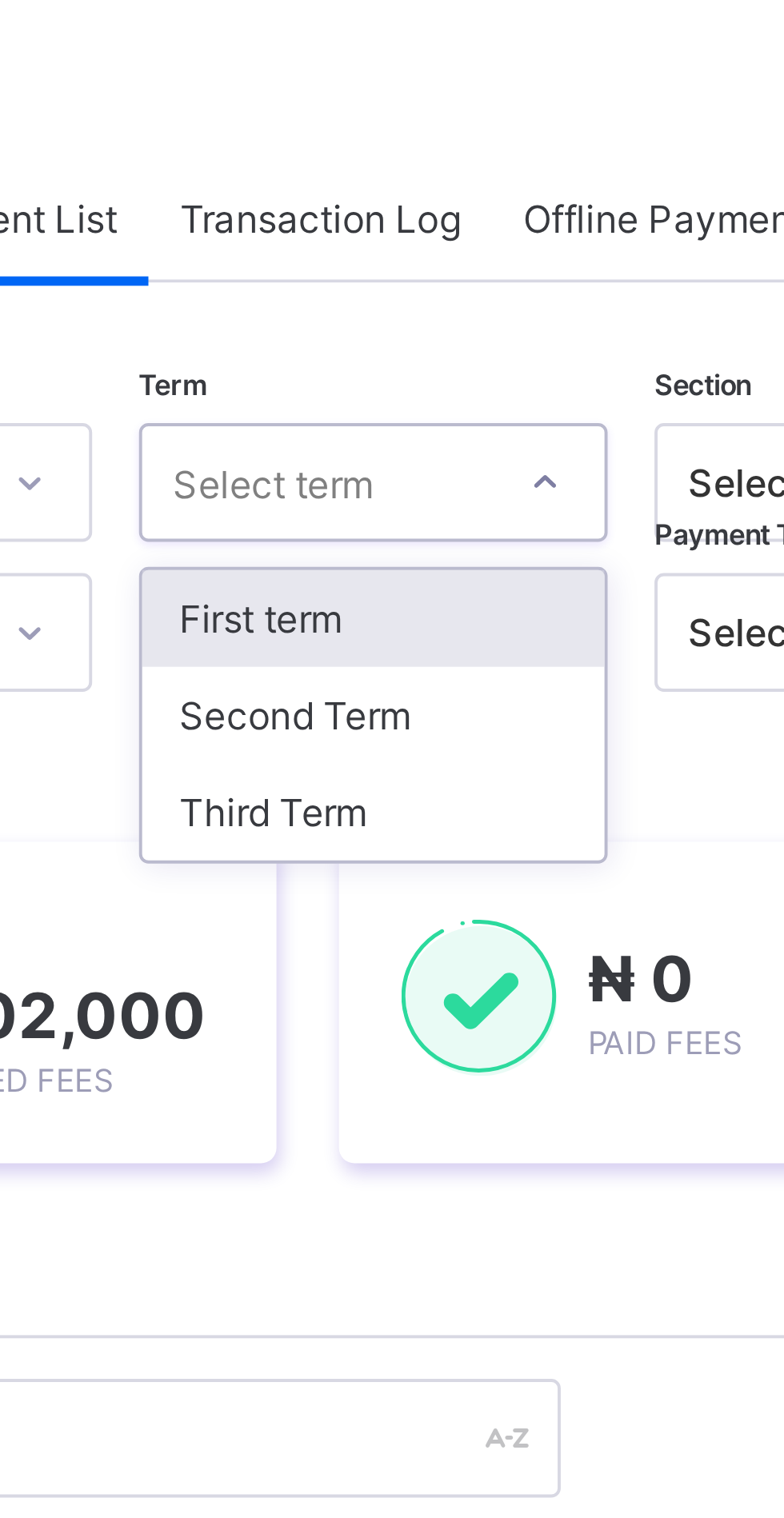
click at [385, 269] on div "Third Term" at bounding box center [412, 273] width 118 height 25
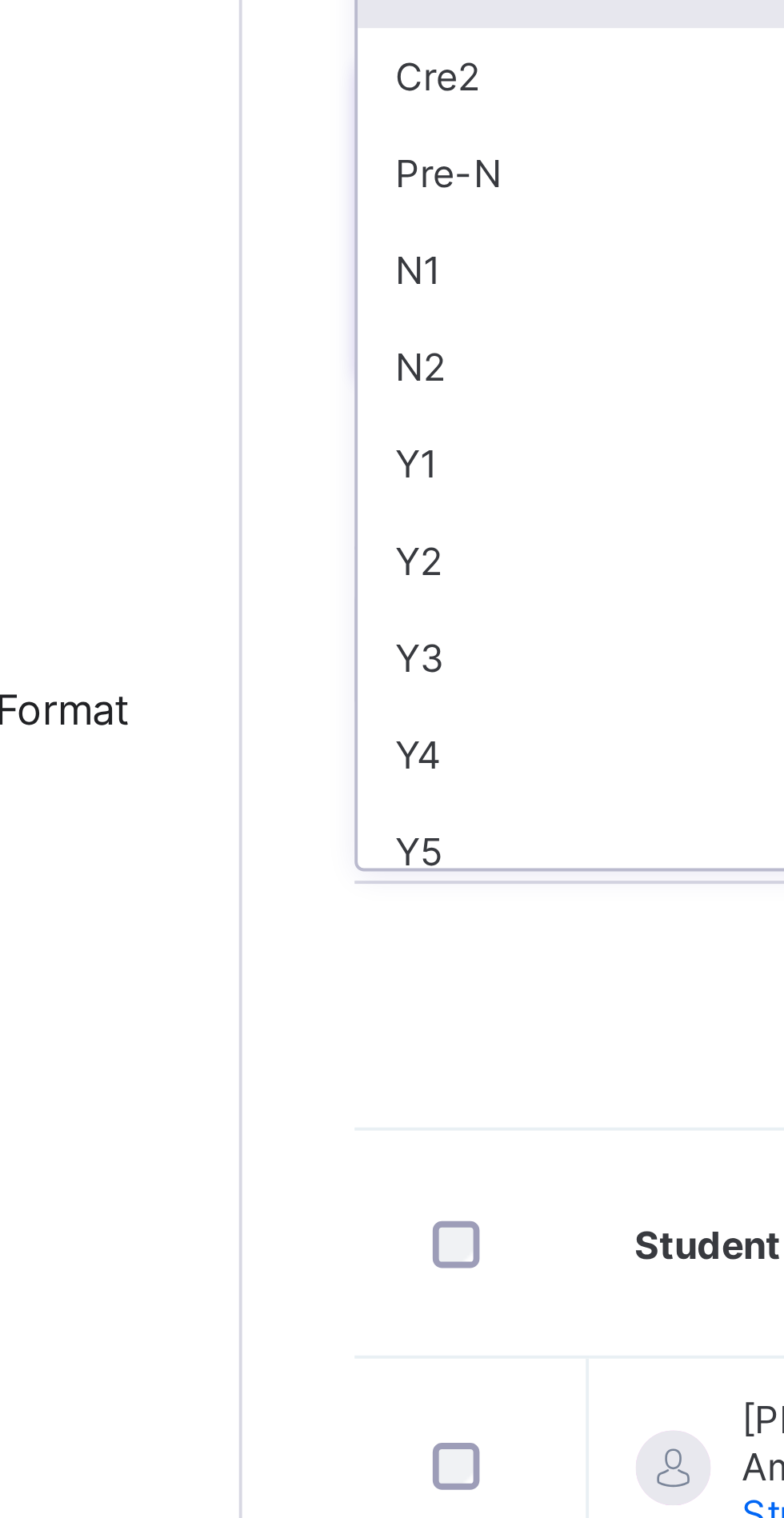
click at [235, 433] on div "Y3" at bounding box center [280, 435] width 118 height 25
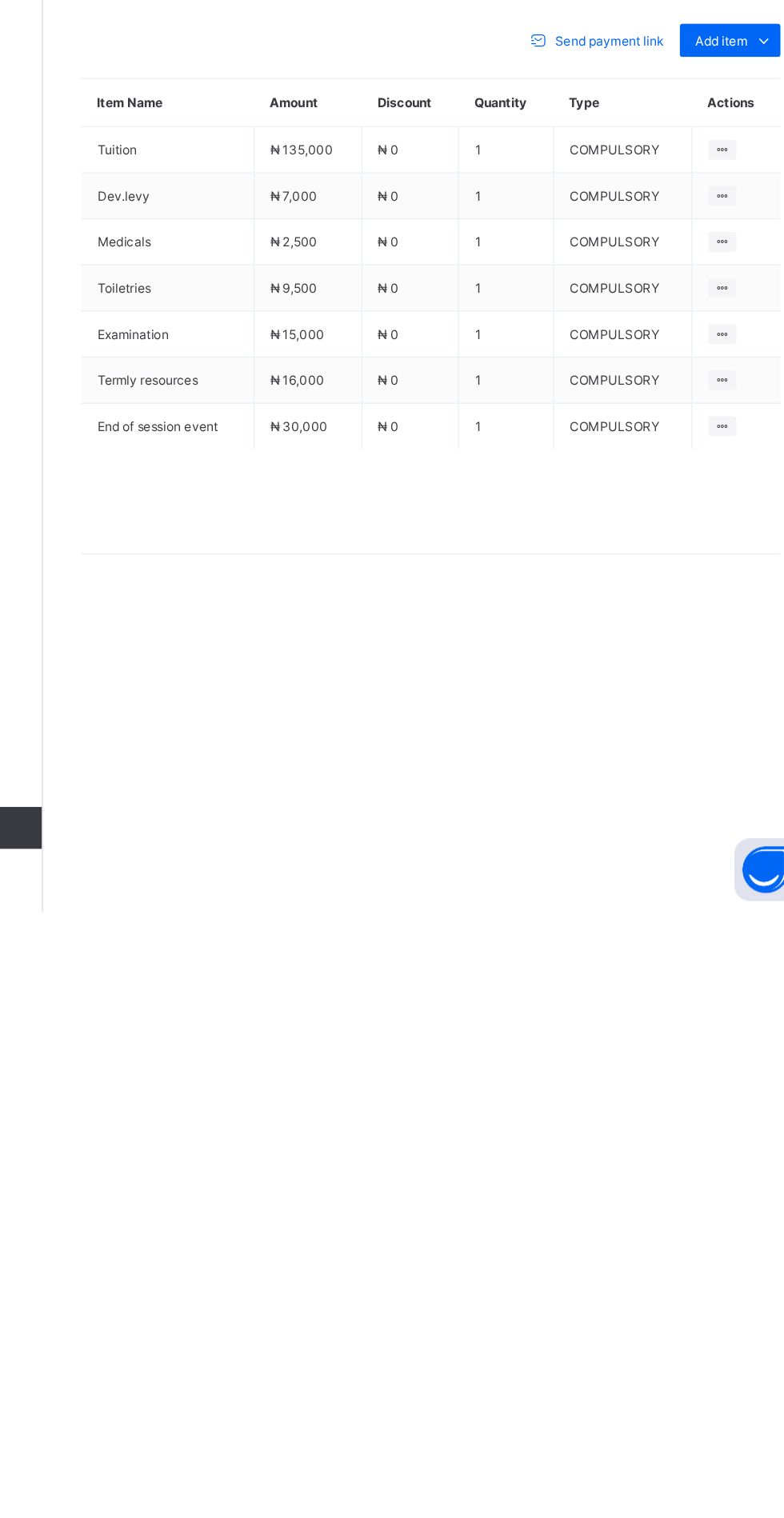
click at [0, 0] on ul "Receive Payment Manage Discount Send Email Reminder" at bounding box center [0, 0] width 0 height 0
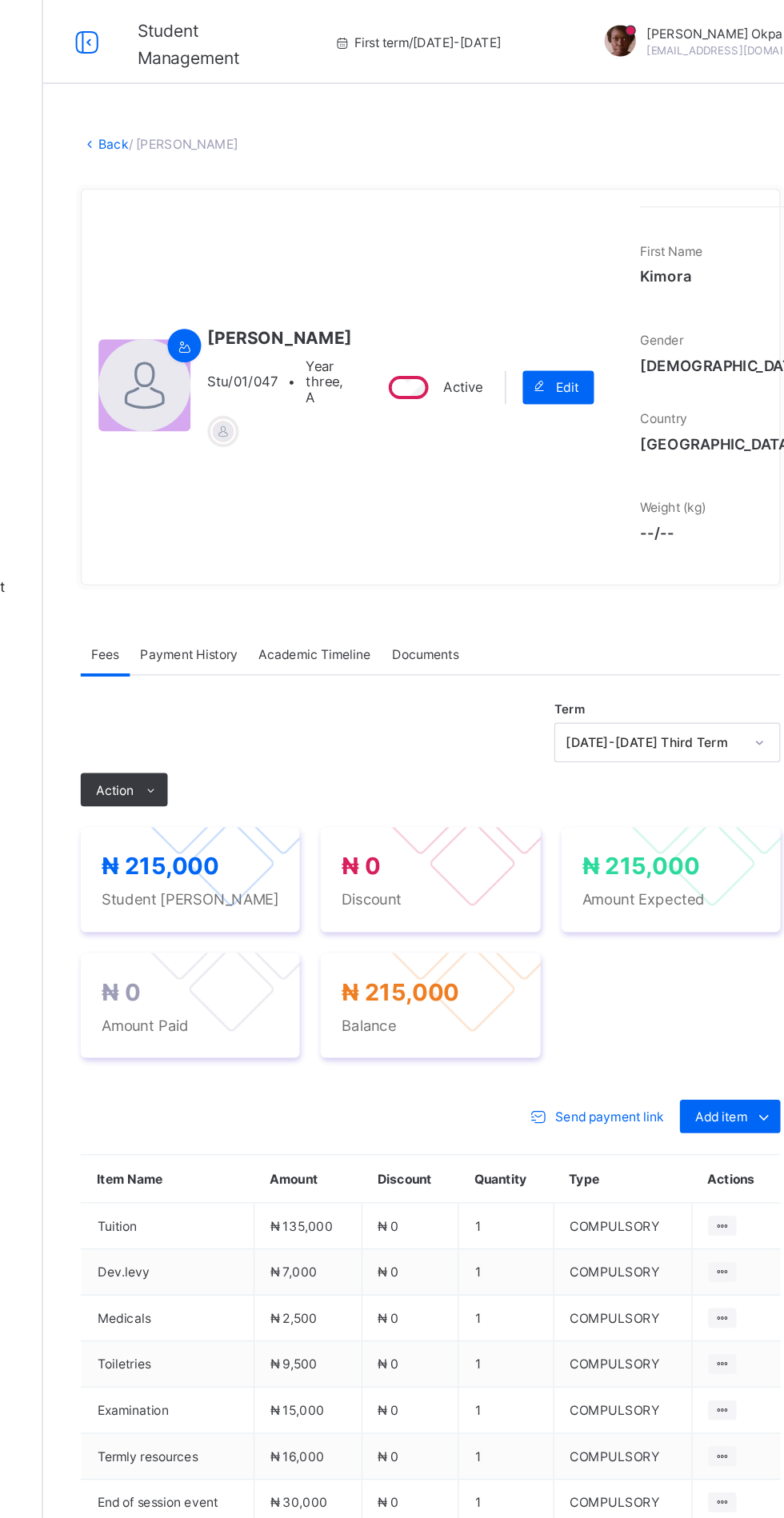
click at [240, 116] on link "Back" at bounding box center [246, 110] width 23 height 12
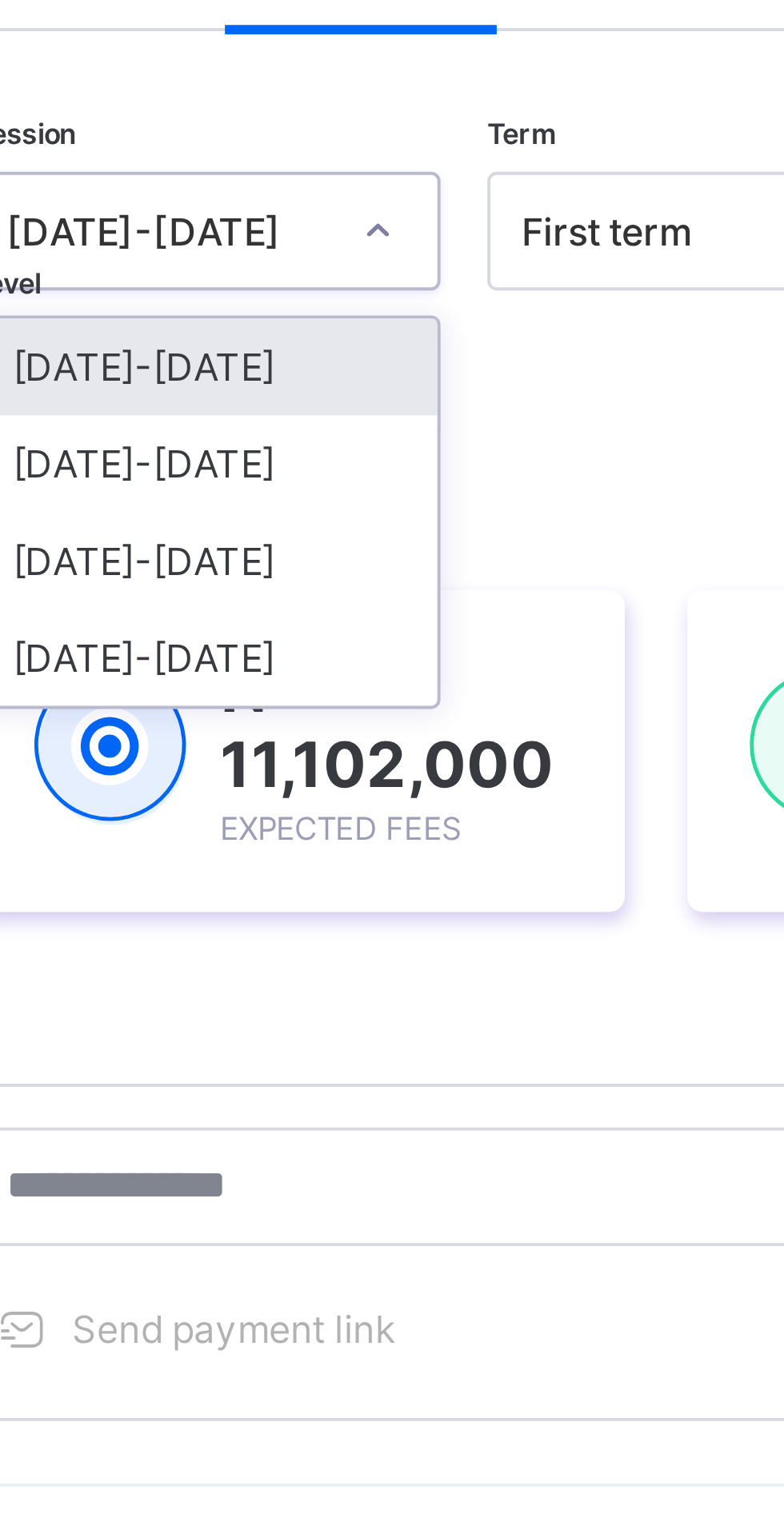
click at [276, 252] on div "[DATE]-[DATE]" at bounding box center [280, 248] width 118 height 25
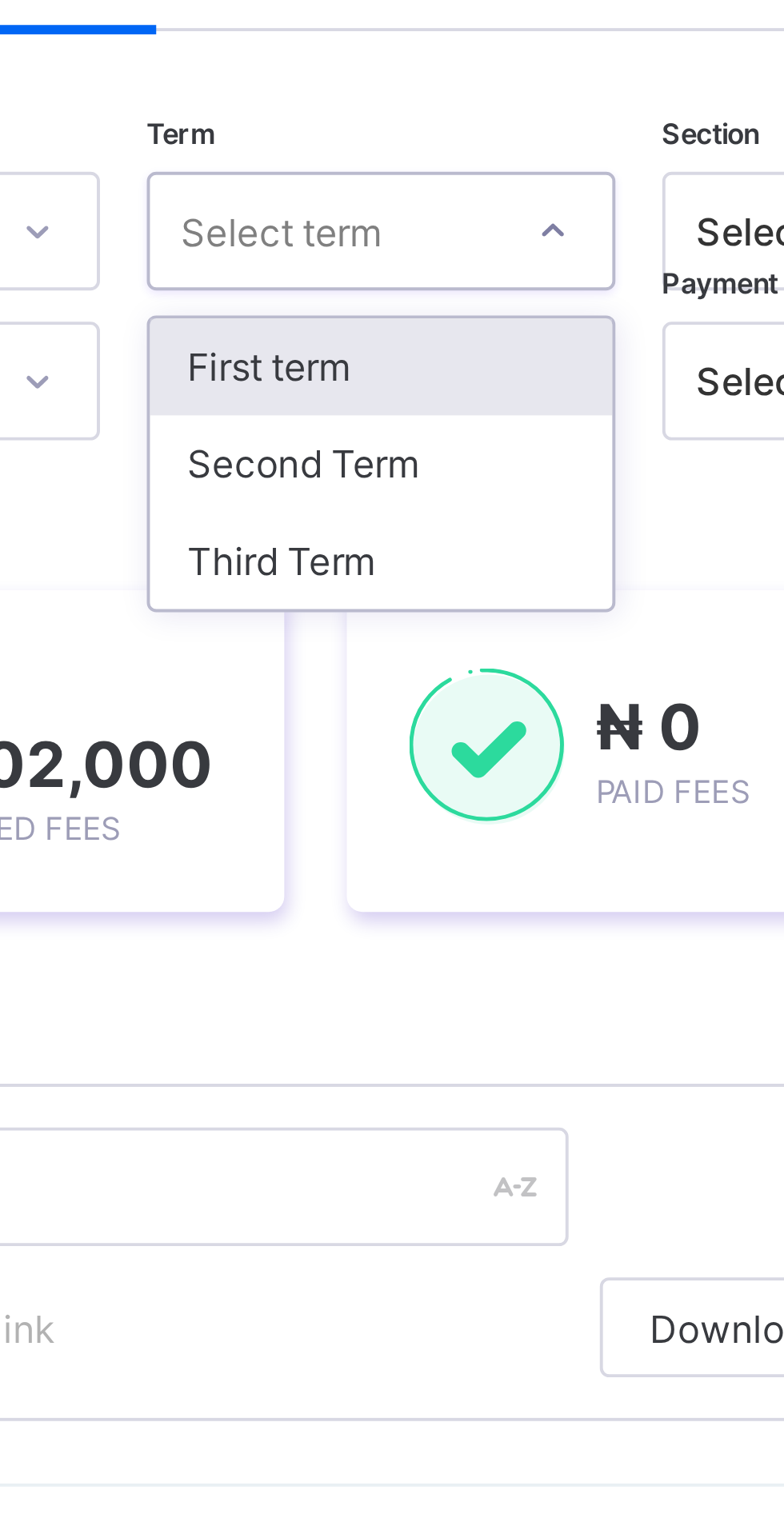
click at [400, 275] on div "Third Term" at bounding box center [412, 273] width 118 height 25
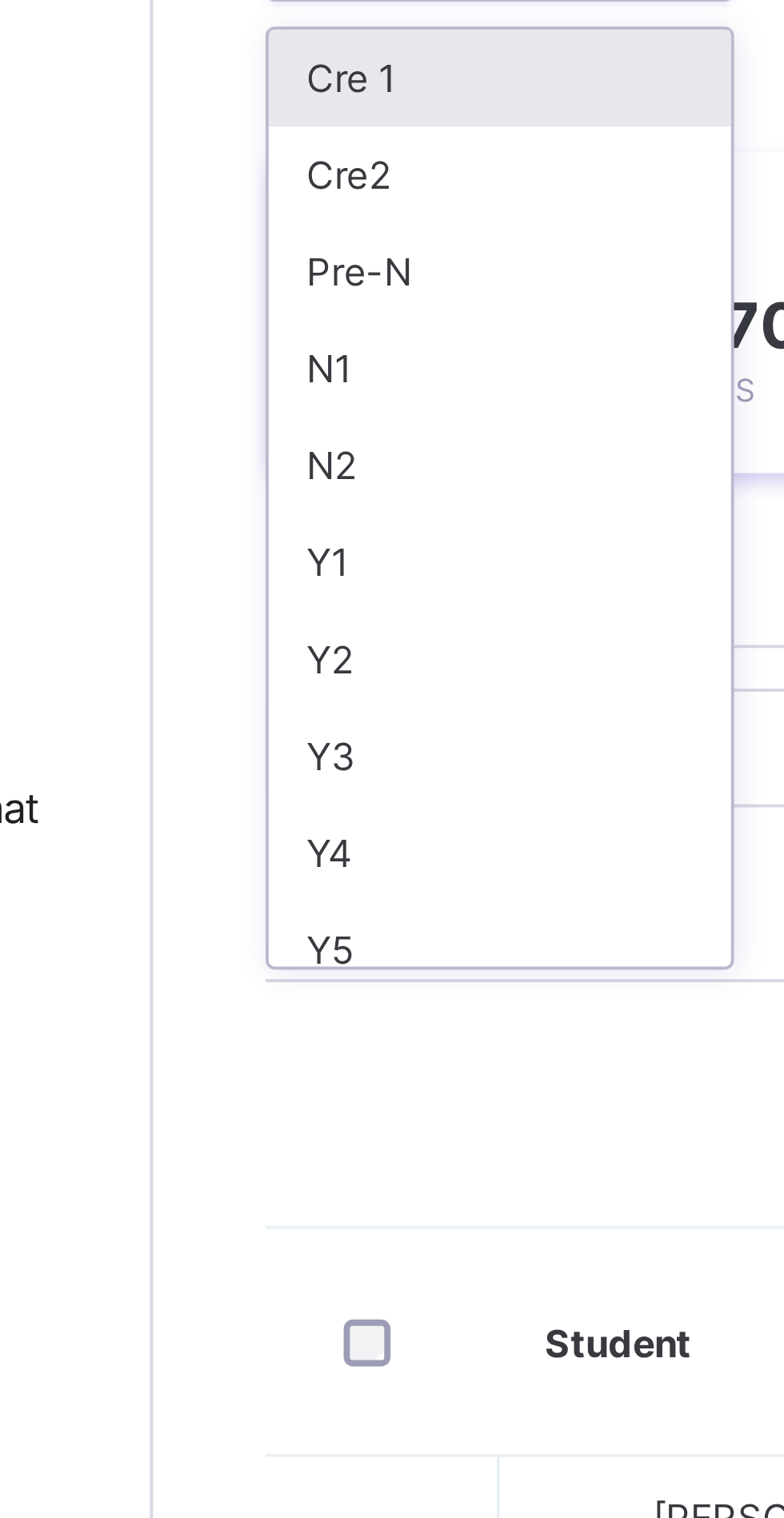
click at [243, 426] on div "Y3" at bounding box center [280, 435] width 118 height 25
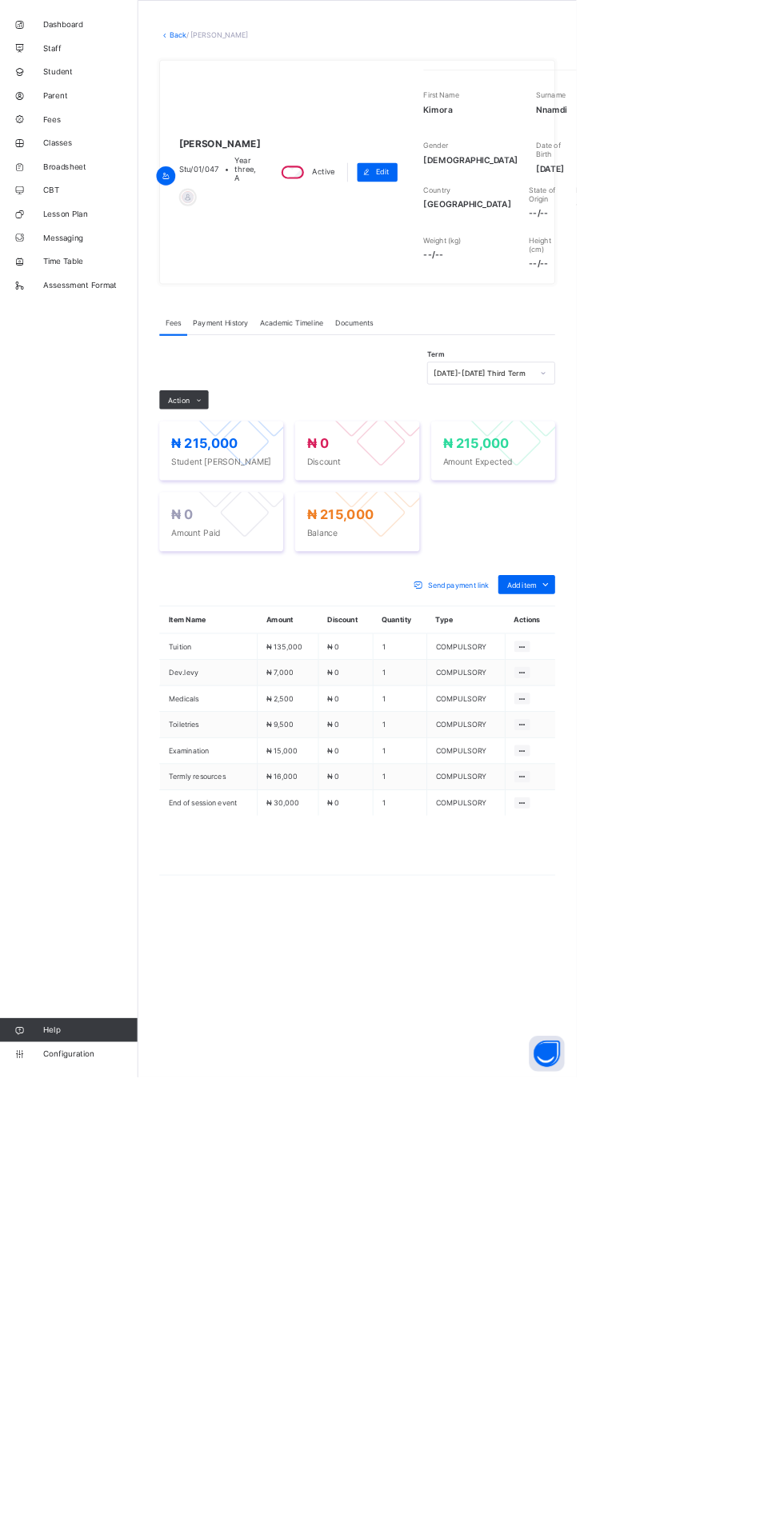
click at [238, 110] on link "Back" at bounding box center [246, 110] width 23 height 12
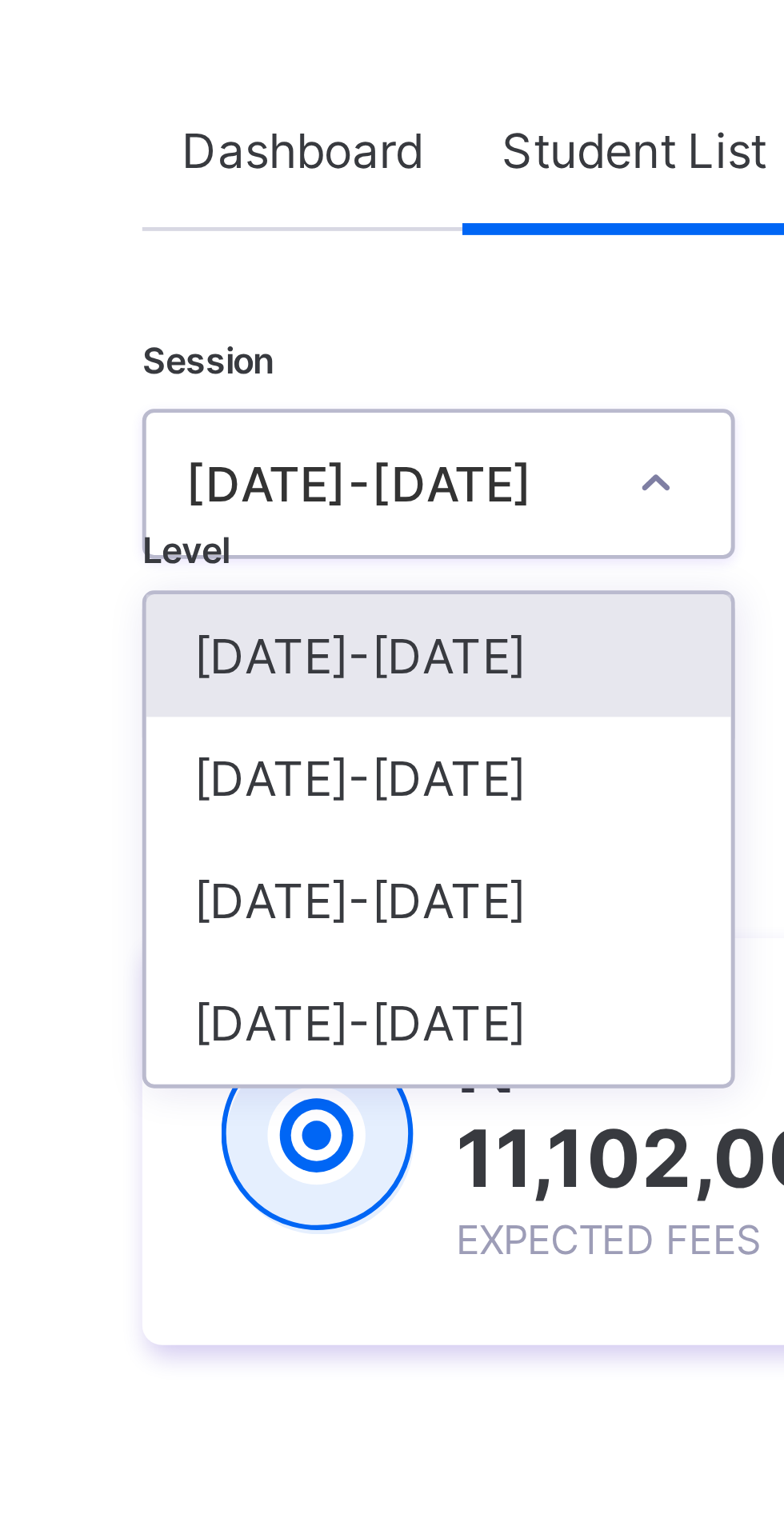
click at [278, 246] on div "[DATE]-[DATE]" at bounding box center [280, 248] width 118 height 25
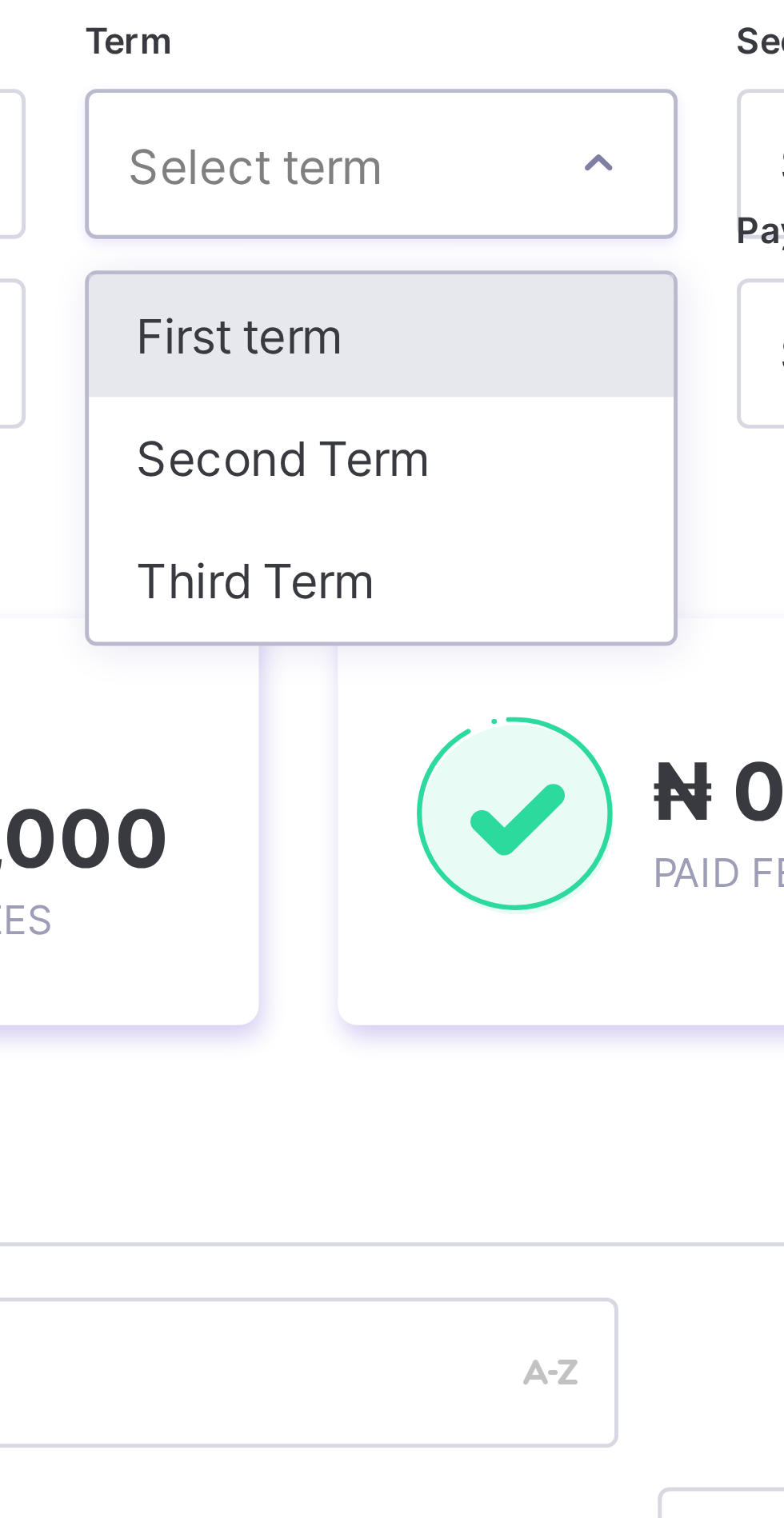
click at [425, 273] on div "Third Term" at bounding box center [412, 273] width 118 height 25
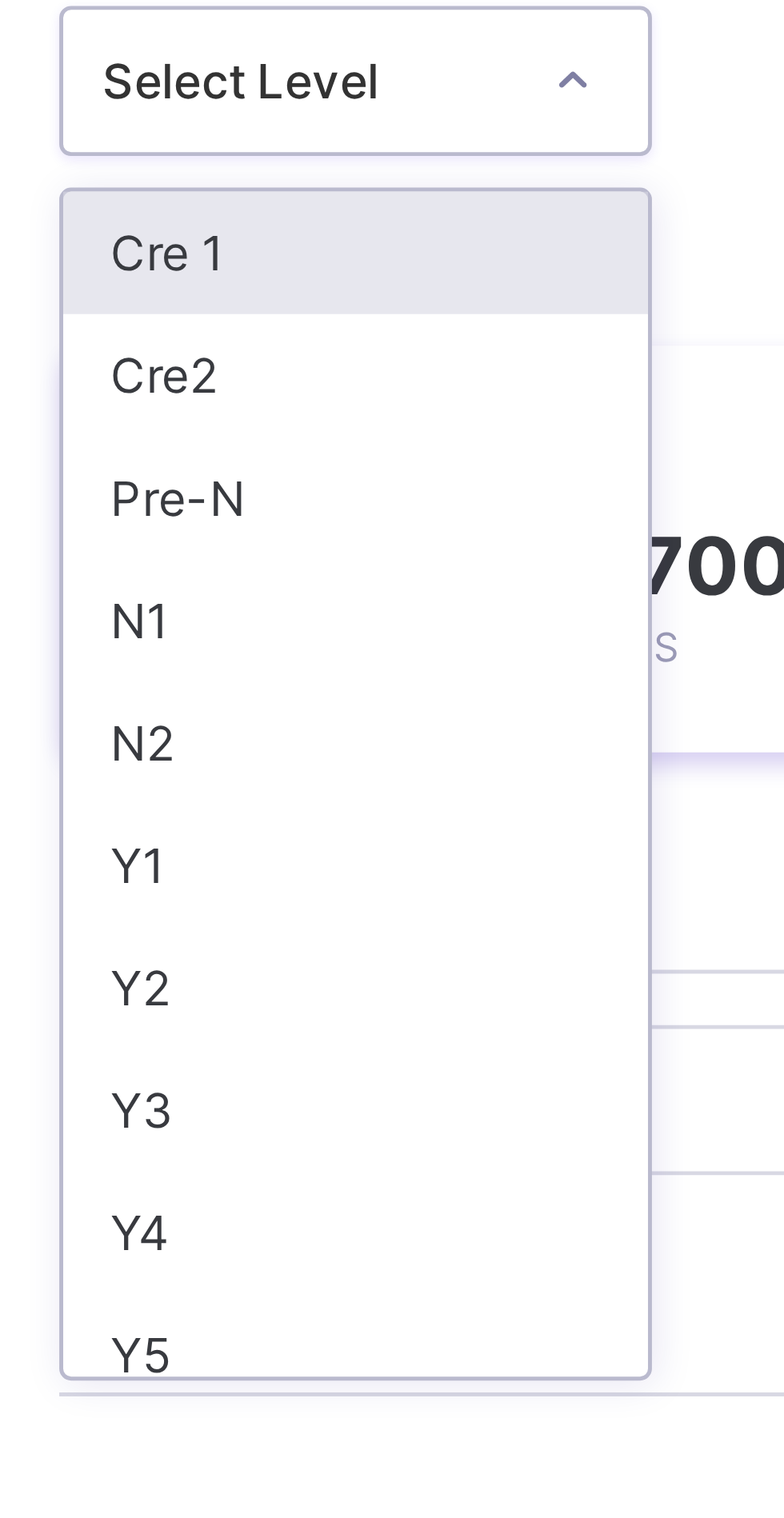
scroll to position [4, 0]
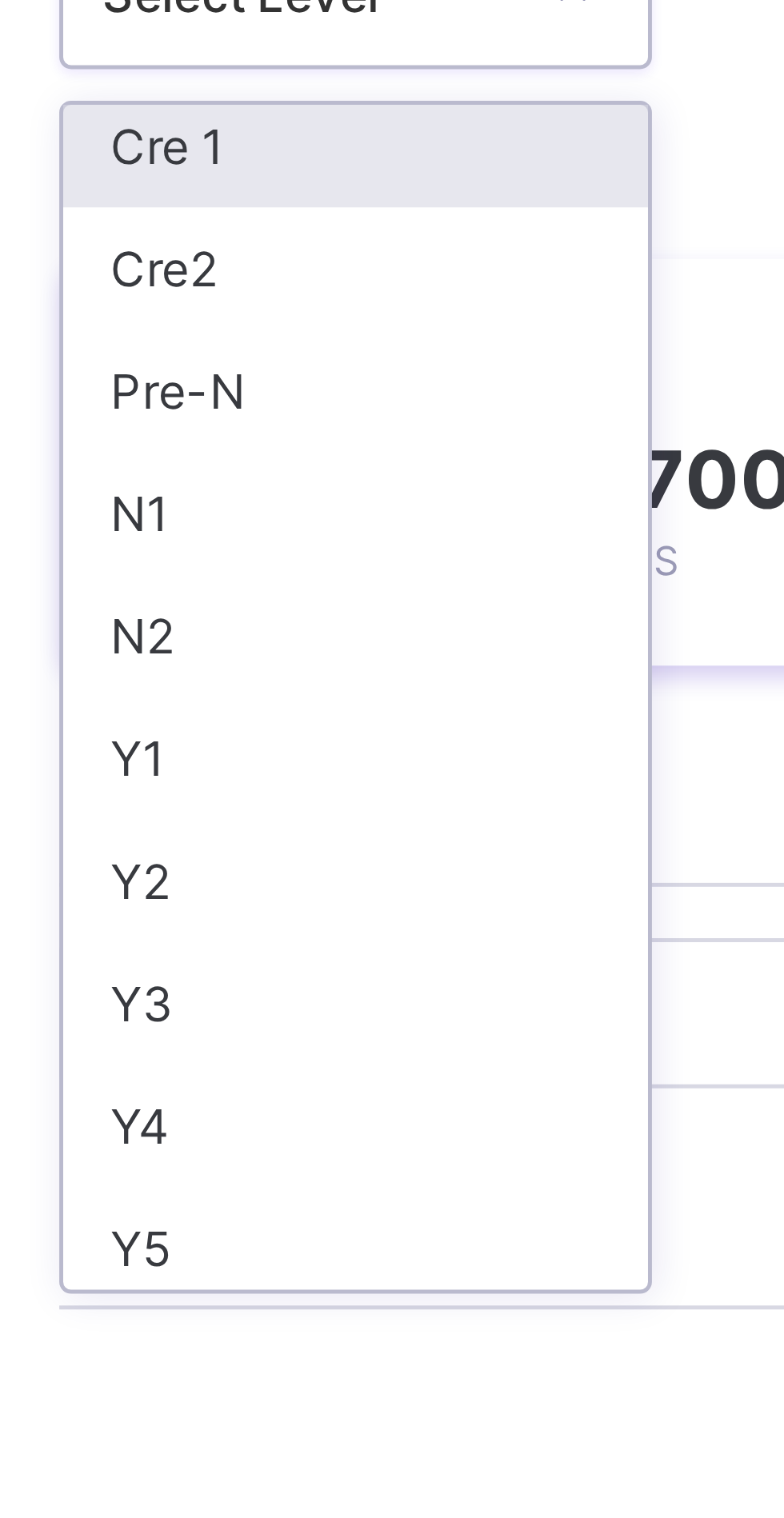
click at [274, 357] on div "N2" at bounding box center [280, 356] width 118 height 25
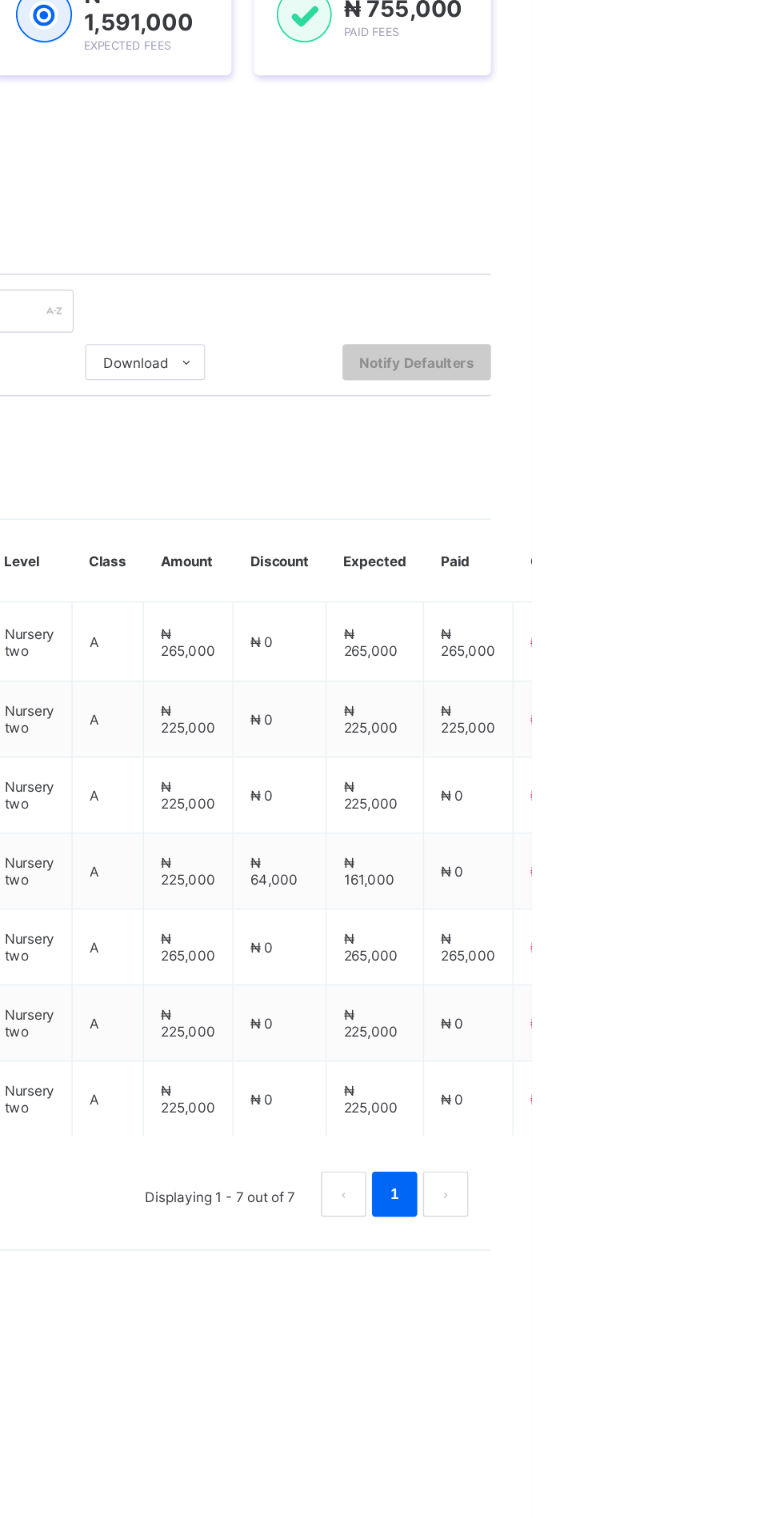
scroll to position [0, 0]
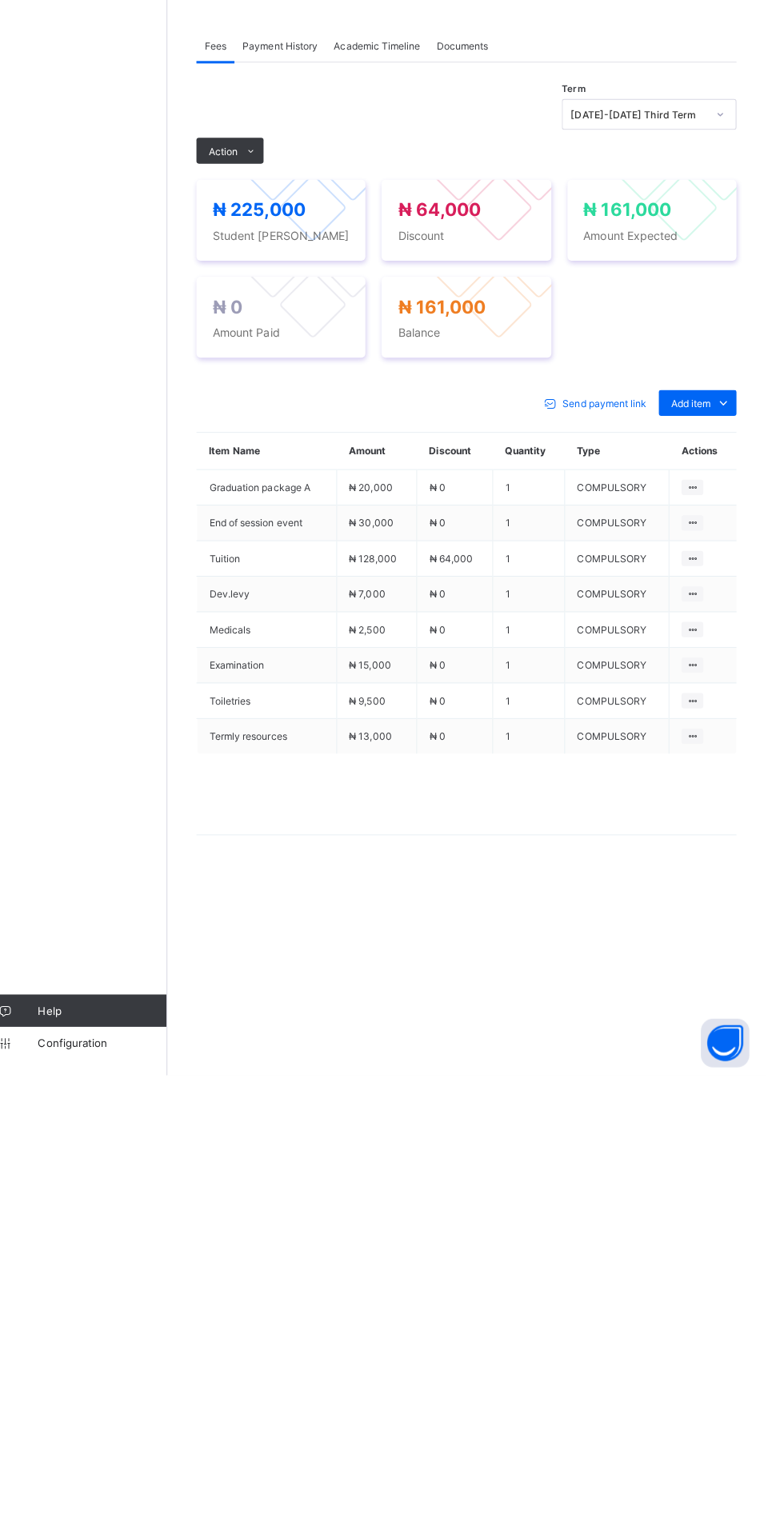
click at [247, 609] on span "Action" at bounding box center [247, 603] width 28 height 12
click at [0, 0] on ul "Receive Payment Manage Discount Send Email Reminder" at bounding box center [0, 0] width 0 height 0
click at [0, 0] on li "Receive Payment" at bounding box center [0, 0] width 0 height 0
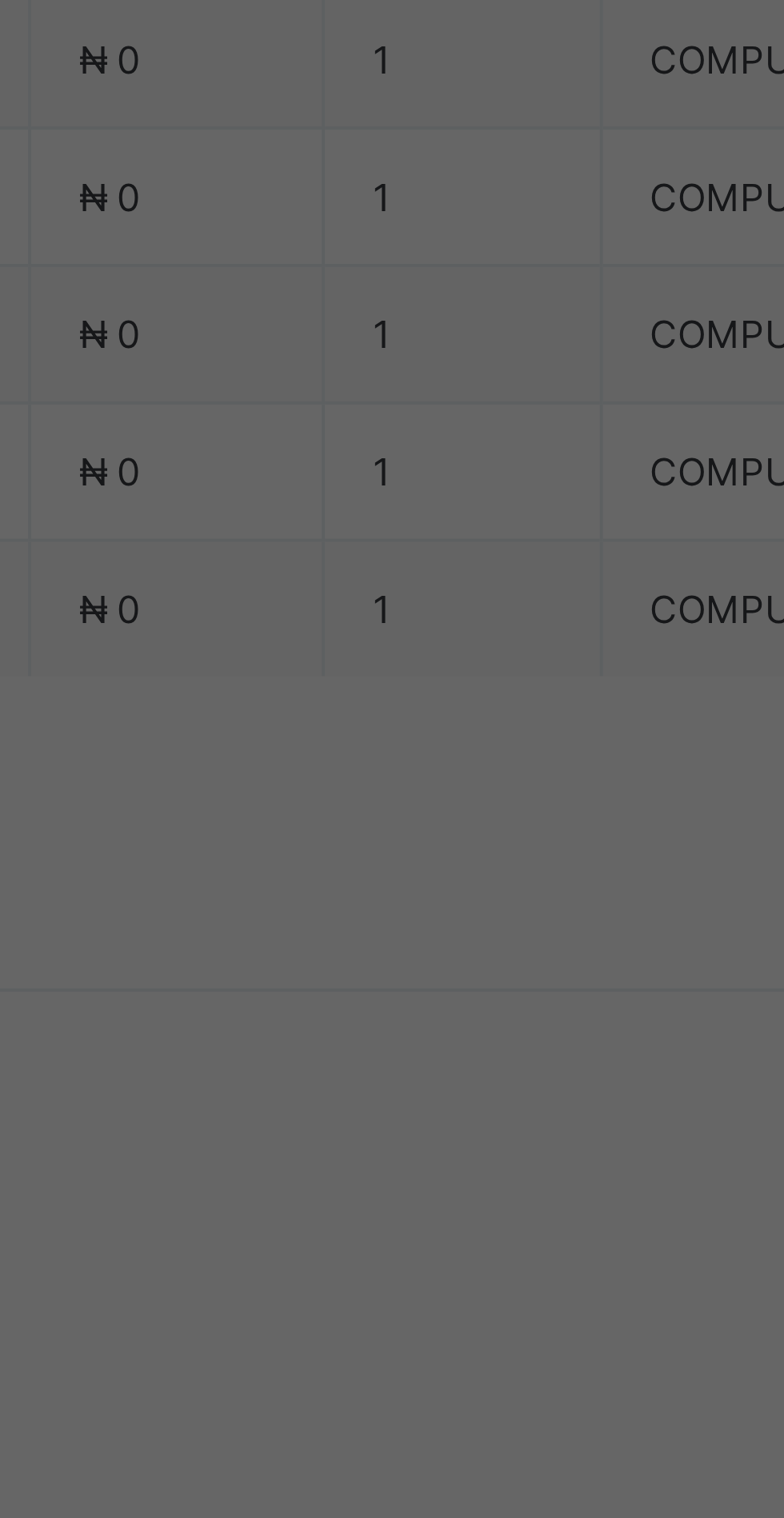
click at [354, 911] on div "Zenith Bank - Sound Minds Best Care Academy" at bounding box center [326, 863] width 55 height 97
click at [400, 876] on input "date" at bounding box center [348, 859] width 101 height 33
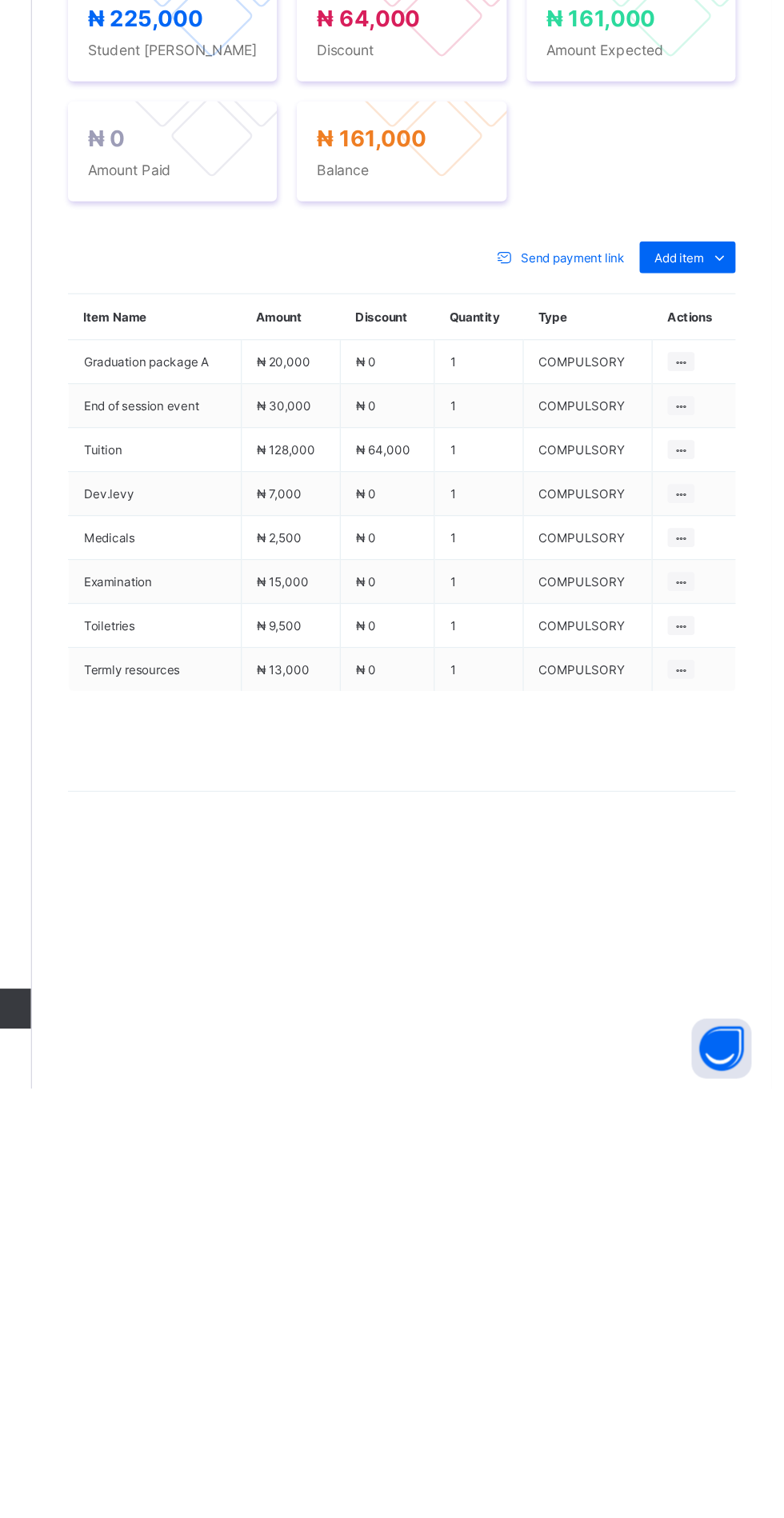
click at [254, 609] on span "Action" at bounding box center [247, 603] width 28 height 12
click at [0, 0] on li "Receive Payment" at bounding box center [0, 0] width 0 height 0
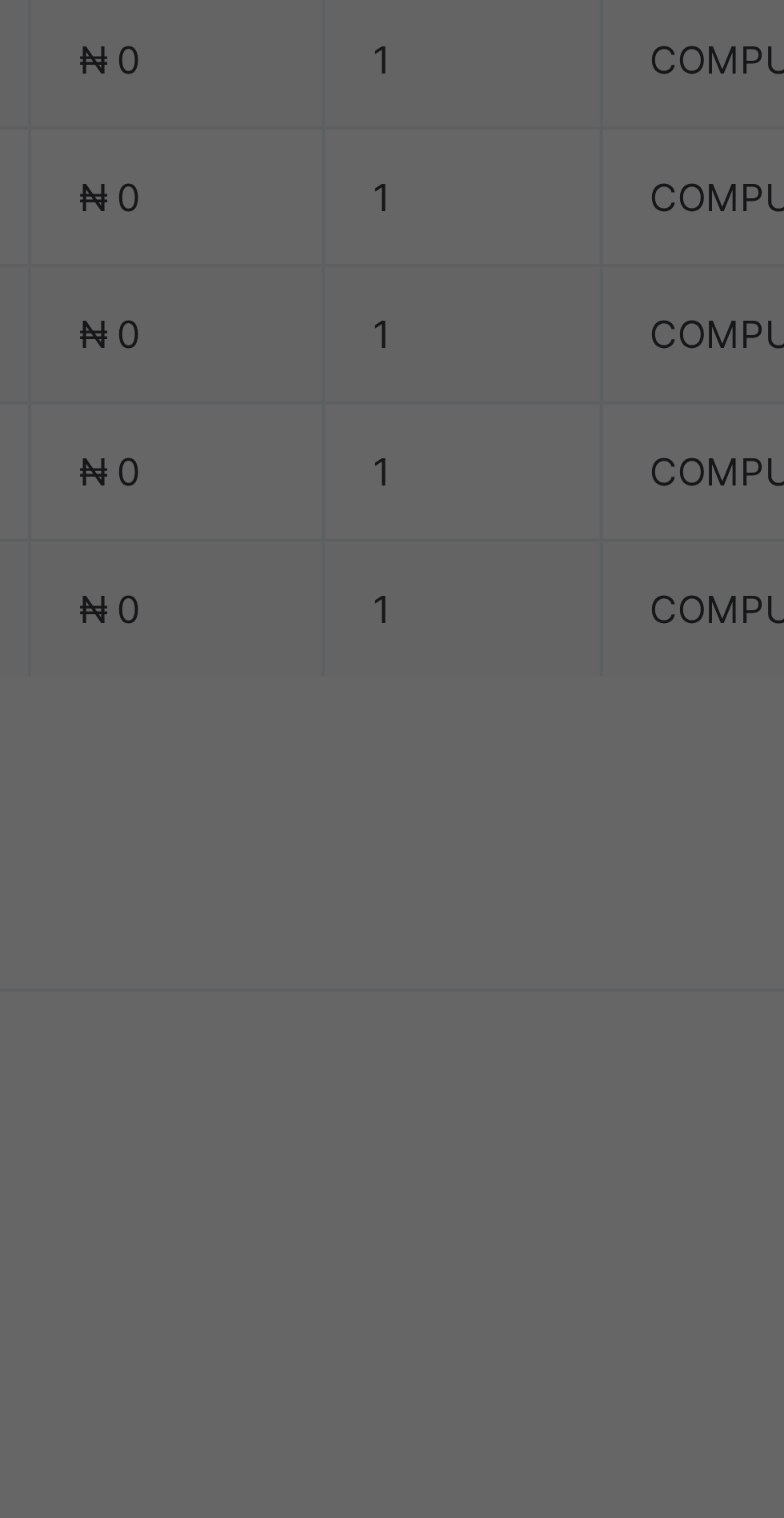
click at [354, 911] on div "Zenith Bank - Sound Minds Best Care Academy" at bounding box center [326, 863] width 55 height 97
click at [400, 876] on input "date" at bounding box center [348, 859] width 101 height 33
type input "**********"
click at [420, 810] on input "text" at bounding box center [392, 793] width 57 height 33
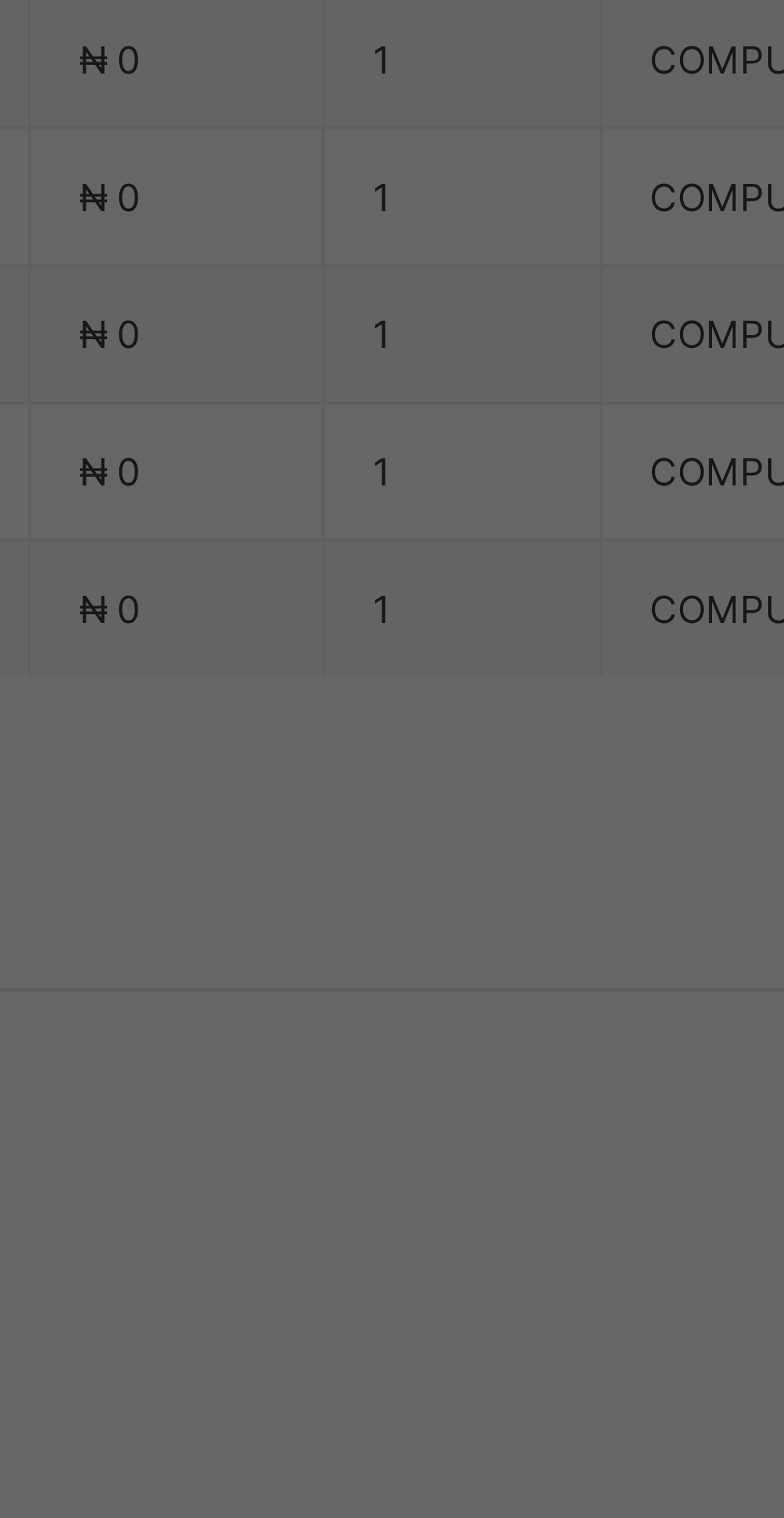
type input "**********"
click at [443, 884] on input "currency" at bounding box center [424, 867] width 34 height 33
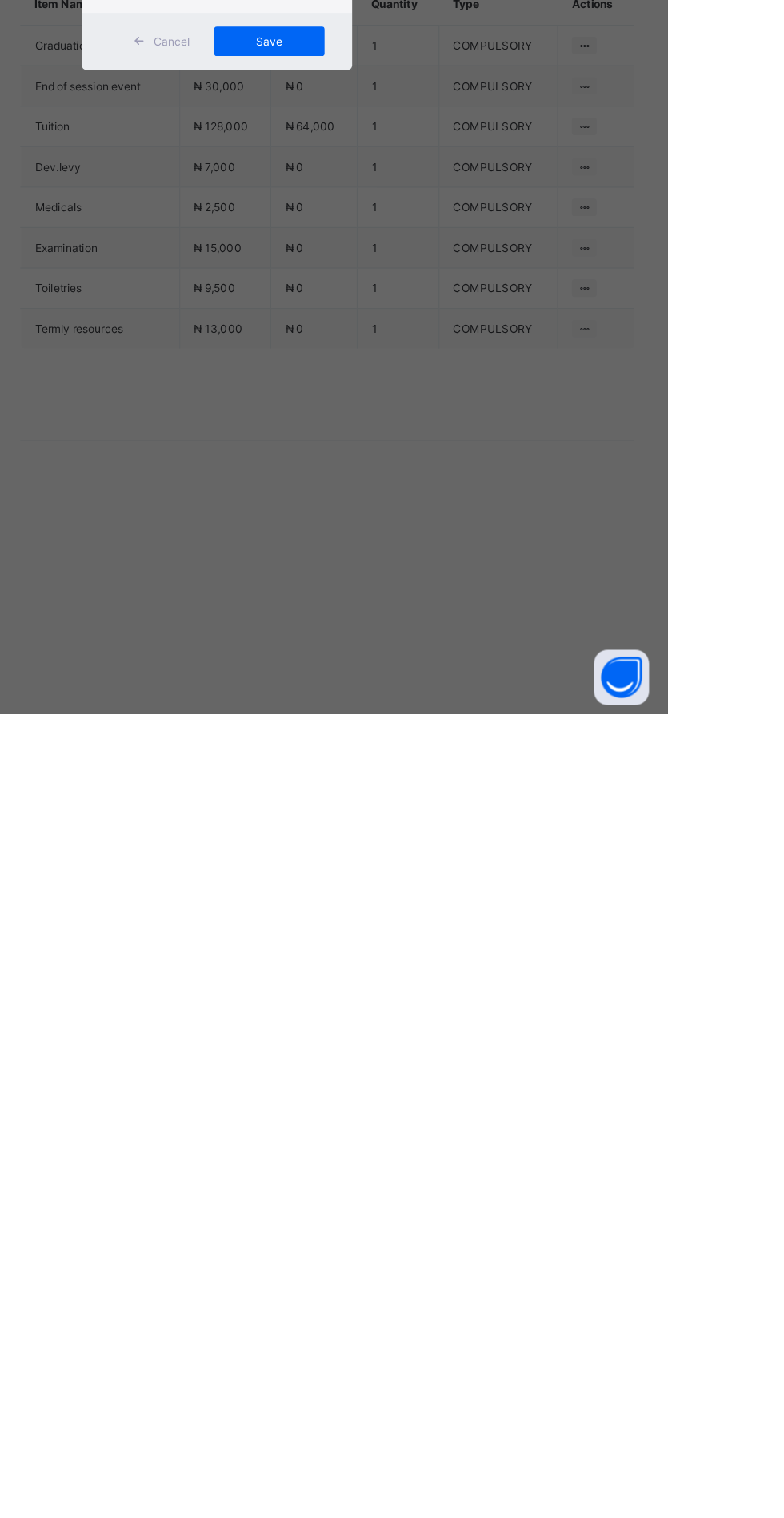
type input "*********"
click at [474, 939] on span "Save" at bounding box center [438, 933] width 72 height 12
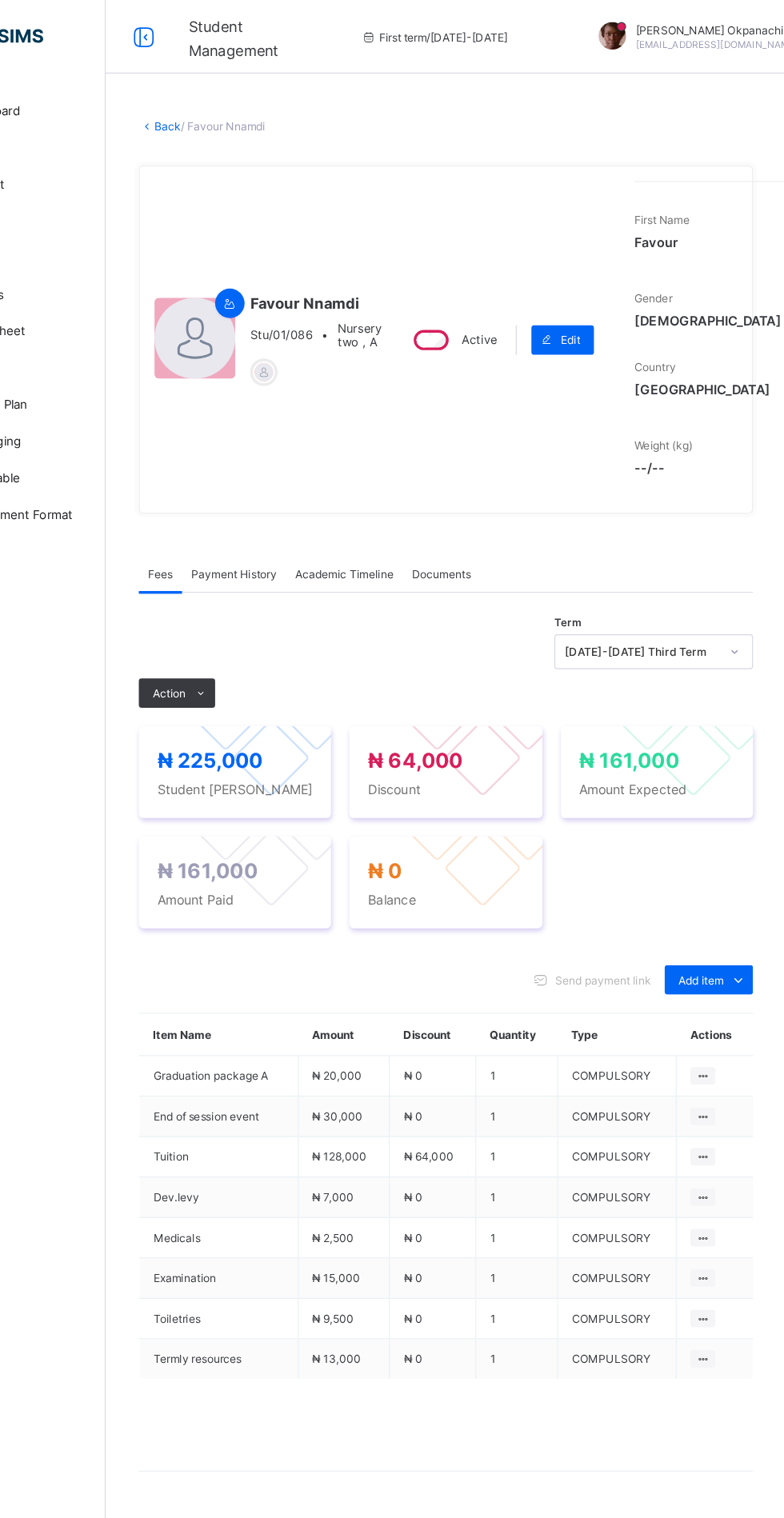
click at [257, 116] on link "Back" at bounding box center [246, 110] width 23 height 12
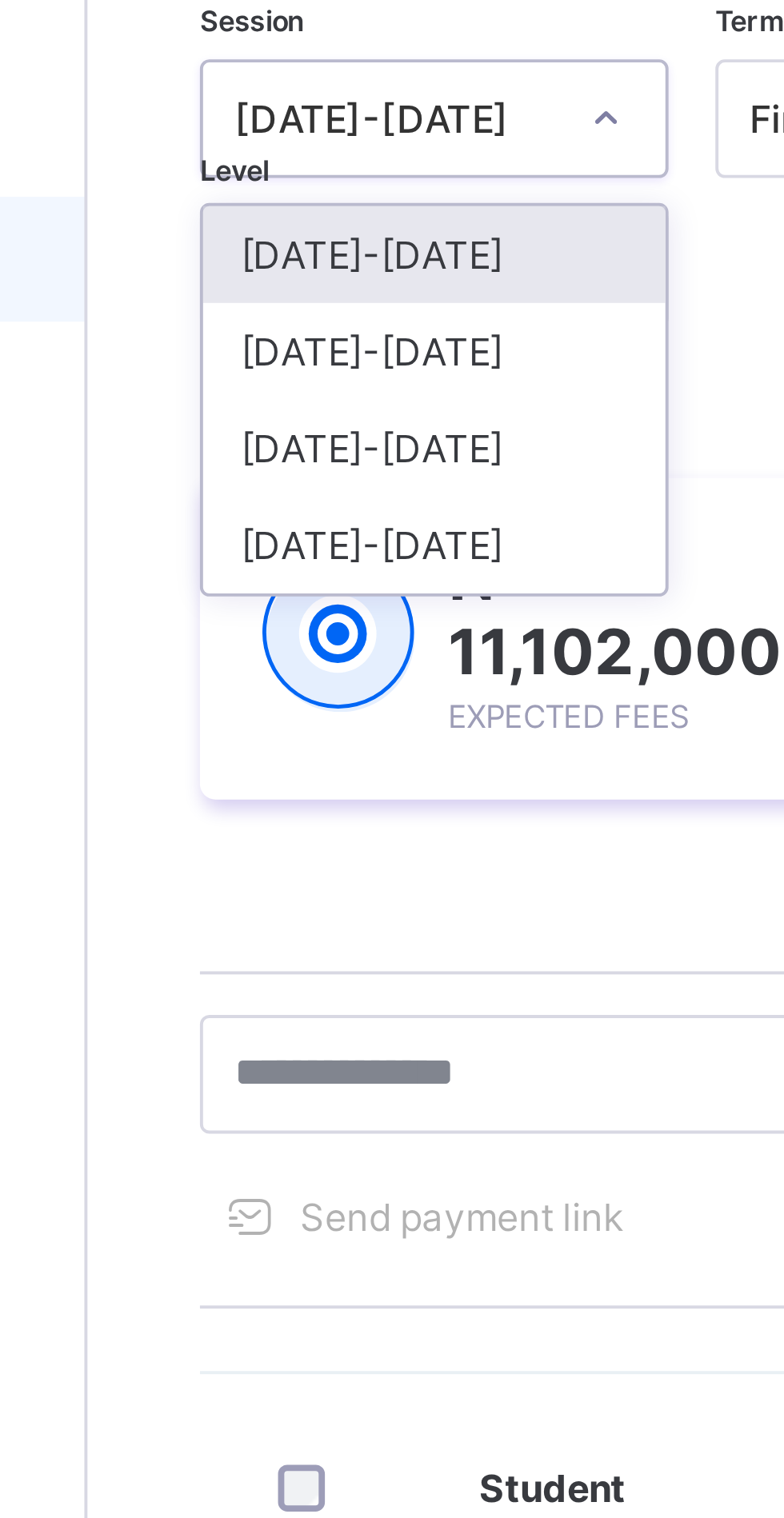
click at [286, 248] on div "[DATE]-[DATE]" at bounding box center [280, 248] width 118 height 25
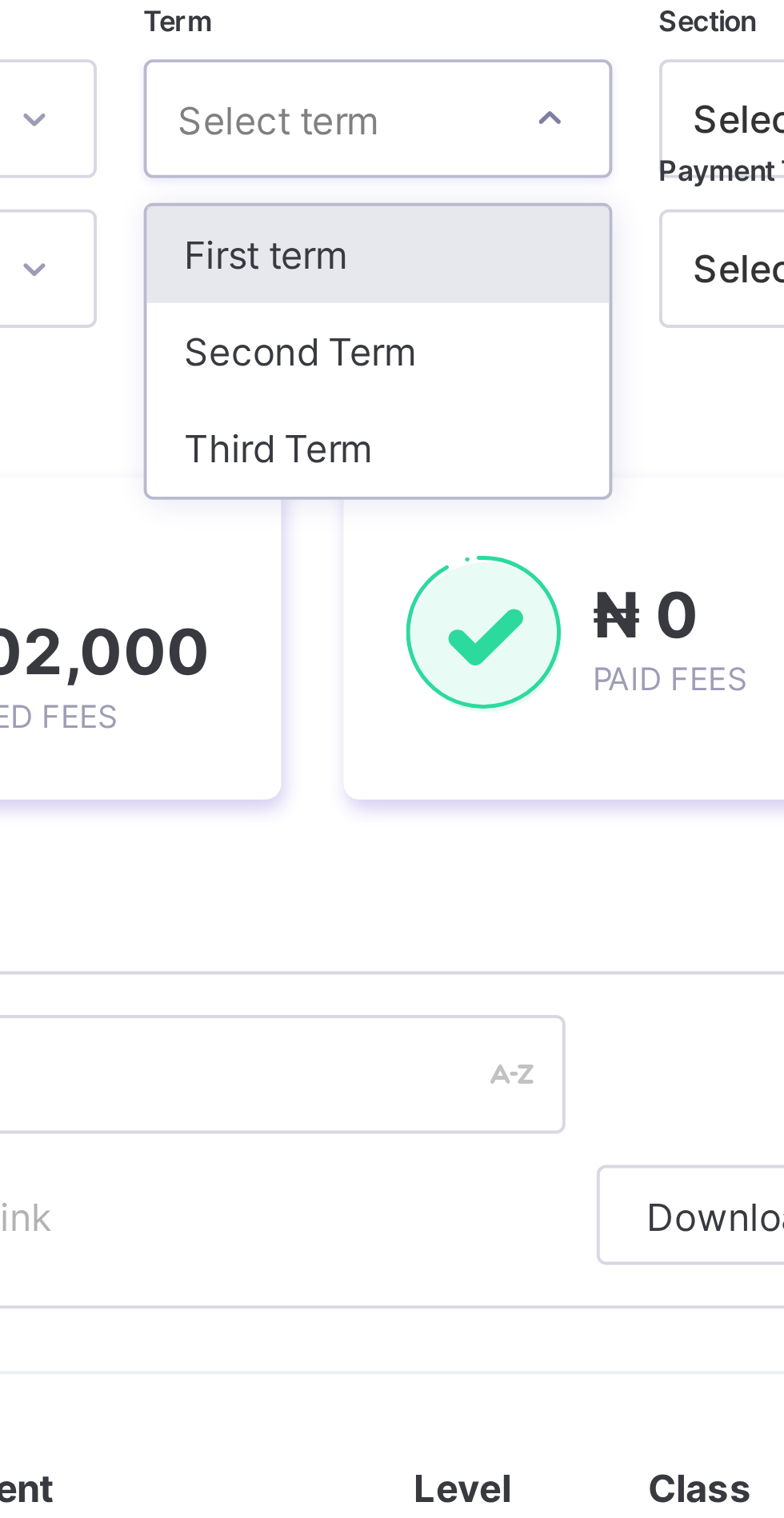
click at [416, 270] on div "Third Term" at bounding box center [412, 273] width 118 height 25
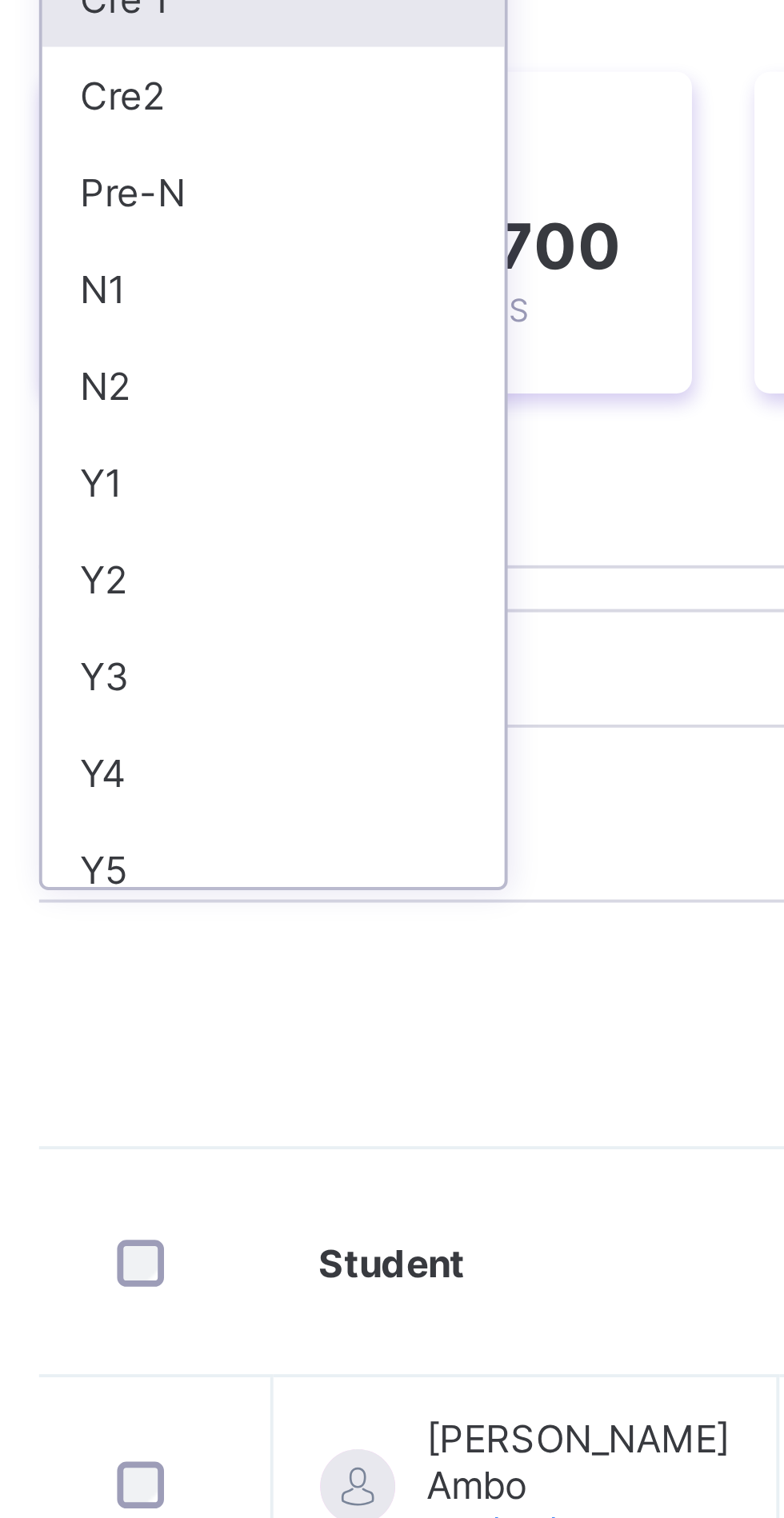
click at [250, 436] on div "Y3" at bounding box center [280, 435] width 118 height 25
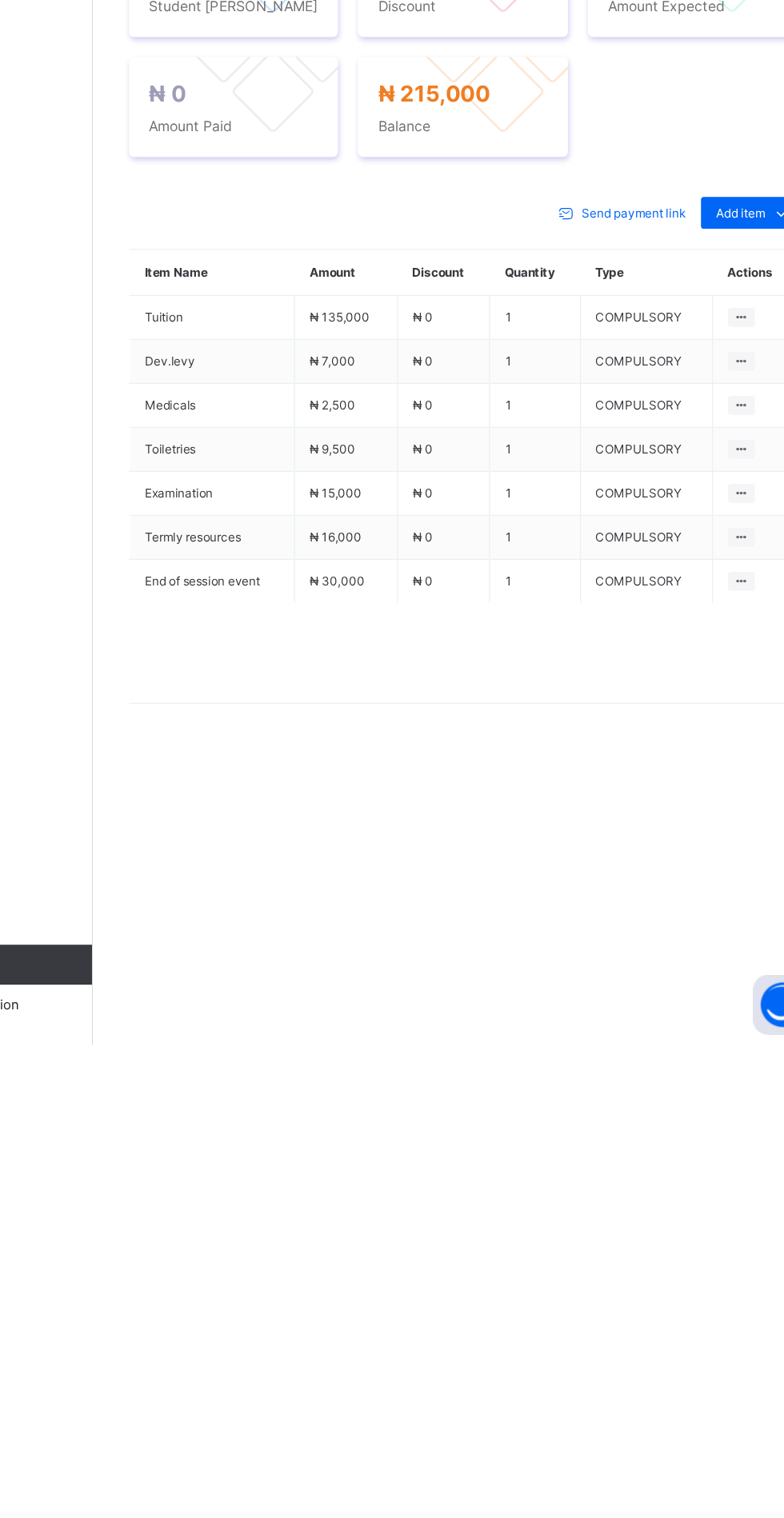
click at [257, 609] on span "Action" at bounding box center [247, 603] width 28 height 12
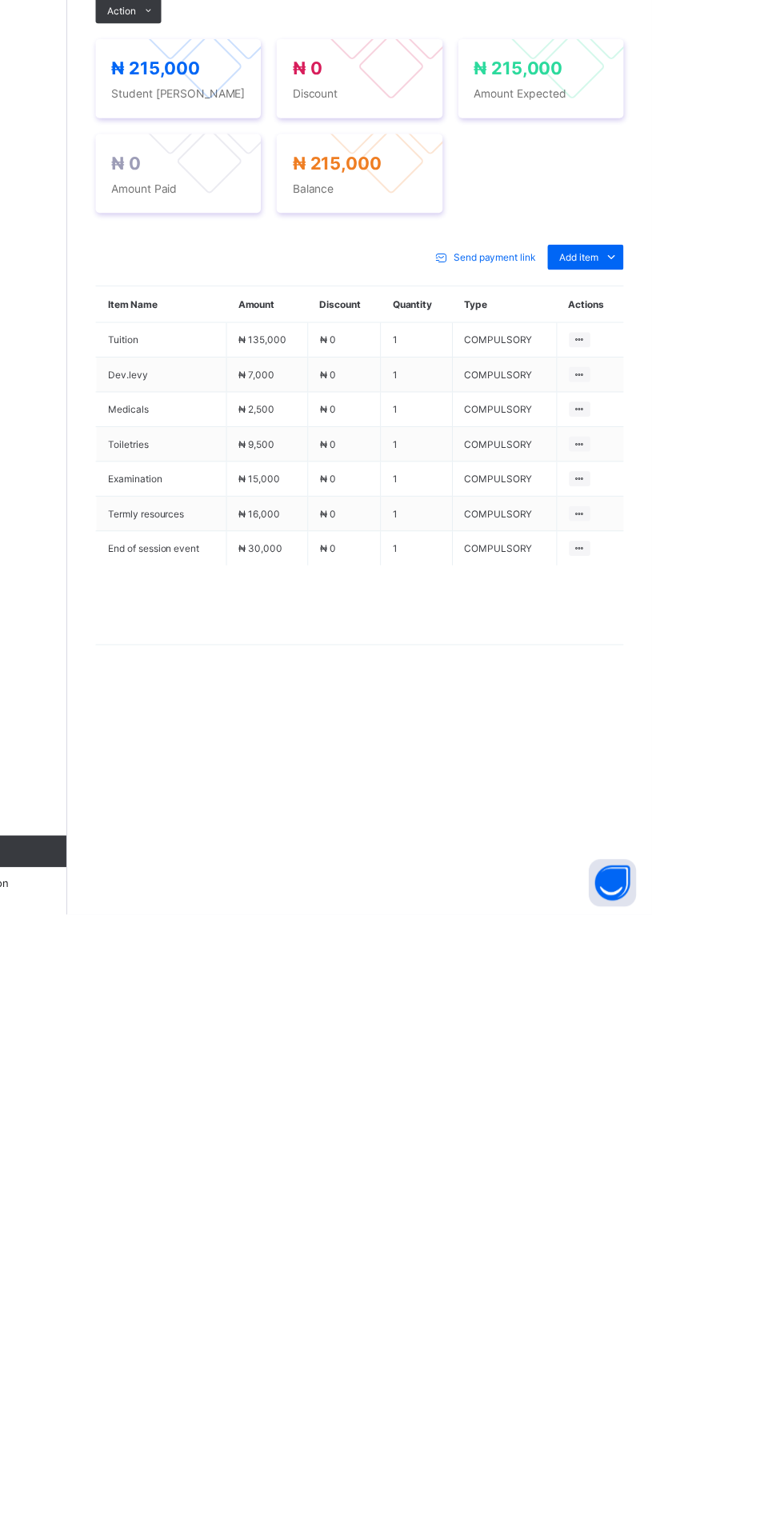
click at [0, 0] on li "Receive Payment" at bounding box center [0, 0] width 0 height 0
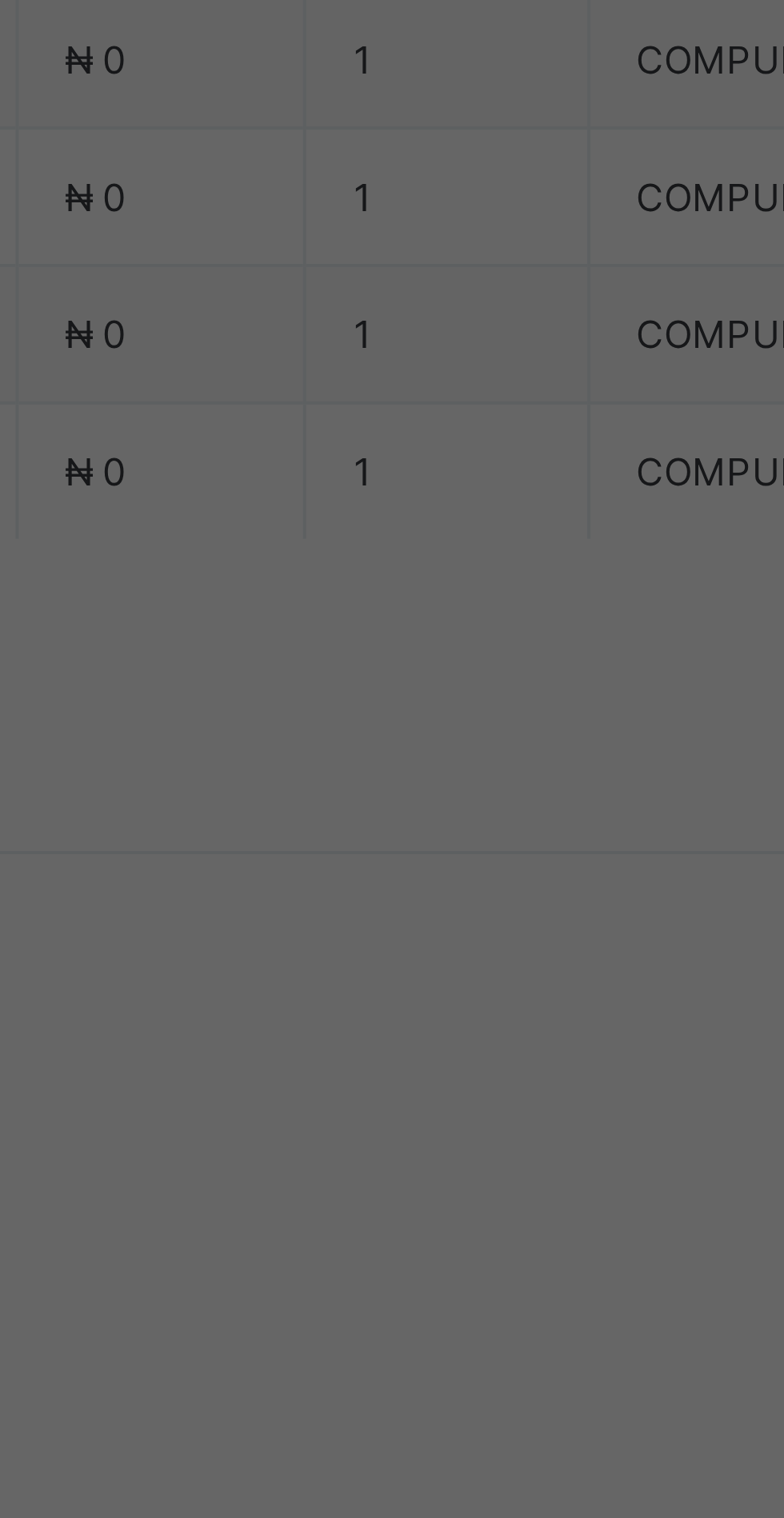
click at [354, 911] on div "Zenith Bank - Sound Minds Best Care Academy" at bounding box center [326, 863] width 55 height 97
click at [420, 810] on input "text" at bounding box center [392, 793] width 57 height 33
type input "**********"
click at [400, 876] on input "date" at bounding box center [348, 859] width 101 height 33
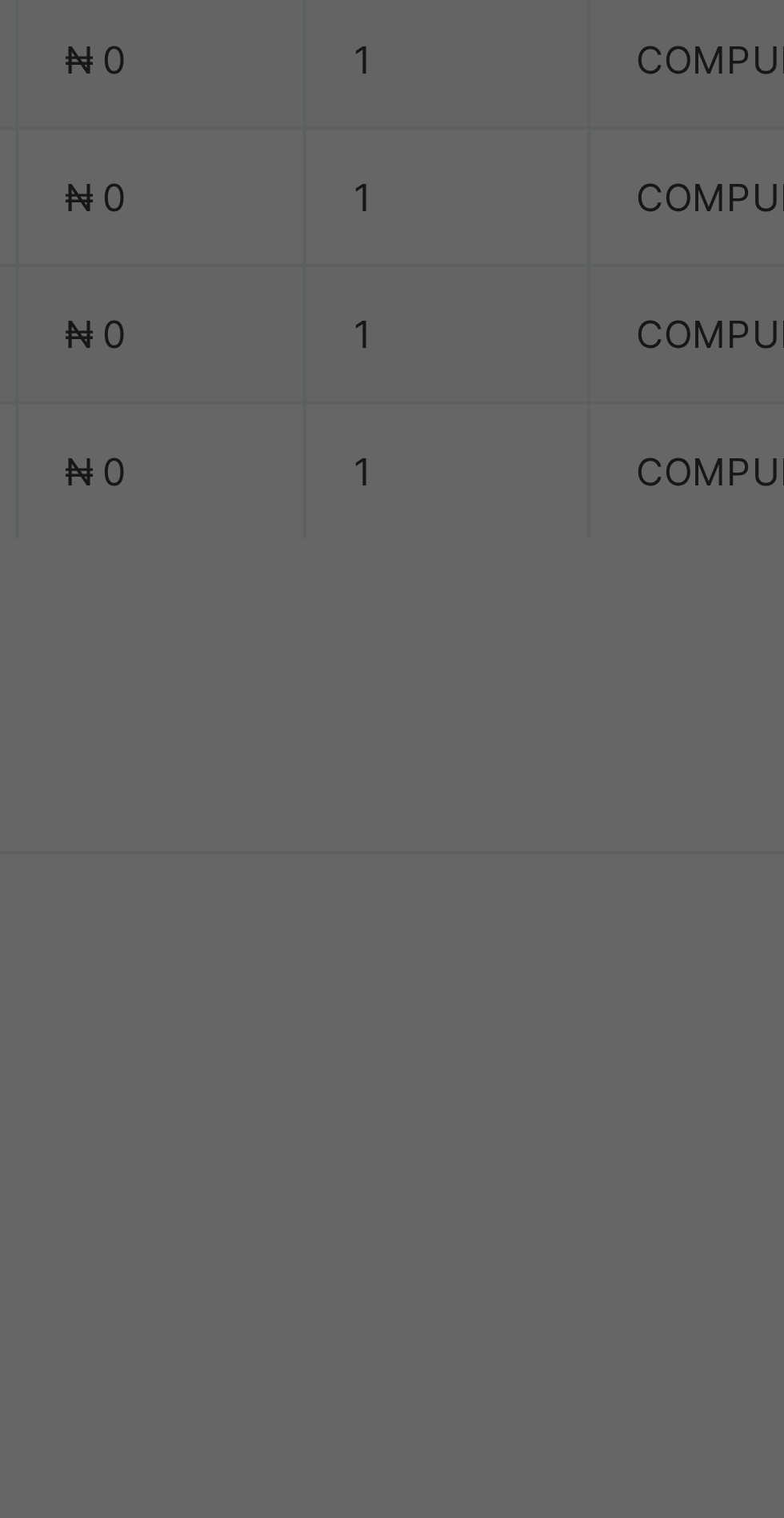
scroll to position [0, 0]
type input "**********"
click at [443, 884] on input "currency" at bounding box center [424, 867] width 34 height 33
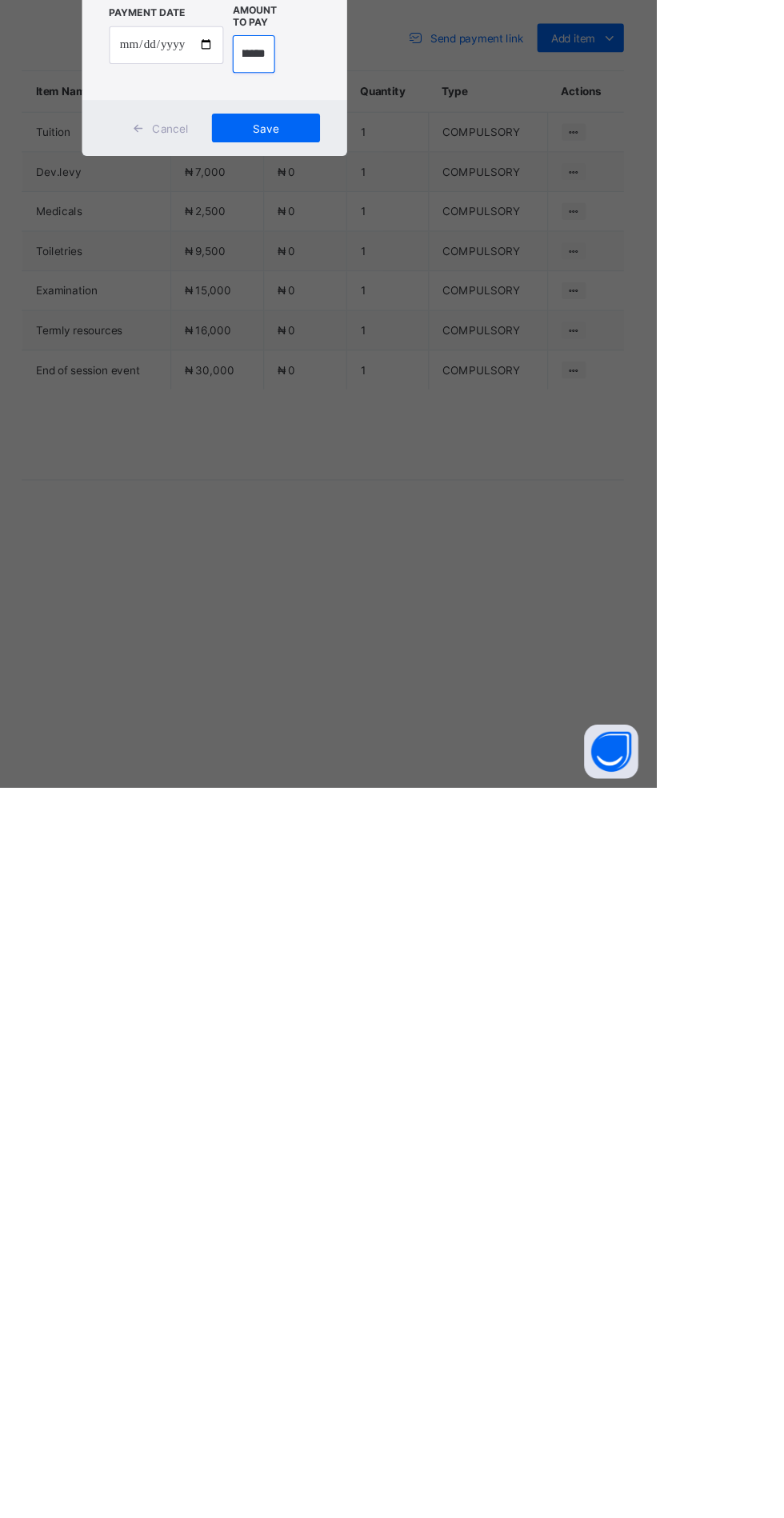
scroll to position [0, 28]
type input "*********"
click at [474, 939] on span "Save" at bounding box center [438, 933] width 72 height 12
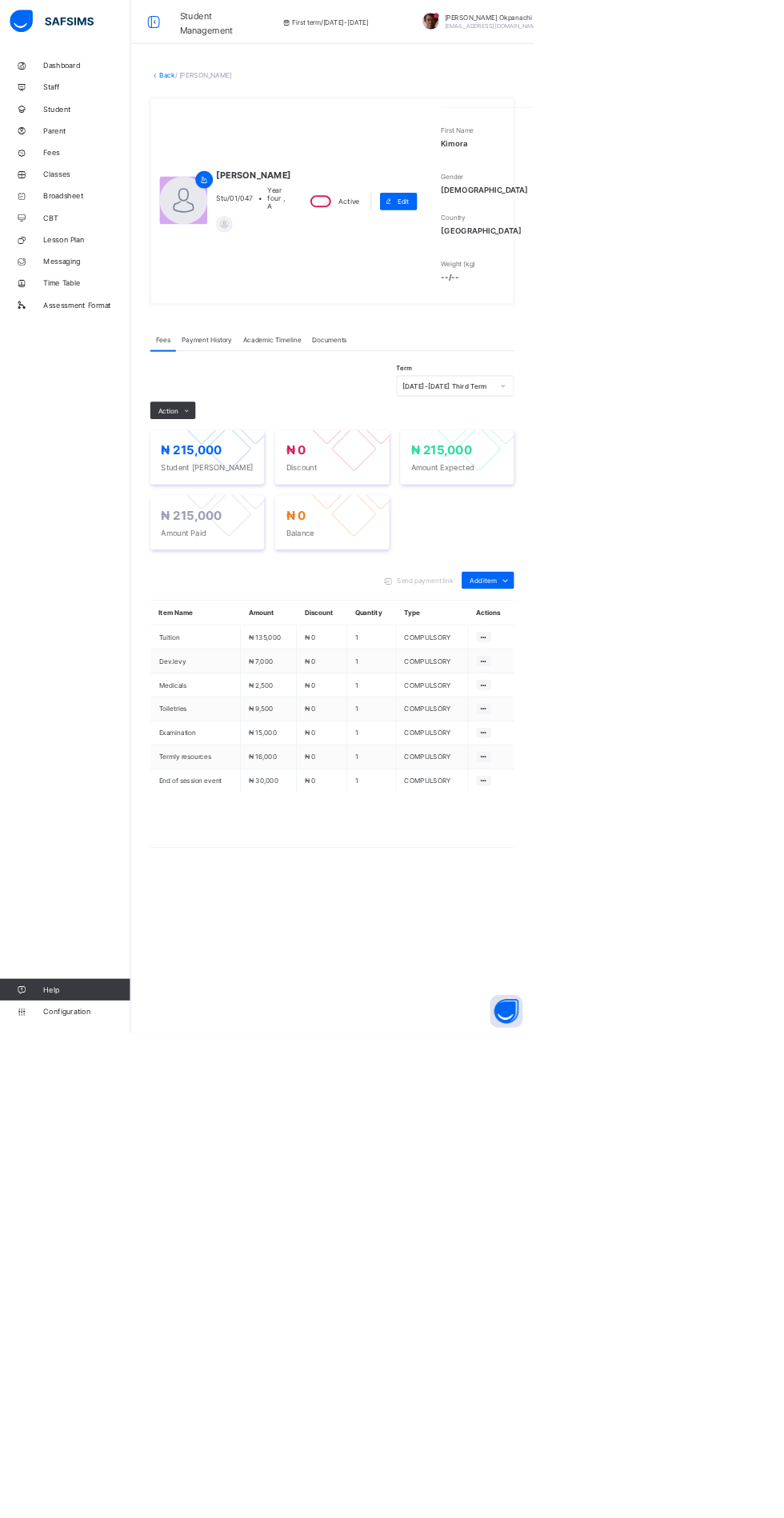
click at [258, 116] on link "Back" at bounding box center [246, 110] width 23 height 12
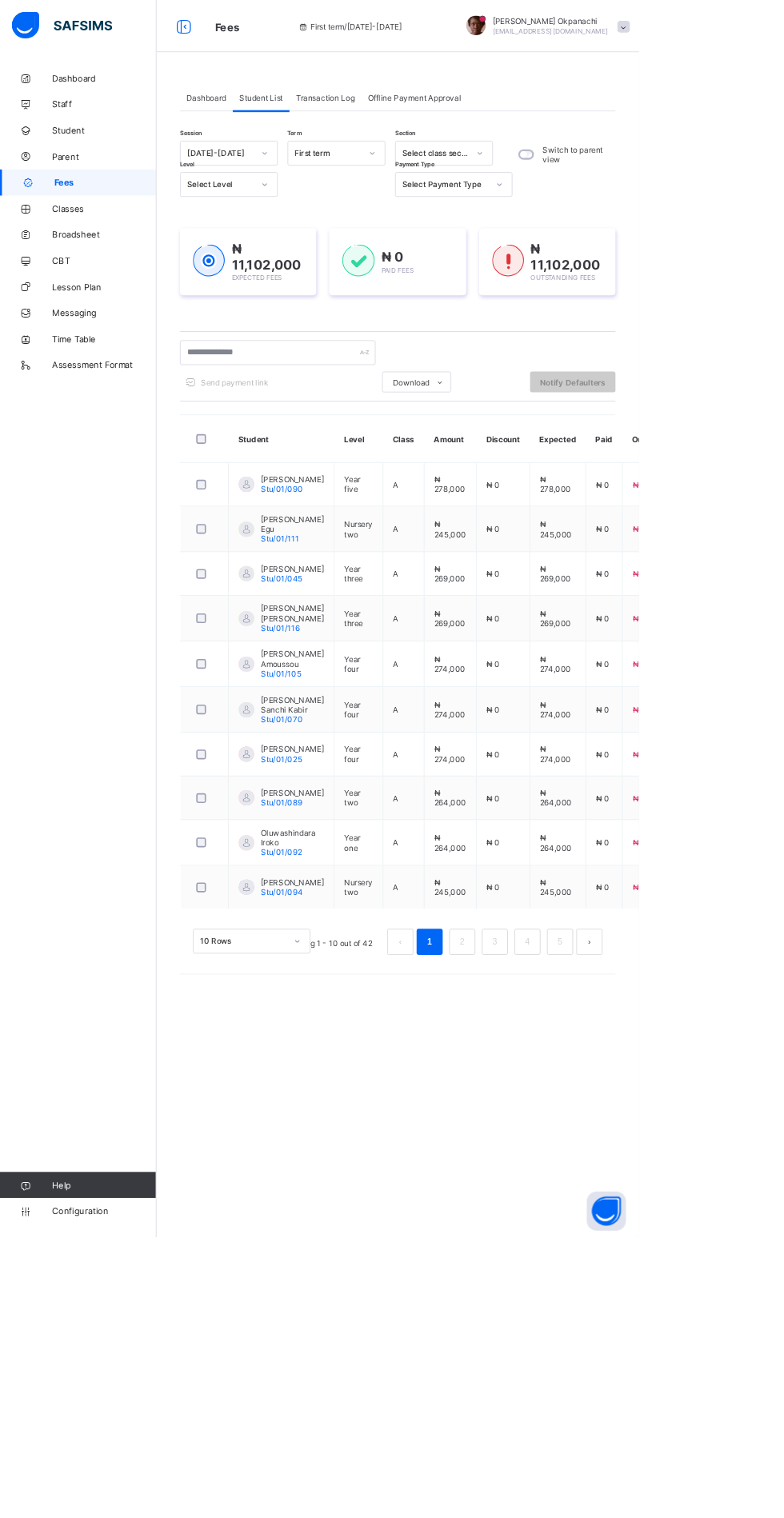
click at [321, 183] on icon at bounding box center [324, 187] width 9 height 16
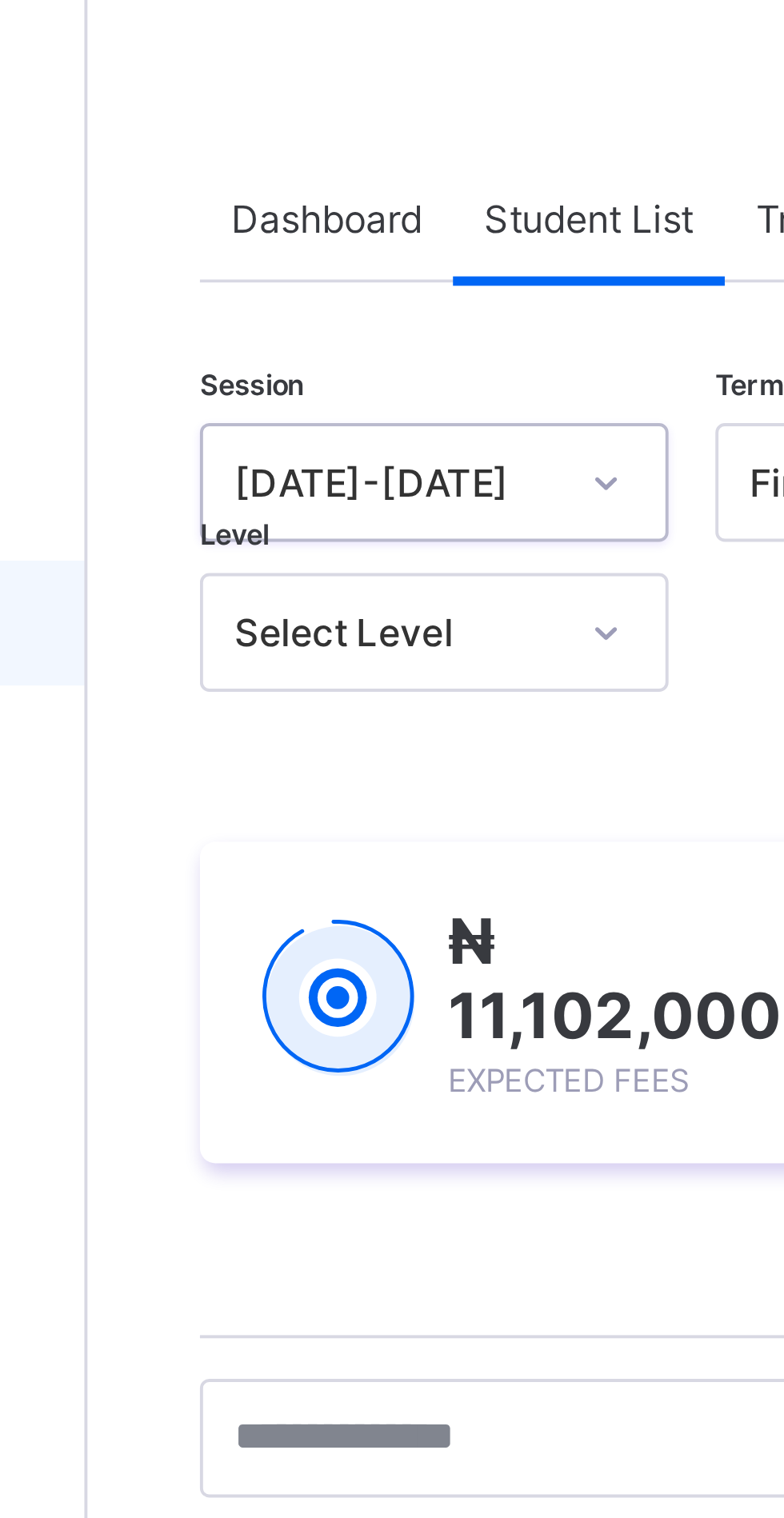
click at [325, 183] on icon at bounding box center [324, 187] width 9 height 16
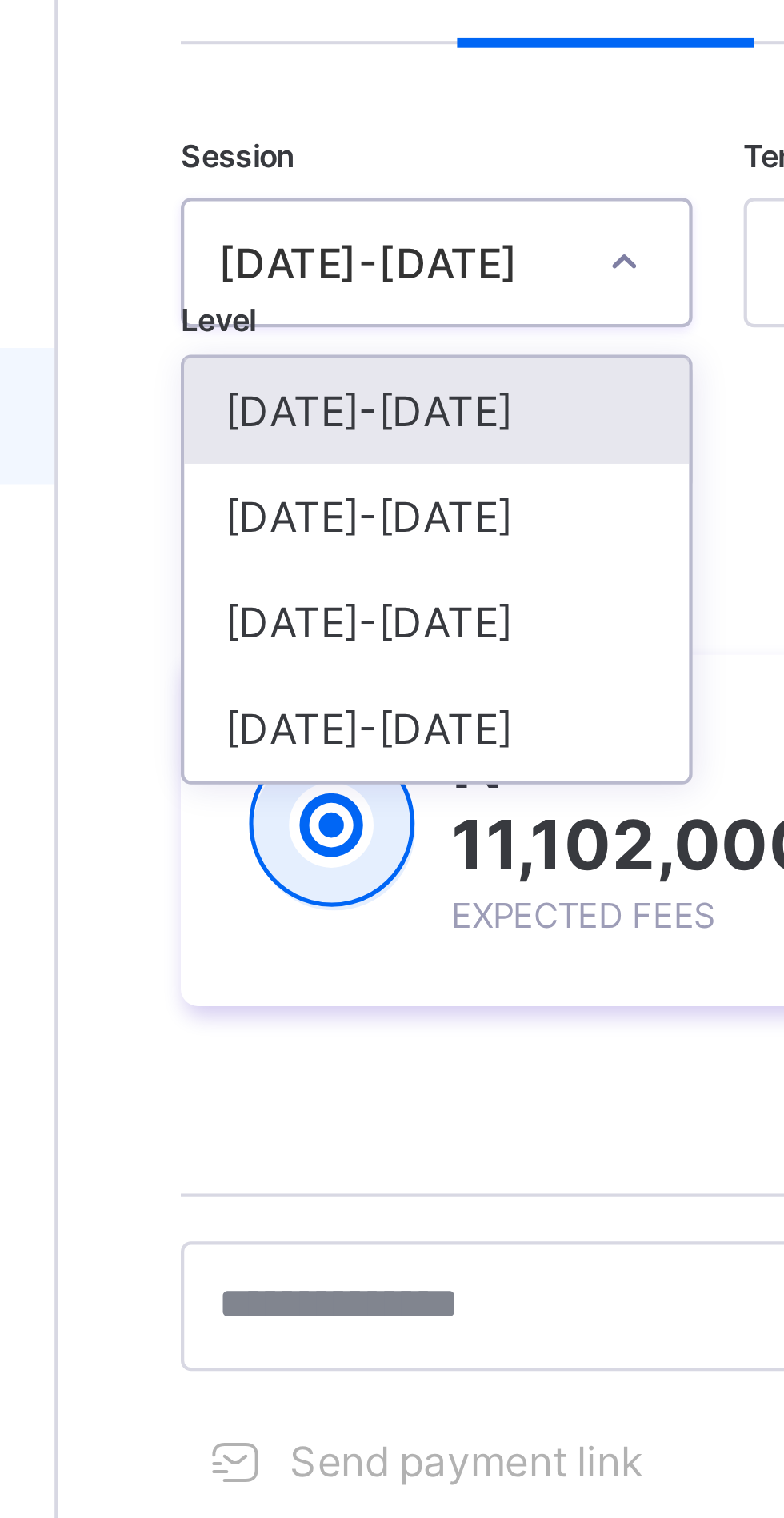
click at [278, 246] on div "[DATE]-[DATE]" at bounding box center [280, 248] width 118 height 25
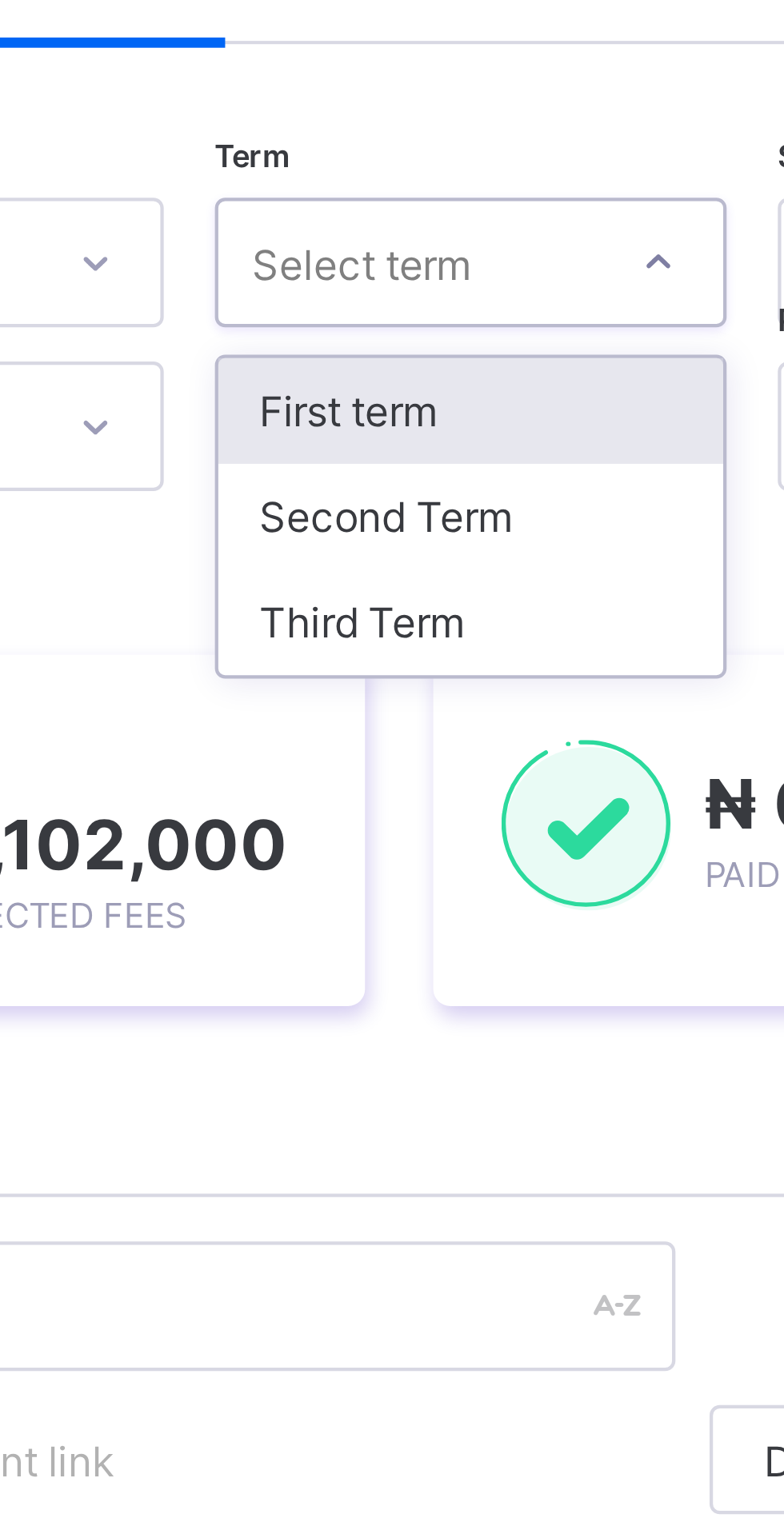
click at [407, 270] on div "Third Term" at bounding box center [412, 273] width 118 height 25
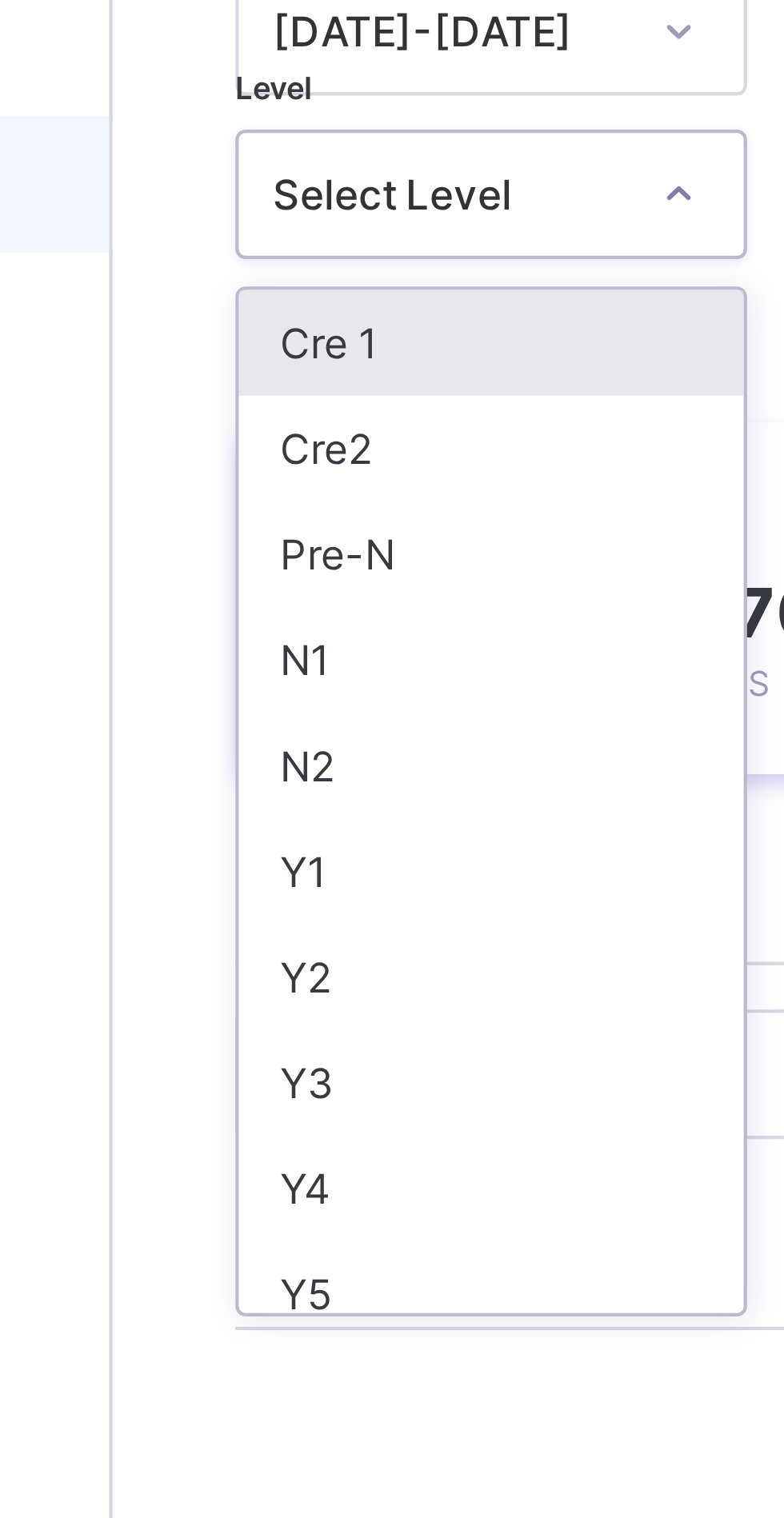
scroll to position [4, 0]
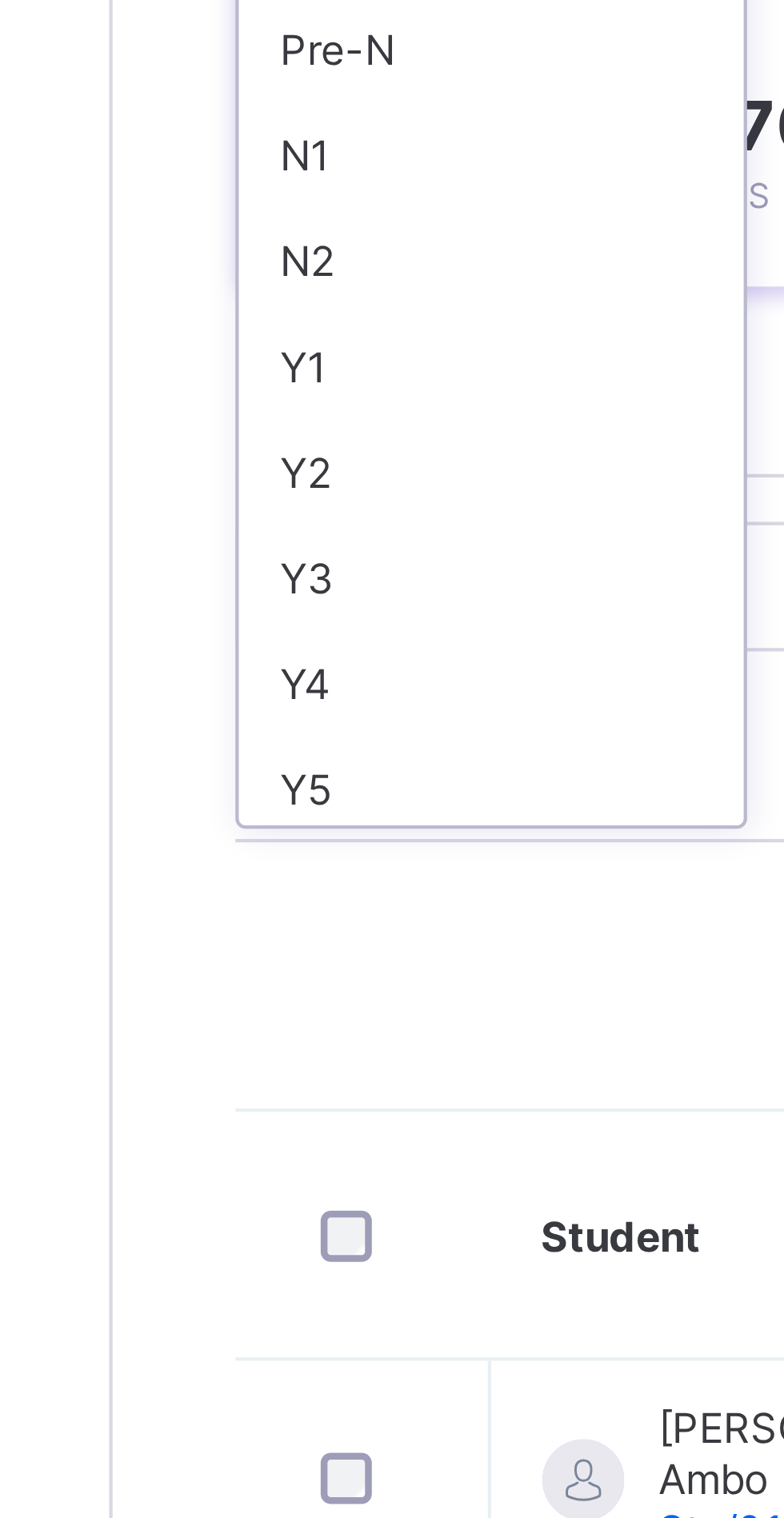
click at [259, 449] on div "Y4" at bounding box center [280, 455] width 118 height 25
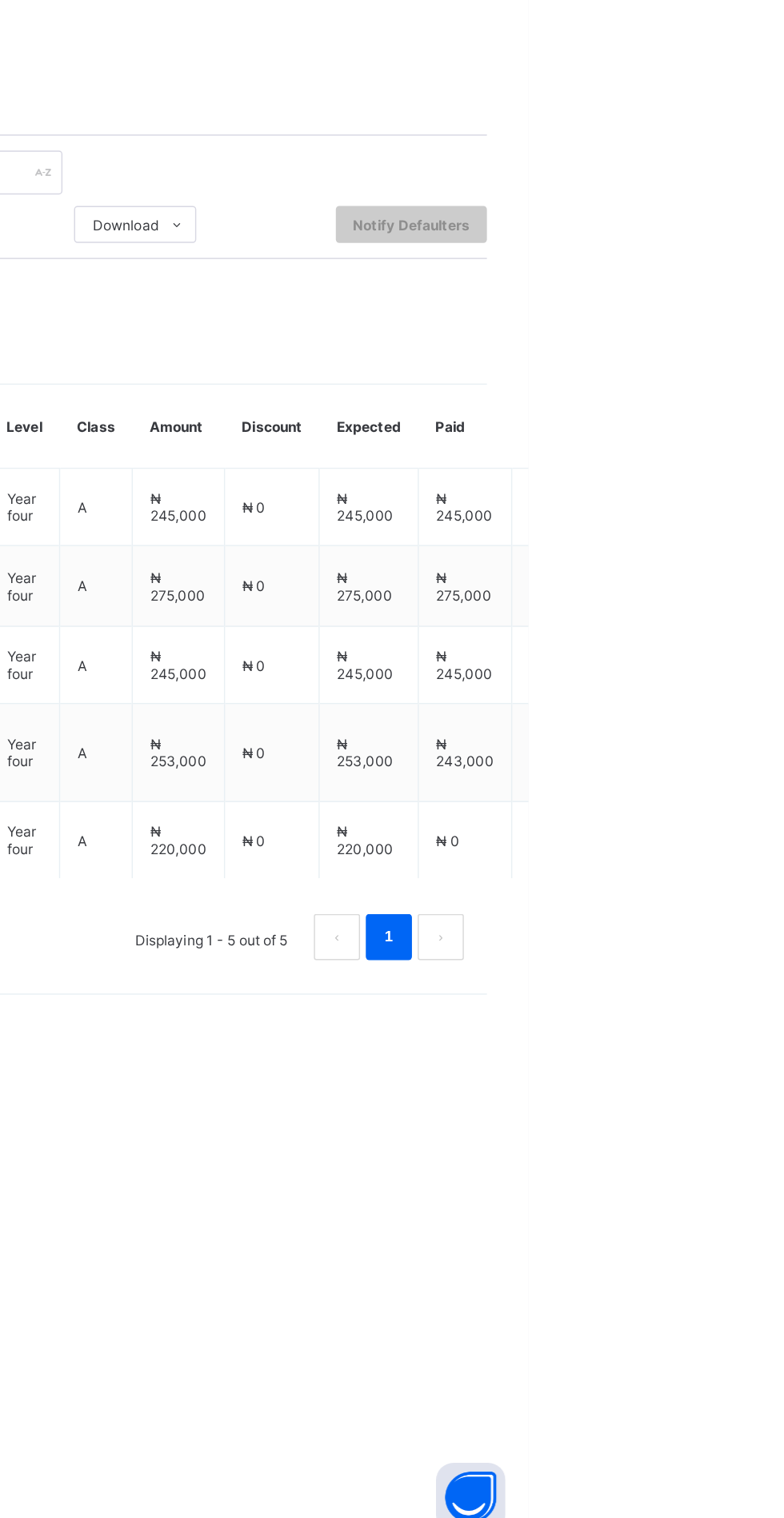
scroll to position [0, 0]
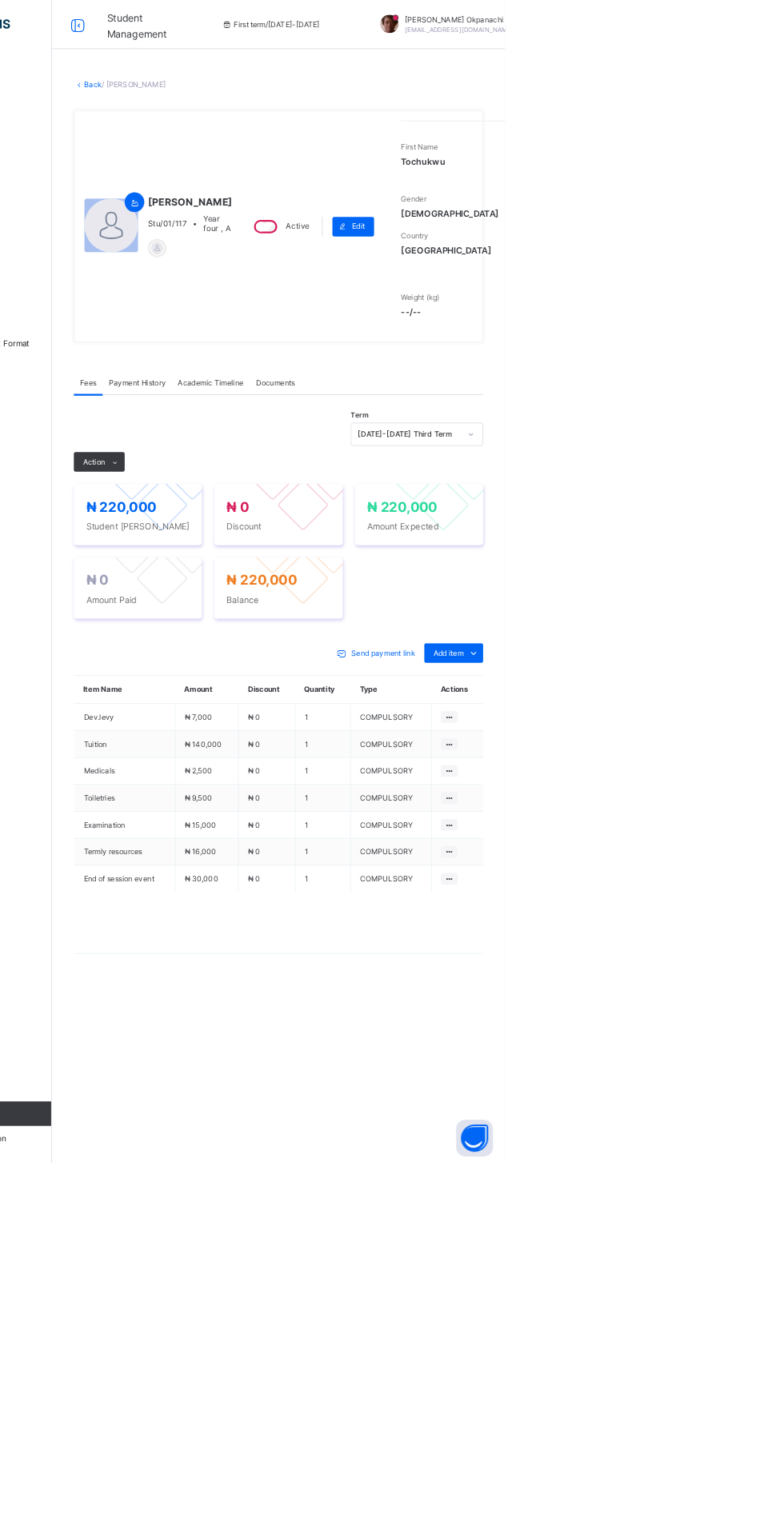
click at [274, 616] on span at bounding box center [274, 603] width 26 height 26
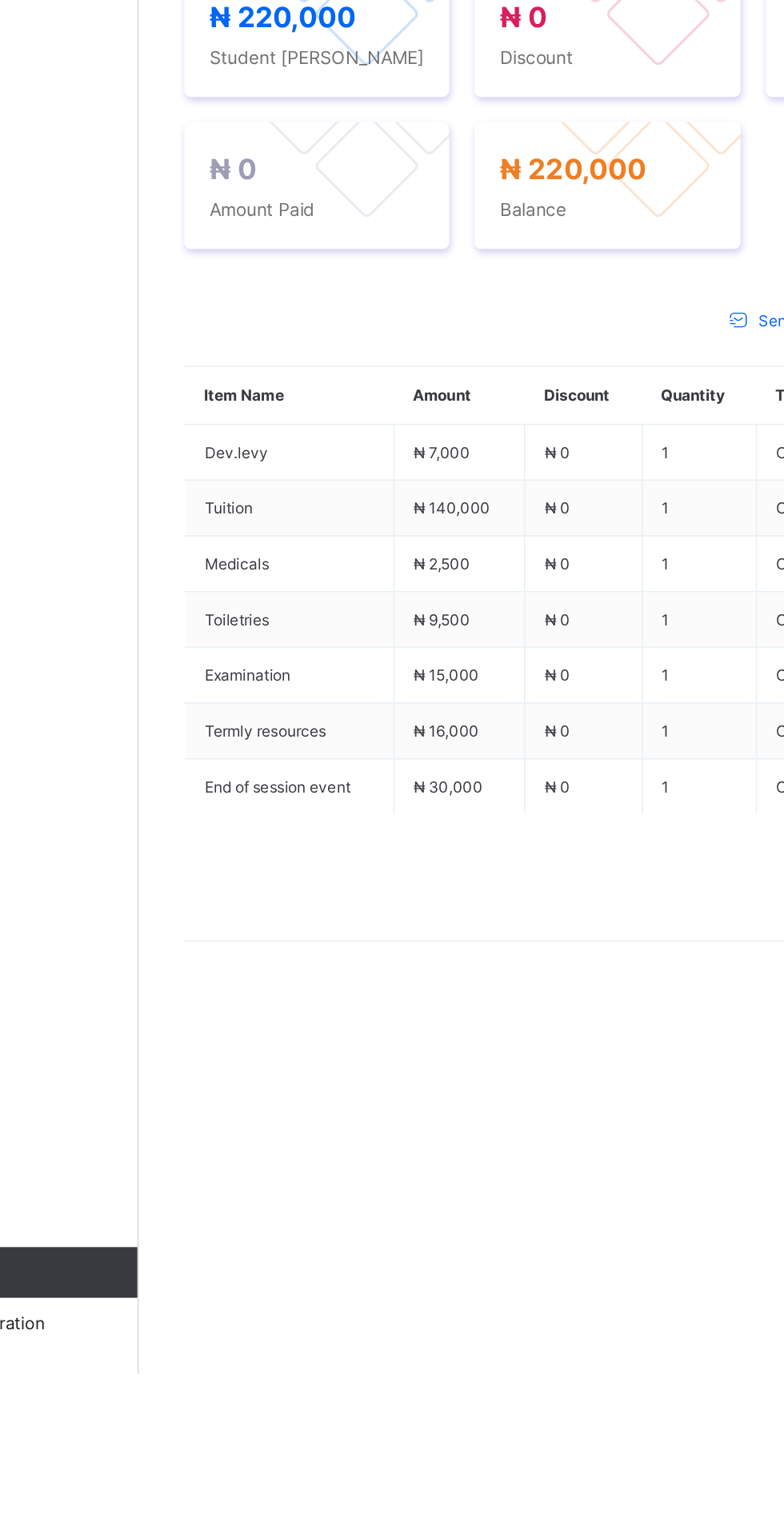
click at [0, 0] on li "Receive Payment" at bounding box center [0, 0] width 0 height 0
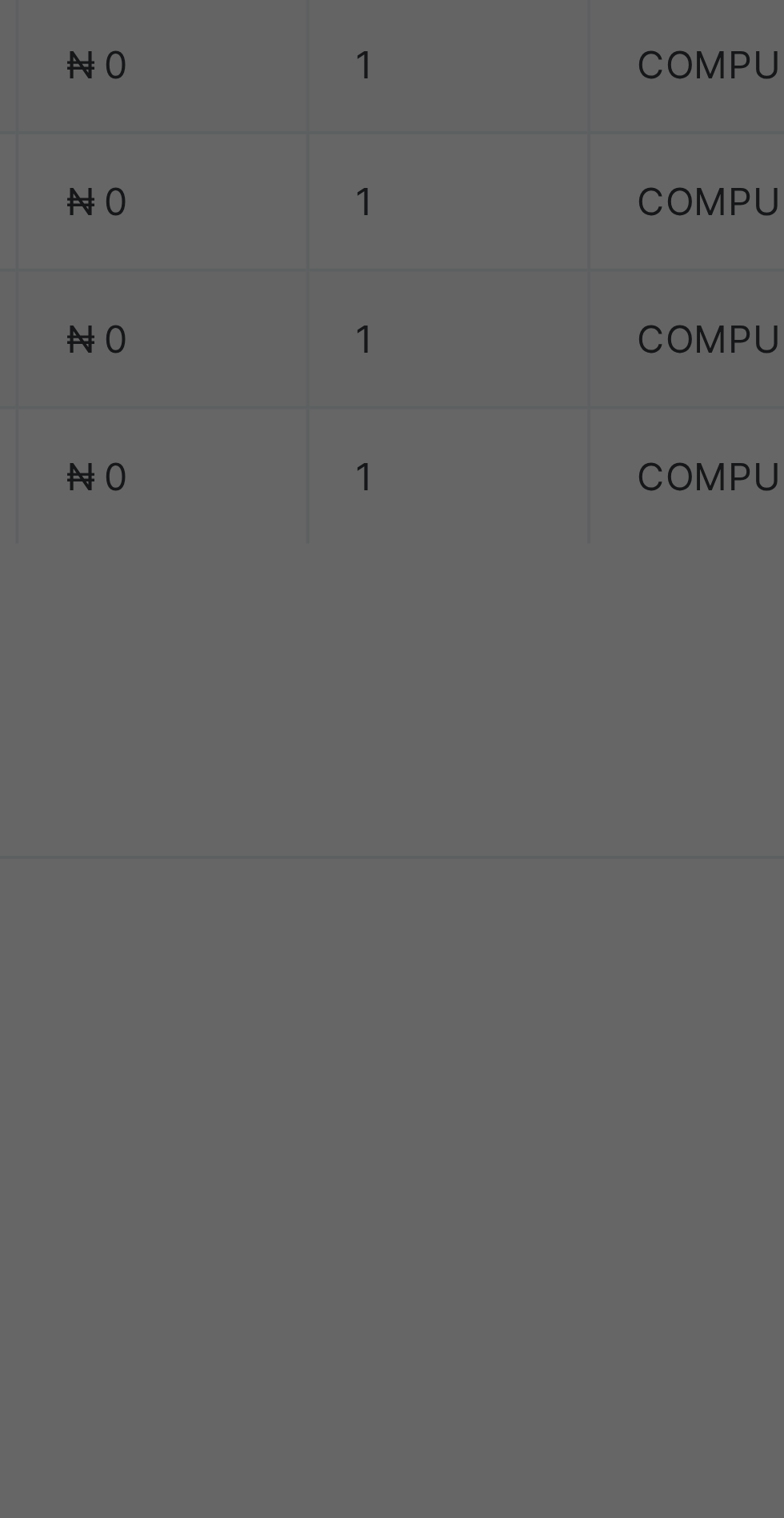
click at [510, 908] on div "Bank option Zenith Bank - Sound Minds Best Care Academy focused, 1 of 9. 9 resu…" at bounding box center [392, 829] width 235 height 155
click at [400, 876] on input "date" at bounding box center [348, 859] width 101 height 33
type input "**********"
click at [420, 810] on input "text" at bounding box center [392, 793] width 57 height 33
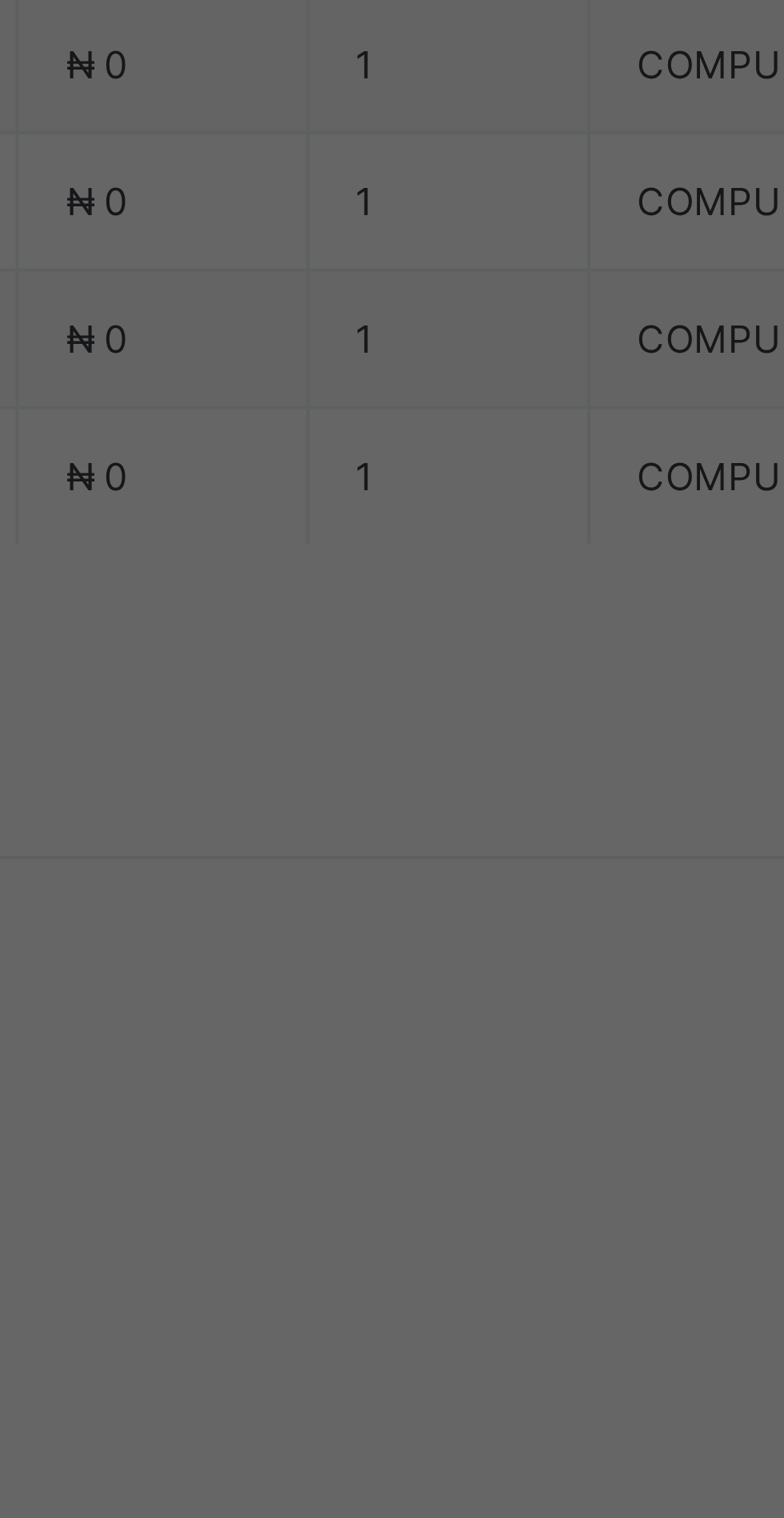
type input "**********"
click at [443, 884] on input "currency" at bounding box center [424, 867] width 34 height 33
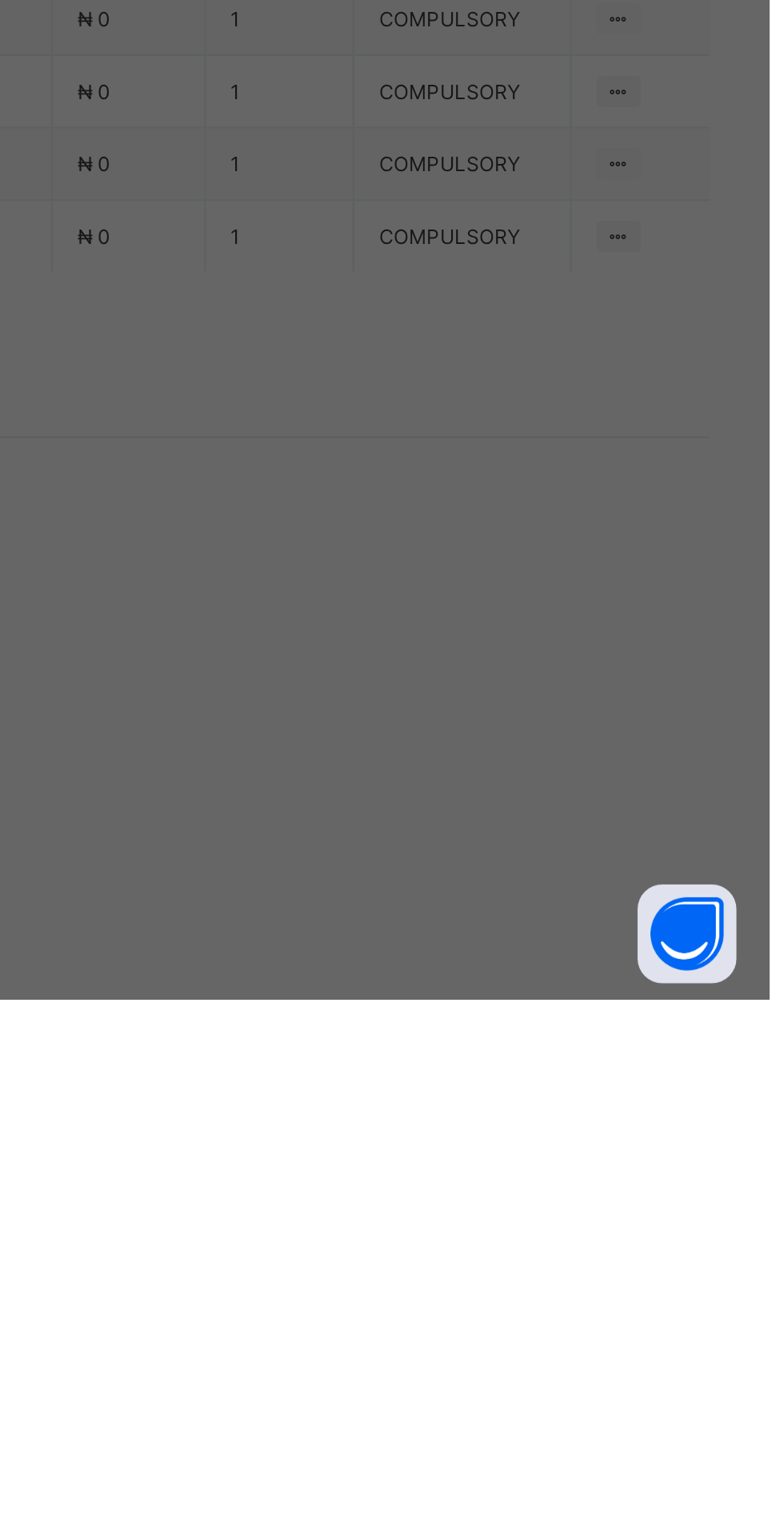
type input "*********"
click at [474, 939] on span "Save" at bounding box center [438, 933] width 72 height 12
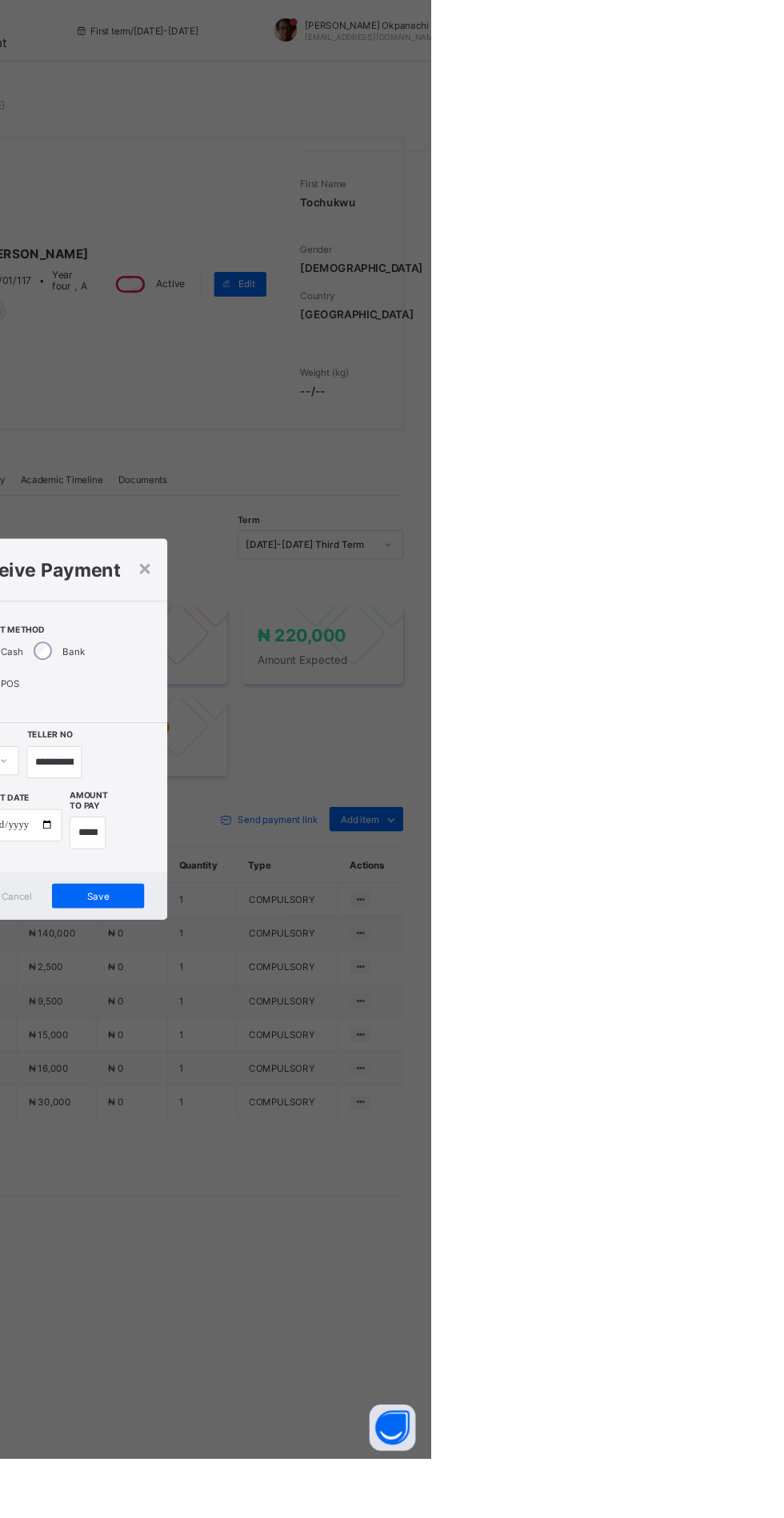
scroll to position [0, 0]
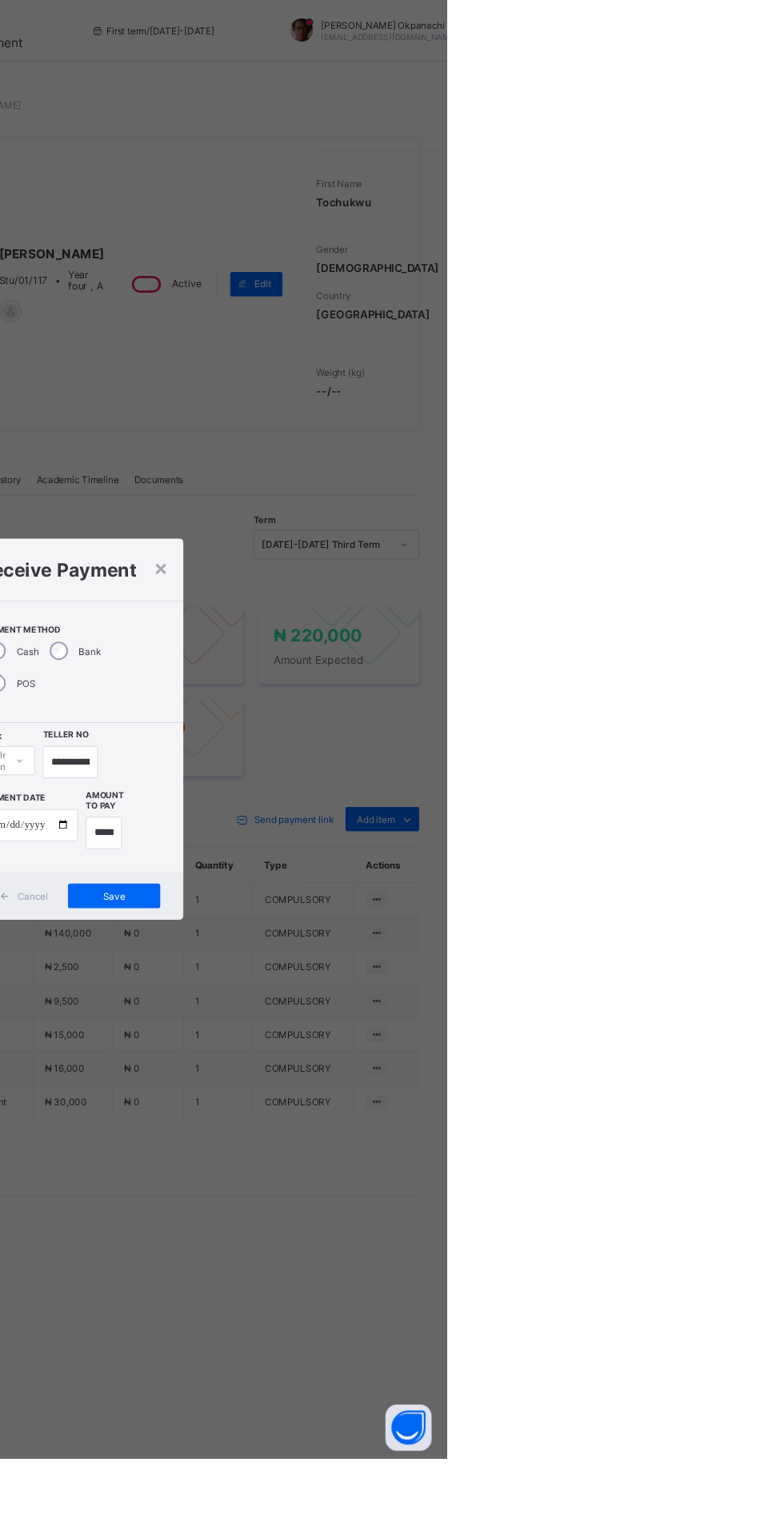
click at [474, 939] on span "Save" at bounding box center [438, 933] width 72 height 12
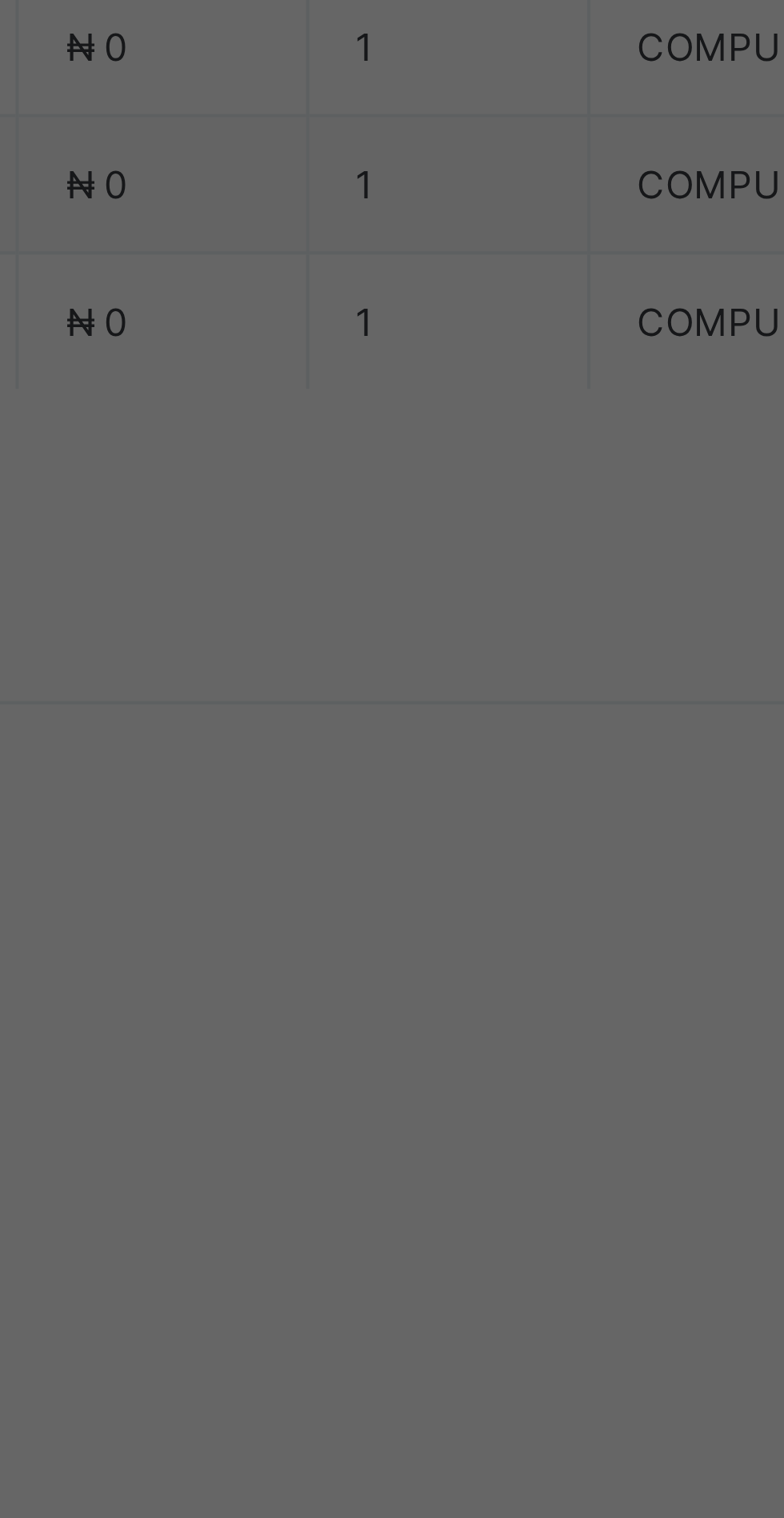
click at [354, 911] on div "Zenith Bank - Sound Minds Best Care Academy" at bounding box center [326, 863] width 55 height 97
